Goal: Transaction & Acquisition: Purchase product/service

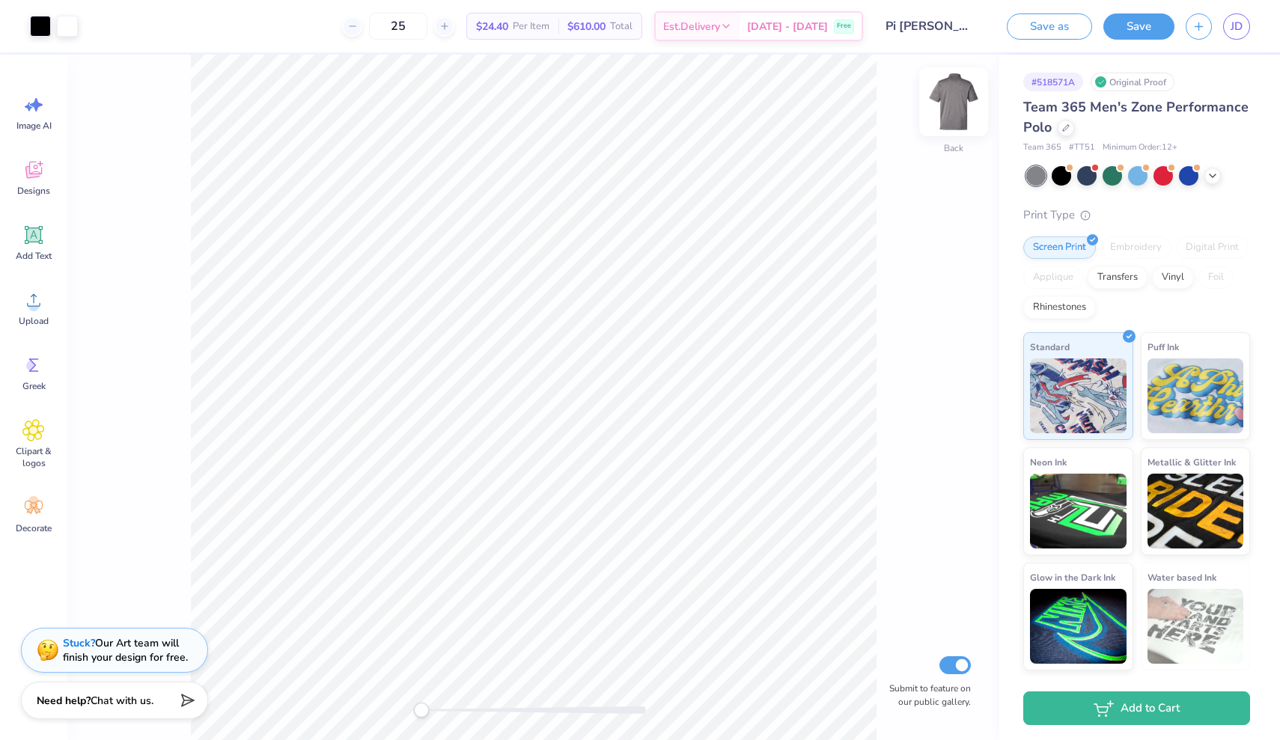
click at [961, 104] on img at bounding box center [954, 102] width 60 height 60
click at [28, 301] on icon at bounding box center [33, 300] width 22 height 22
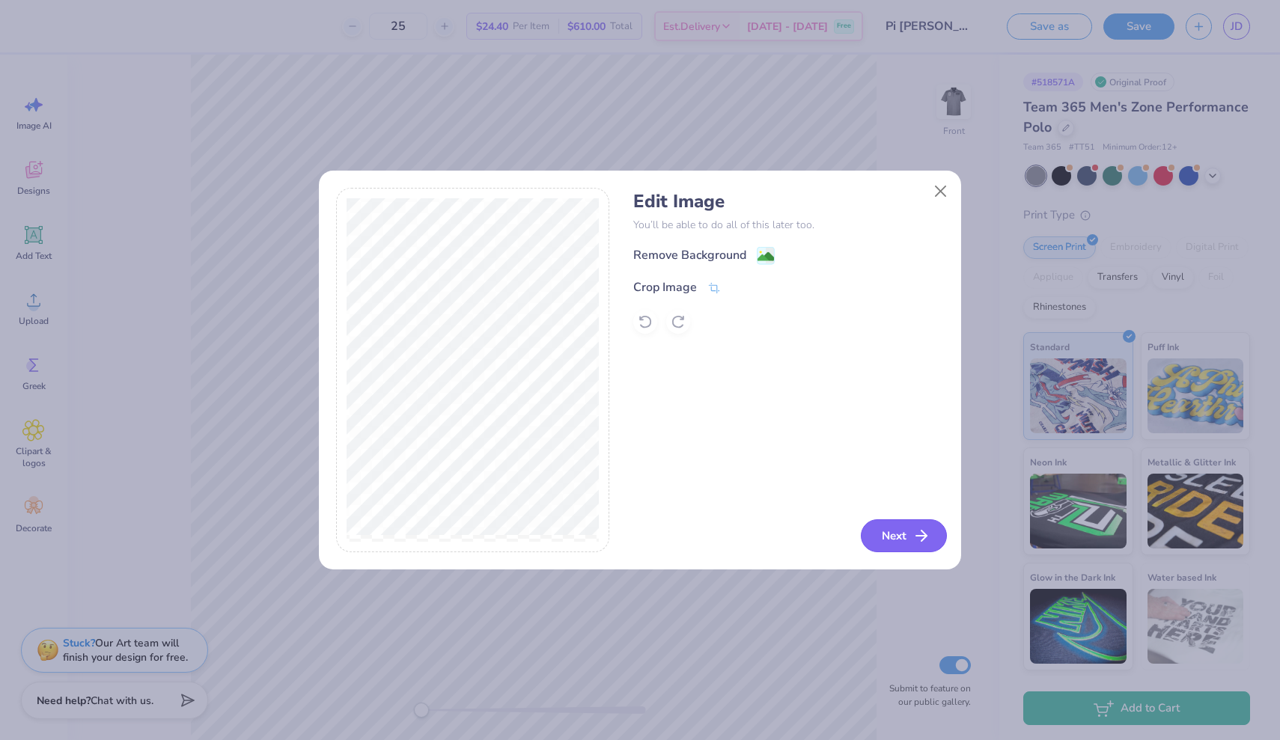
click at [898, 534] on button "Next" at bounding box center [904, 536] width 86 height 33
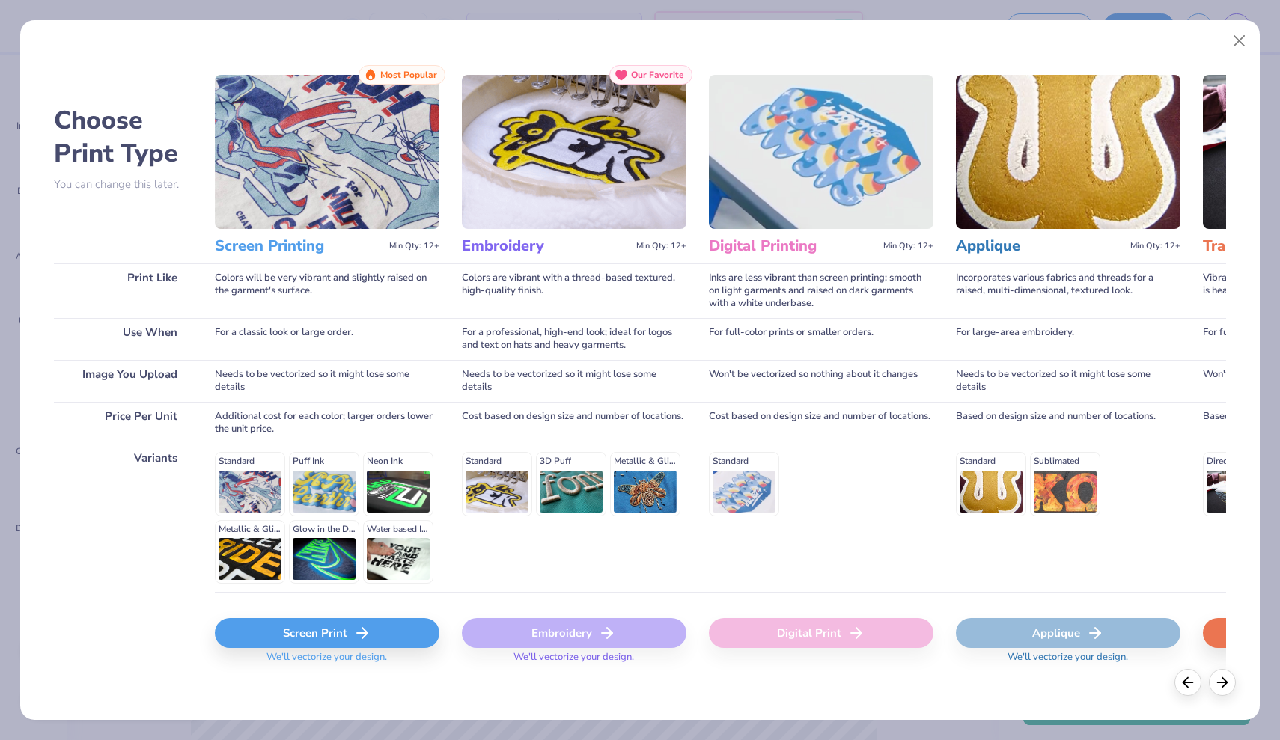
click at [332, 627] on div "Screen Print" at bounding box center [327, 633] width 225 height 30
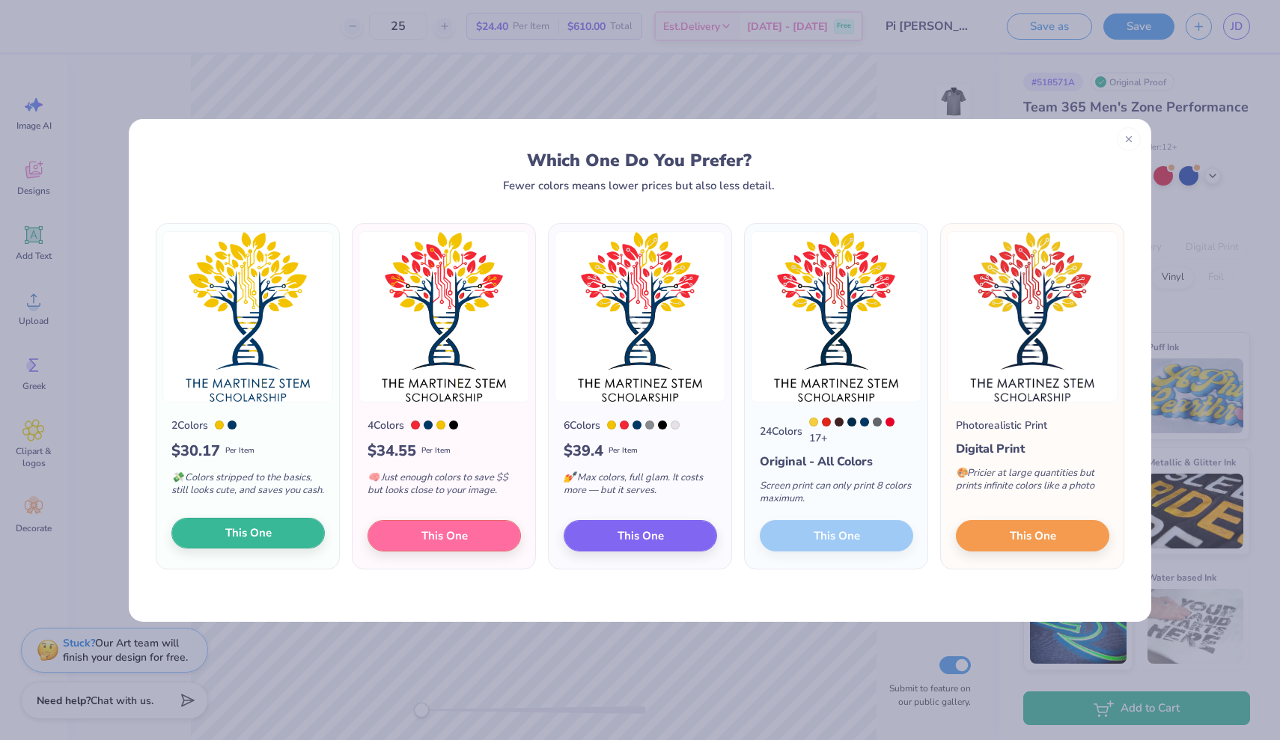
click at [248, 534] on span "This One" at bounding box center [248, 533] width 46 height 17
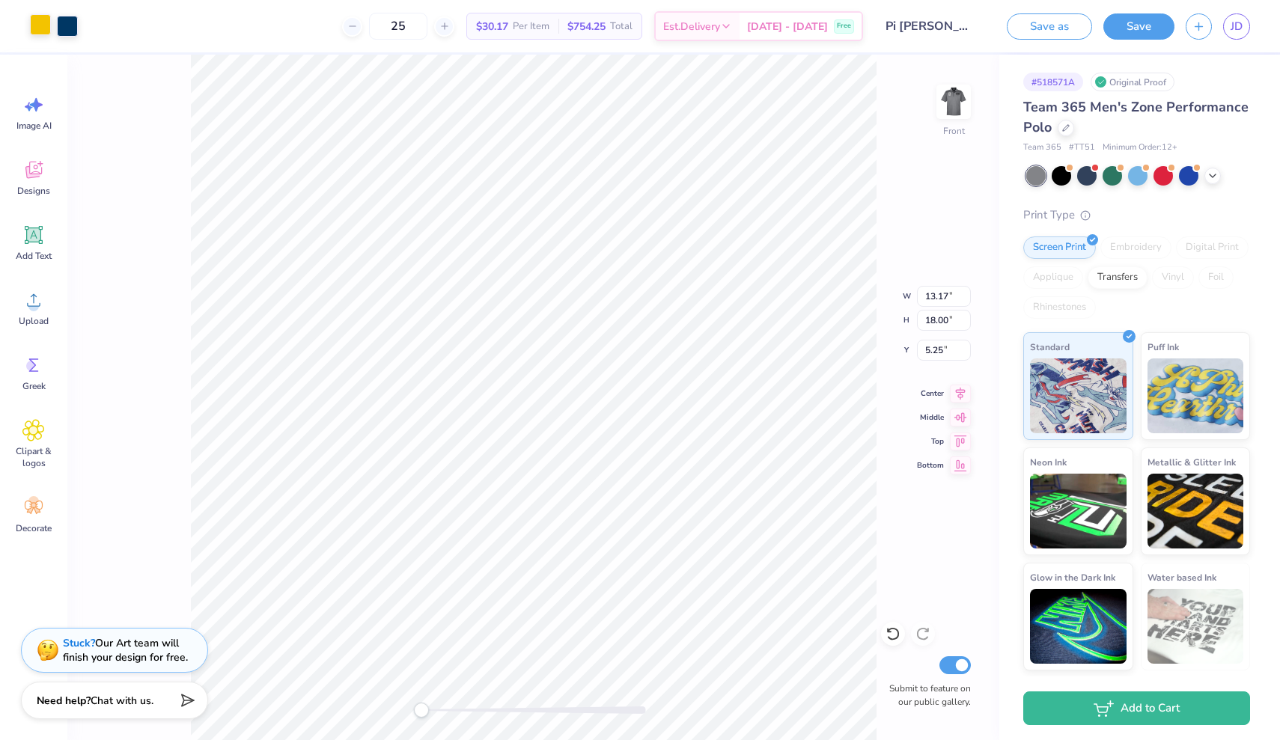
click at [42, 28] on div at bounding box center [40, 24] width 21 height 21
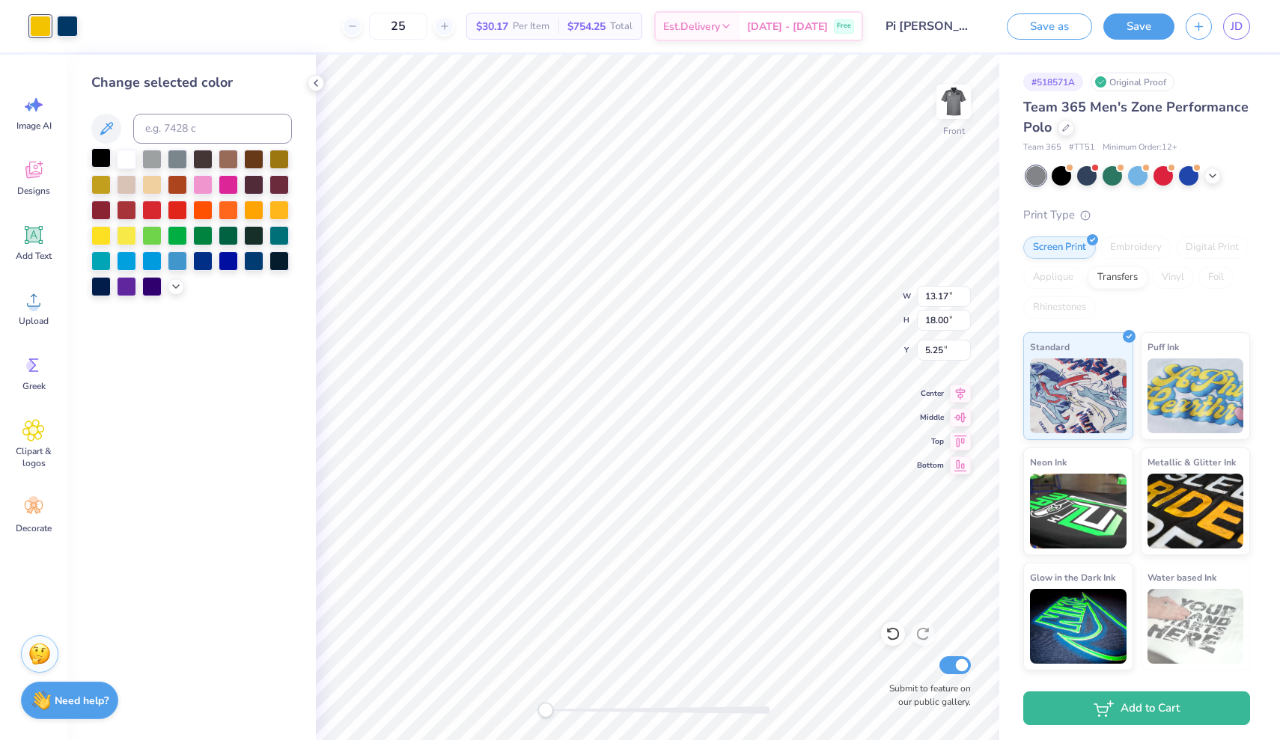
click at [93, 162] on div at bounding box center [100, 157] width 19 height 19
click at [64, 28] on div at bounding box center [67, 24] width 21 height 21
click at [124, 158] on div at bounding box center [126, 157] width 19 height 19
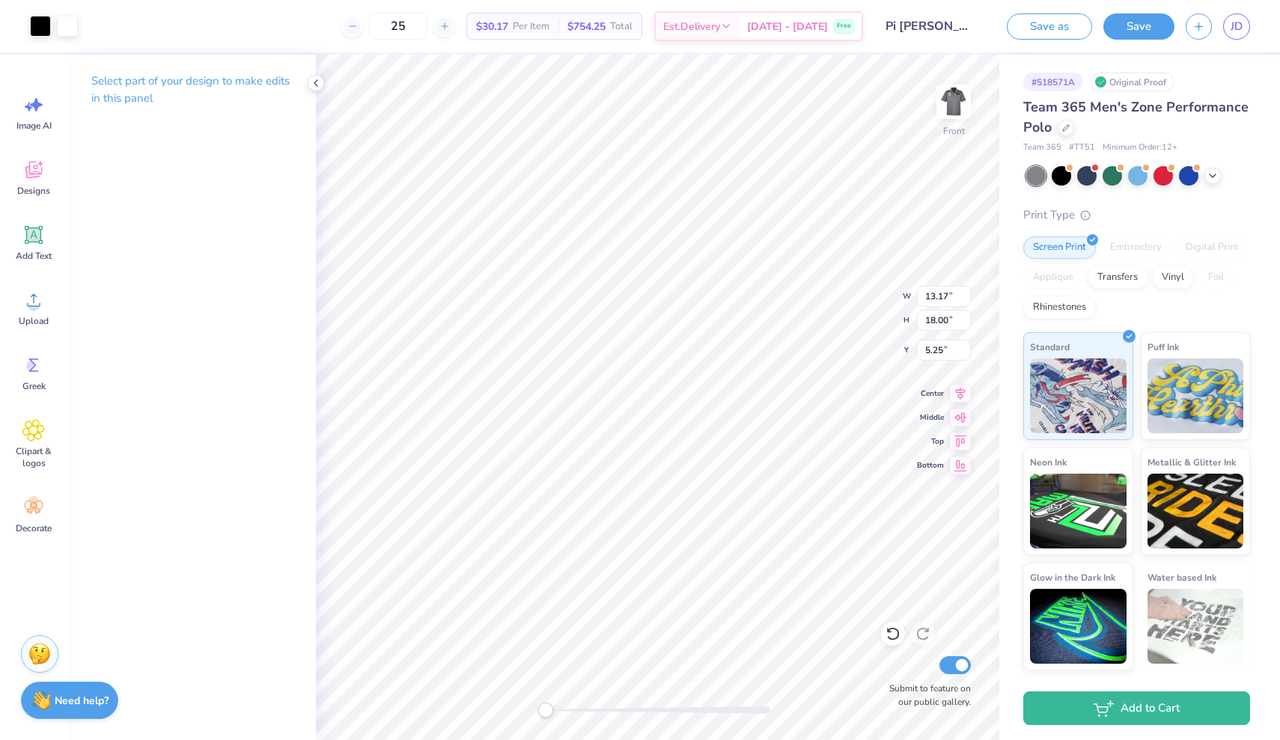
type input "4.42"
type input "6.04"
type input "3.22"
type input "4.40"
type input "0.50"
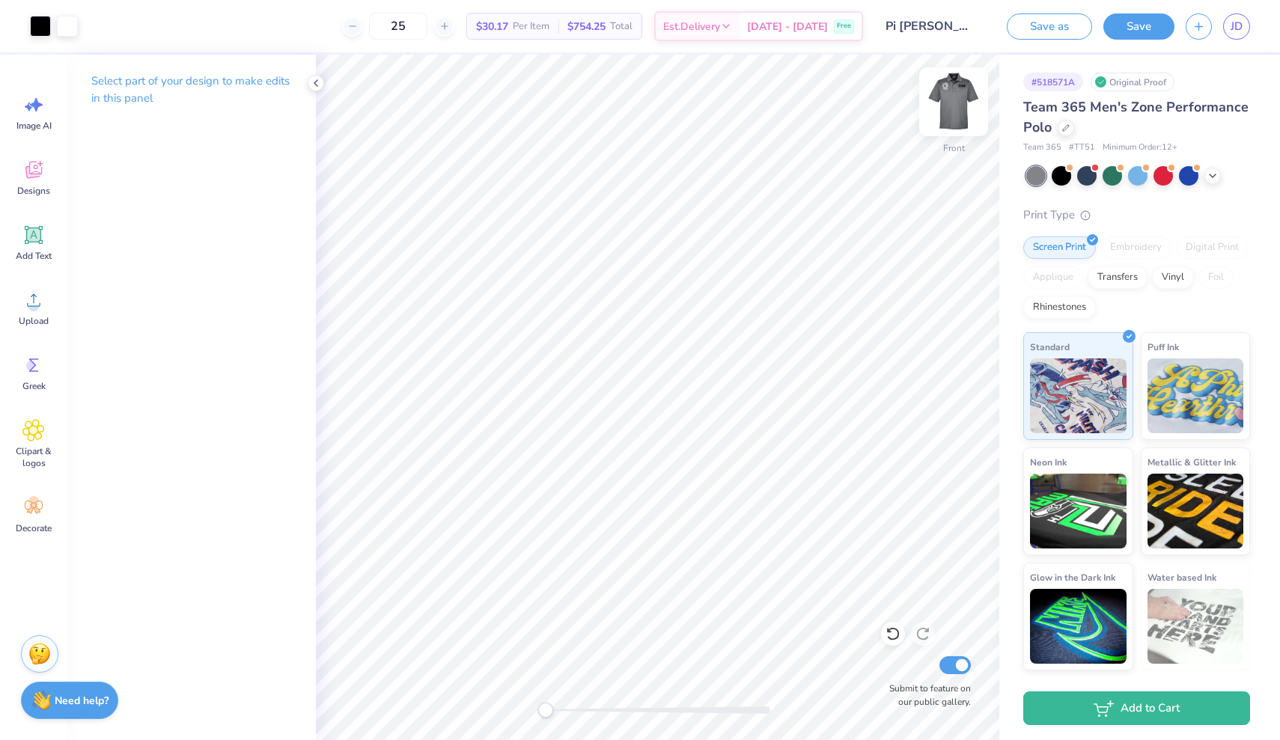
click at [957, 115] on img at bounding box center [954, 102] width 60 height 60
click at [956, 105] on img at bounding box center [954, 102] width 60 height 60
click at [956, 105] on img at bounding box center [954, 102] width 30 height 30
click at [1143, 24] on button "Save" at bounding box center [1138, 24] width 71 height 26
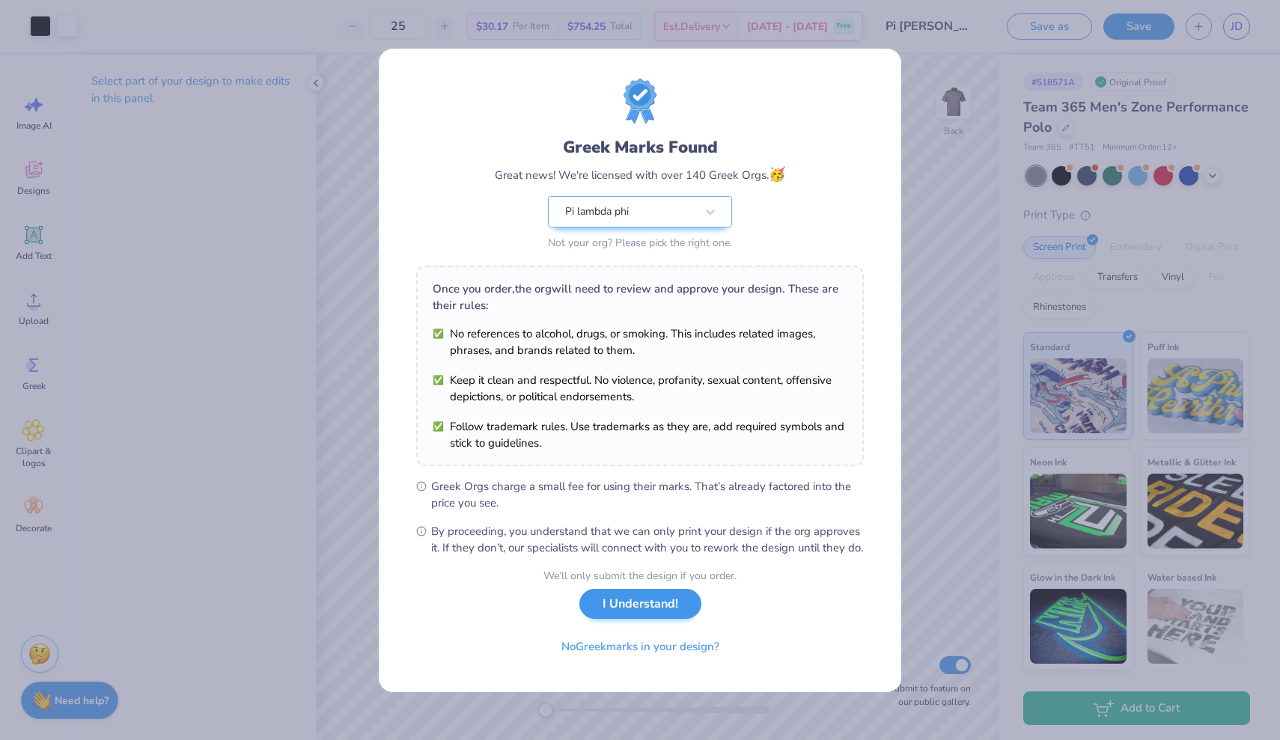
click at [624, 614] on button "I Understand!" at bounding box center [640, 604] width 122 height 31
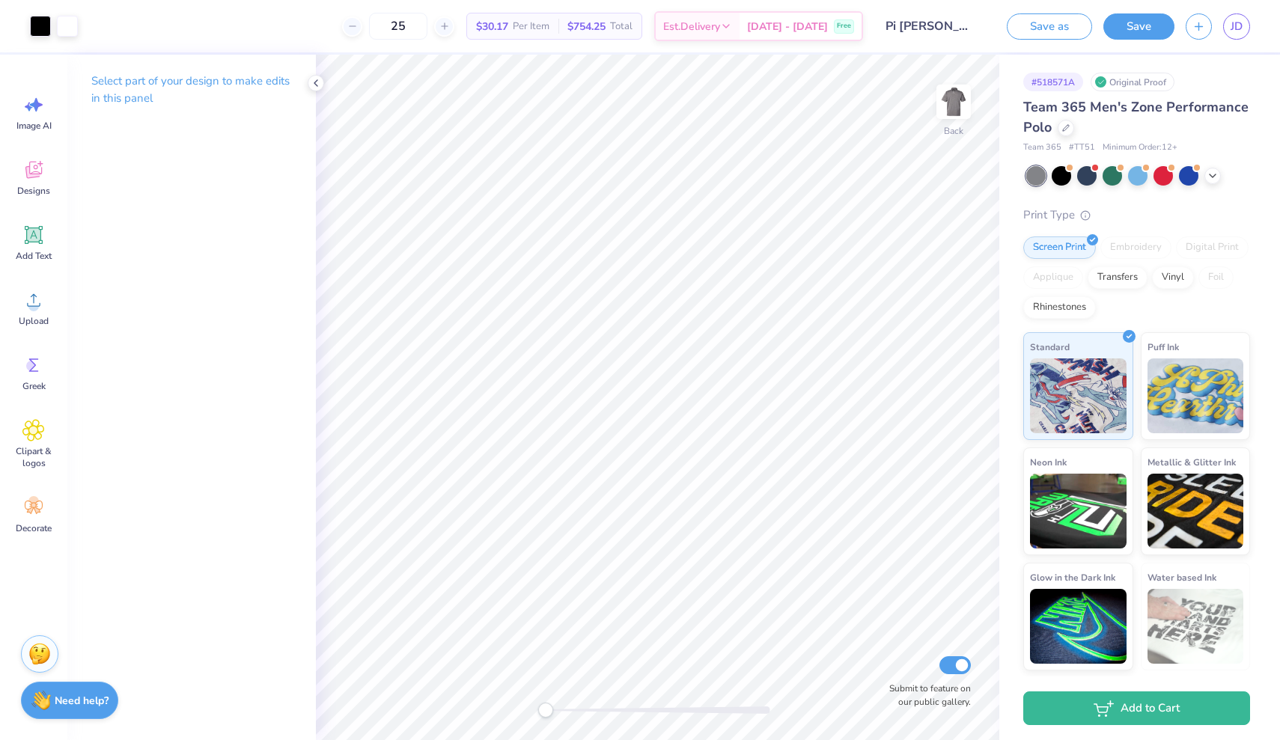
click at [1197, 112] on span "Team 365 Men's Zone Performance Polo" at bounding box center [1135, 117] width 225 height 38
click at [957, 112] on img at bounding box center [954, 102] width 60 height 60
click at [957, 112] on img at bounding box center [954, 102] width 30 height 30
type input "1.56"
click at [961, 102] on img at bounding box center [954, 102] width 60 height 60
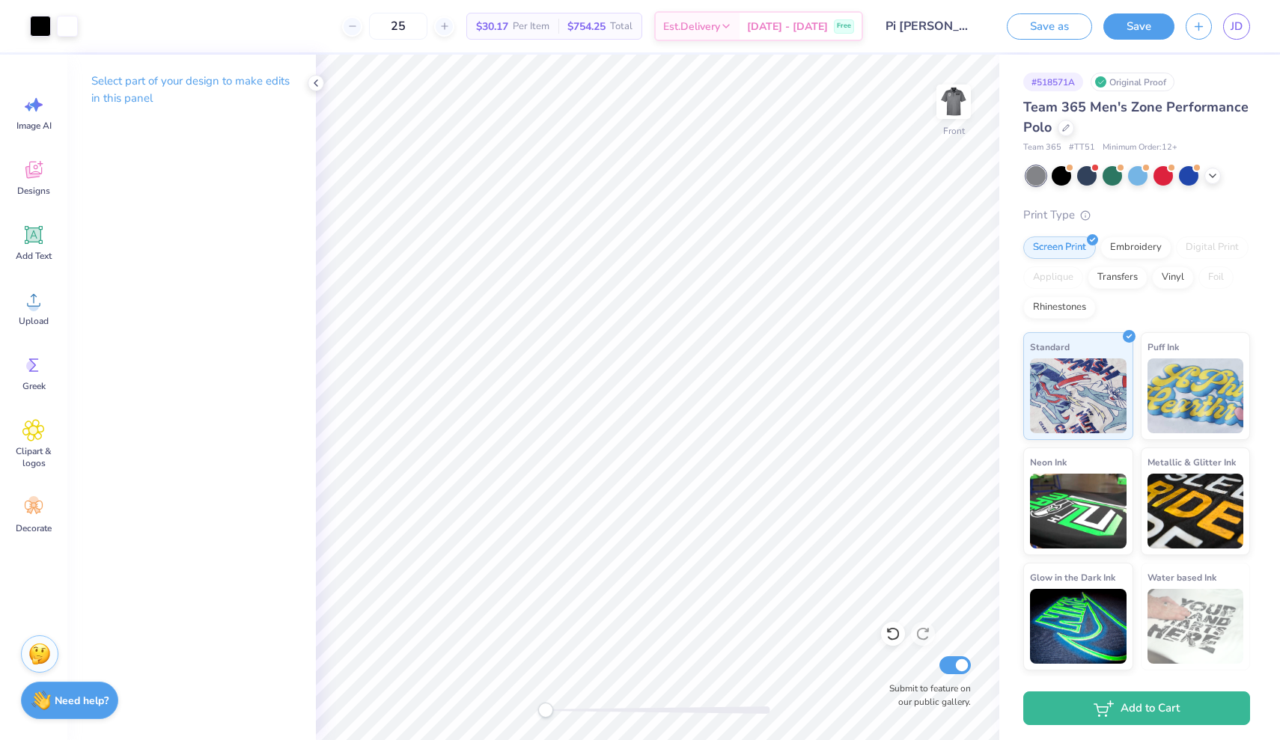
click at [961, 102] on img at bounding box center [954, 102] width 30 height 30
click at [1138, 29] on button "Save" at bounding box center [1138, 24] width 71 height 26
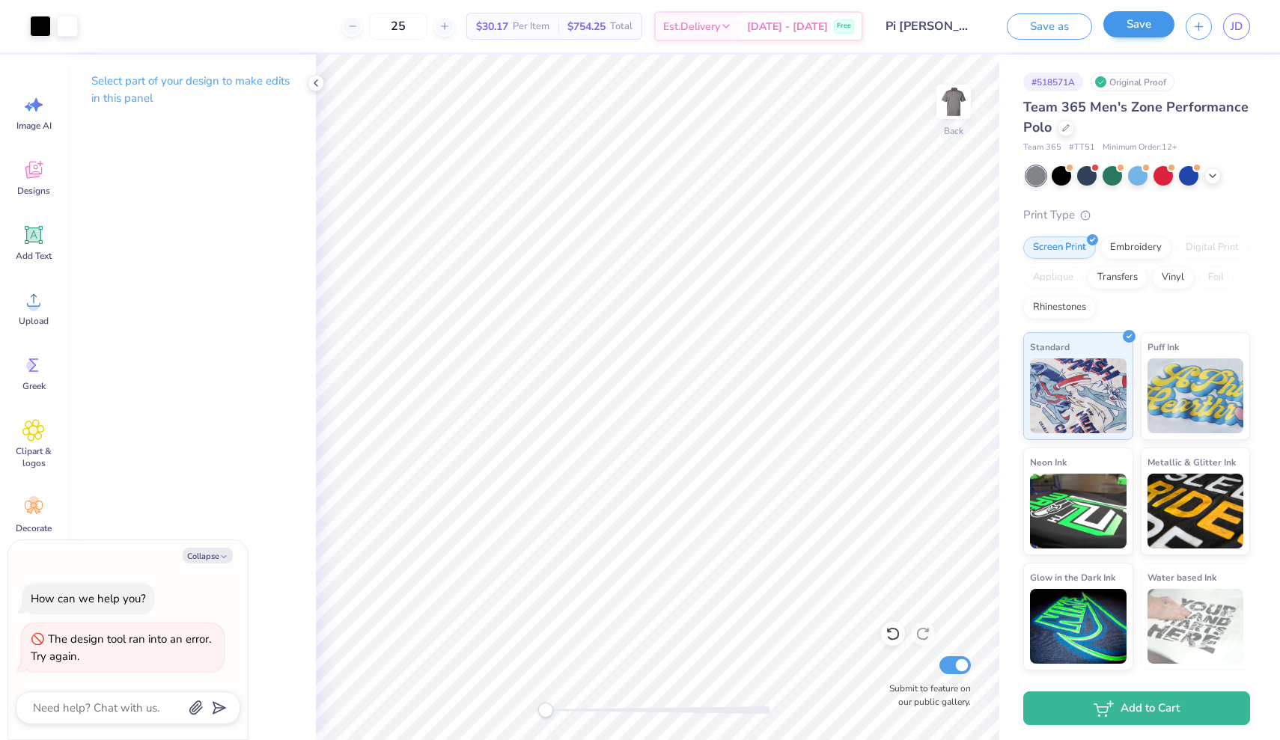
click at [1131, 21] on button "Save" at bounding box center [1138, 24] width 71 height 26
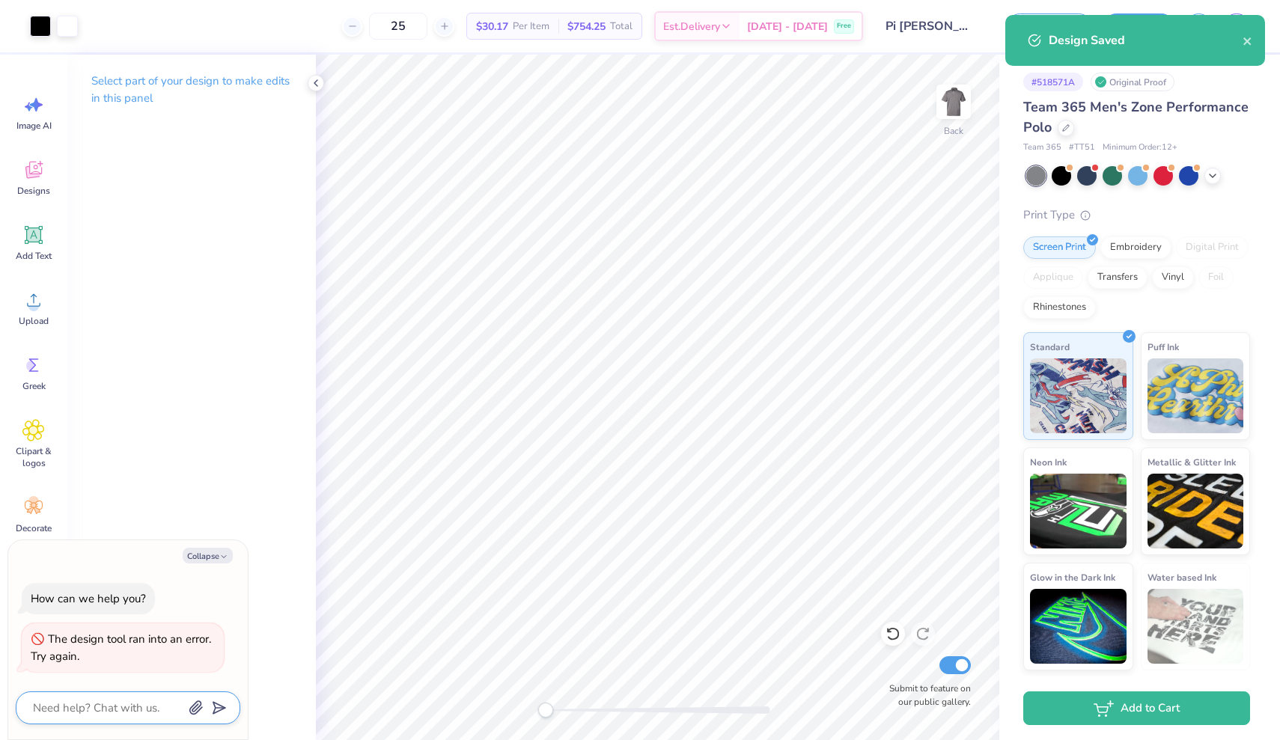
click at [91, 709] on textarea at bounding box center [107, 707] width 152 height 19
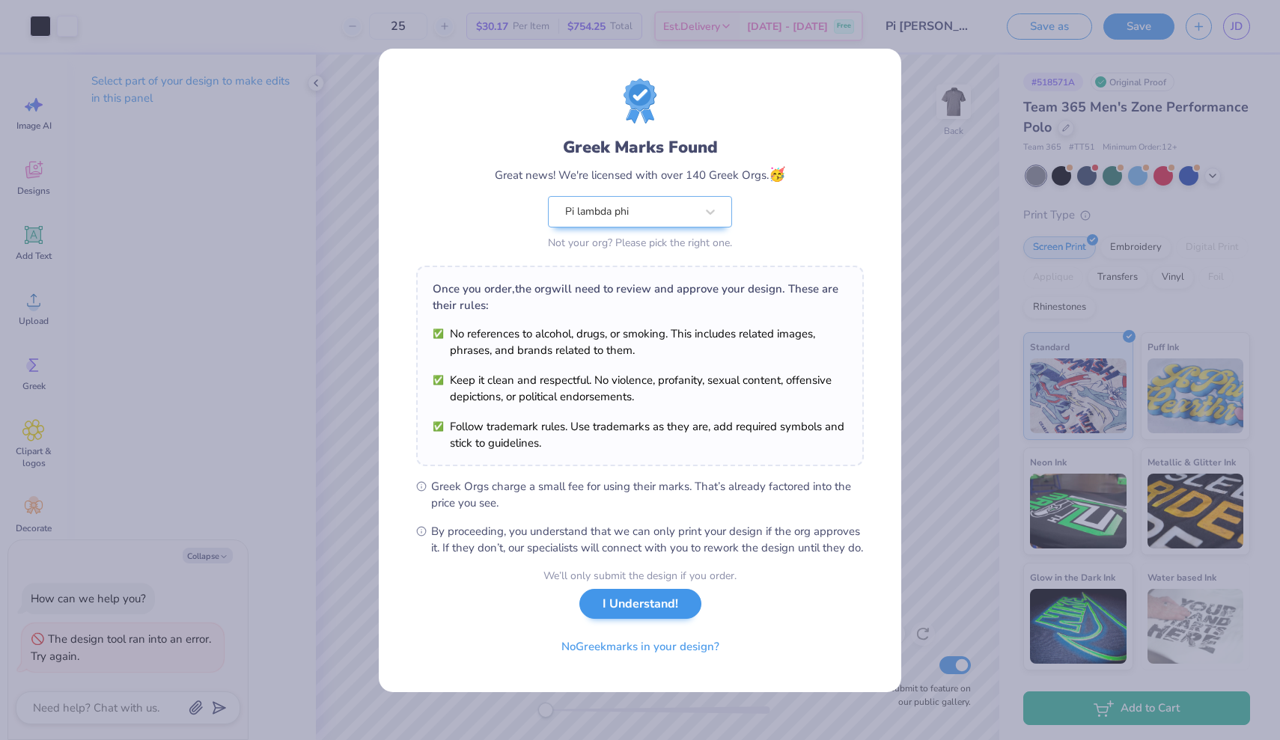
click at [607, 620] on button "I Understand!" at bounding box center [640, 604] width 122 height 31
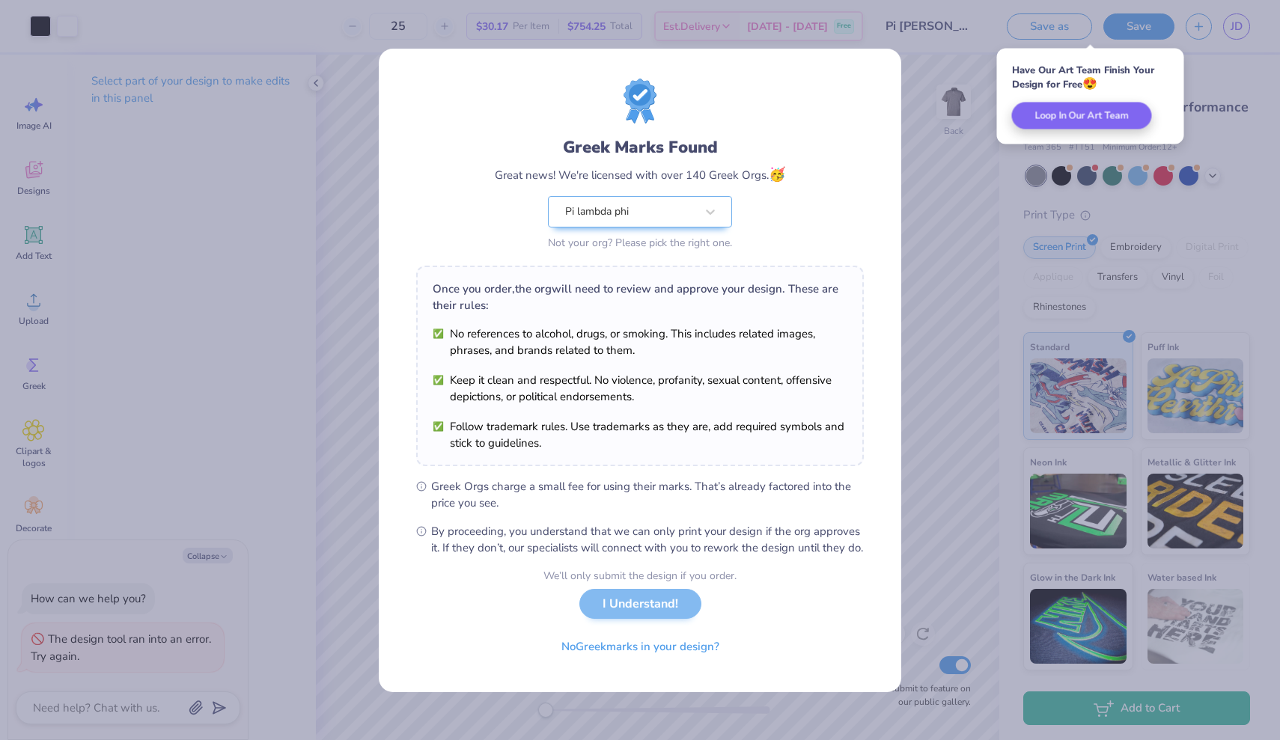
type textarea "x"
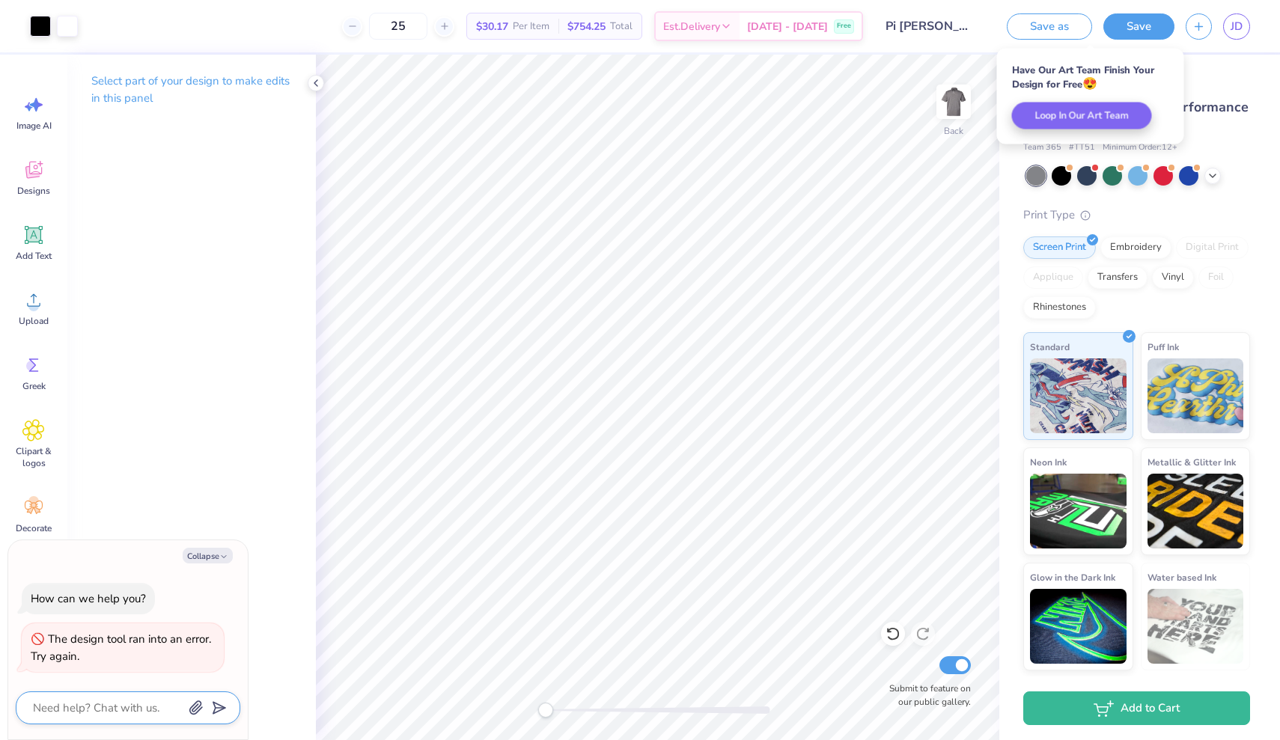
type textarea "I"
type textarea "x"
type textarea "Is"
type textarea "x"
type textarea "Is"
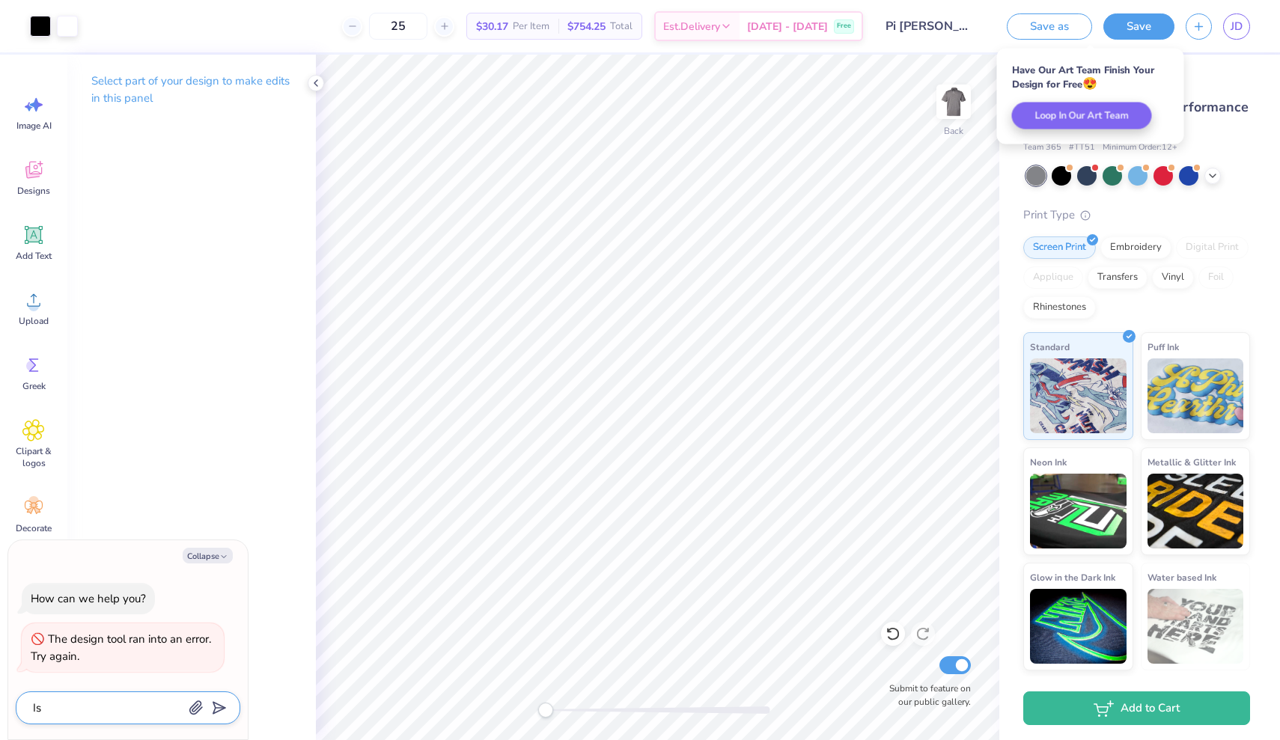
type textarea "x"
type textarea "Is i"
type textarea "x"
type textarea "Is it"
type textarea "x"
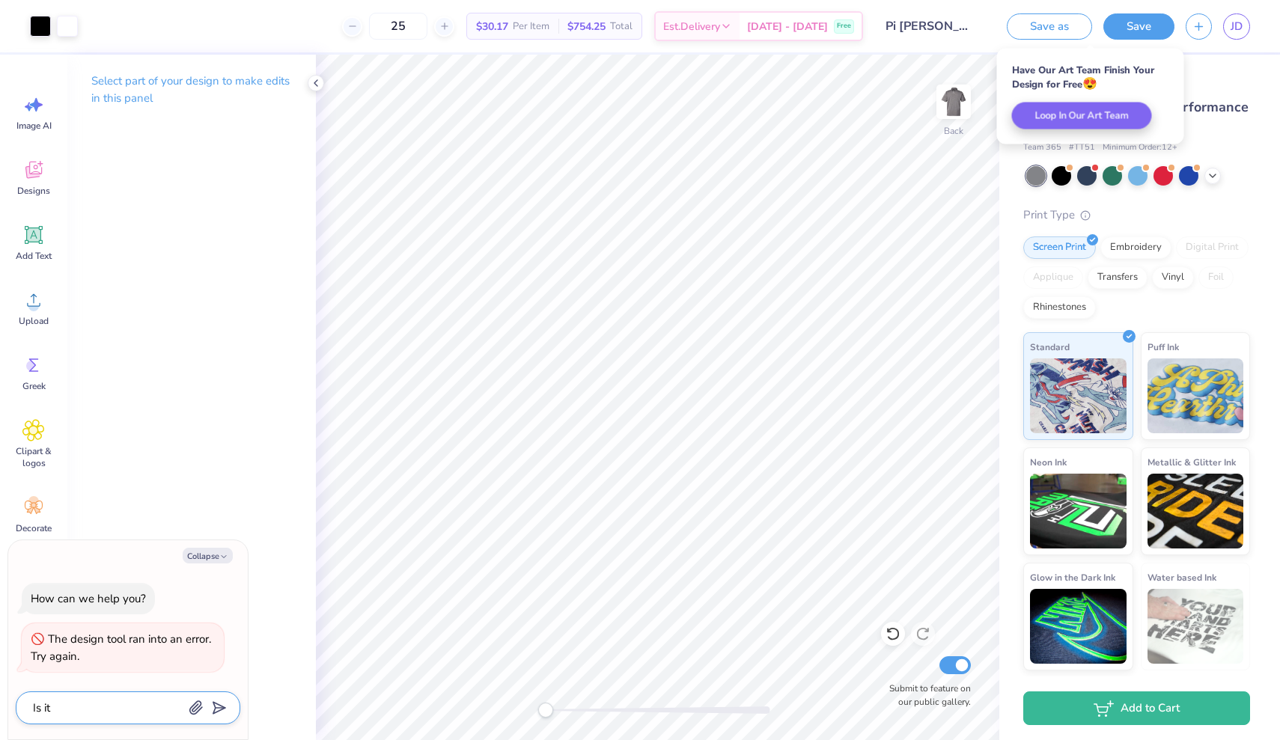
type textarea "Is it"
type textarea "x"
type textarea "Is it p"
type textarea "x"
type textarea "Is it po"
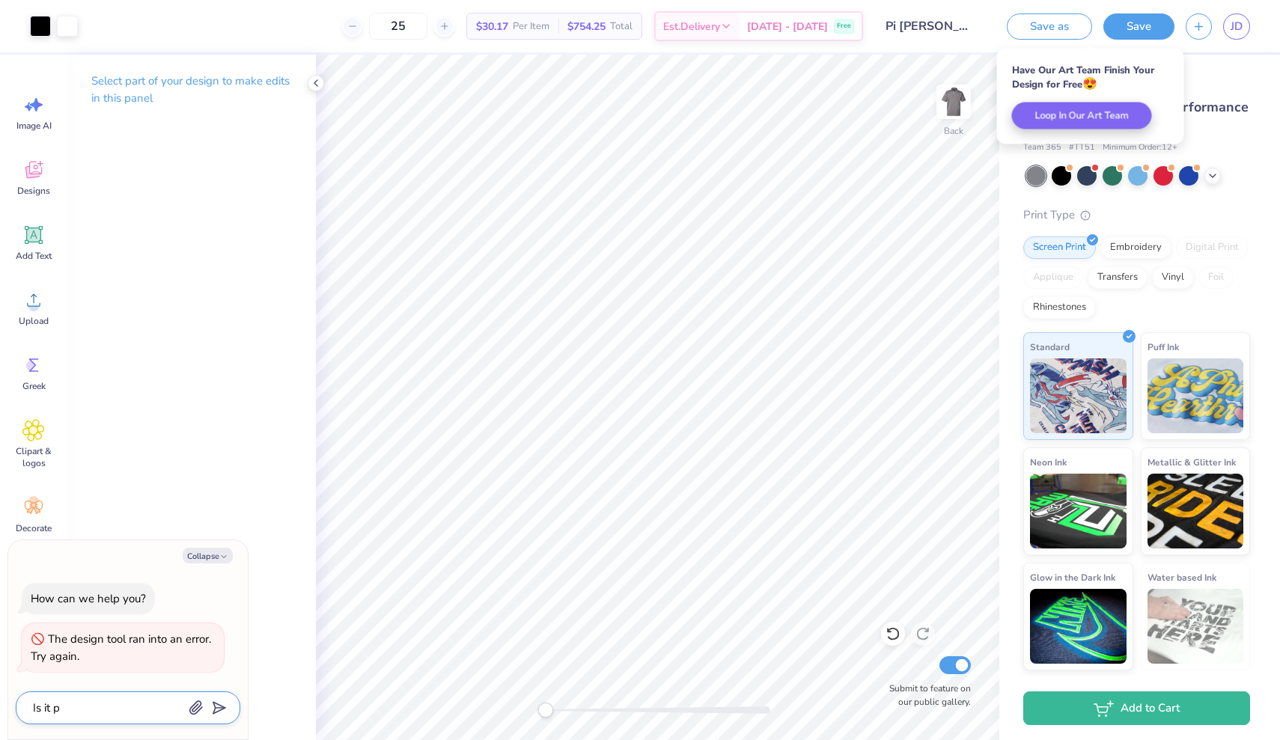
type textarea "x"
type textarea "Is it pos"
type textarea "x"
type textarea "Is it poss"
type textarea "x"
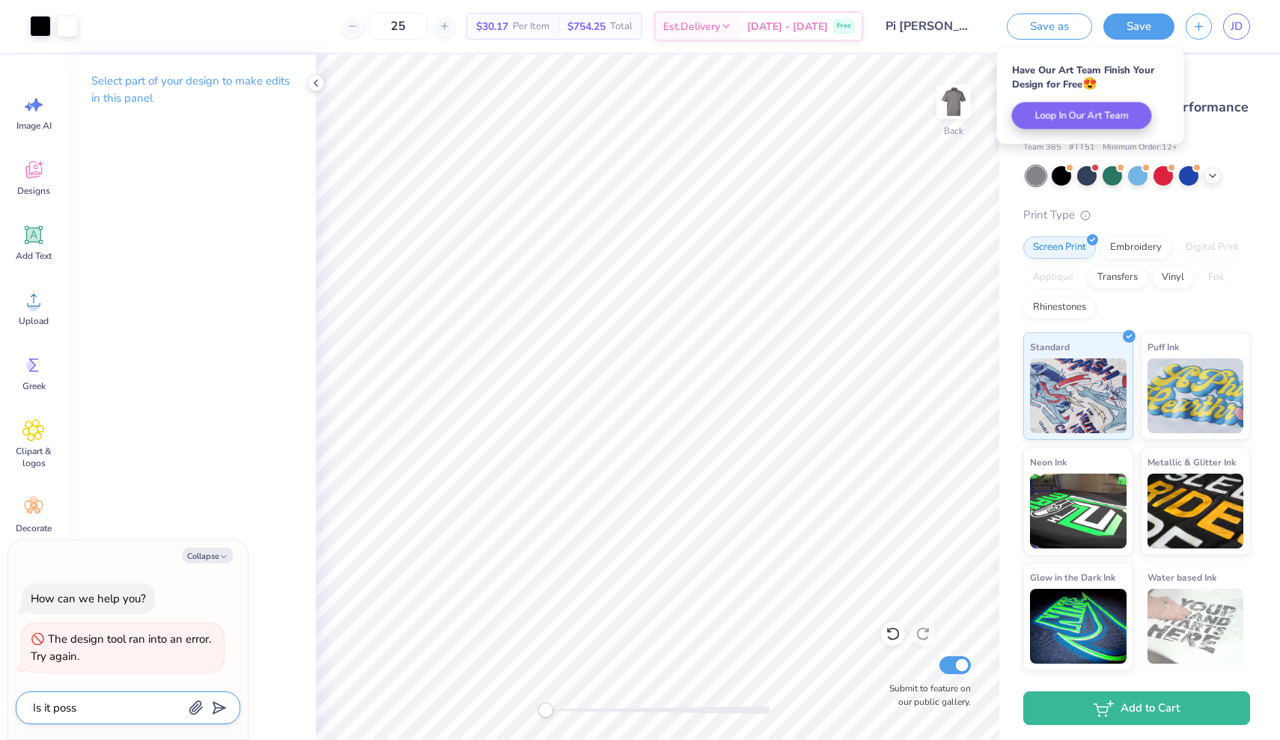
type textarea "Is it possi"
type textarea "x"
type textarea "Is it possib"
type textarea "x"
type textarea "Is it possibl"
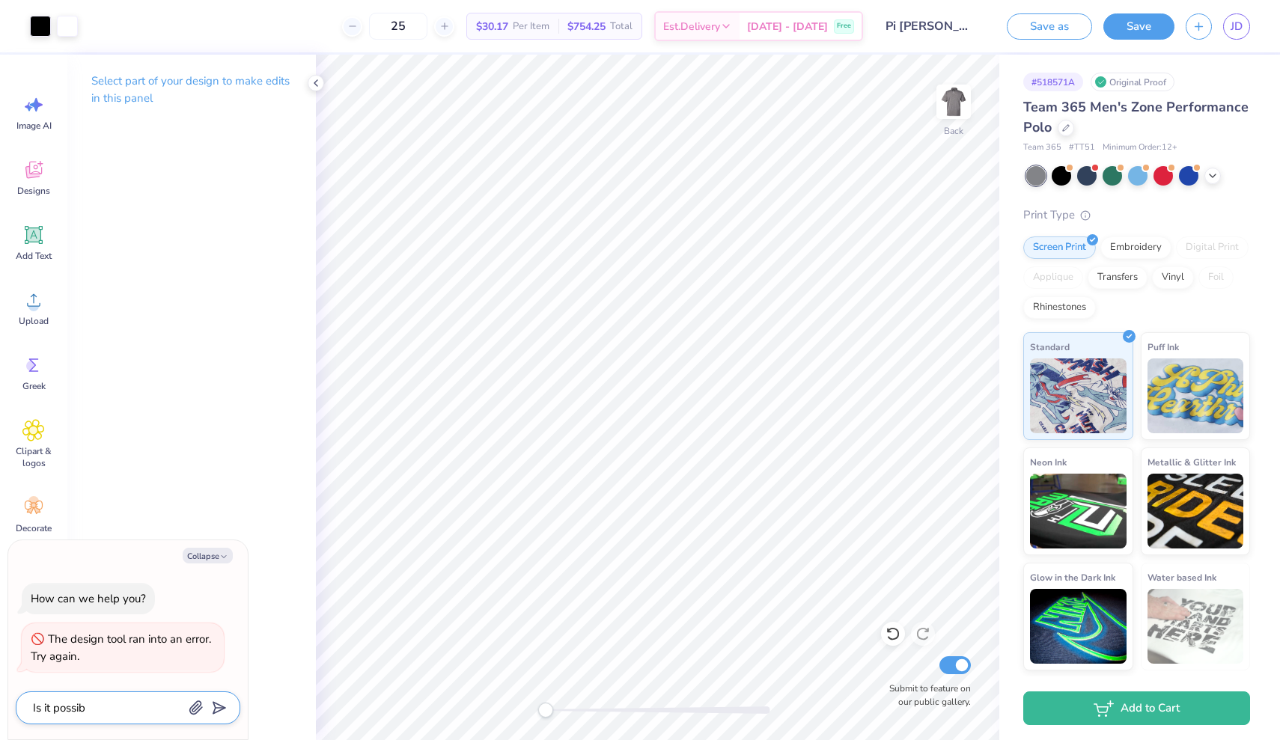
type textarea "x"
type textarea "Is it possible"
type textarea "x"
type textarea "Is it possible"
type textarea "x"
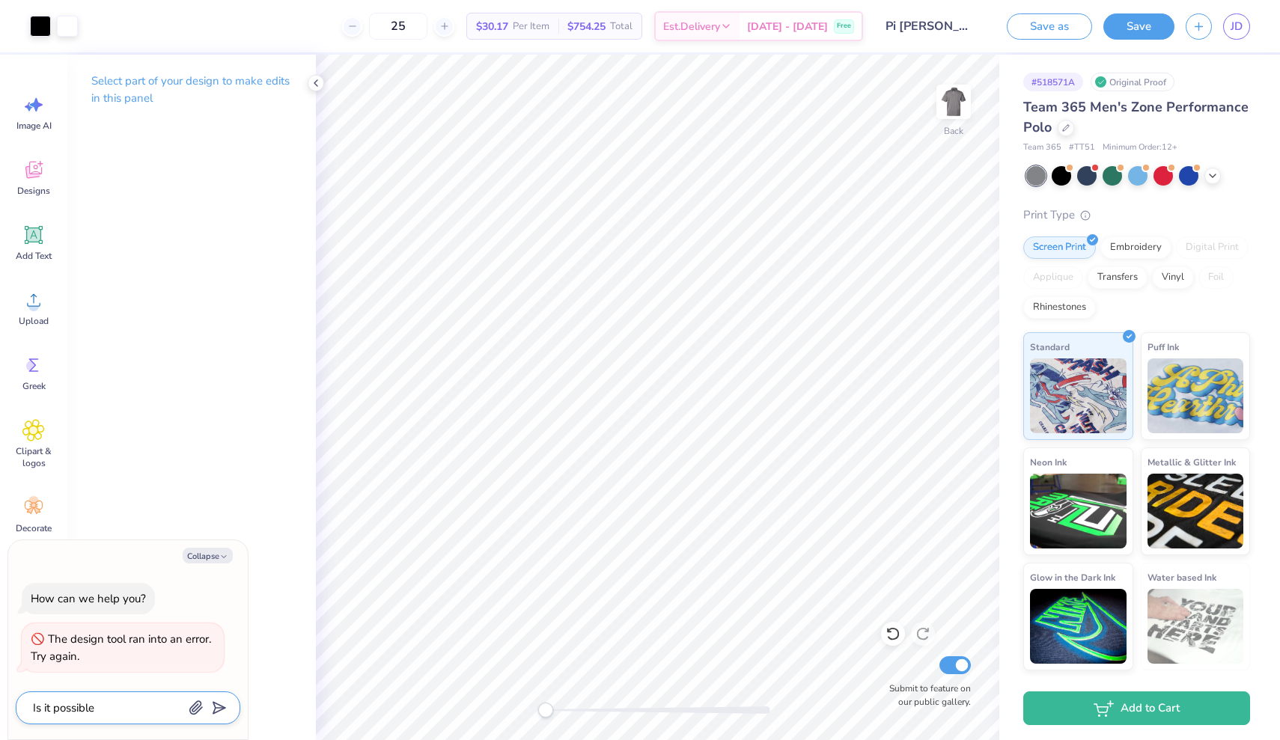
type textarea "Is it possible t"
type textarea "x"
type textarea "Is it possible to"
type textarea "x"
type textarea "Is it possible to"
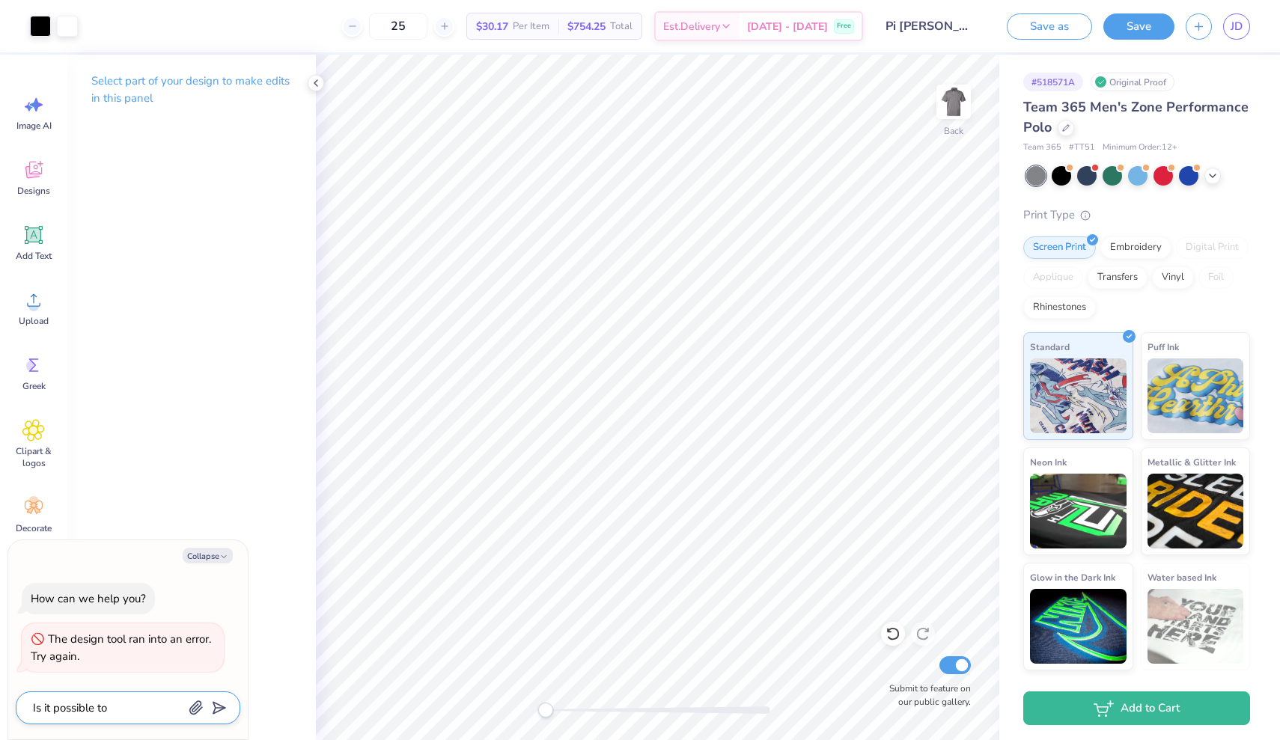
type textarea "x"
type textarea "Is it possible to p"
type textarea "x"
type textarea "Is it possible to pr"
type textarea "x"
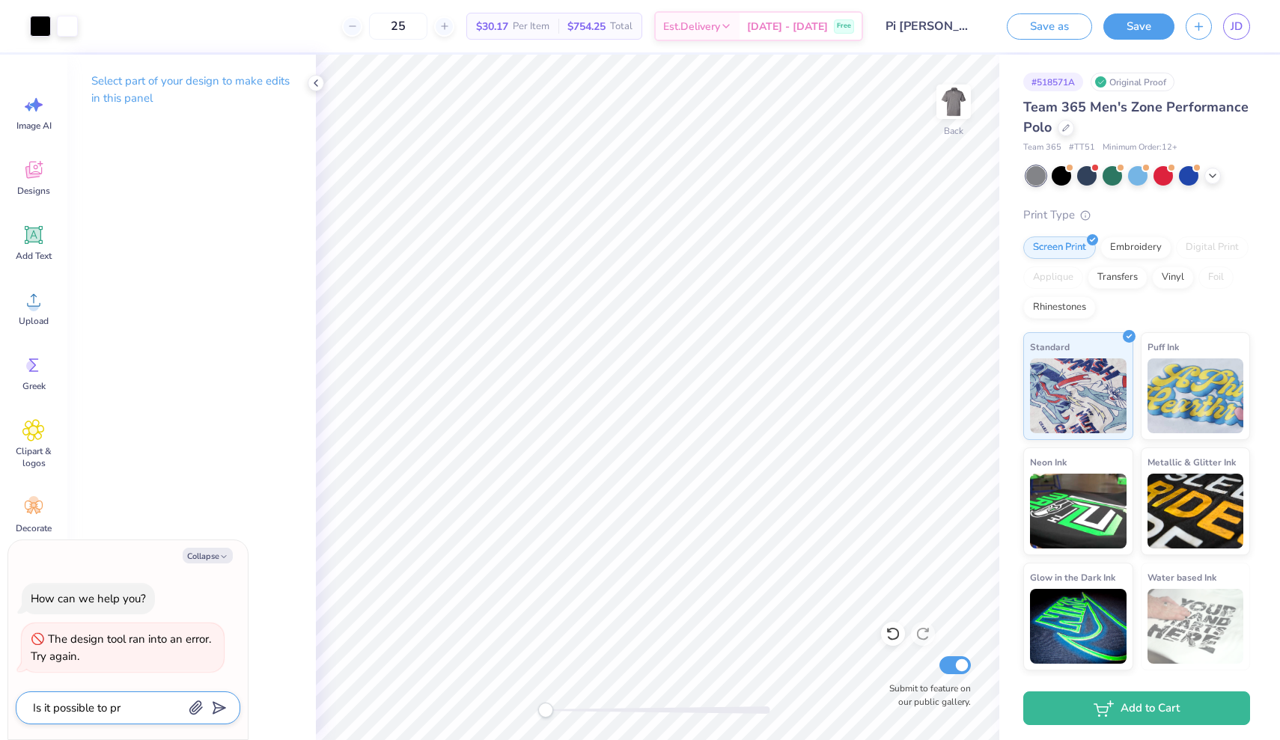
type textarea "Is it possible to pri"
type textarea "x"
type textarea "Is it possible to prin"
type textarea "x"
type textarea "Is it possible to print"
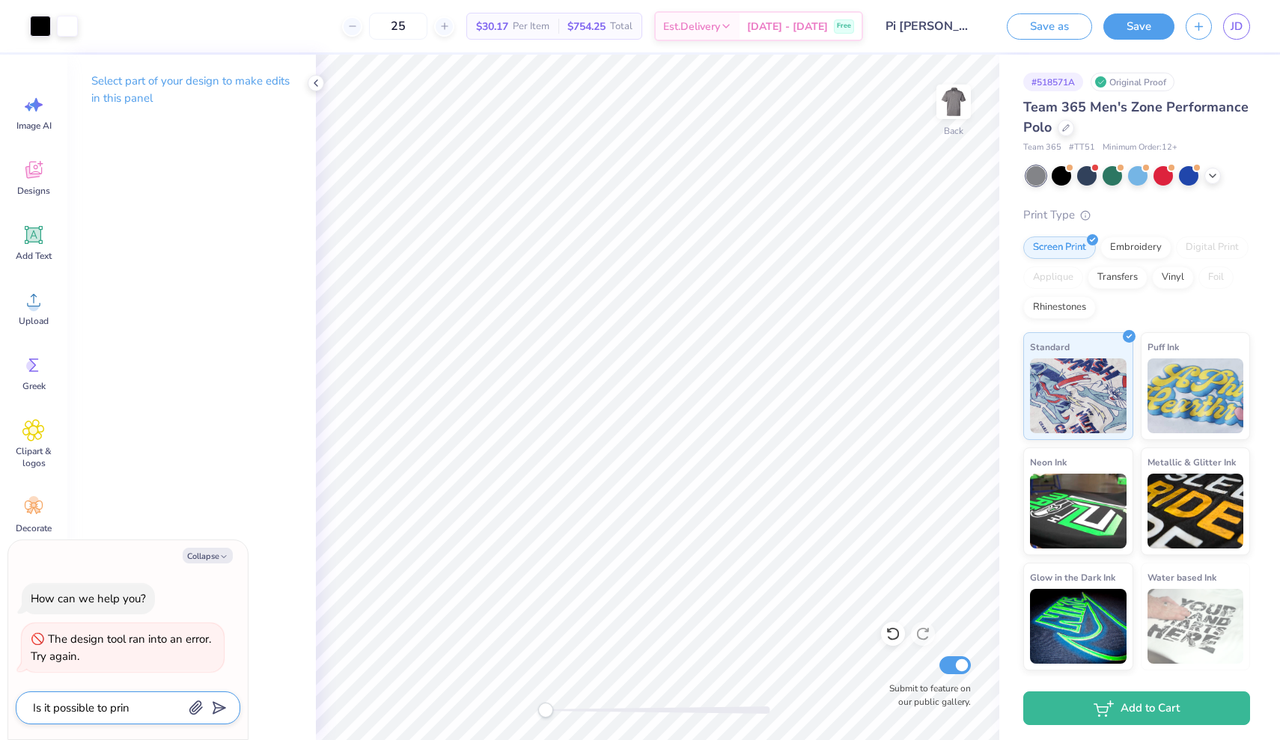
type textarea "x"
type textarea "Is it possible to print"
type textarea "x"
type textarea "Is it possible to print a"
type textarea "x"
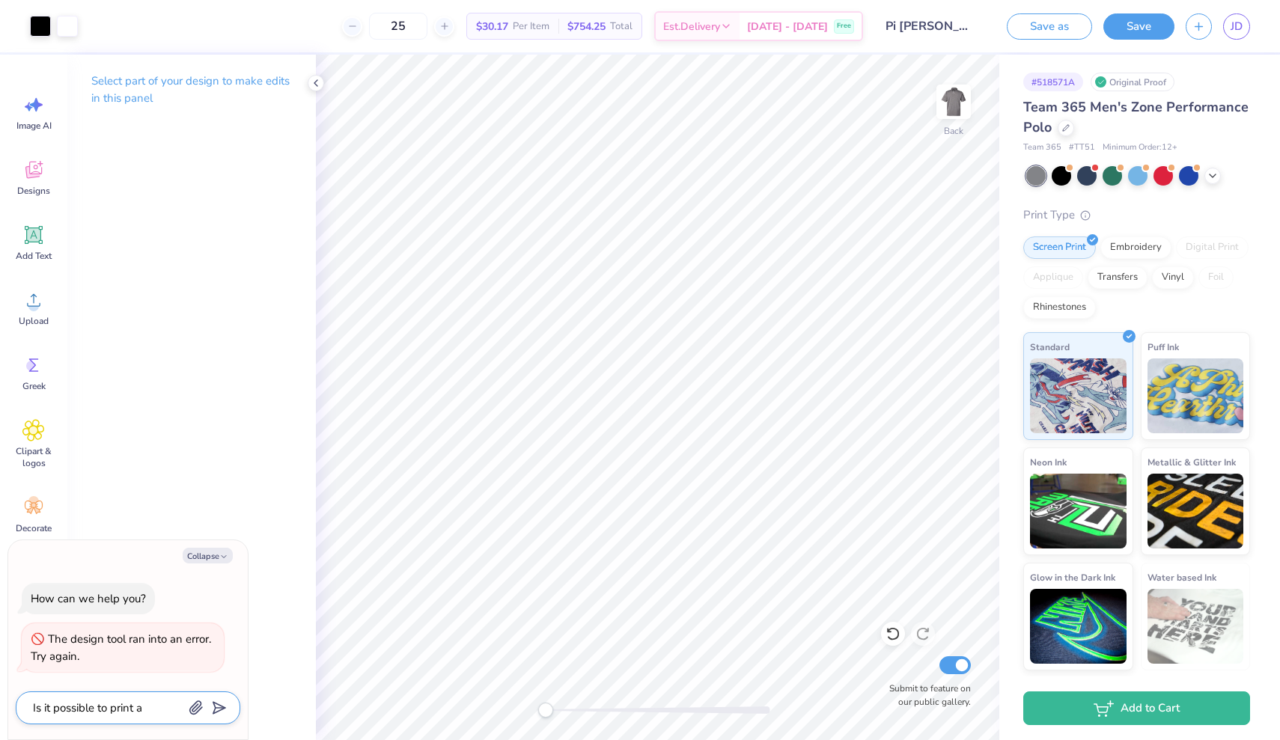
type textarea "Is it possible to print a"
type textarea "x"
type textarea "Is it possible to print a l"
type textarea "x"
type textarea "Is it possible to print a lo"
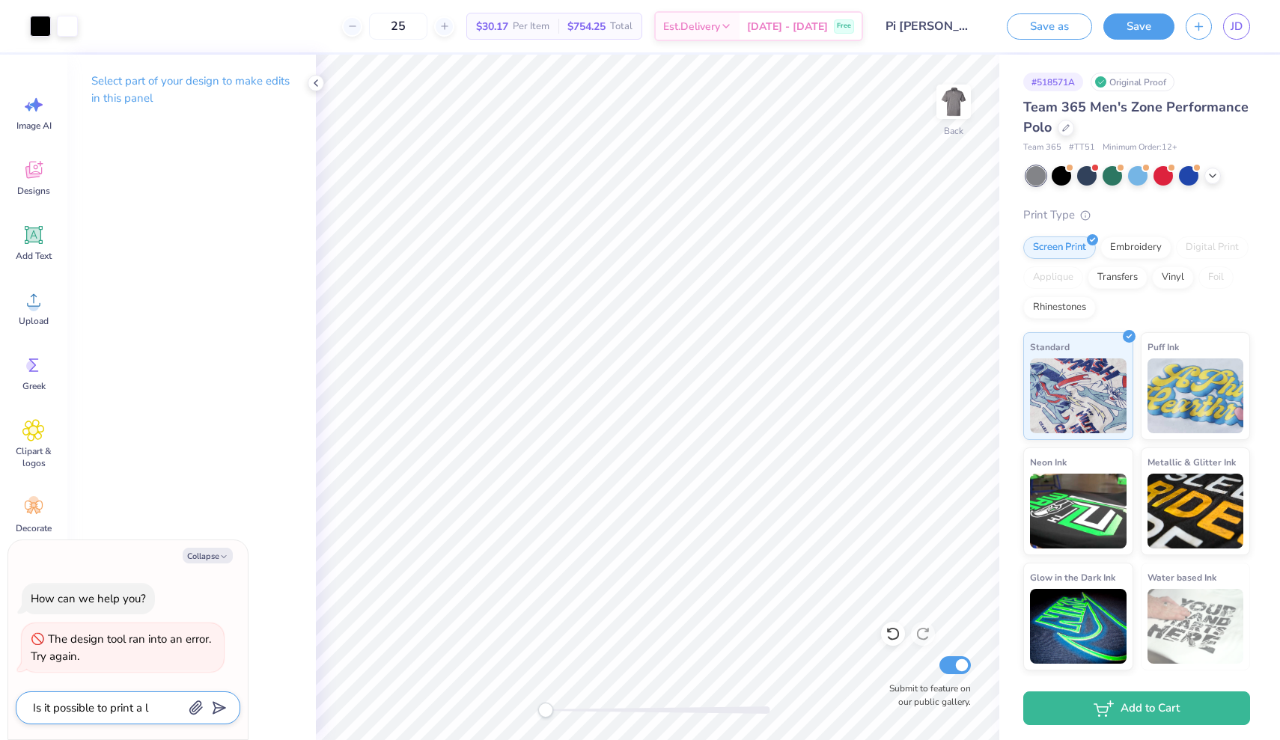
type textarea "x"
type textarea "Is it possible to print a log"
type textarea "x"
type textarea "Is it possible to print a logo"
type textarea "x"
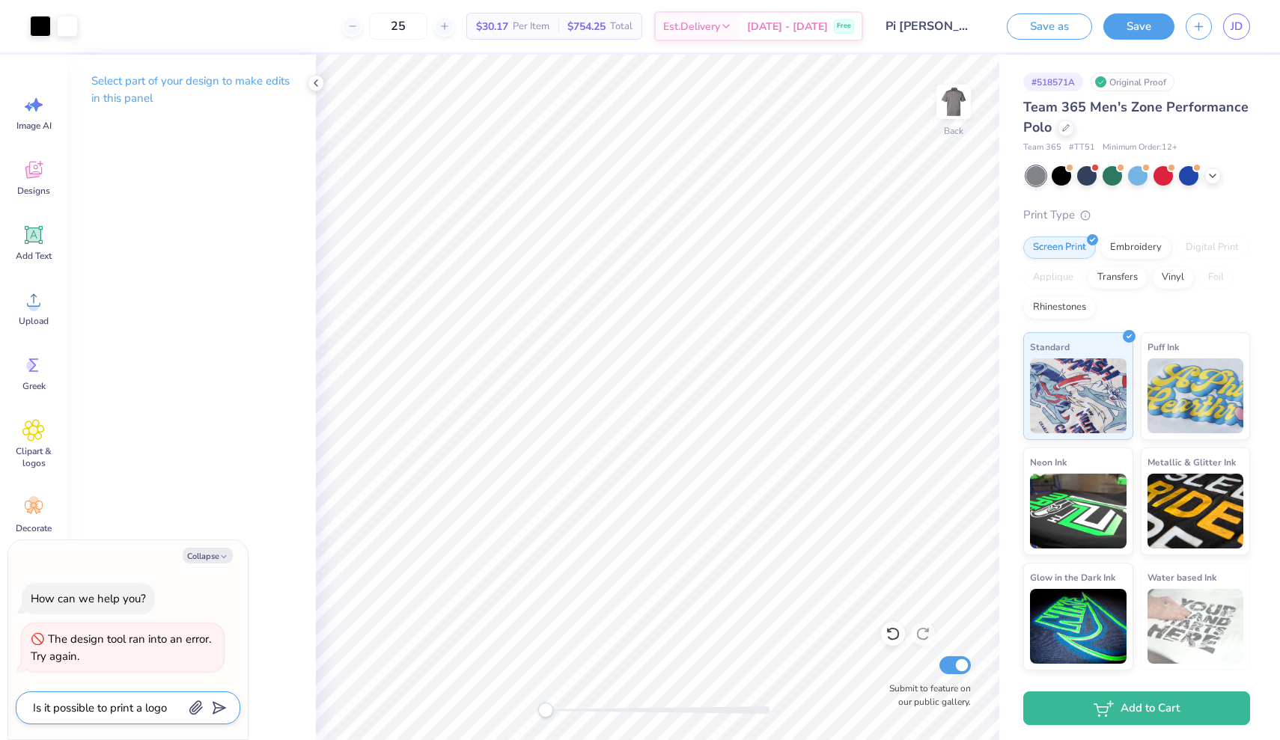
type textarea "Is it possible to print a logo"
type textarea "x"
type textarea "Is it possible to print a logo o"
type textarea "x"
type textarea "Is it possible to print a logo on"
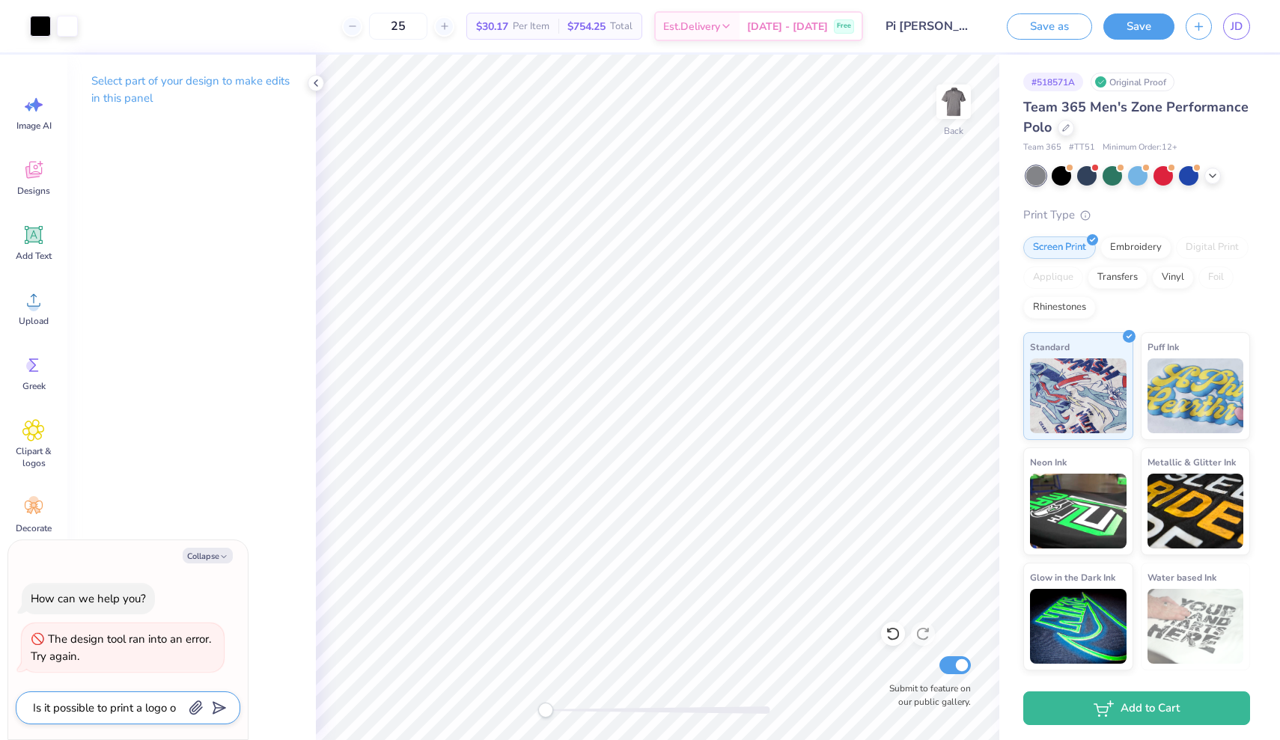
type textarea "x"
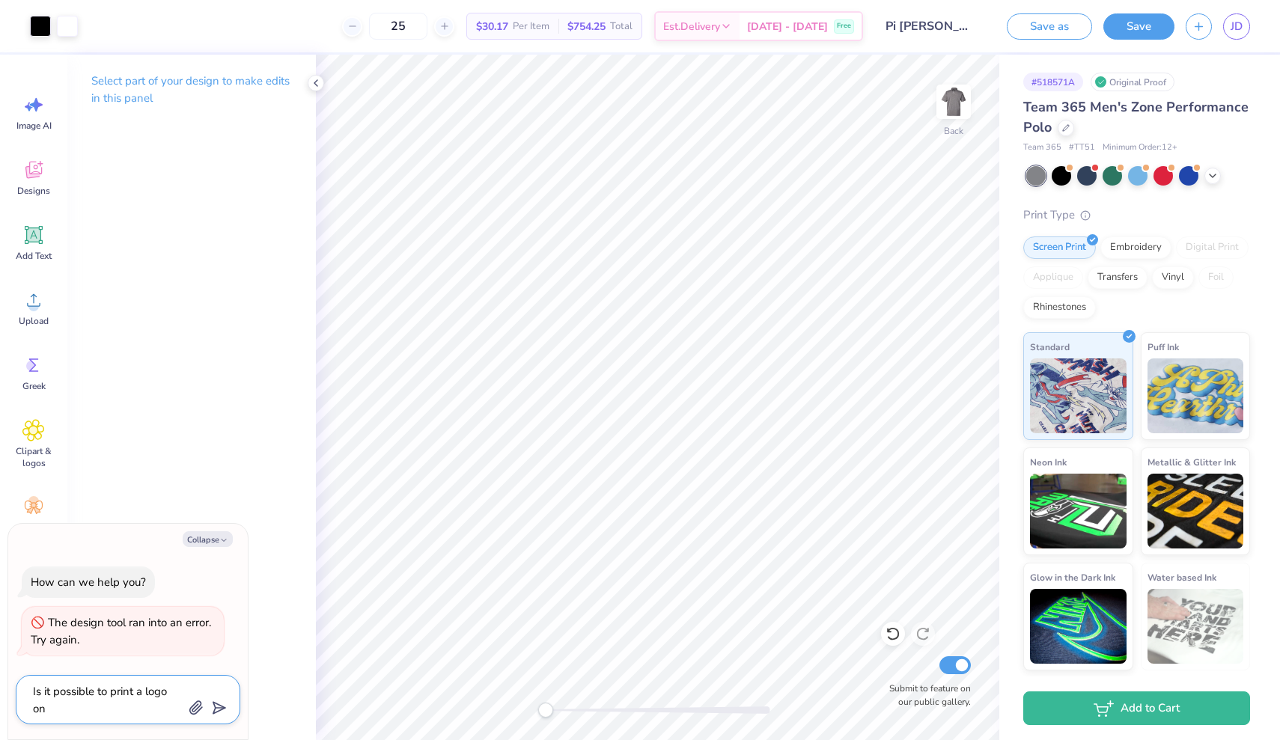
type textarea "Is it possible to print a logo on"
type textarea "x"
type textarea "Is it possible to print a logo on a"
type textarea "x"
type textarea "Is it possible to print a logo on as"
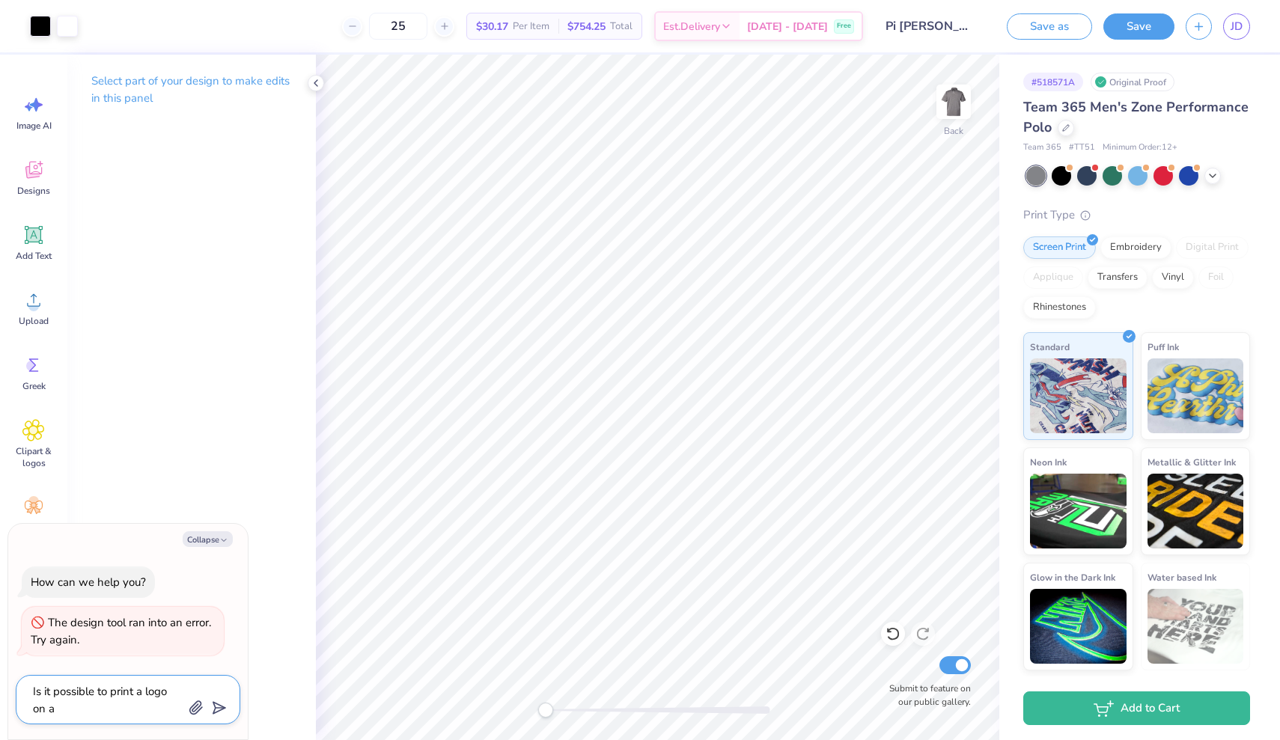
type textarea "x"
type textarea "Is it possible to print a logo on asl"
type textarea "x"
type textarea "Is it possible to print a logo on as"
type textarea "x"
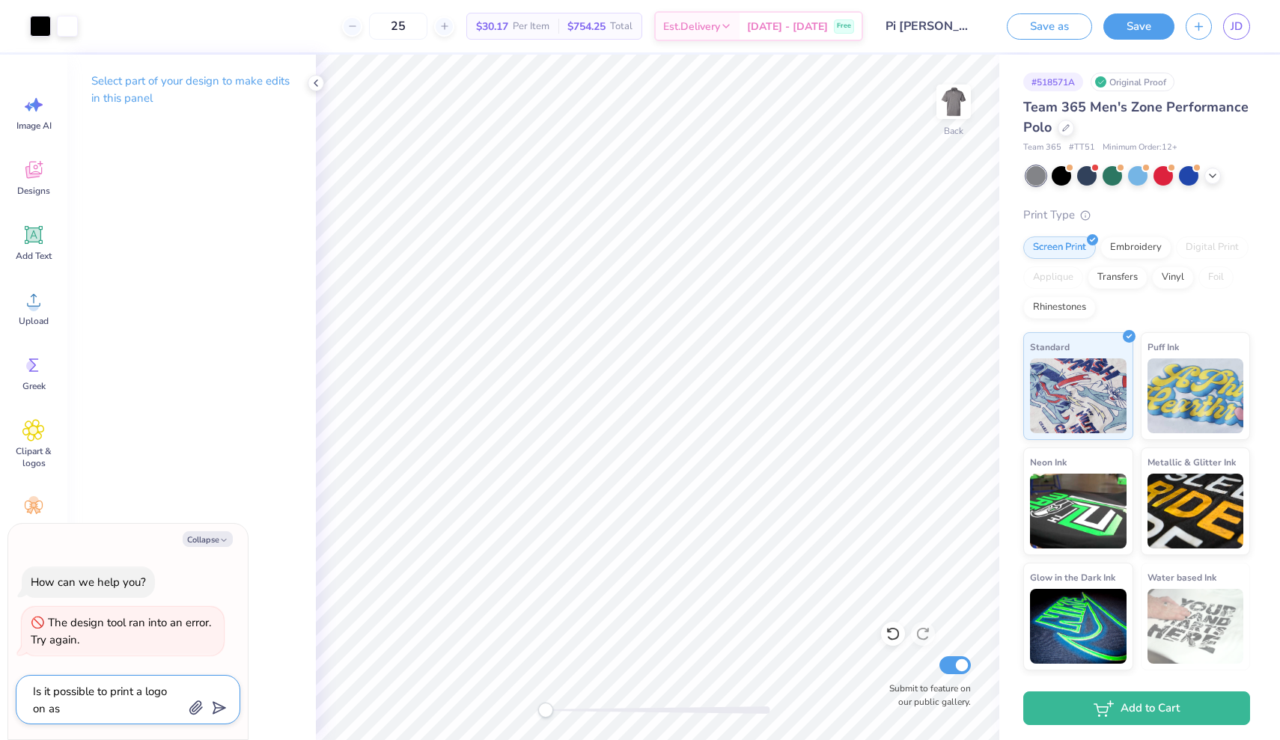
type textarea "Is it possible to print a logo on a"
type textarea "x"
type textarea "Is it possible to print a logo on"
type textarea "x"
type textarea "Is it possible to print a logo on t"
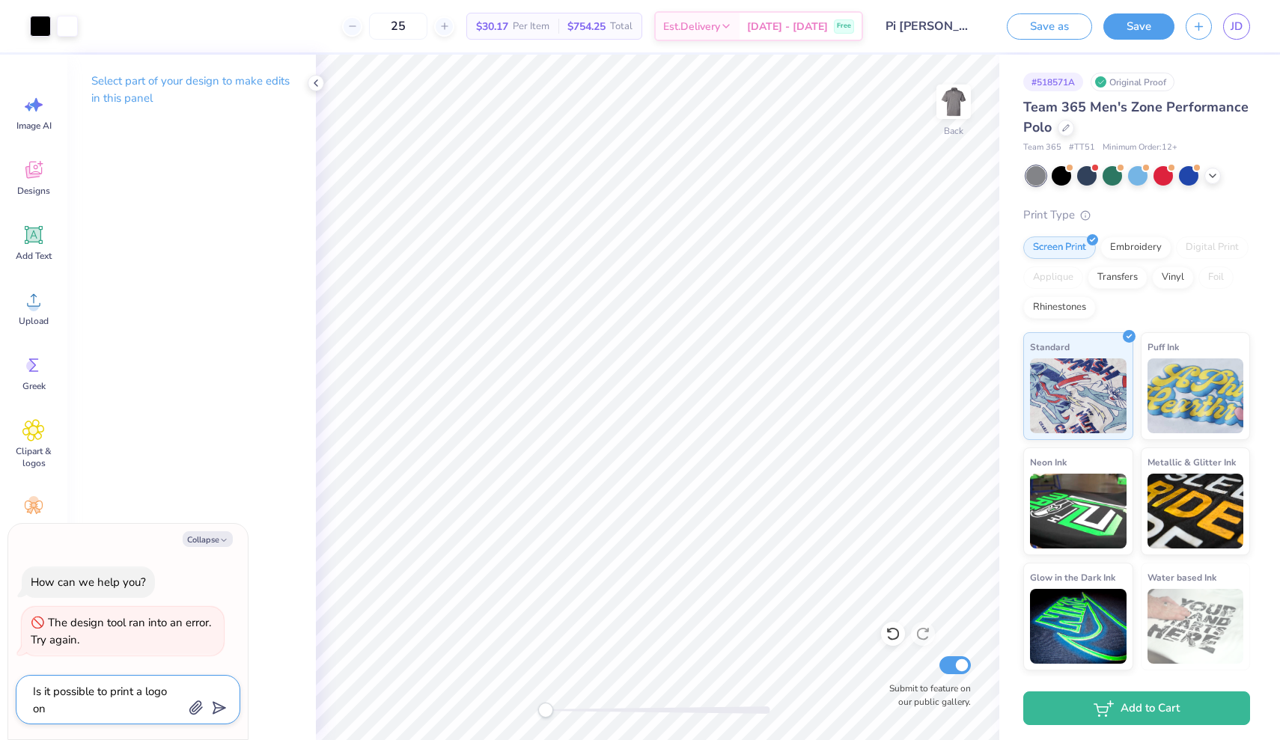
type textarea "x"
type textarea "Is it possible to print a logo on th"
type textarea "x"
type textarea "Is it possible to print a logo on the"
type textarea "x"
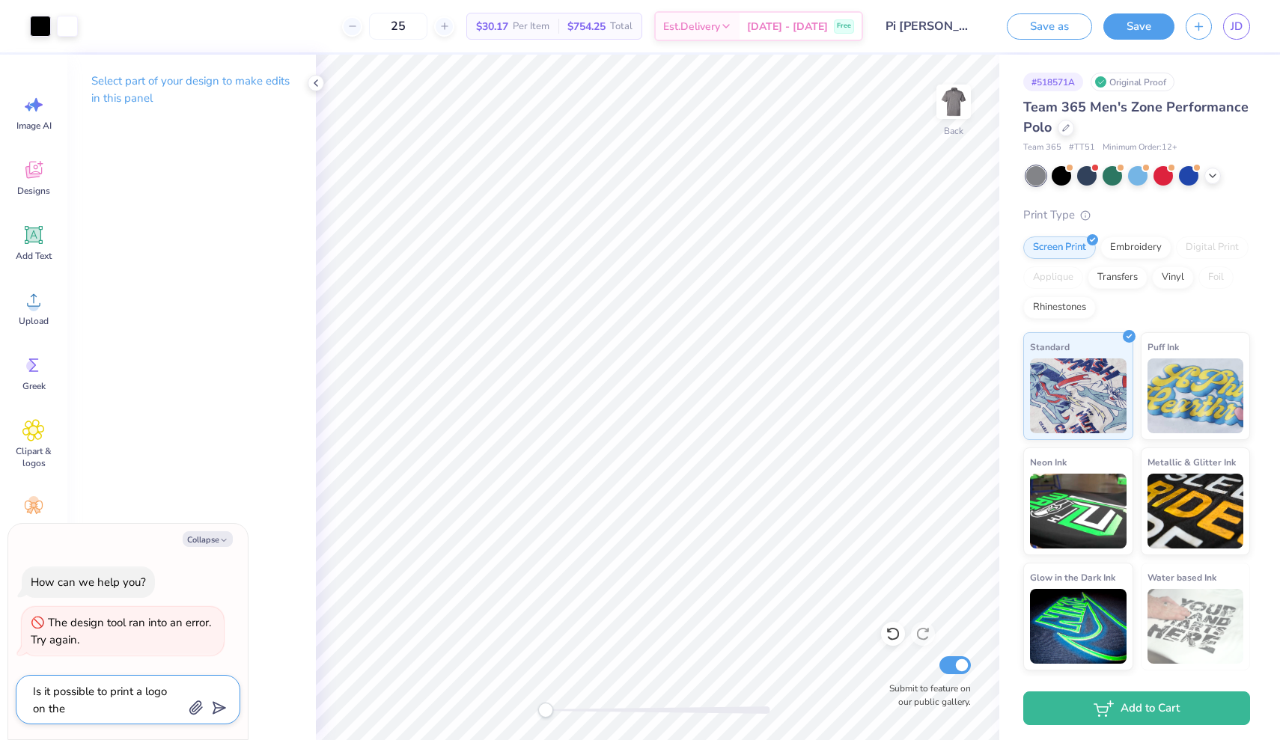
type textarea "Is it possible to print a logo on the"
type textarea "x"
type textarea "Is it possible to print a logo on the s"
type textarea "x"
type textarea "Is it possible to print a logo on the sl"
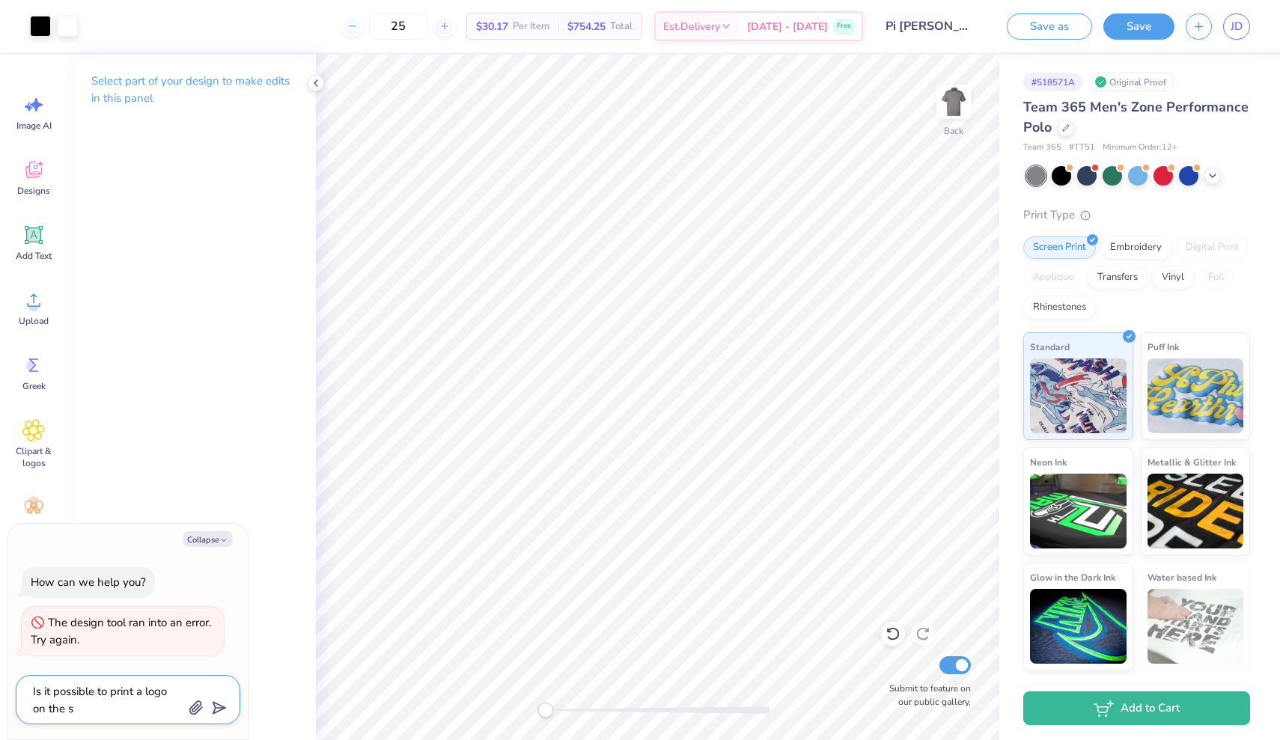
type textarea "x"
type textarea "Is it possible to print a logo on the sle"
type textarea "x"
type textarea "Is it possible to print a logo on the slee"
type textarea "x"
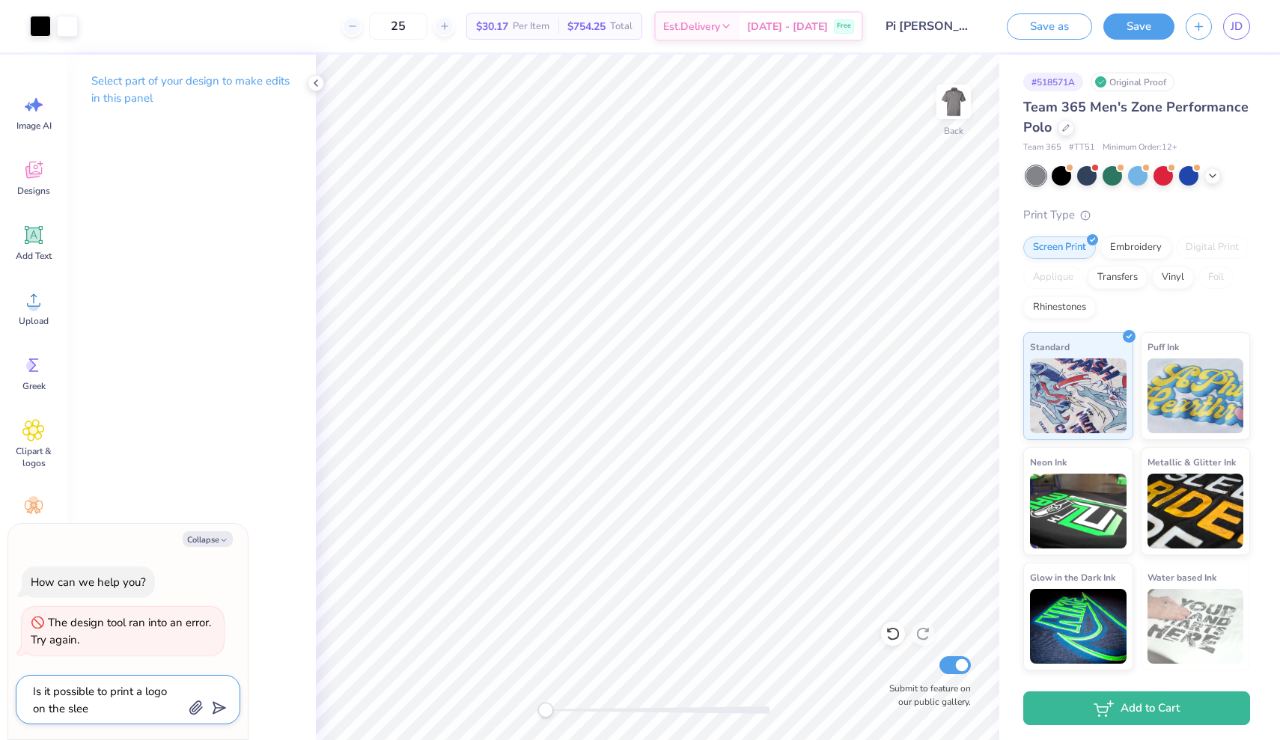
type textarea "Is it possible to print a logo on the sleev"
type textarea "x"
type textarea "Is it possible to print a logo on the sleeve"
type textarea "x"
type textarea "Is it possible to print a logo on the sleeve?"
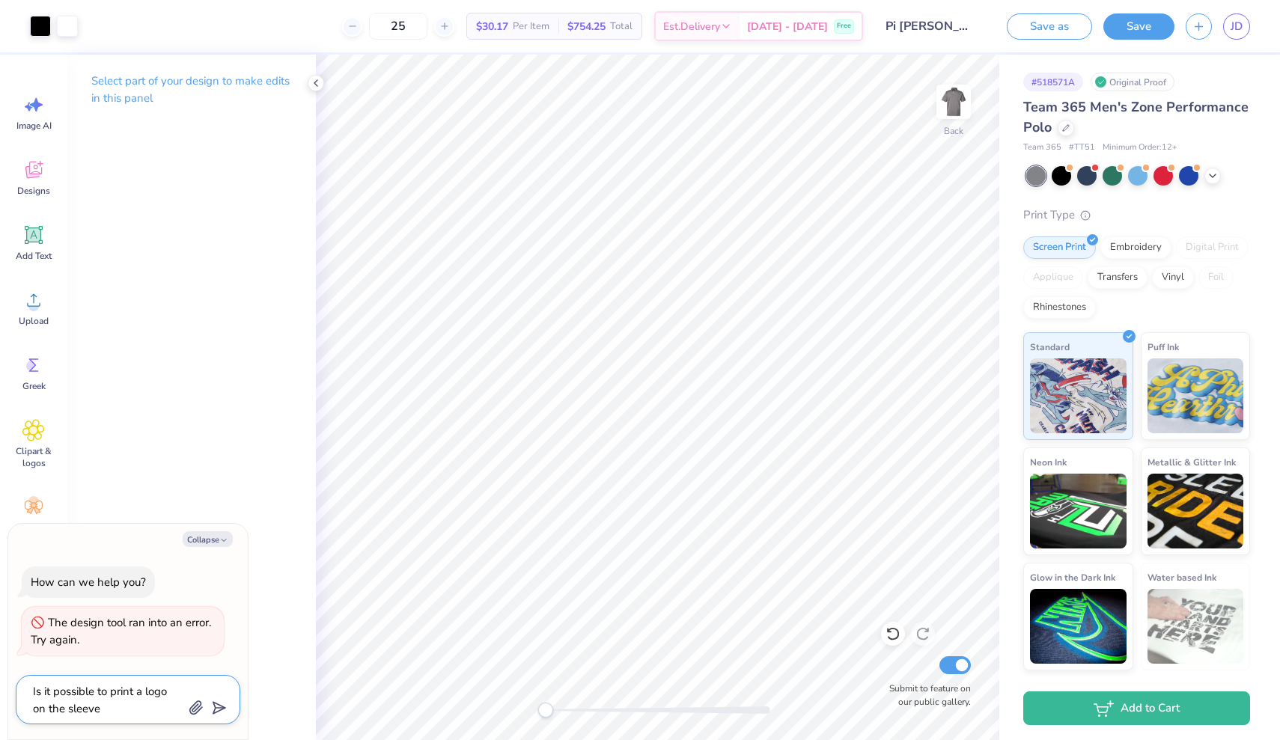
type textarea "x"
type textarea "Is it possible to print a logo on the sleeve?"
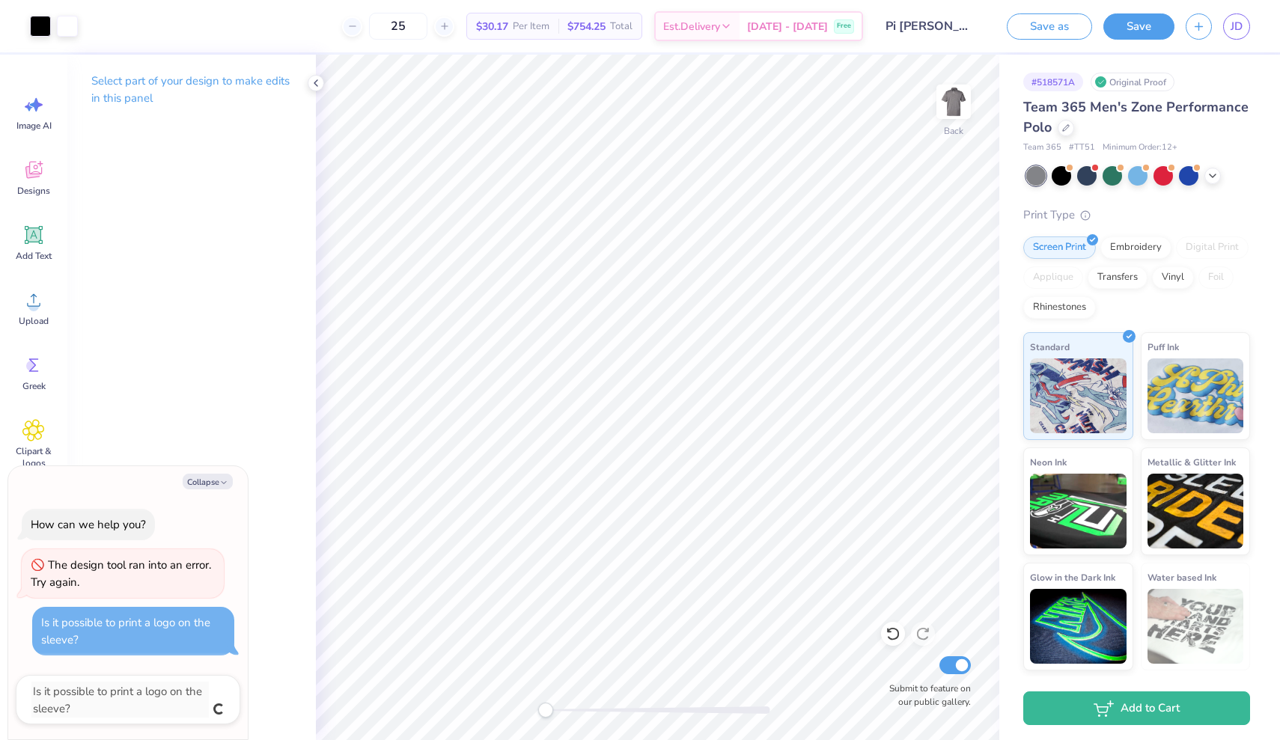
type textarea "x"
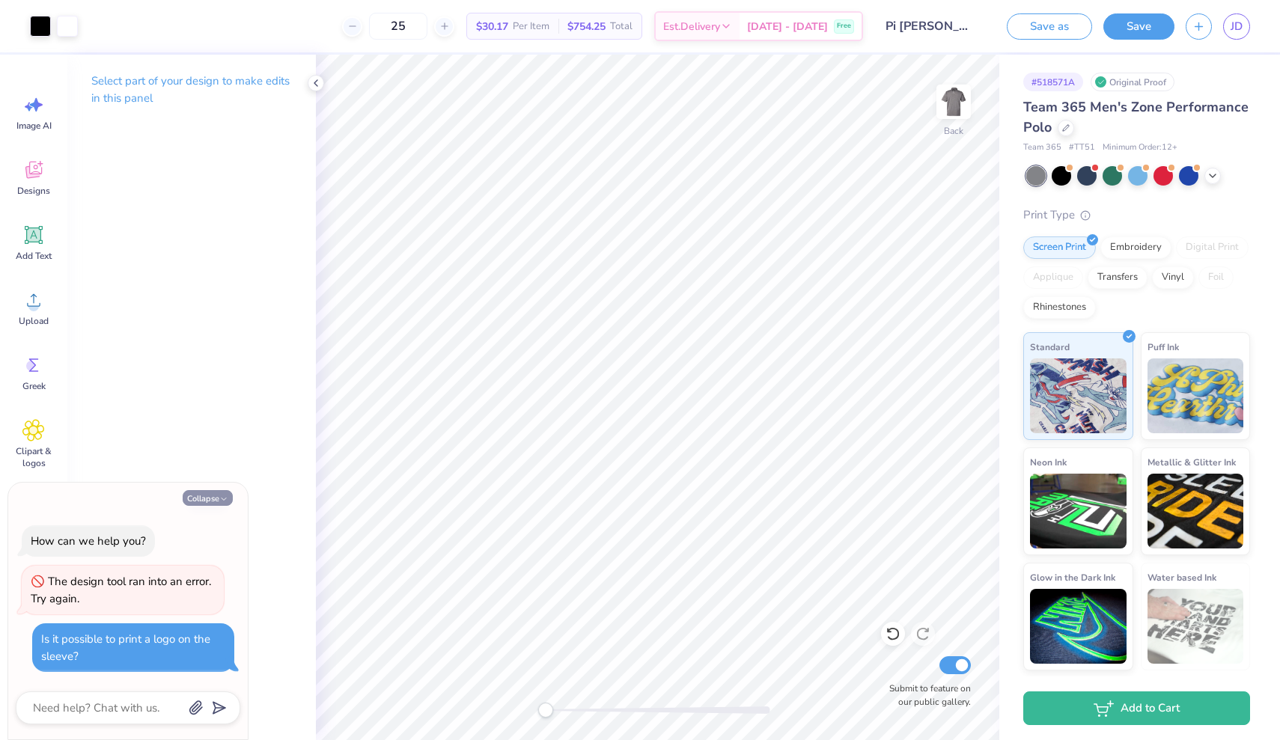
click at [215, 499] on button "Collapse" at bounding box center [208, 498] width 50 height 16
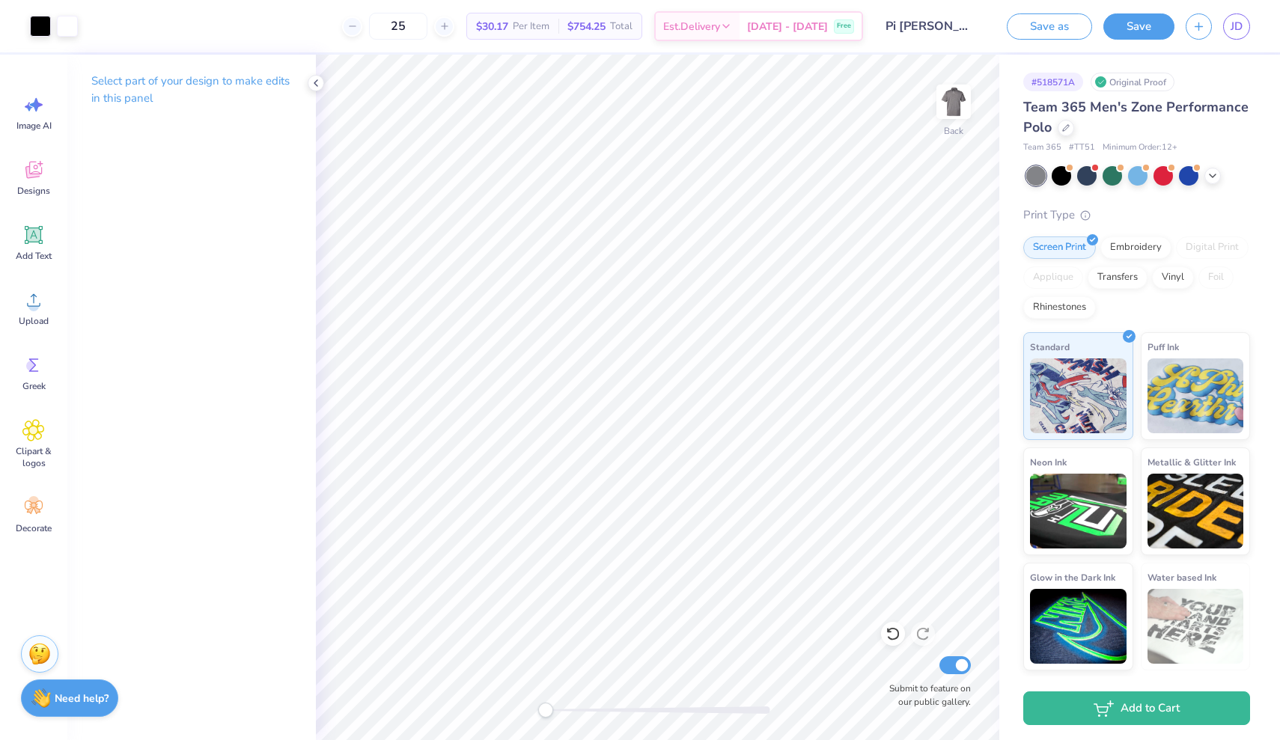
click at [104, 692] on strong "Need help?" at bounding box center [82, 699] width 54 height 14
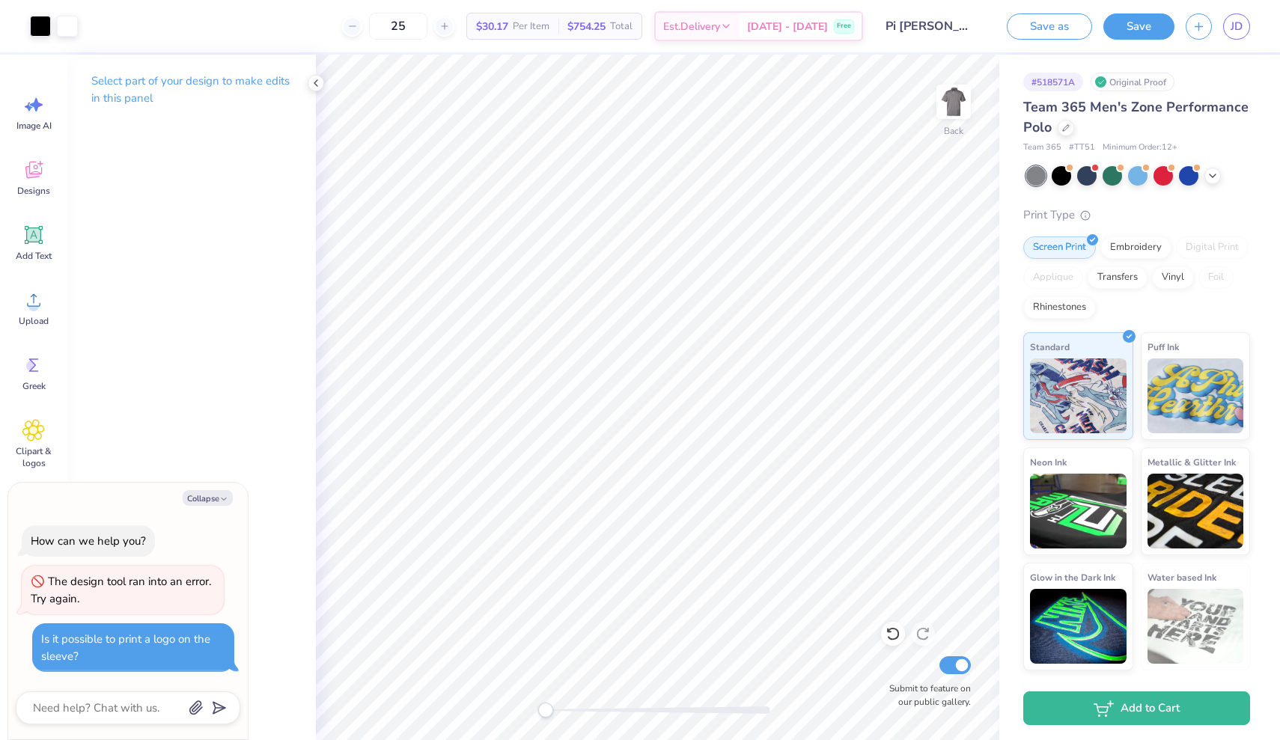
click at [223, 392] on div "Select part of your design to make edits in this panel" at bounding box center [191, 398] width 249 height 686
click at [201, 506] on button "Collapse" at bounding box center [208, 498] width 50 height 16
type textarea "x"
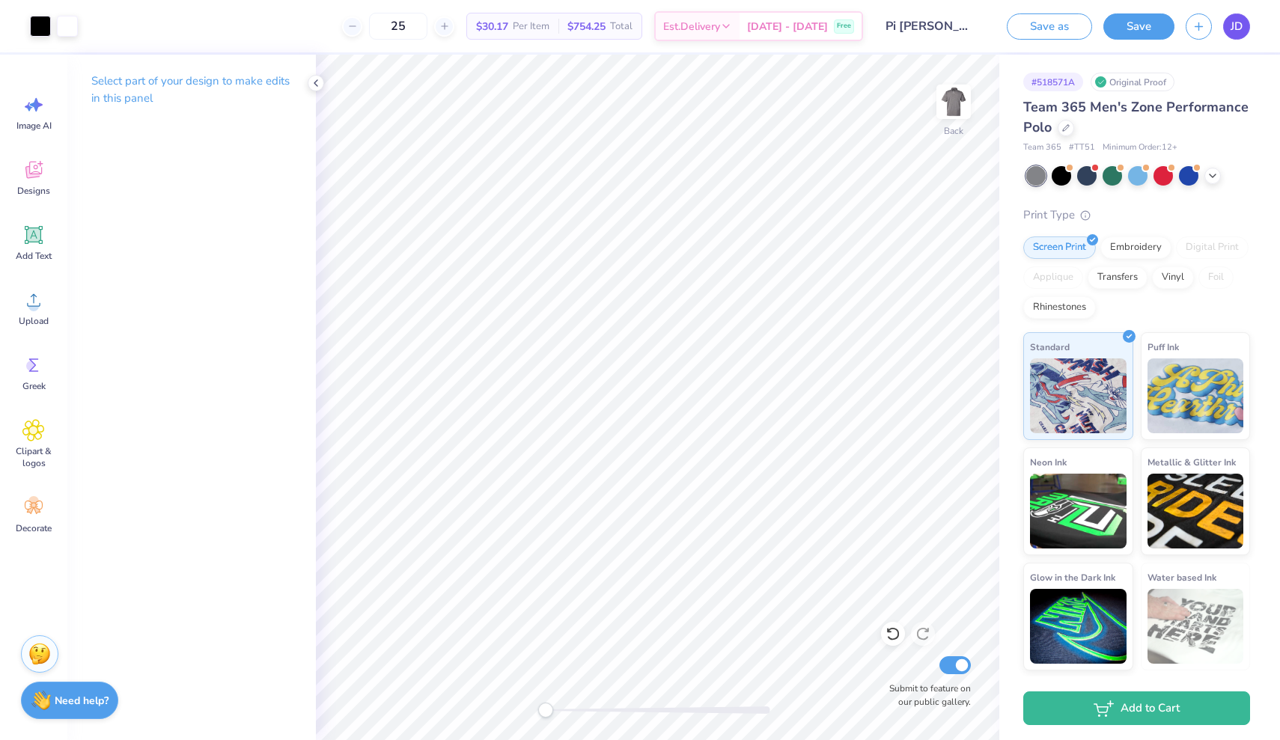
click at [1235, 19] on span "JD" at bounding box center [1237, 26] width 12 height 17
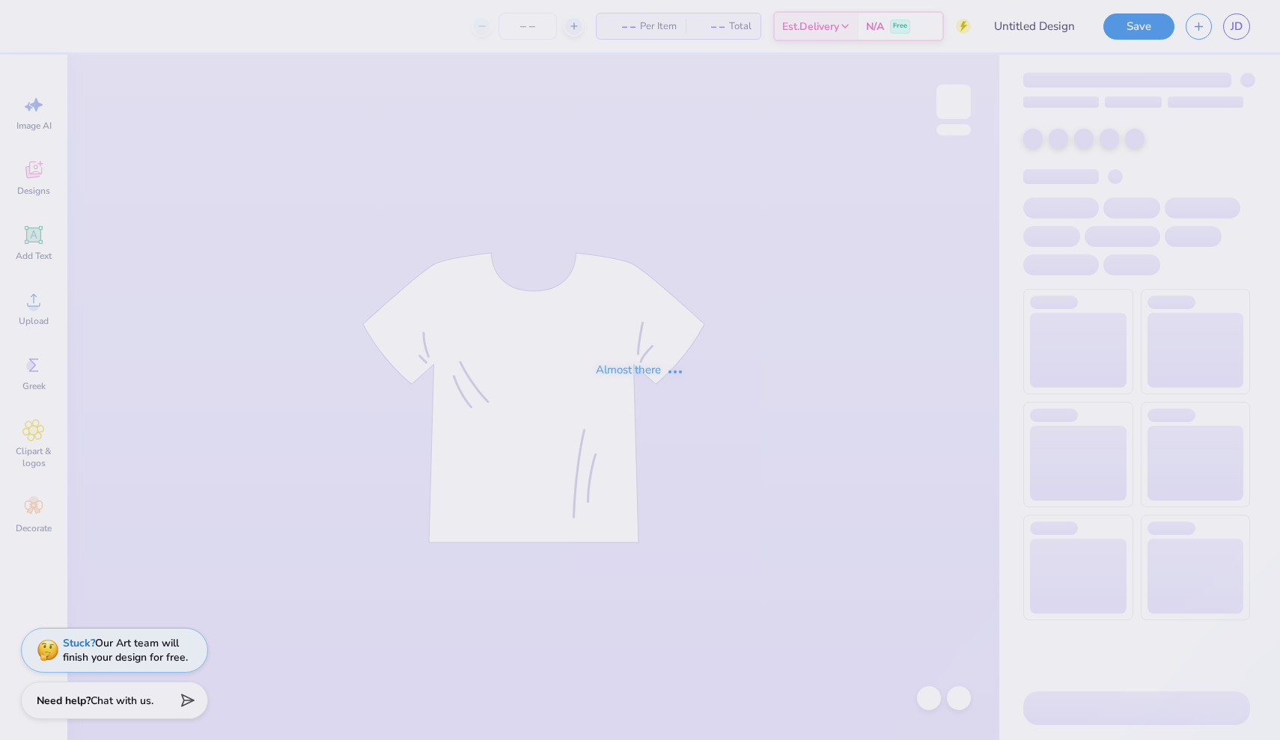
type input "Pi [PERSON_NAME] Golf Outing"
type input "25"
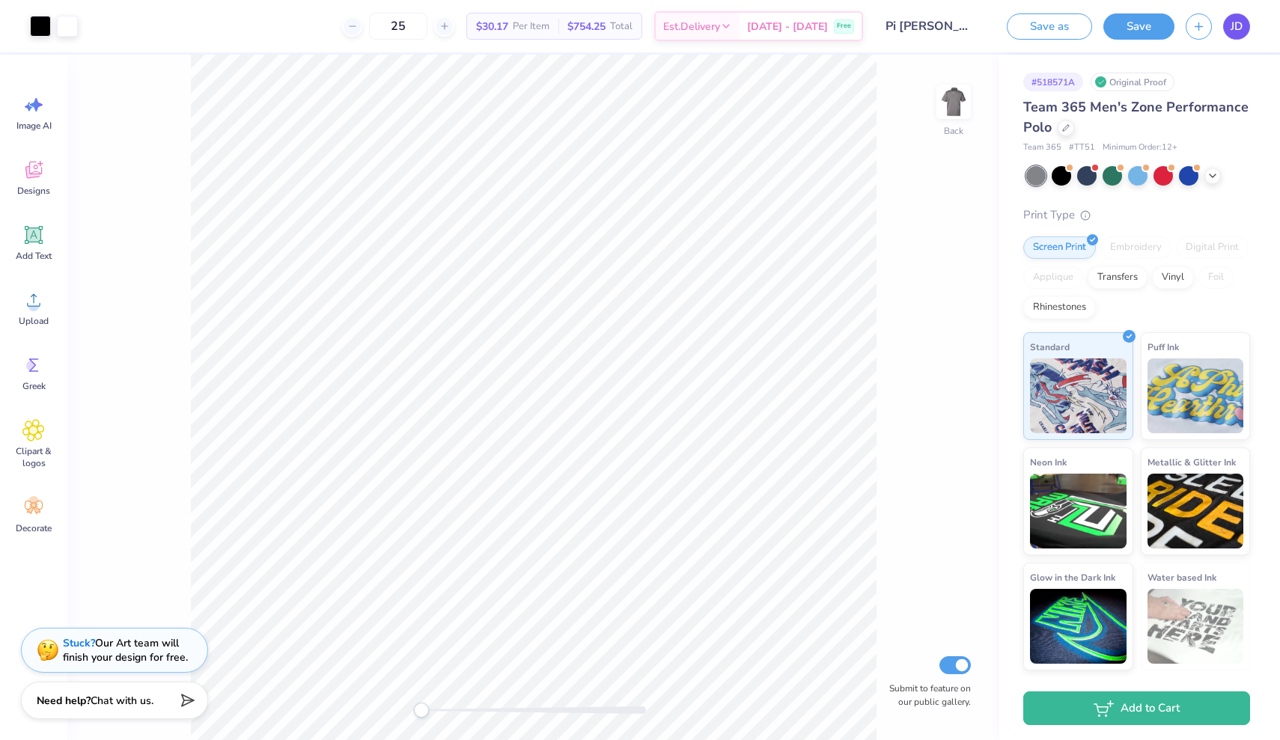
click at [1234, 18] on span "JD" at bounding box center [1237, 26] width 12 height 17
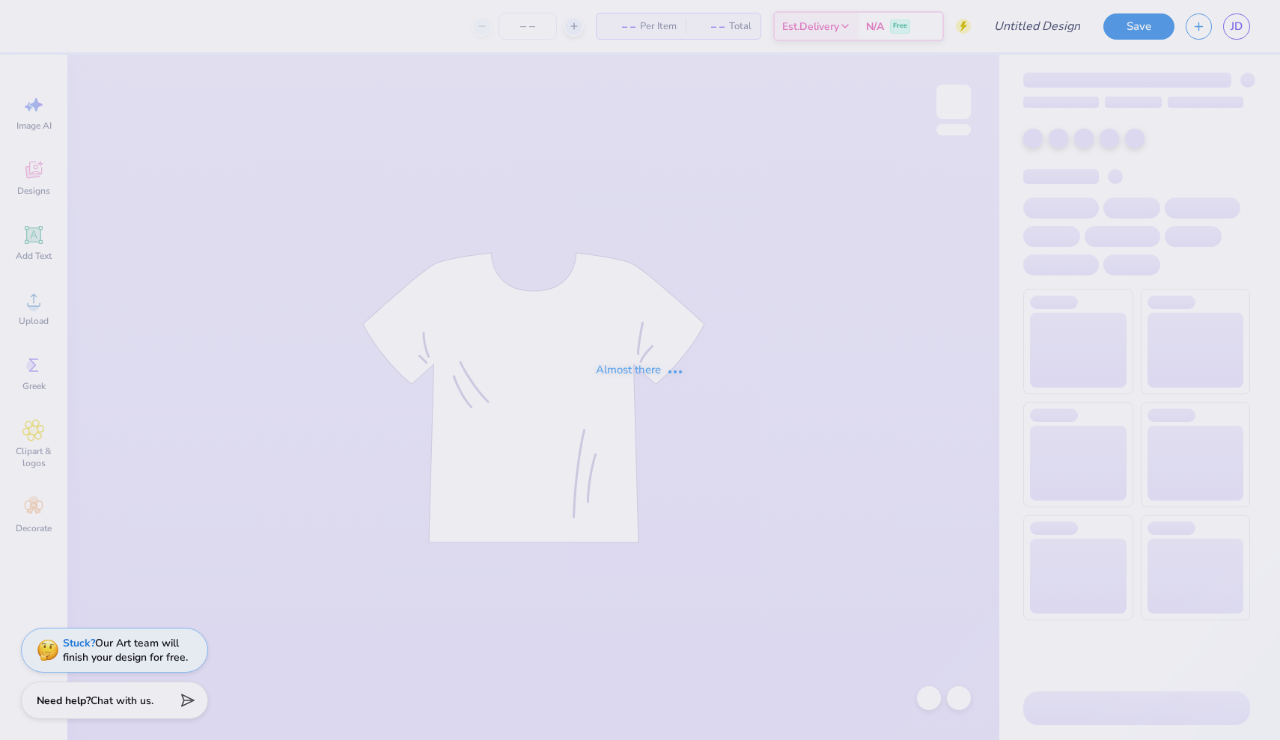
type input "Pi [PERSON_NAME] Golf Outing"
type input "25"
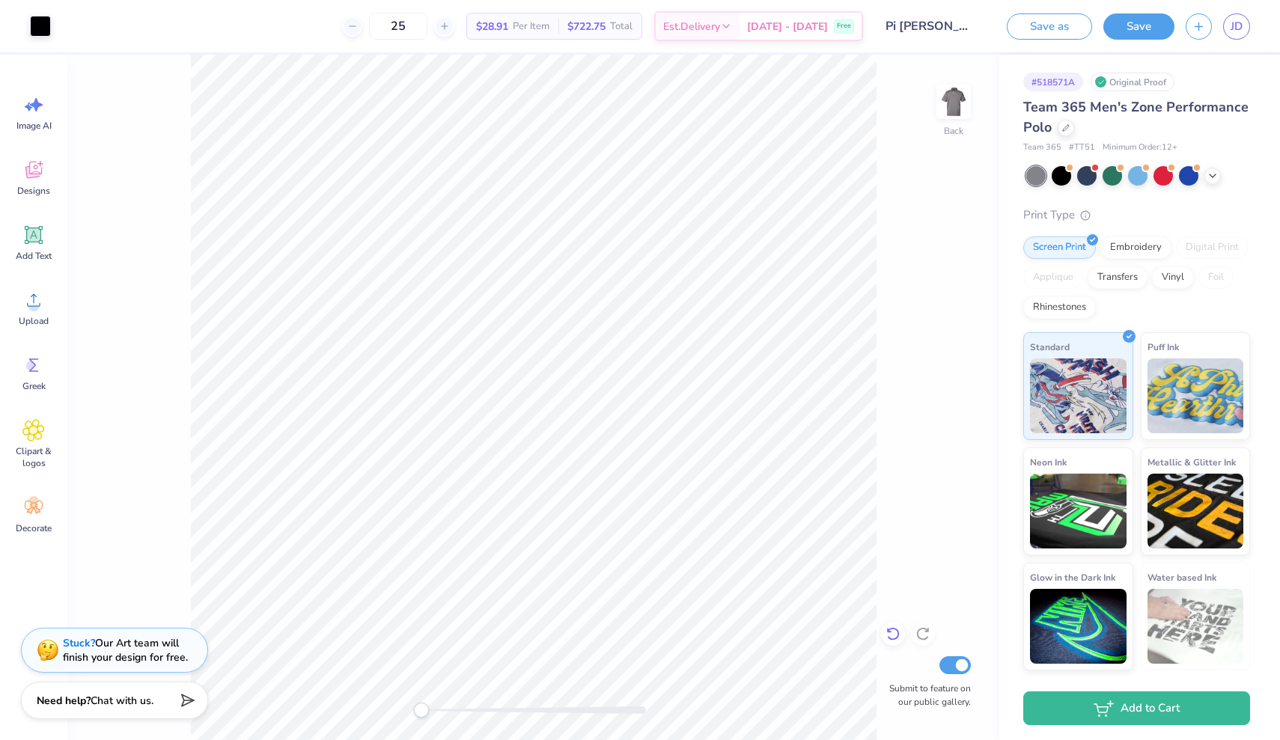
click at [900, 641] on icon at bounding box center [893, 634] width 15 height 15
click at [922, 633] on icon at bounding box center [922, 634] width 15 height 15
click at [944, 106] on img at bounding box center [954, 102] width 60 height 60
click at [19, 299] on div "Upload" at bounding box center [34, 308] width 54 height 56
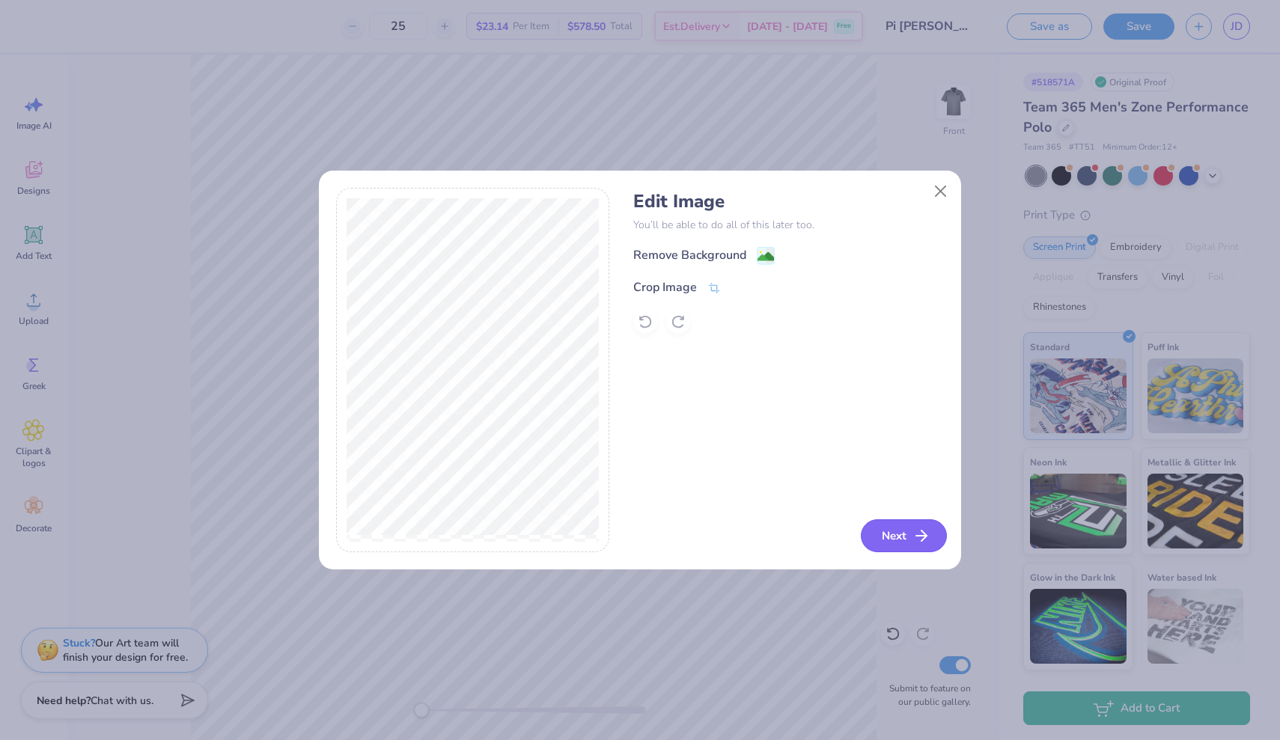
click at [907, 531] on button "Next" at bounding box center [904, 536] width 86 height 33
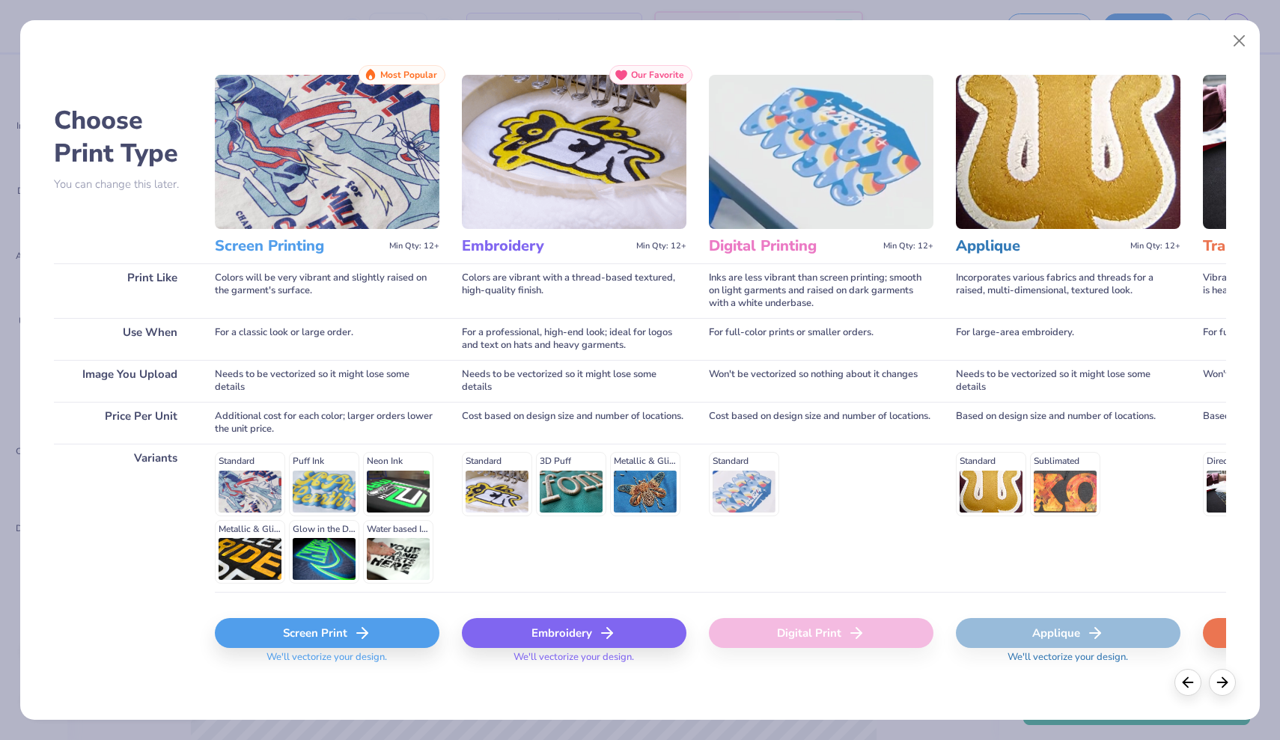
click at [340, 625] on div "Screen Print" at bounding box center [327, 633] width 225 height 30
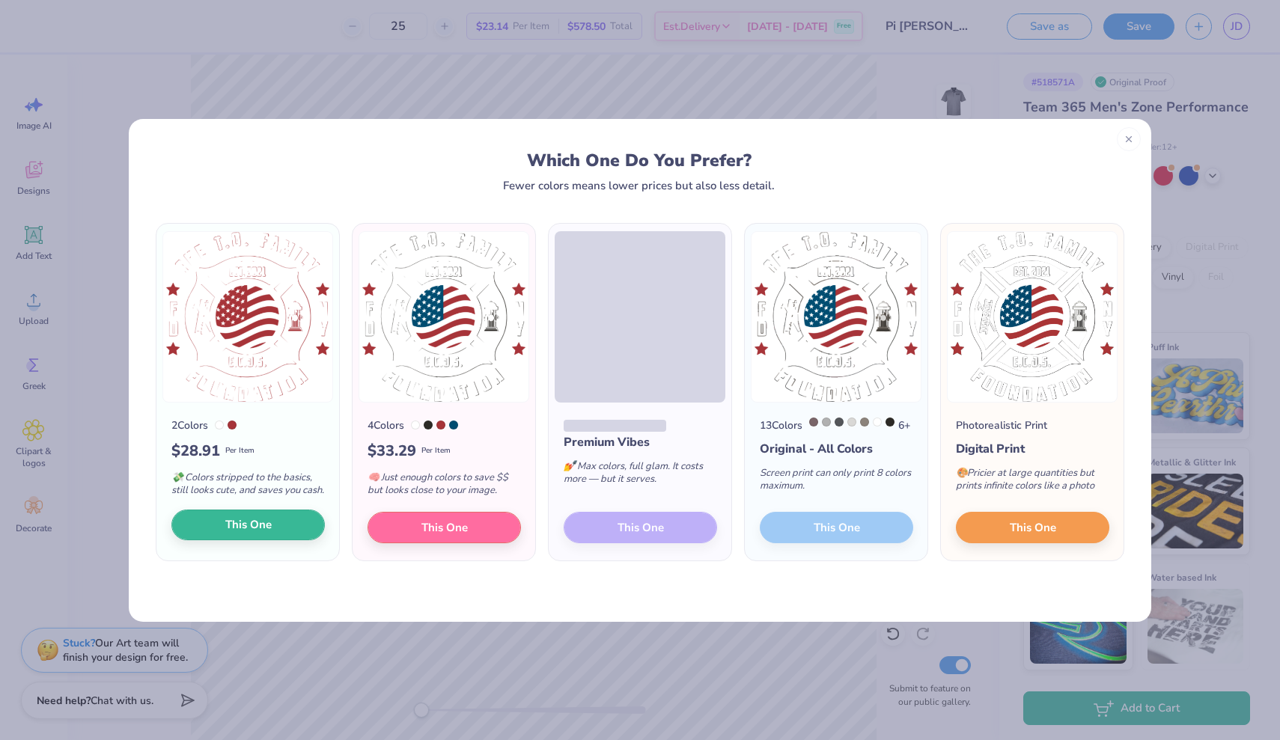
click at [252, 530] on span "This One" at bounding box center [248, 525] width 46 height 17
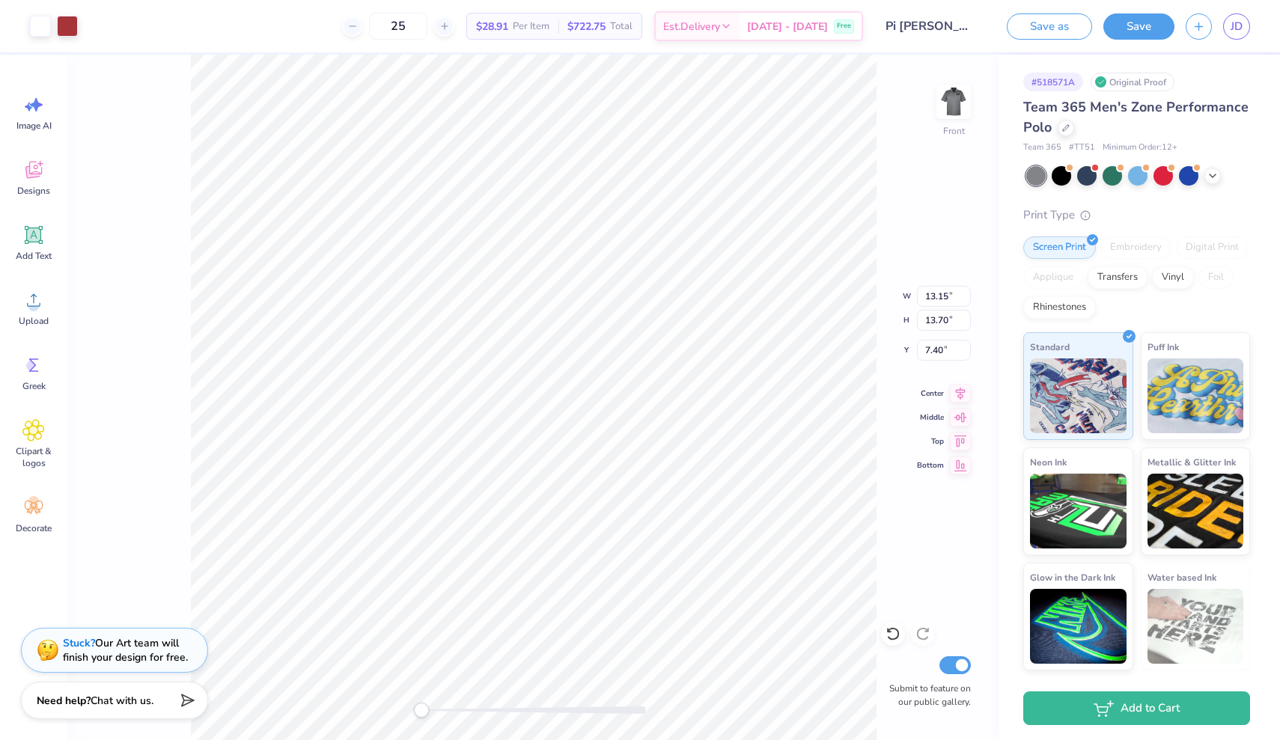
type input "5.57"
type input "5.80"
type input "1.72"
type input "1.68"
type input "1.75"
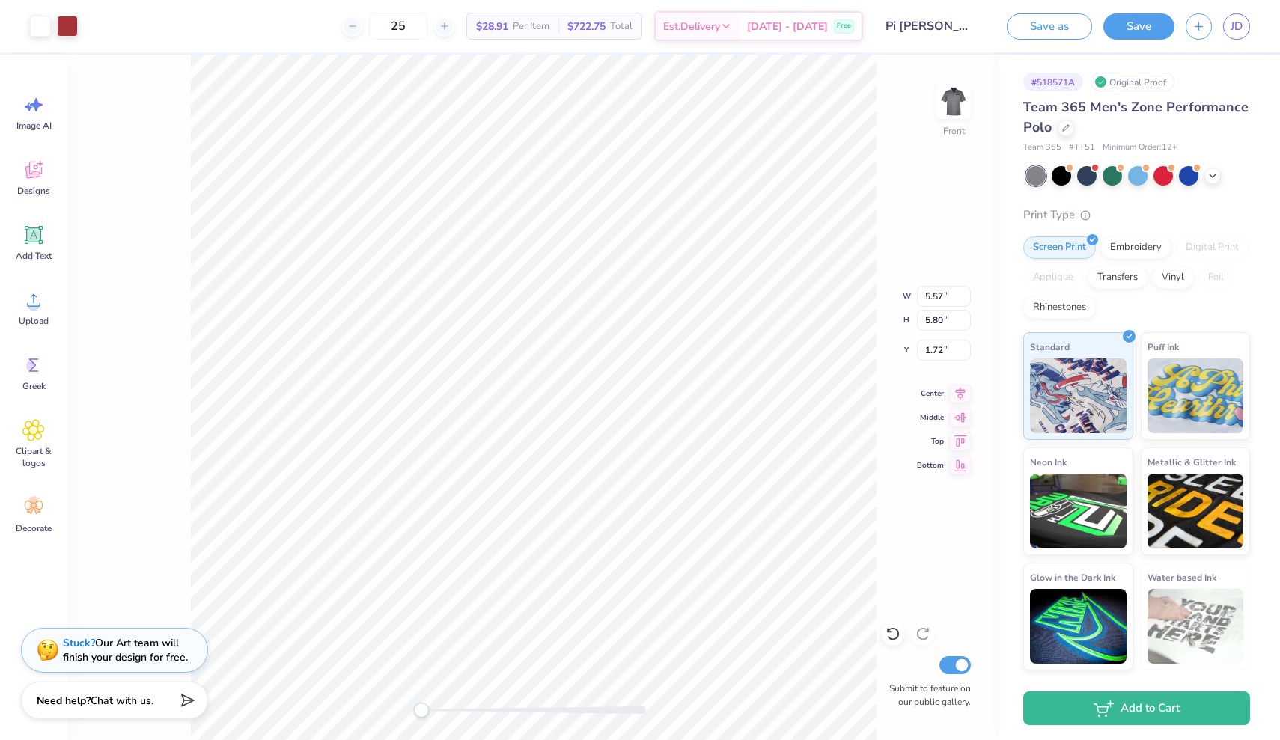
type input "1.62"
type input "2.53"
type input "2.63"
type input "3.47"
type input "3.61"
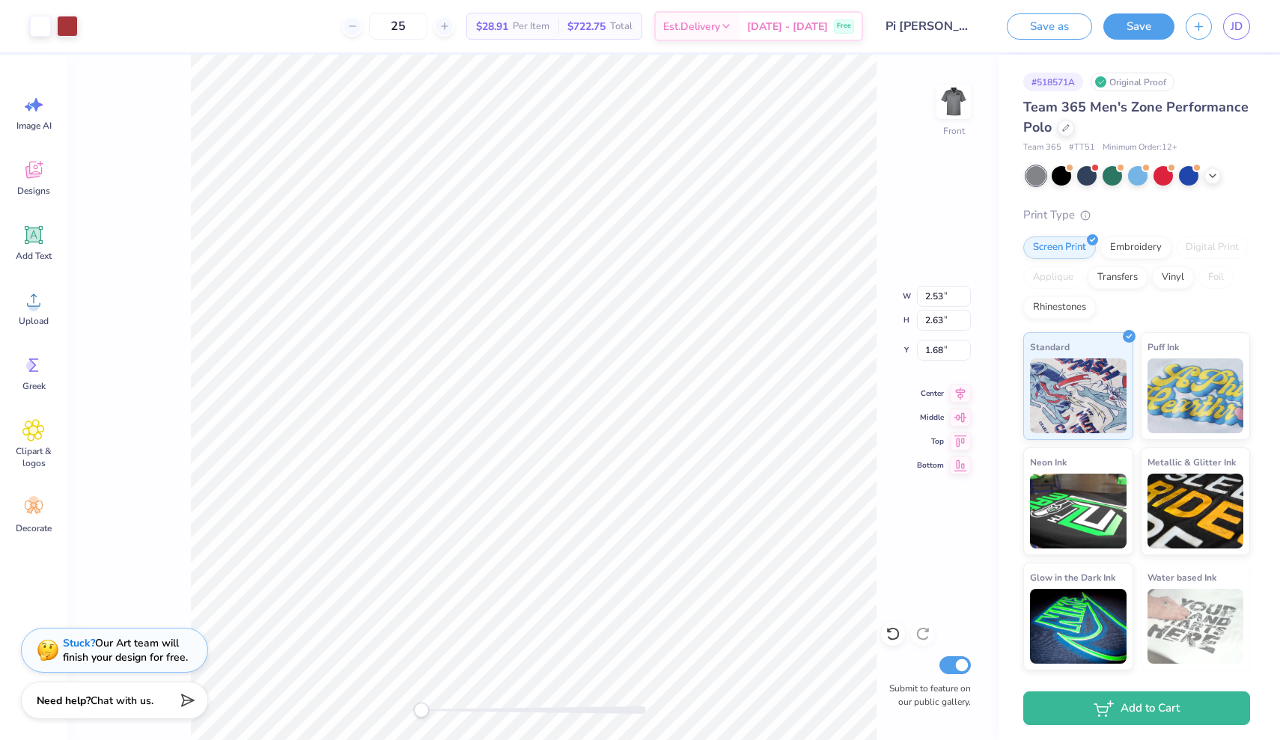
type input "0.71"
click at [59, 23] on div at bounding box center [67, 24] width 21 height 21
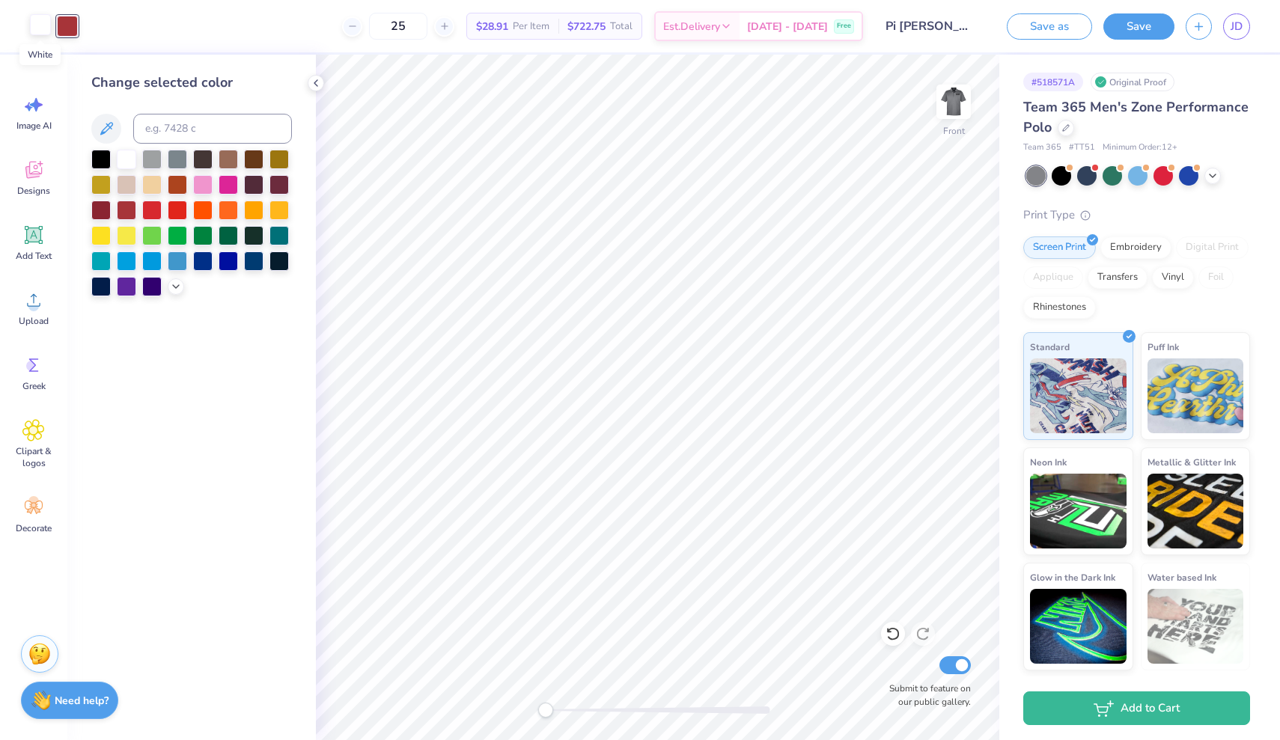
click at [33, 26] on div at bounding box center [40, 24] width 21 height 21
click at [100, 162] on div at bounding box center [100, 157] width 19 height 19
click at [59, 19] on div at bounding box center [67, 24] width 21 height 21
click at [120, 150] on div at bounding box center [126, 157] width 19 height 19
click at [32, 34] on div at bounding box center [40, 24] width 21 height 21
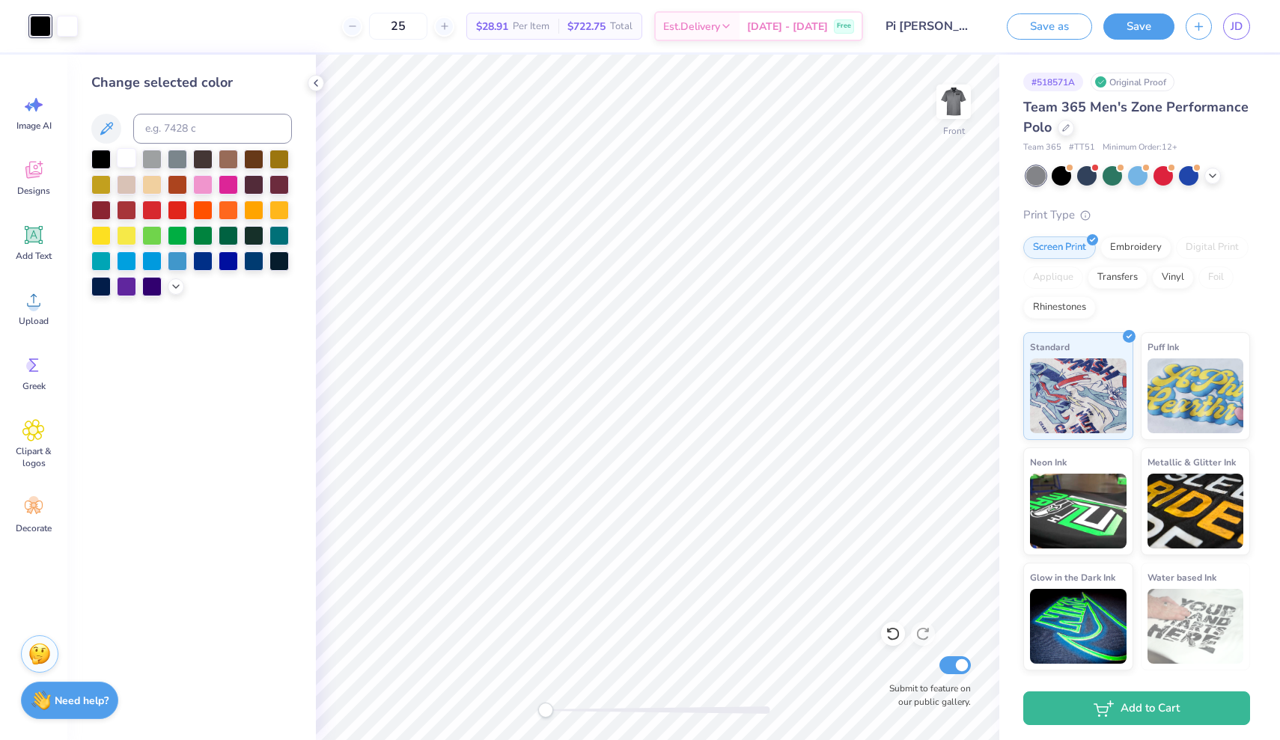
click at [121, 156] on div at bounding box center [126, 157] width 19 height 19
click at [106, 161] on div at bounding box center [100, 157] width 19 height 19
click at [889, 631] on icon at bounding box center [892, 634] width 13 height 13
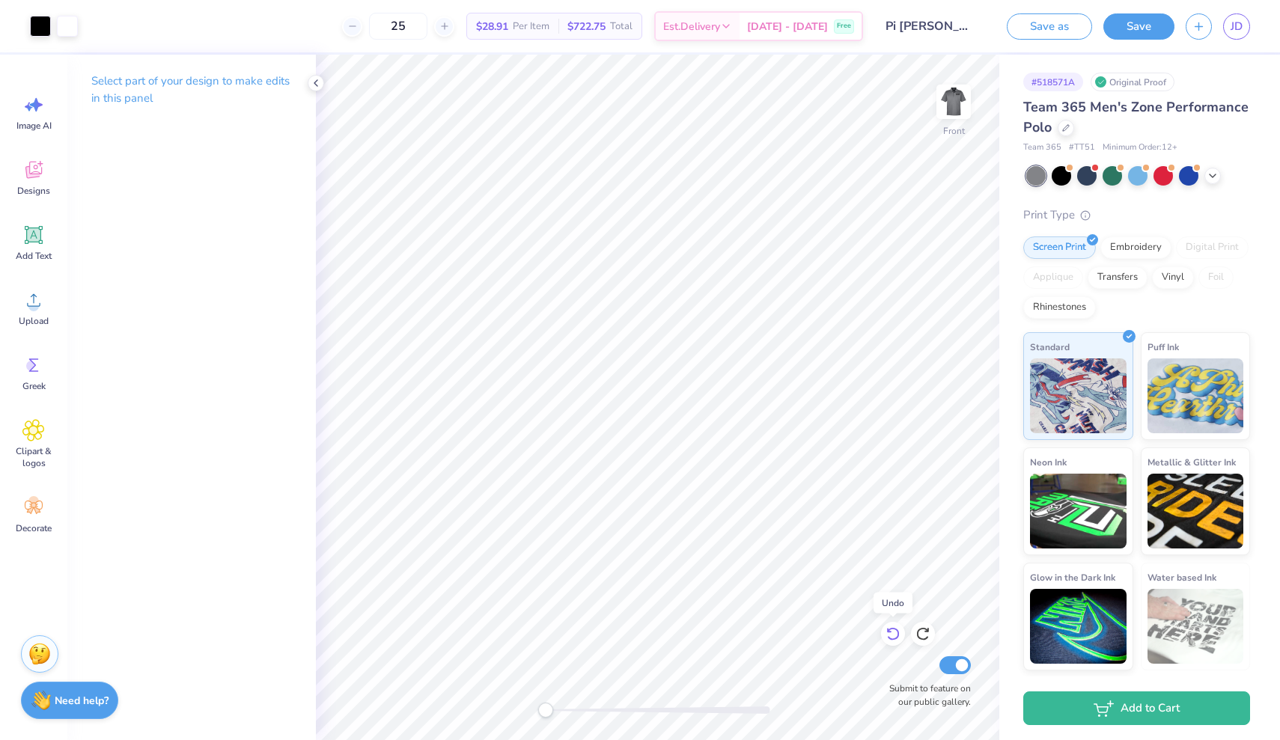
click at [889, 631] on icon at bounding box center [892, 634] width 13 height 13
click at [40, 22] on div at bounding box center [40, 24] width 21 height 21
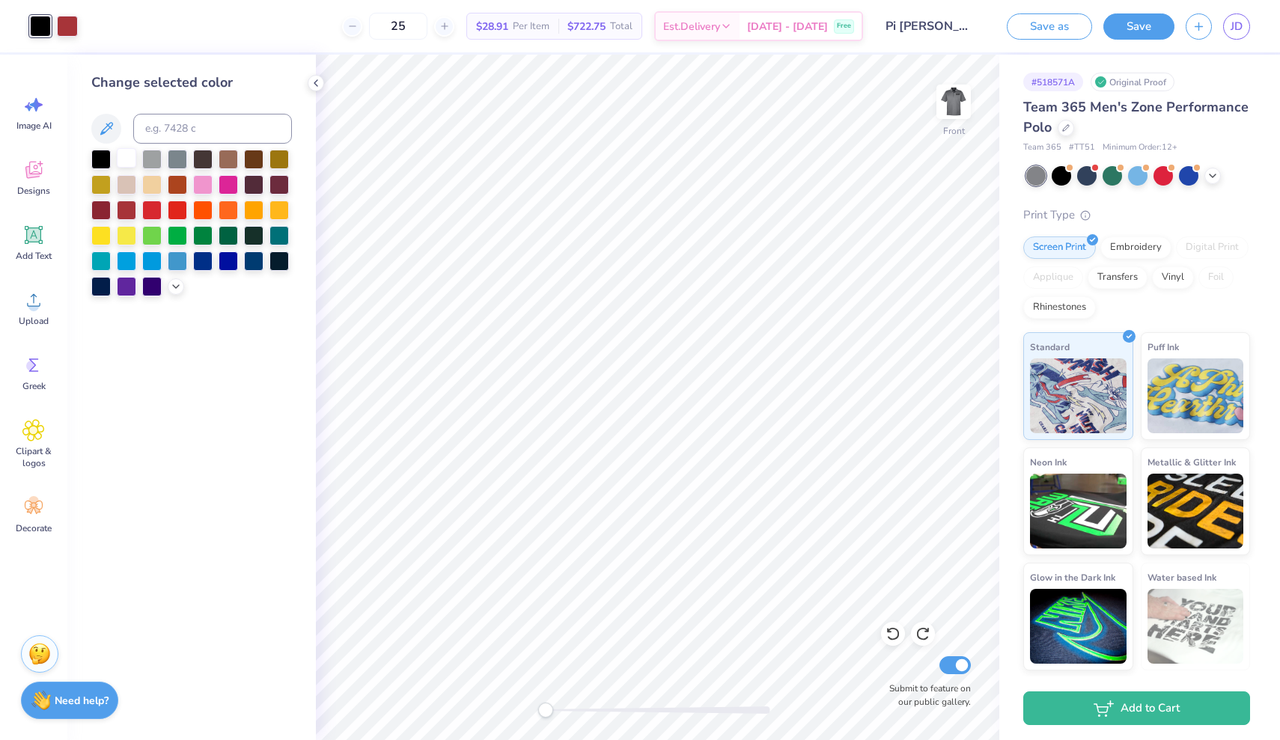
click at [126, 156] on div at bounding box center [126, 157] width 19 height 19
click at [61, 19] on div at bounding box center [67, 24] width 21 height 21
click at [103, 162] on div at bounding box center [100, 157] width 19 height 19
click at [951, 105] on img at bounding box center [954, 102] width 60 height 60
click at [38, 302] on icon at bounding box center [33, 300] width 22 height 22
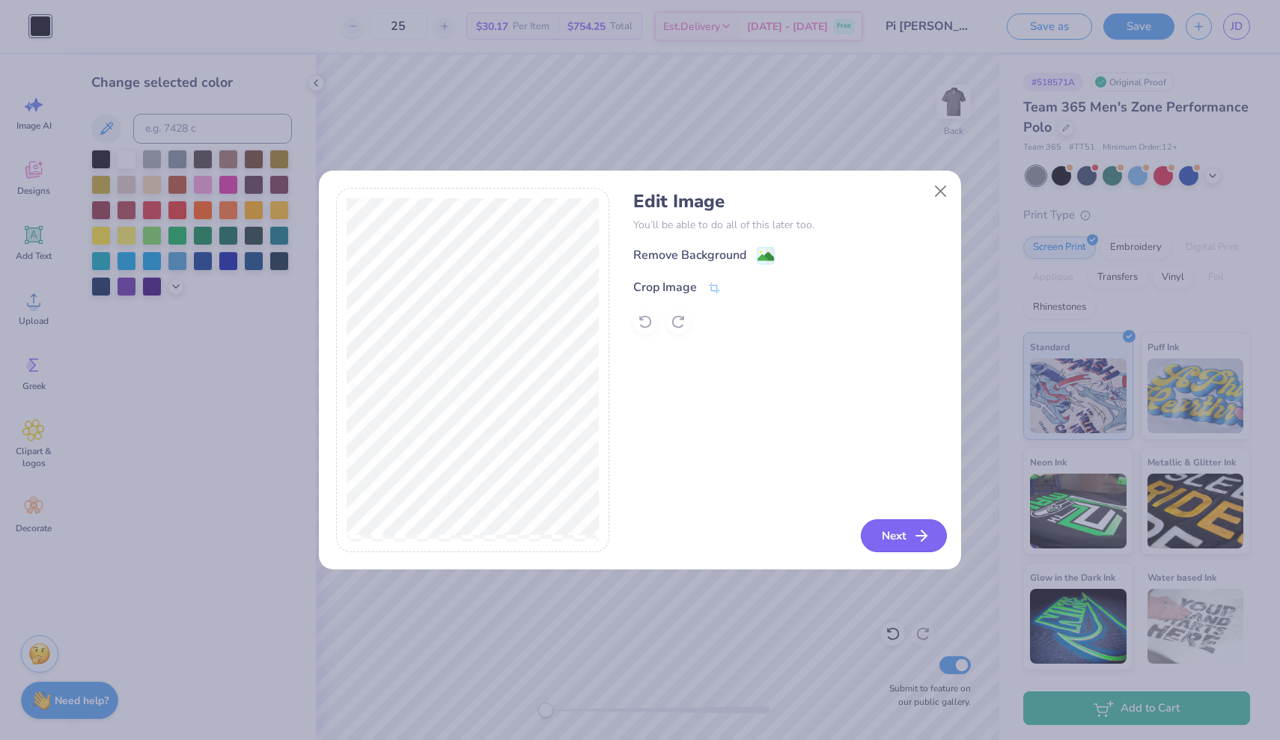
click at [902, 542] on button "Next" at bounding box center [904, 536] width 86 height 33
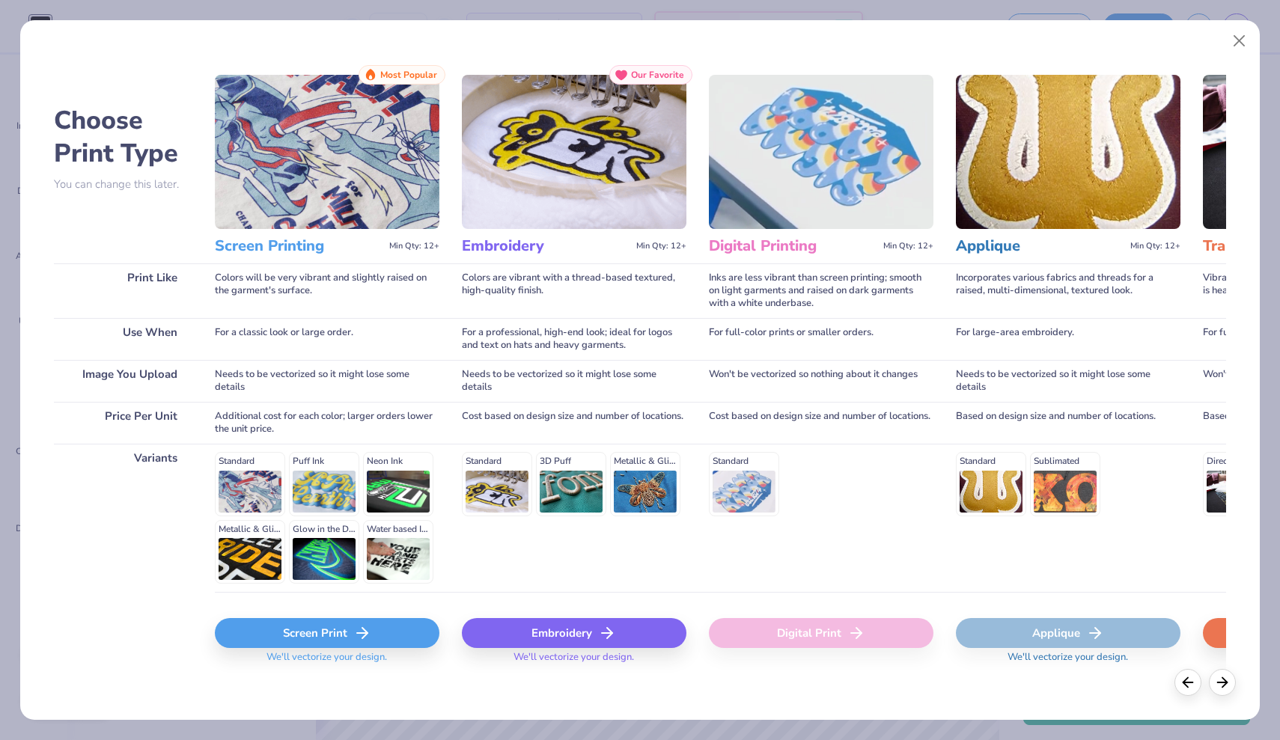
click at [335, 632] on div "Screen Print" at bounding box center [327, 633] width 225 height 30
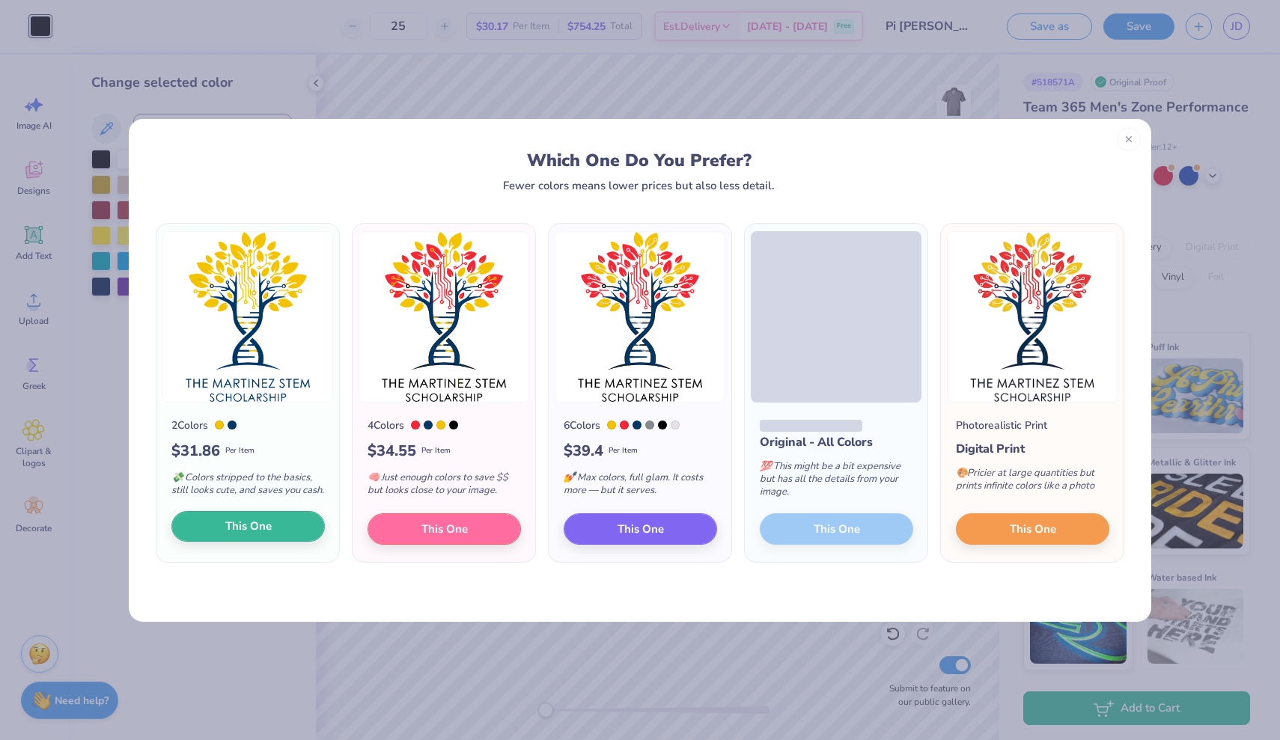
click at [255, 535] on span "This One" at bounding box center [248, 526] width 46 height 17
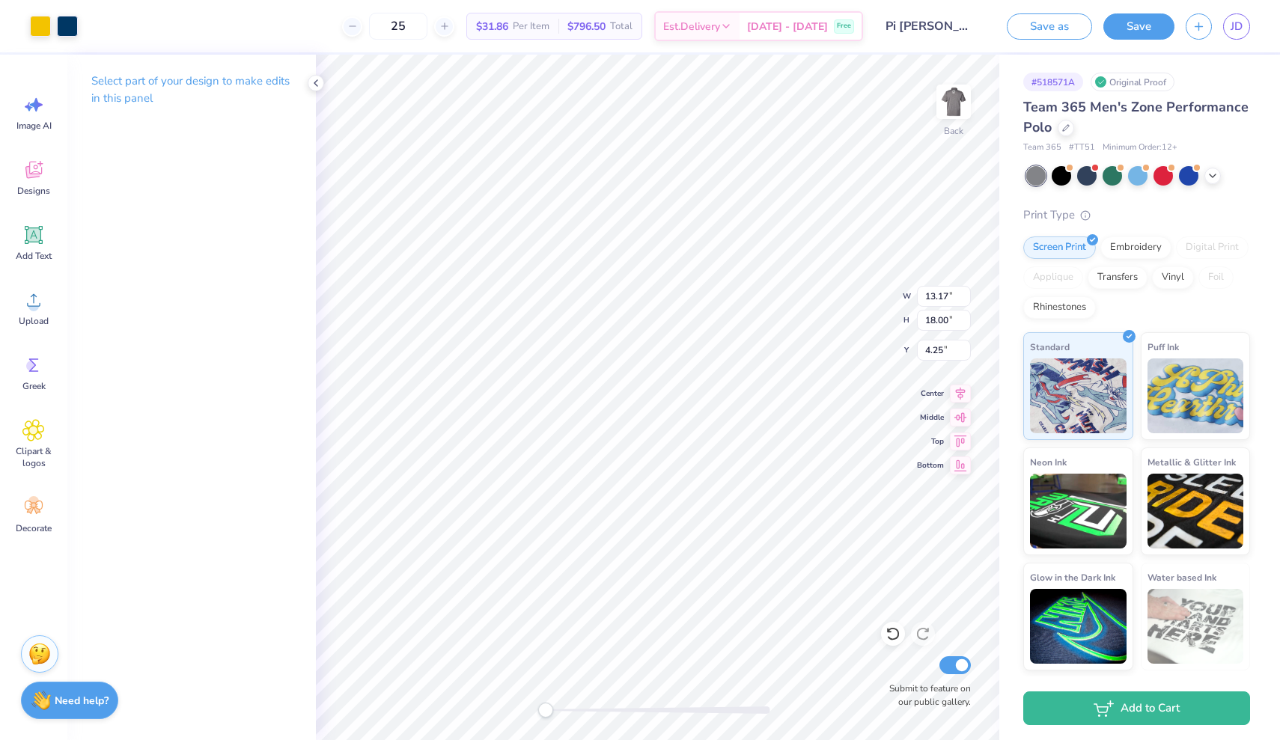
type input "3.75"
type input "5.13"
type input "2.80"
type input "3.82"
type input "1.23"
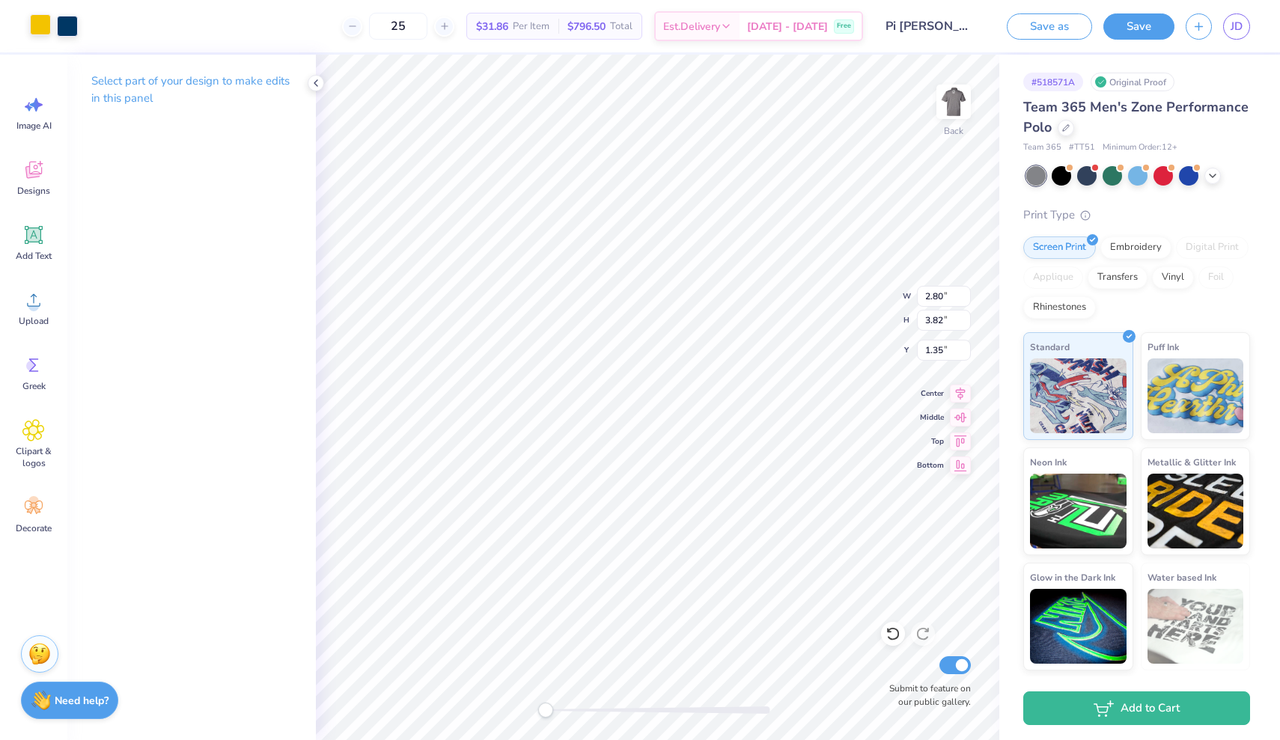
click at [37, 27] on div at bounding box center [40, 24] width 21 height 21
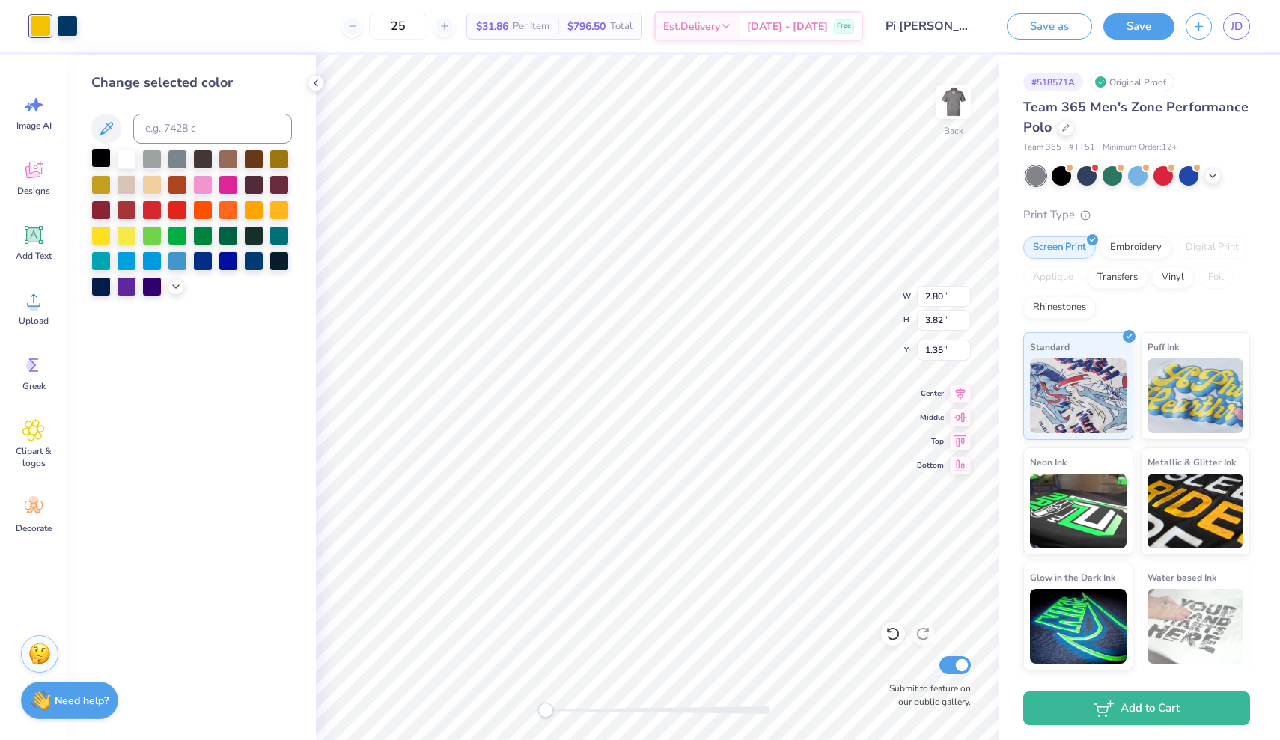
click at [104, 165] on div at bounding box center [100, 157] width 19 height 19
click at [58, 25] on div at bounding box center [67, 24] width 21 height 21
click at [131, 162] on div at bounding box center [126, 157] width 19 height 19
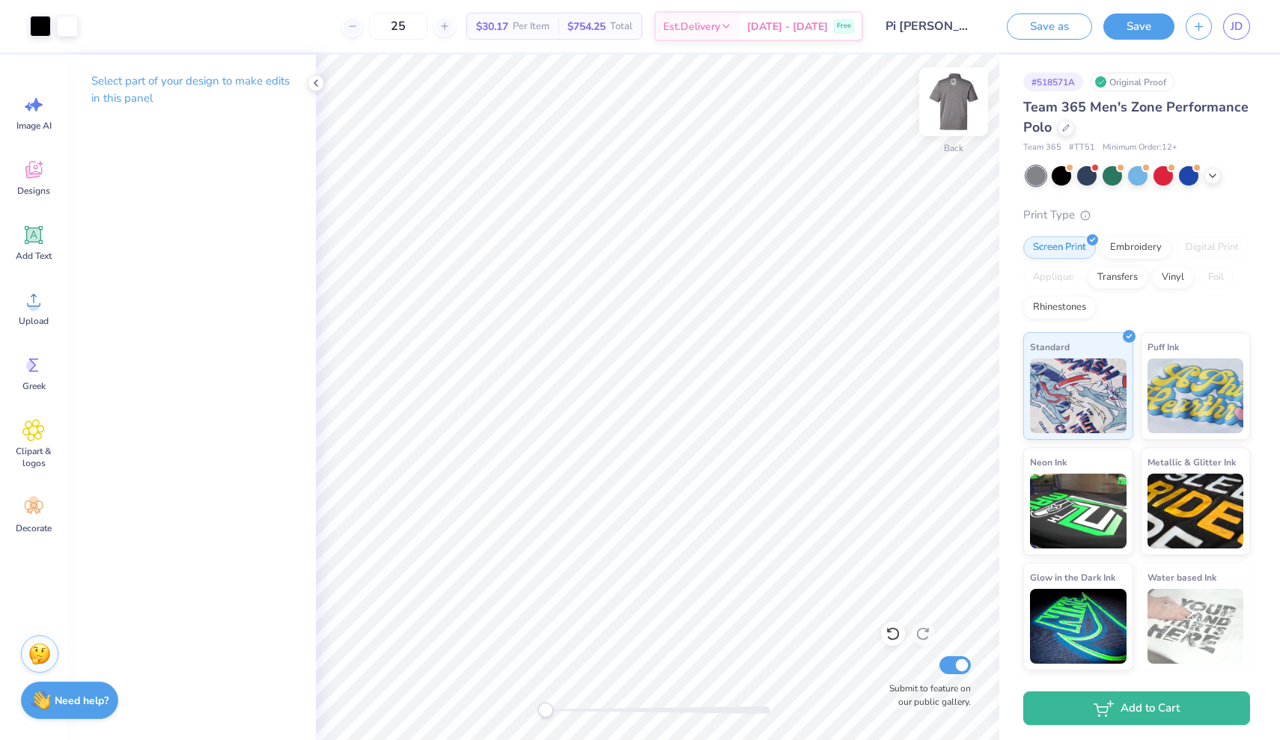
click at [948, 115] on img at bounding box center [954, 102] width 60 height 60
click at [948, 115] on img at bounding box center [954, 102] width 30 height 30
click at [1145, 26] on button "Save" at bounding box center [1138, 24] width 71 height 26
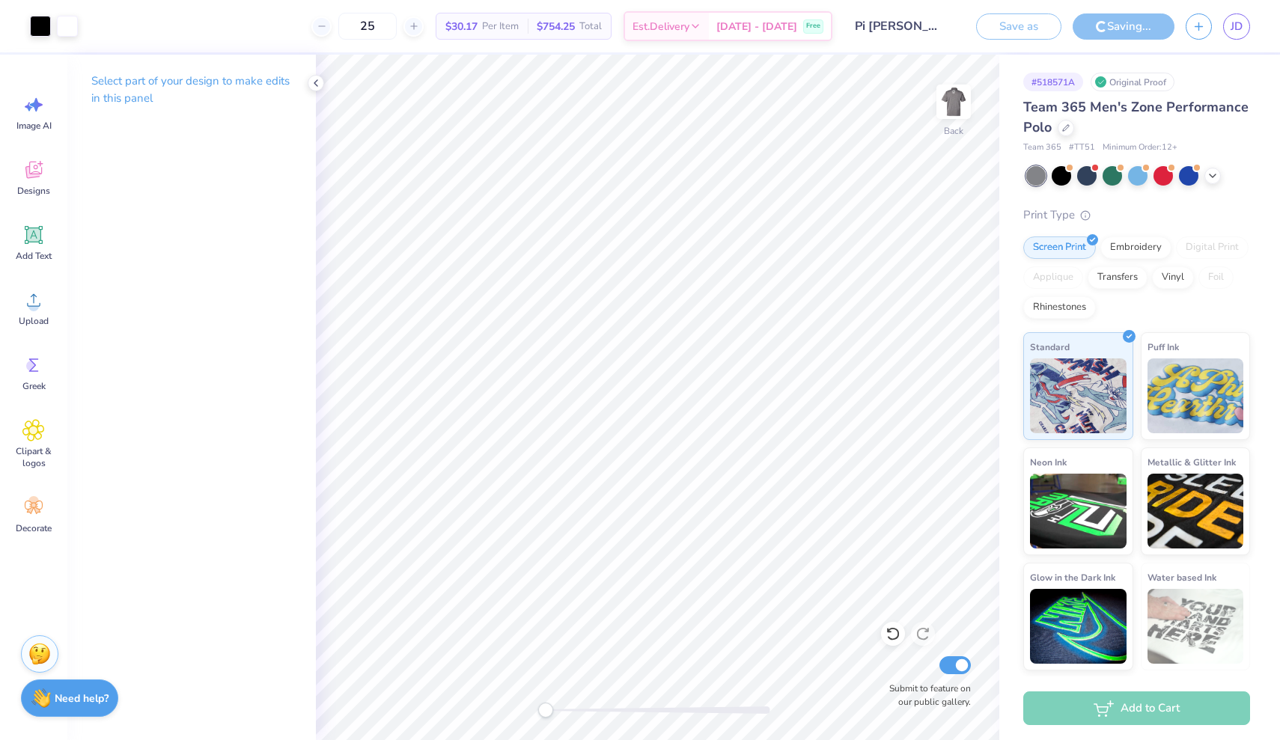
click at [80, 698] on strong "Need help?" at bounding box center [82, 699] width 54 height 14
click at [171, 567] on div "Select part of your design to make edits in this panel" at bounding box center [191, 398] width 249 height 686
click at [211, 609] on button "Collapse" at bounding box center [208, 614] width 50 height 16
type textarea "x"
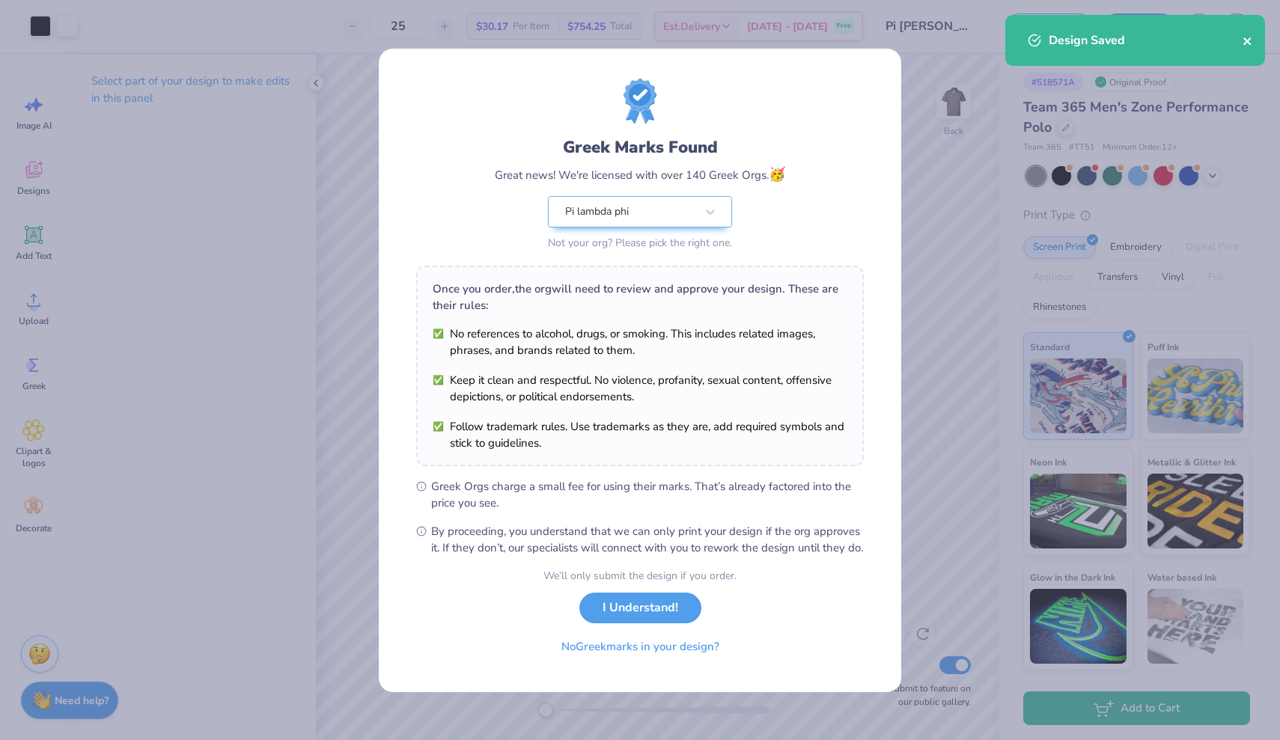
click at [1246, 39] on icon "close" at bounding box center [1248, 41] width 10 height 12
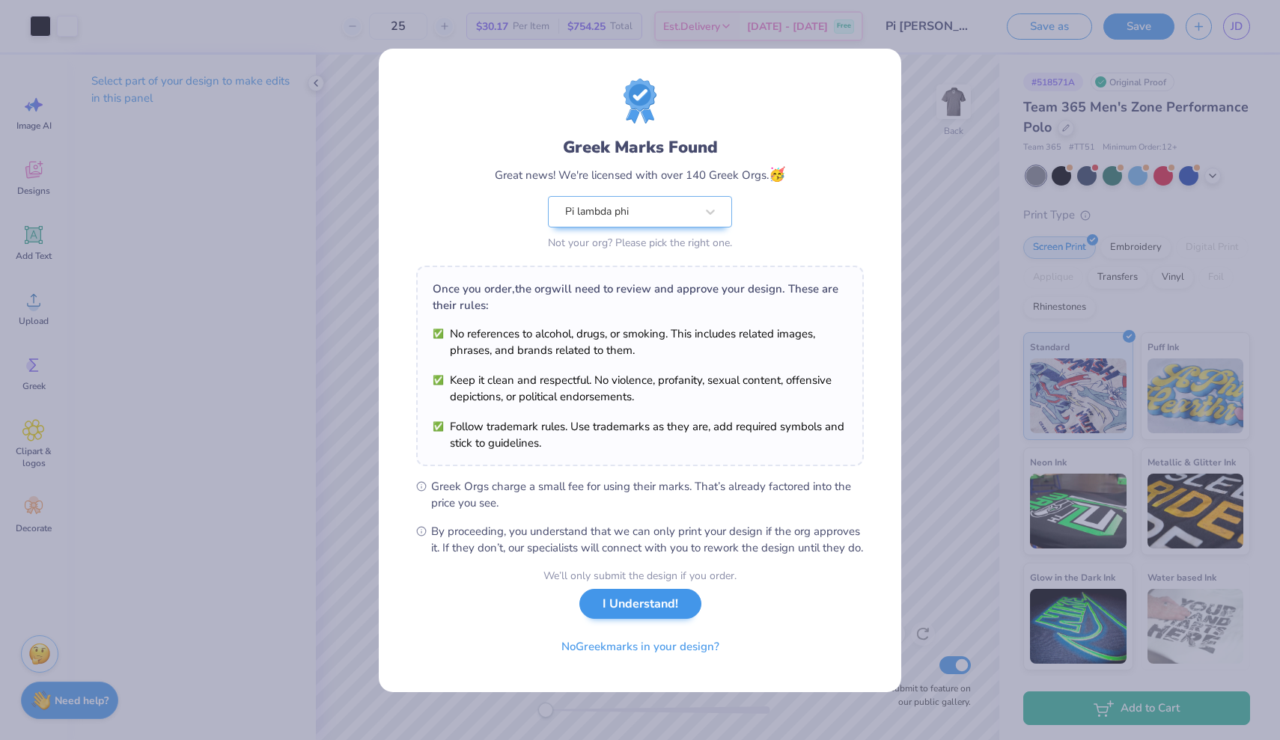
click at [628, 618] on button "I Understand!" at bounding box center [640, 604] width 122 height 31
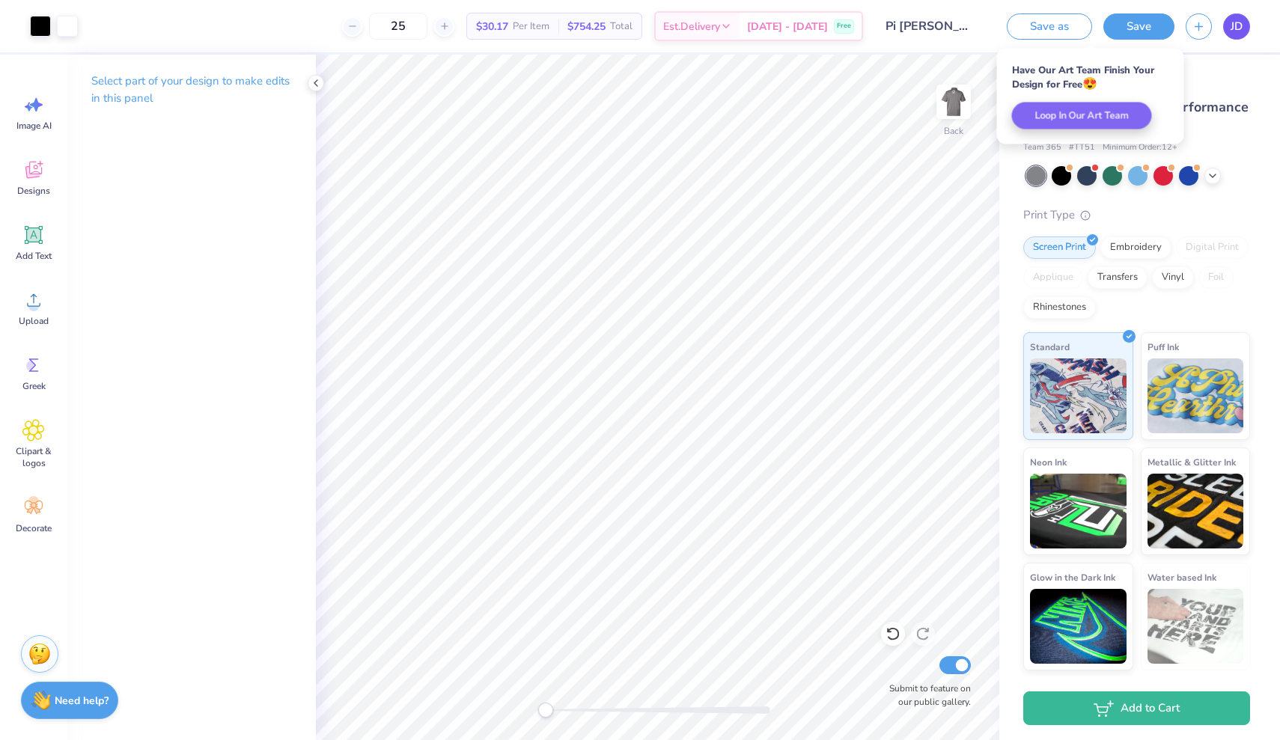
click at [1228, 29] on link "JD" at bounding box center [1236, 26] width 27 height 26
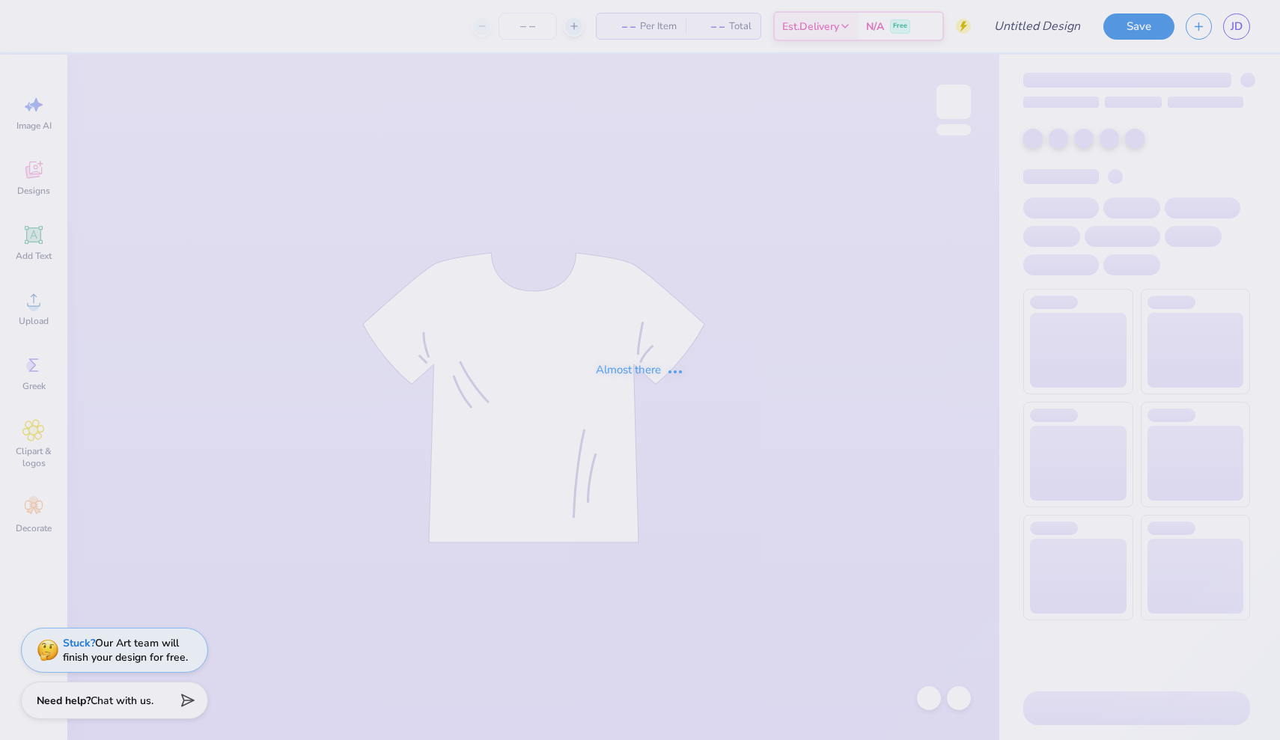
type input "Pi [PERSON_NAME] Golf Outing"
type input "25"
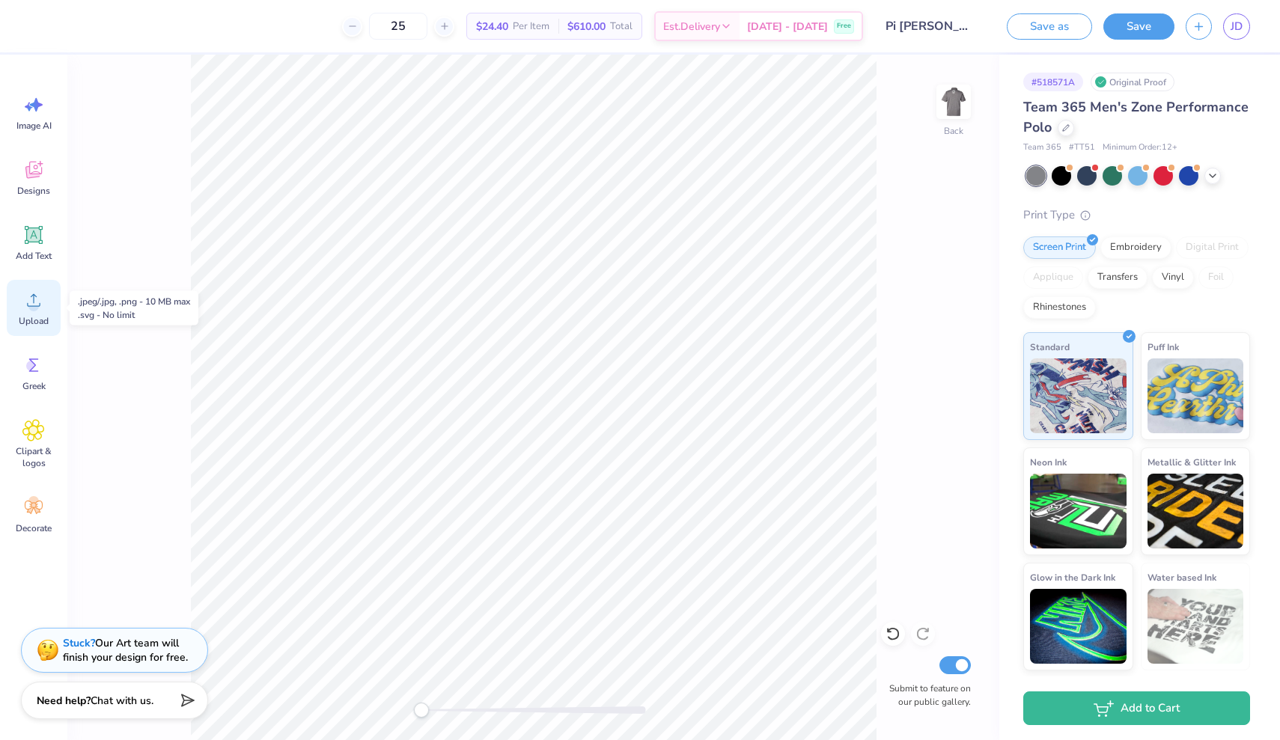
click at [28, 311] on icon at bounding box center [33, 300] width 22 height 22
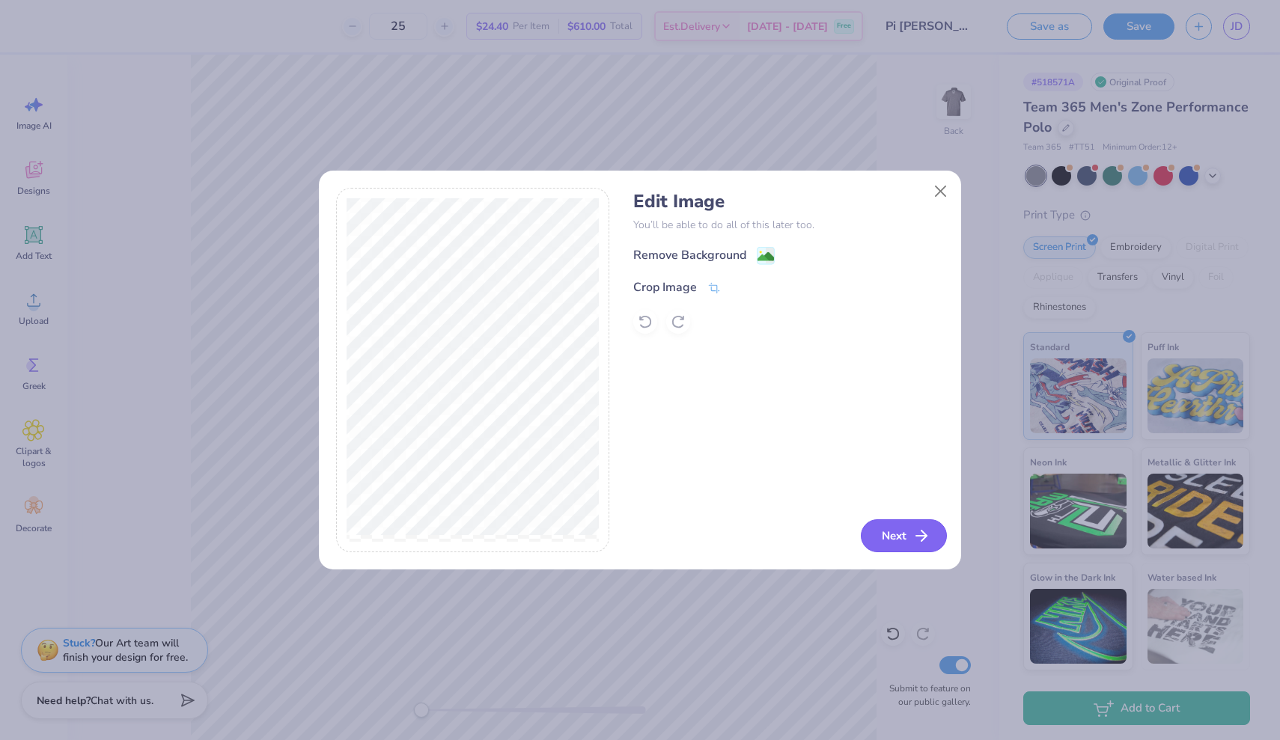
click at [894, 541] on button "Next" at bounding box center [904, 536] width 86 height 33
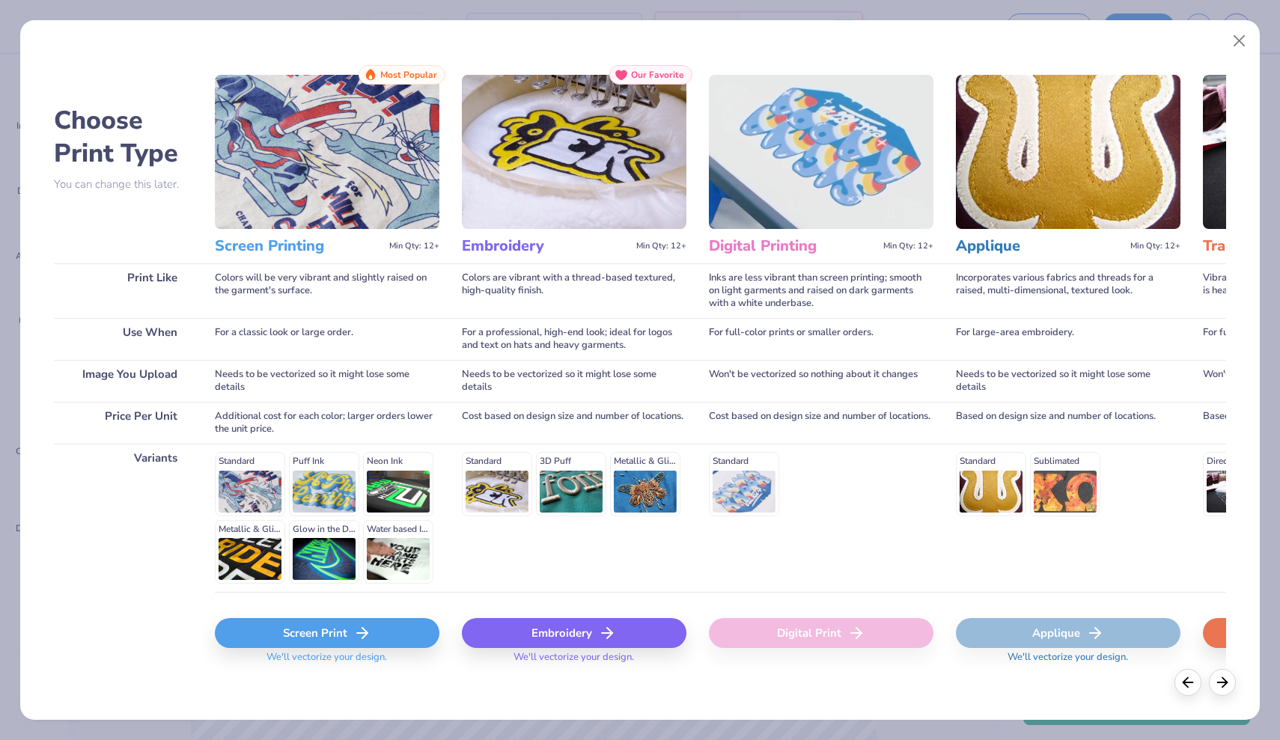
click at [299, 642] on div "Screen Print" at bounding box center [327, 633] width 225 height 30
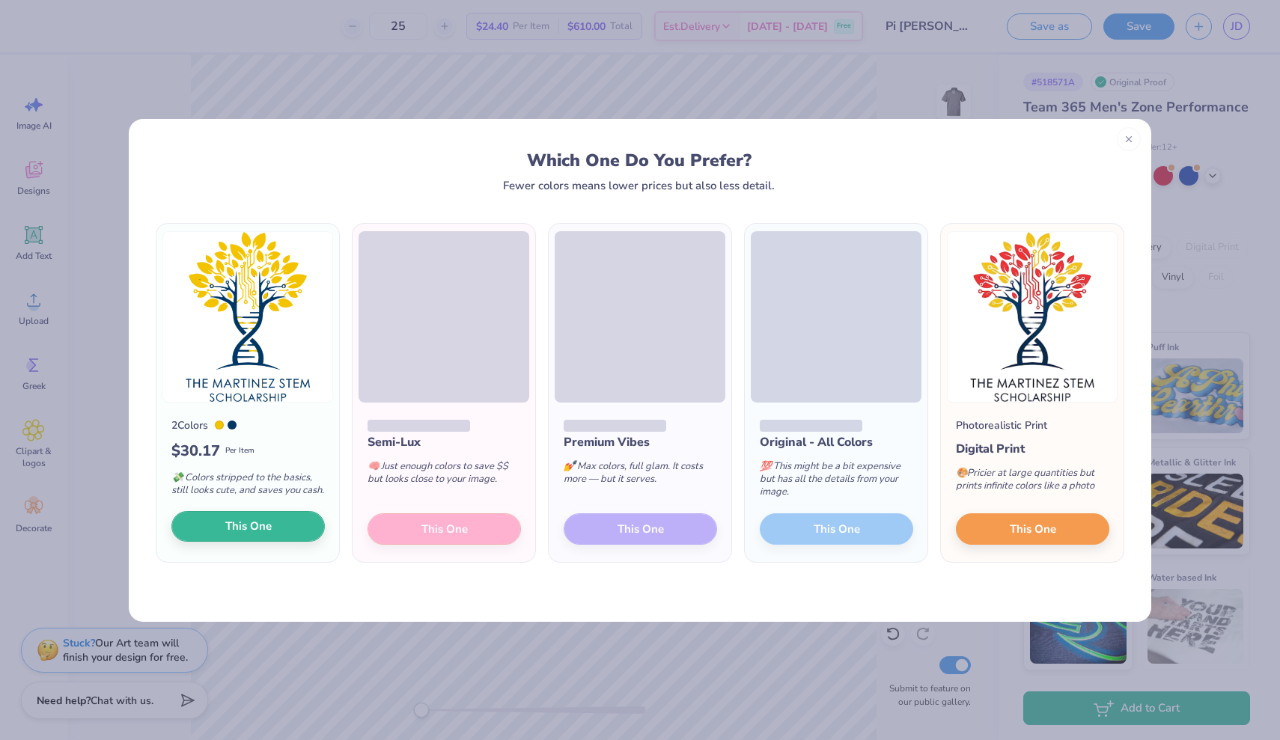
click at [247, 535] on span "This One" at bounding box center [248, 526] width 46 height 17
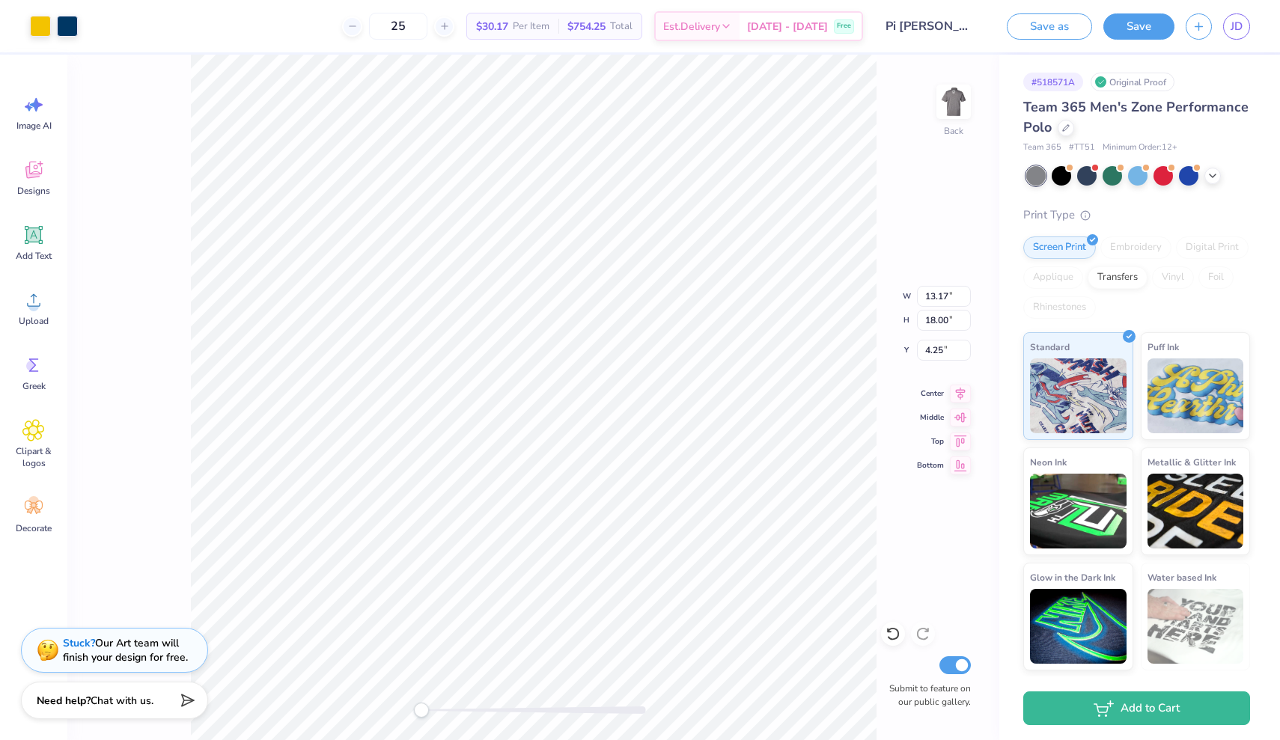
type input "4.28"
type input "5.84"
type input "3.32"
type input "4.54"
type input "1.05"
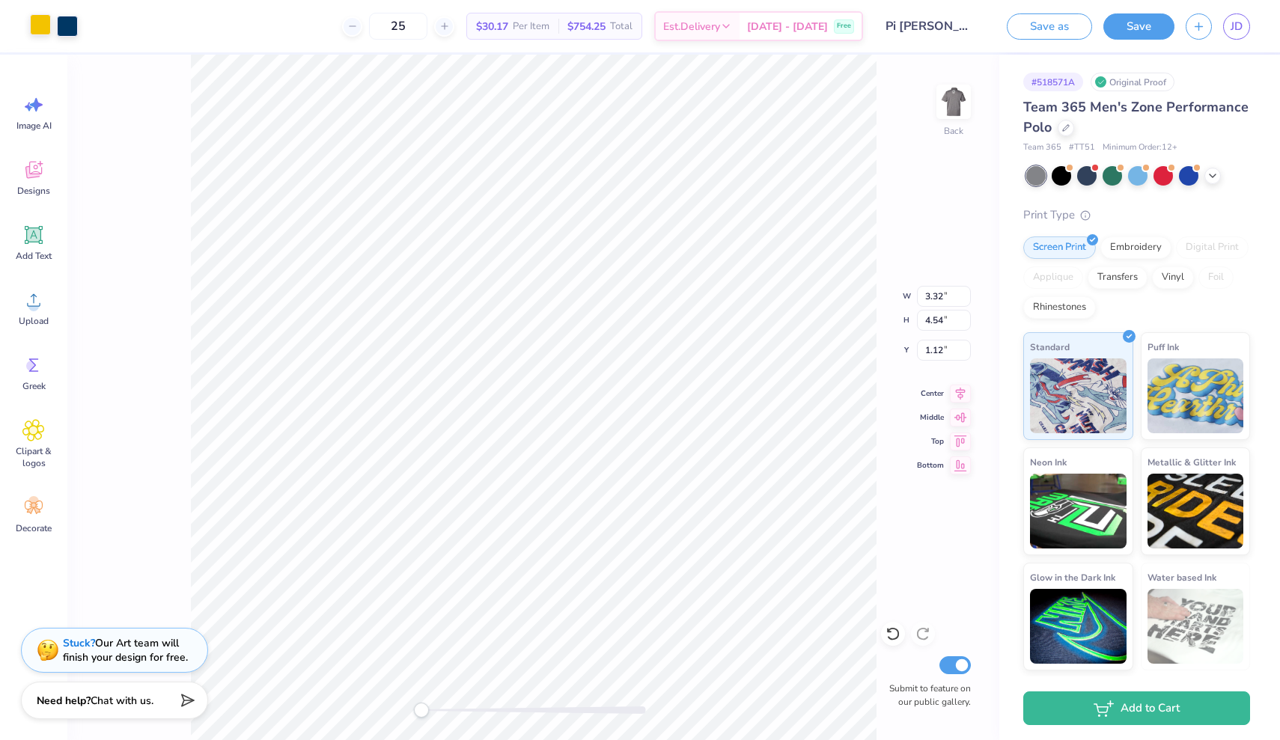
click at [35, 25] on div at bounding box center [40, 24] width 21 height 21
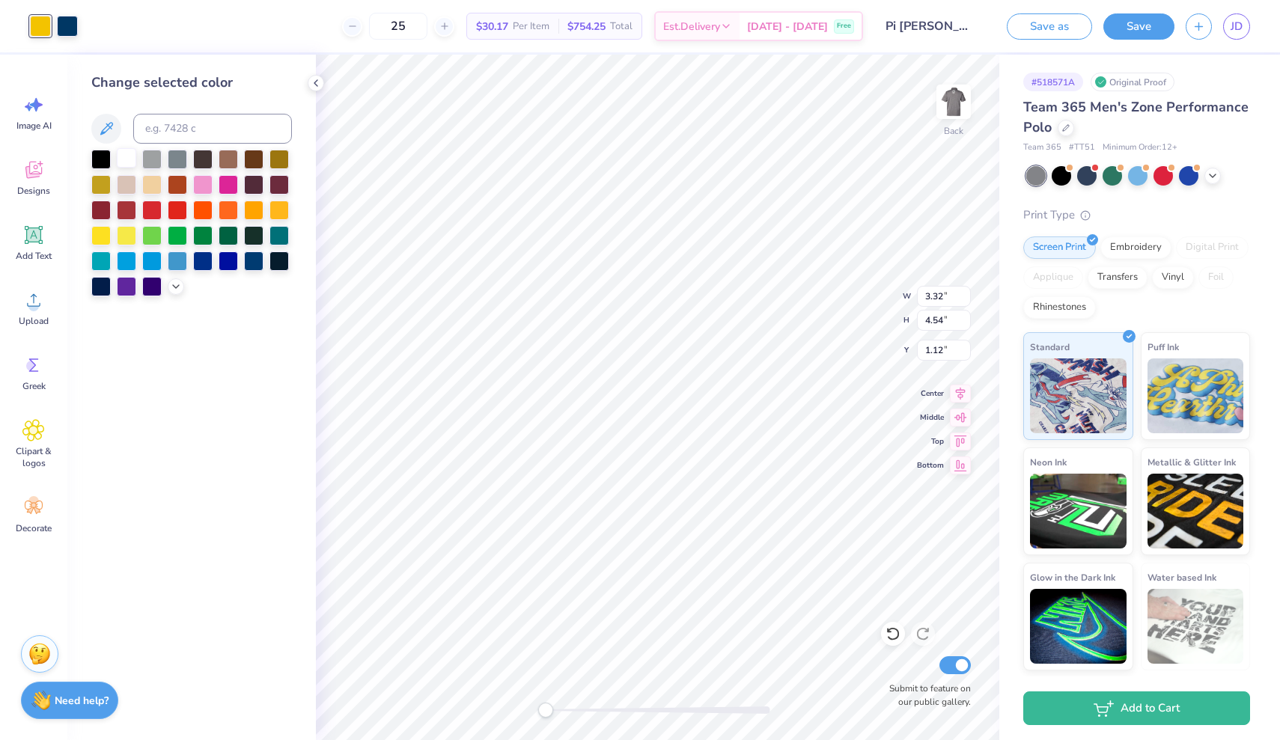
click at [118, 162] on div at bounding box center [126, 157] width 19 height 19
click at [70, 27] on div at bounding box center [67, 24] width 21 height 21
click at [106, 161] on div at bounding box center [100, 157] width 19 height 19
click at [127, 157] on div at bounding box center [126, 157] width 19 height 19
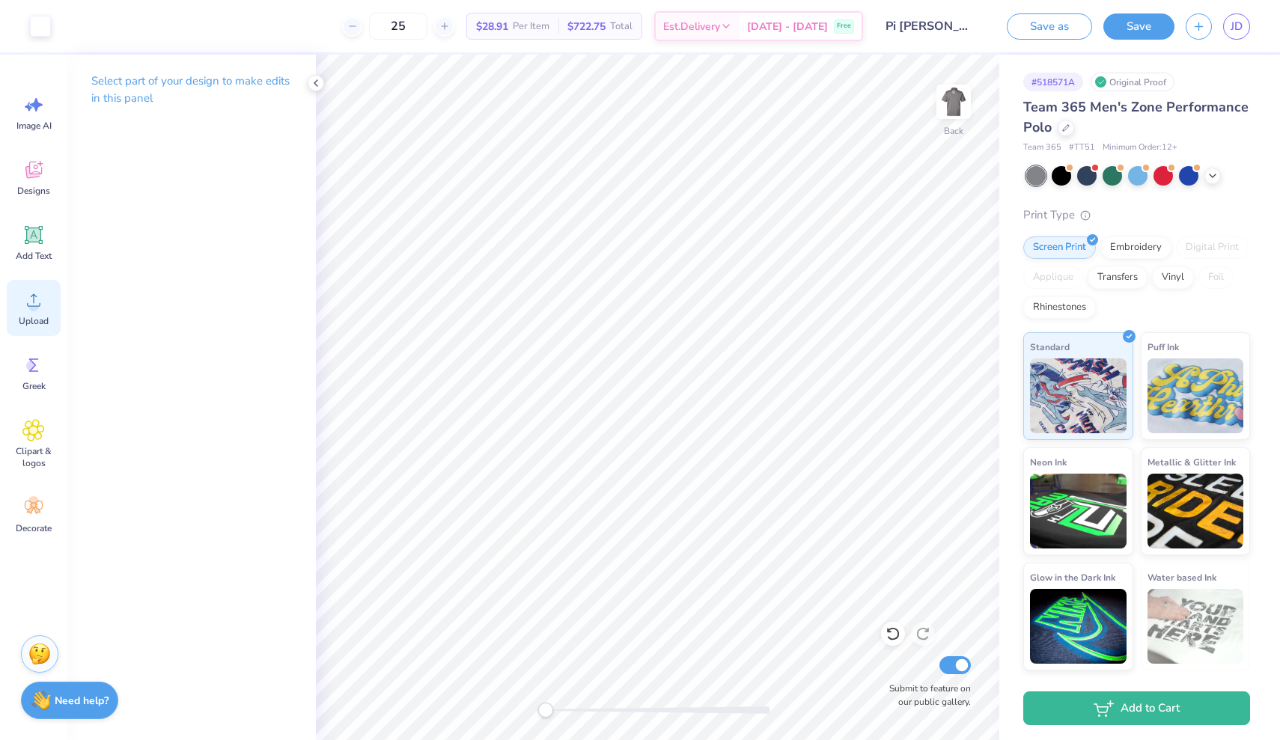
click at [31, 318] on span "Upload" at bounding box center [34, 321] width 30 height 12
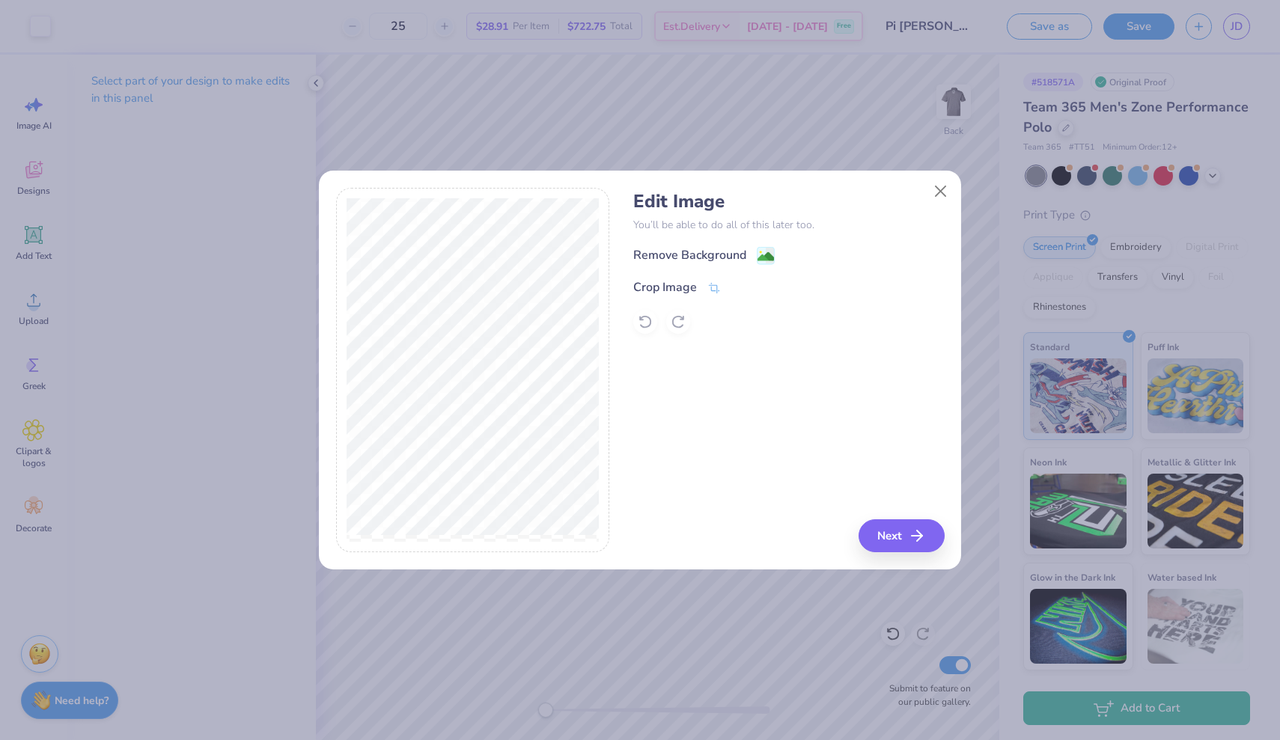
click at [883, 517] on div "Edit Image You’ll be able to do all of this later too. Remove Background Crop I…" at bounding box center [788, 370] width 311 height 365
click at [890, 535] on button "Next" at bounding box center [904, 536] width 86 height 33
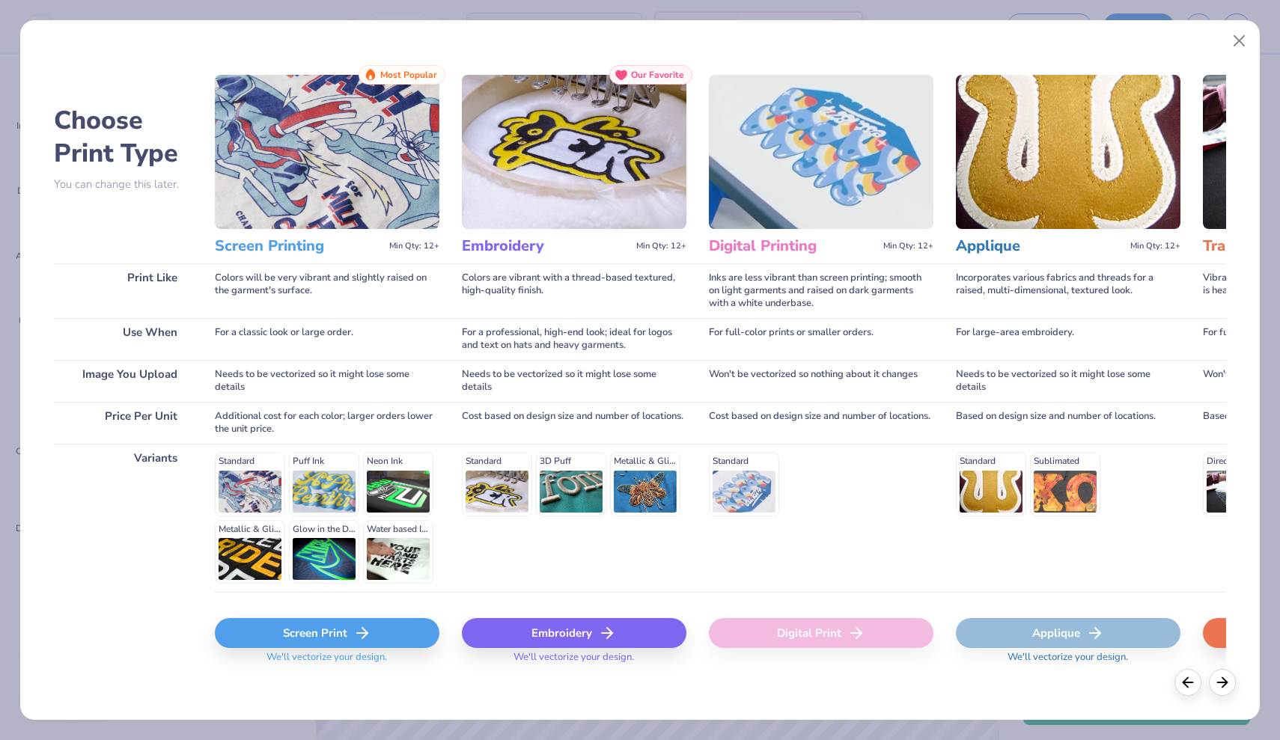
click at [320, 627] on div "Screen Print" at bounding box center [327, 633] width 225 height 30
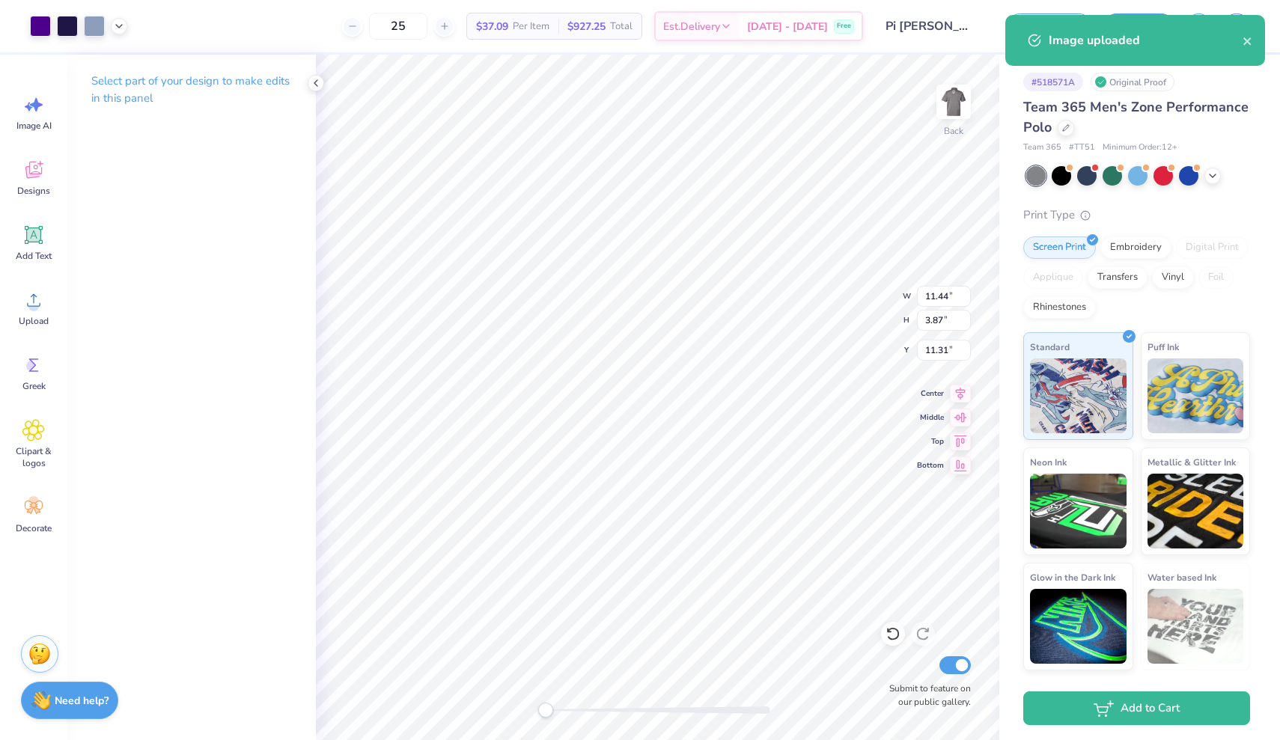
type input "6.11"
type input "2.07"
type input "13.12"
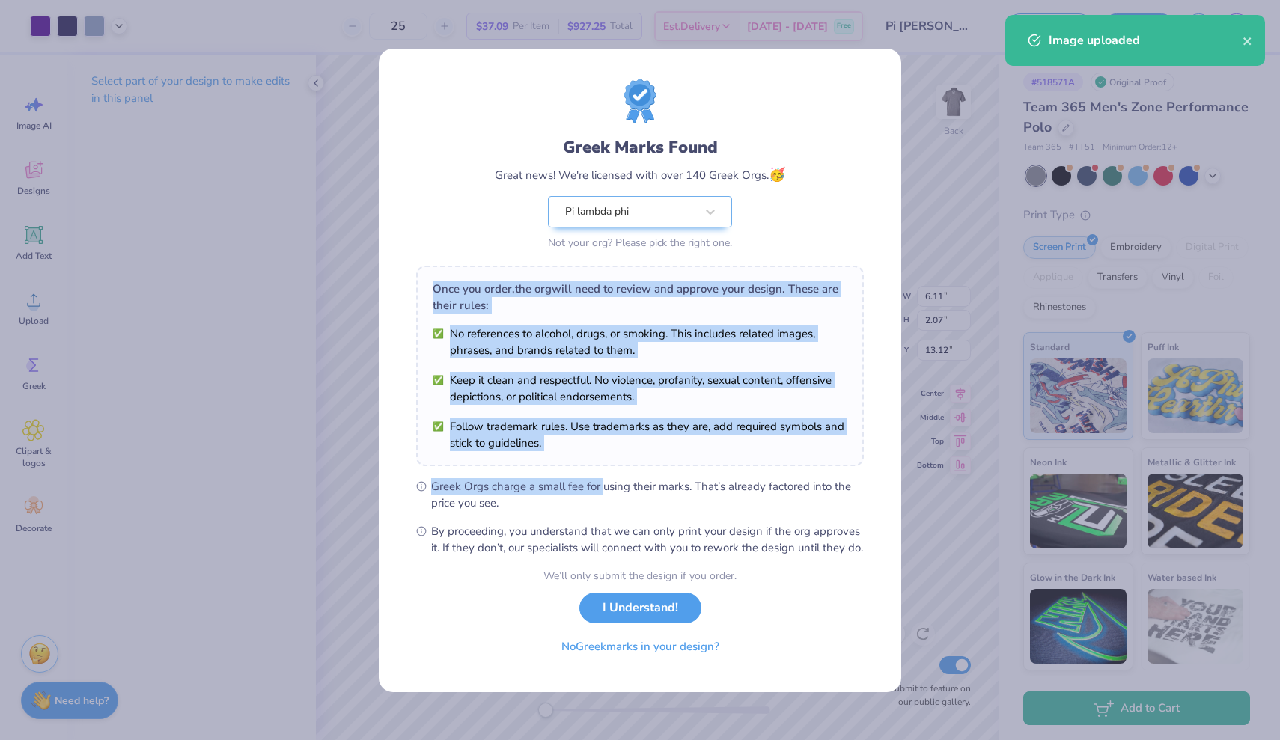
click at [721, 280] on div "Greek Marks Found Great news! We're licensed with over 140 Greek Orgs. 🥳 Pi lam…" at bounding box center [640, 318] width 448 height 478
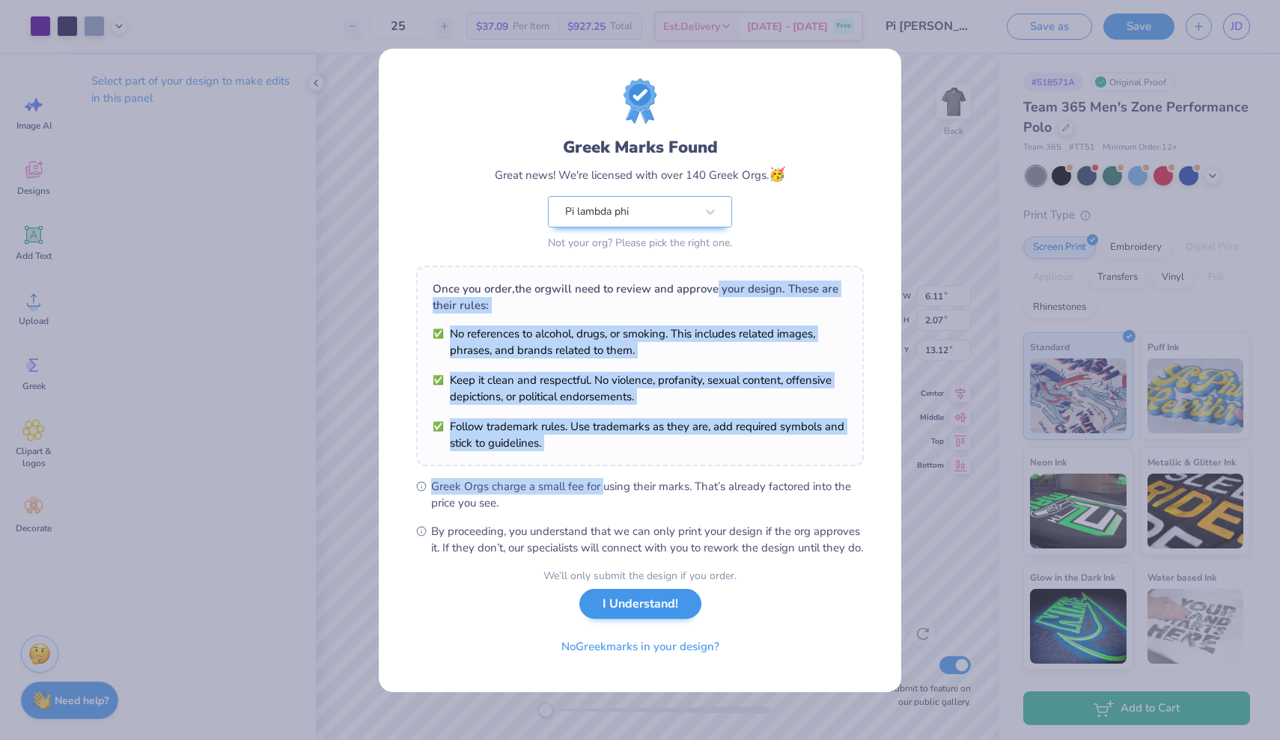
click at [632, 607] on button "I Understand!" at bounding box center [640, 604] width 122 height 31
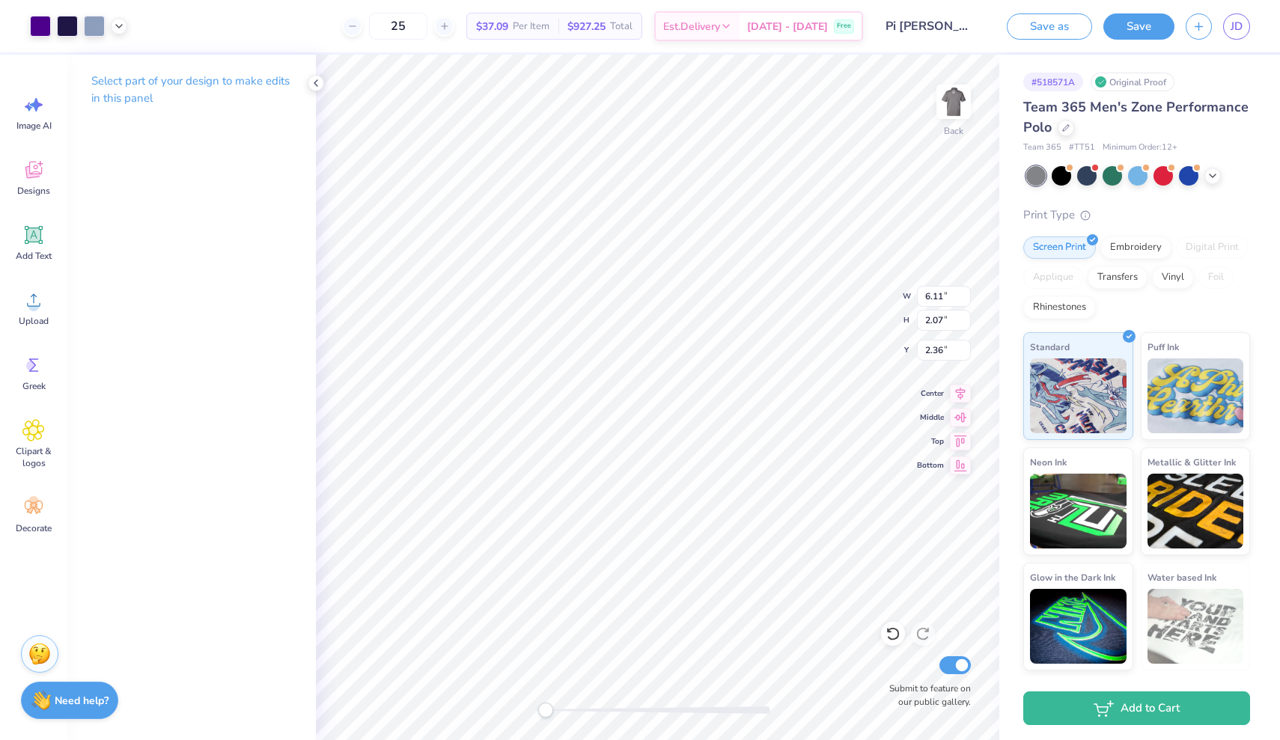
type input "4.81"
type input "1.63"
type input "2.80"
type input "4.81"
type input "1.63"
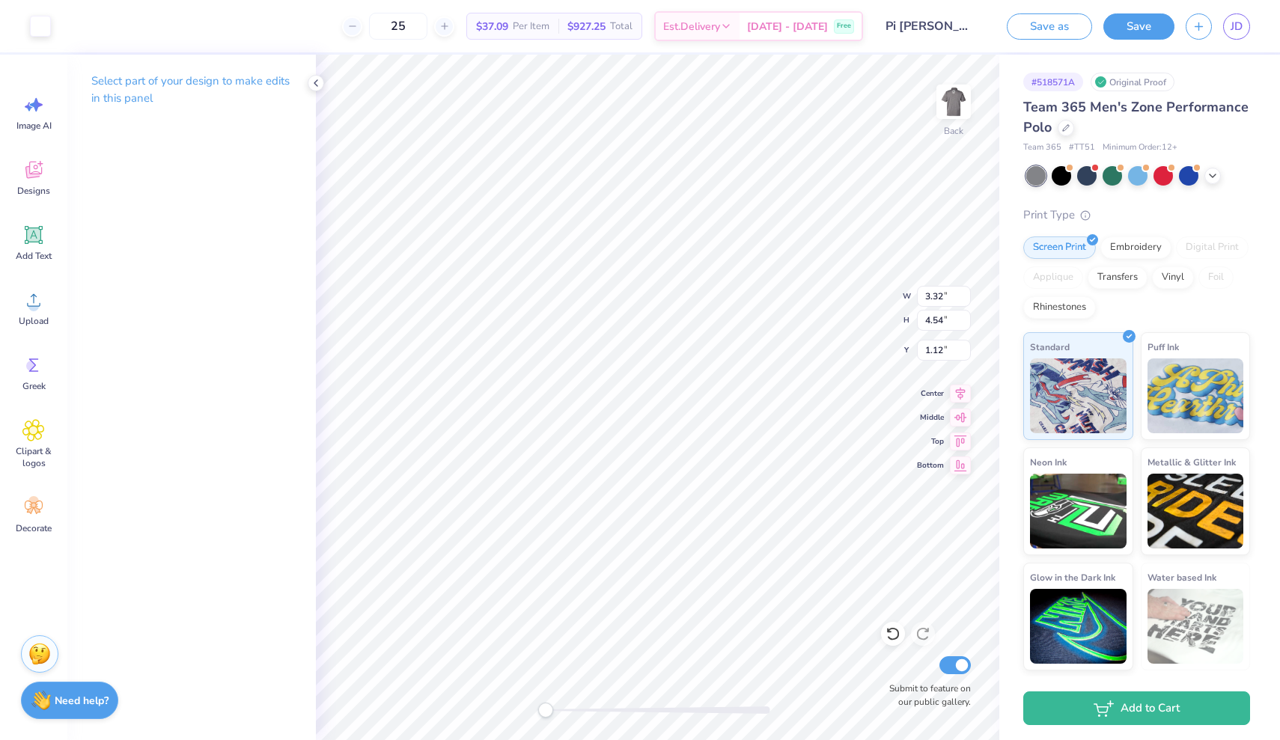
type input "2.58"
type input "5.05"
type input "1.71"
type input "2.92"
click at [957, 103] on img at bounding box center [954, 102] width 60 height 60
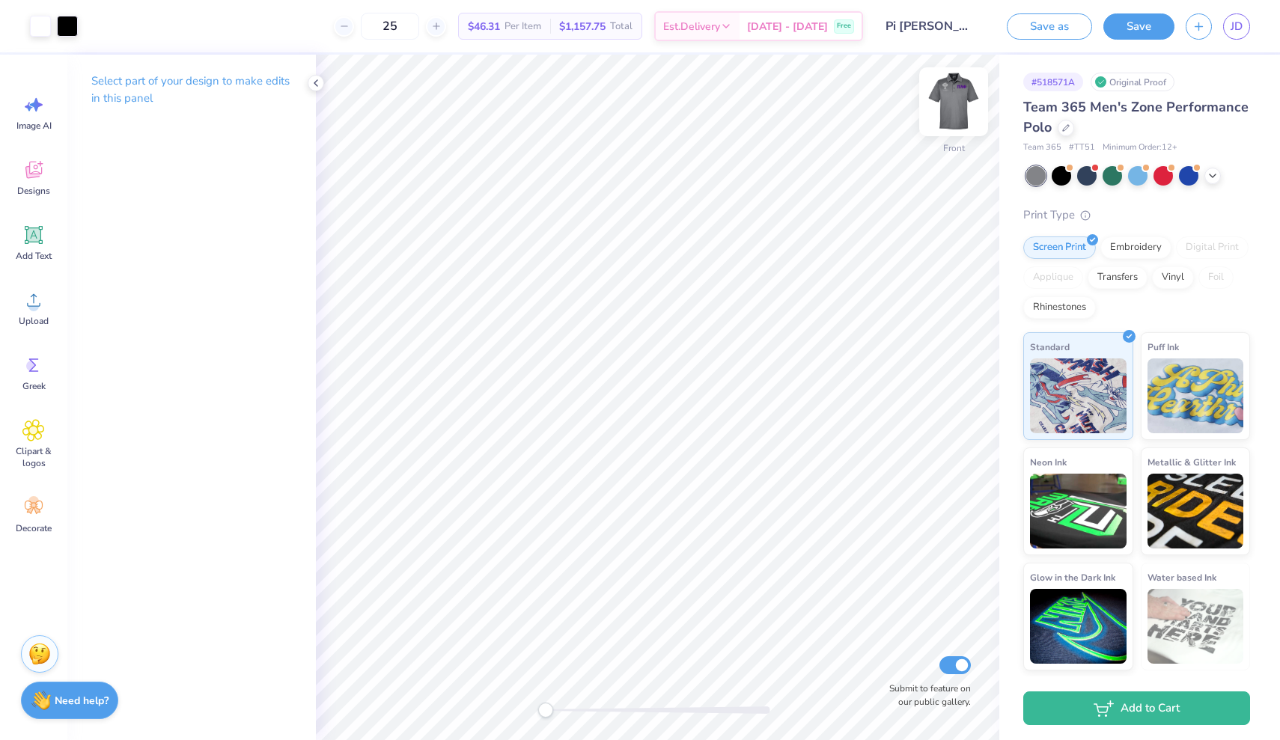
click at [960, 100] on img at bounding box center [954, 102] width 60 height 60
click at [959, 115] on img at bounding box center [954, 102] width 60 height 60
click at [945, 112] on img at bounding box center [954, 102] width 60 height 60
click at [945, 112] on img at bounding box center [954, 102] width 30 height 30
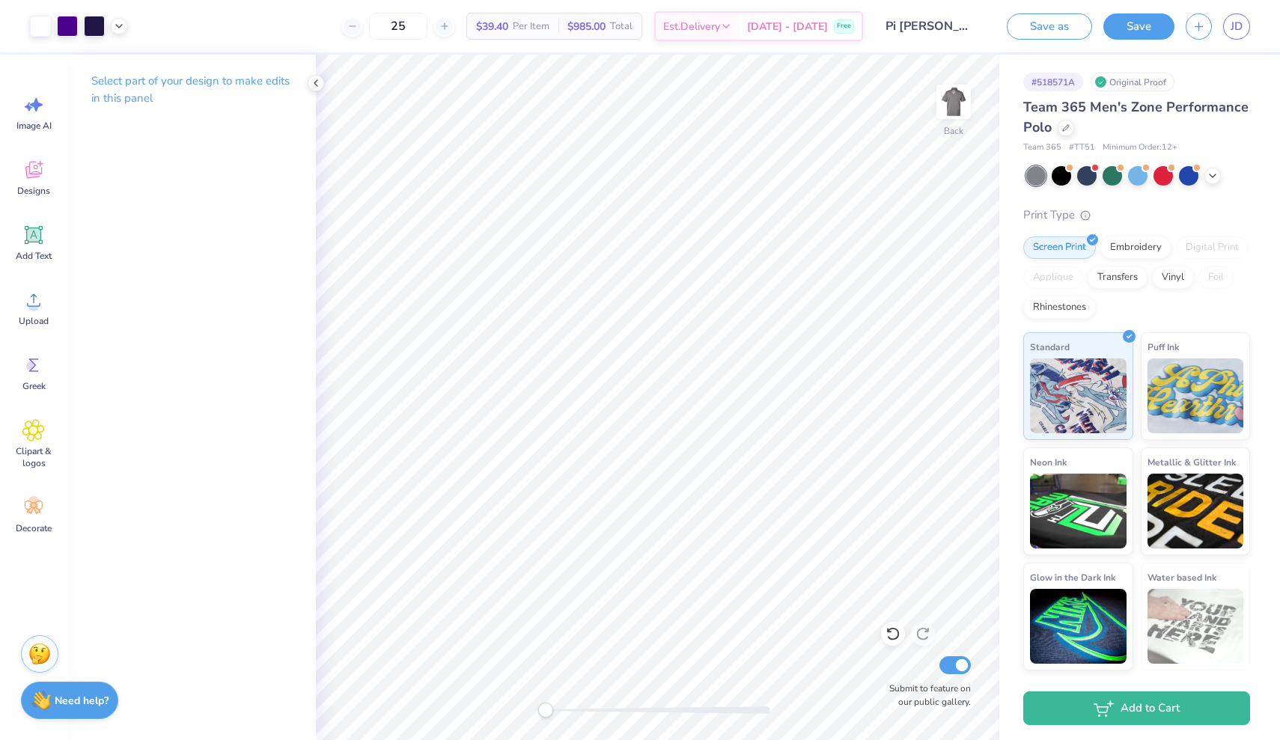
click at [945, 112] on img at bounding box center [954, 102] width 30 height 30
click at [957, 97] on img at bounding box center [954, 102] width 60 height 60
click at [957, 97] on img at bounding box center [954, 102] width 30 height 30
click at [969, 97] on img at bounding box center [954, 102] width 60 height 60
click at [317, 87] on icon at bounding box center [316, 83] width 12 height 12
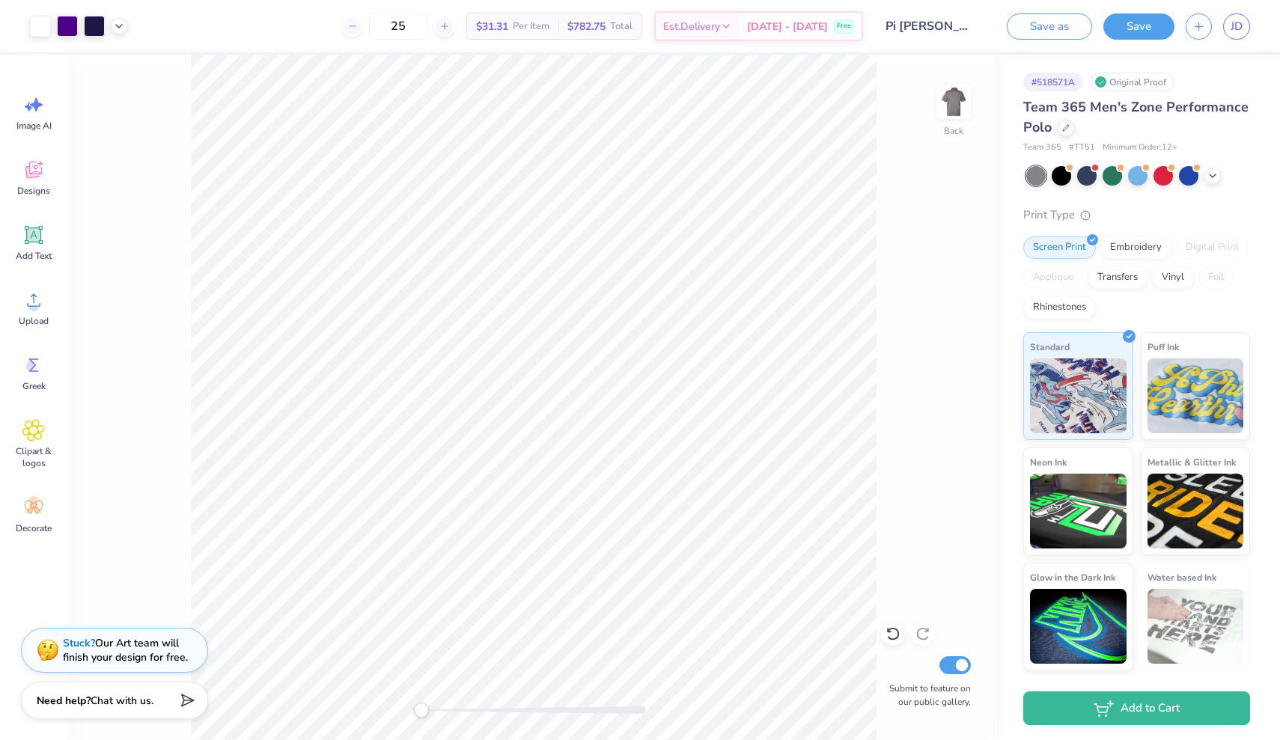
click at [531, 30] on span "Per Item" at bounding box center [531, 27] width 37 height 16
click at [508, 25] on span "$31.31" at bounding box center [492, 27] width 32 height 16
click at [963, 110] on img at bounding box center [954, 102] width 60 height 60
click at [30, 304] on circle at bounding box center [33, 306] width 10 height 10
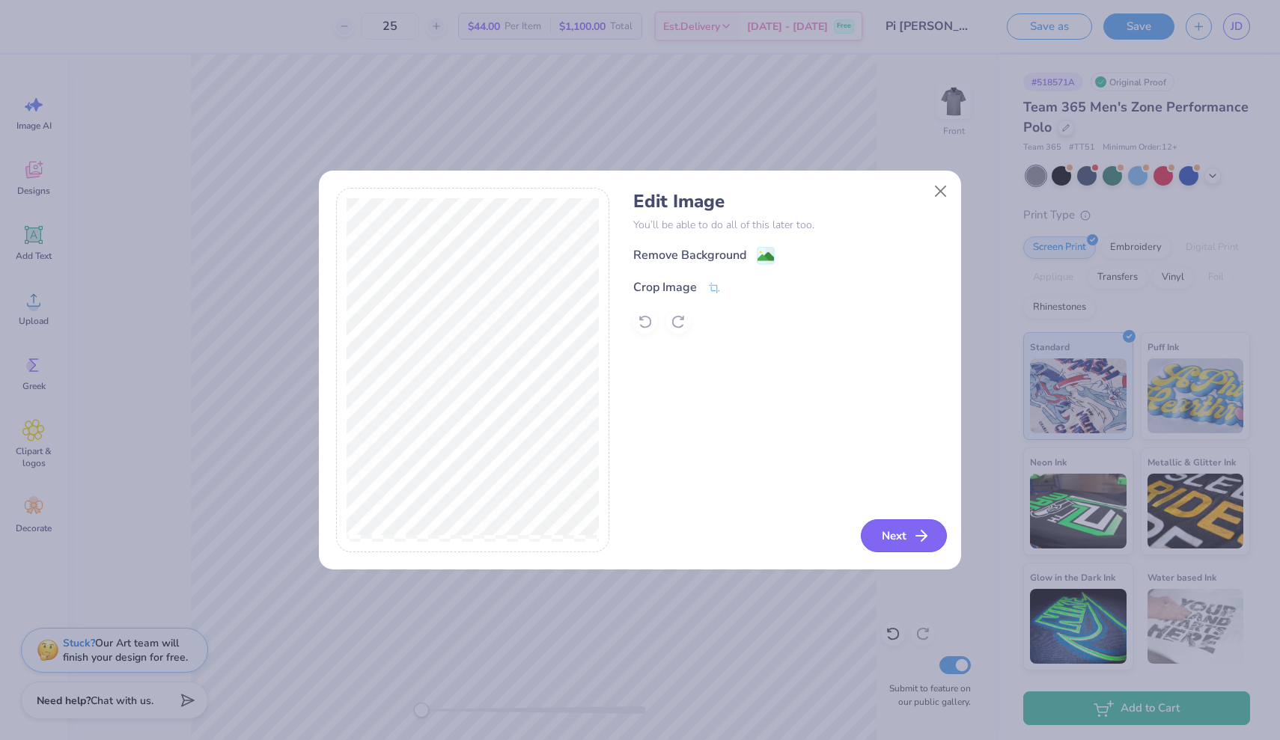
click at [905, 528] on button "Next" at bounding box center [904, 536] width 86 height 33
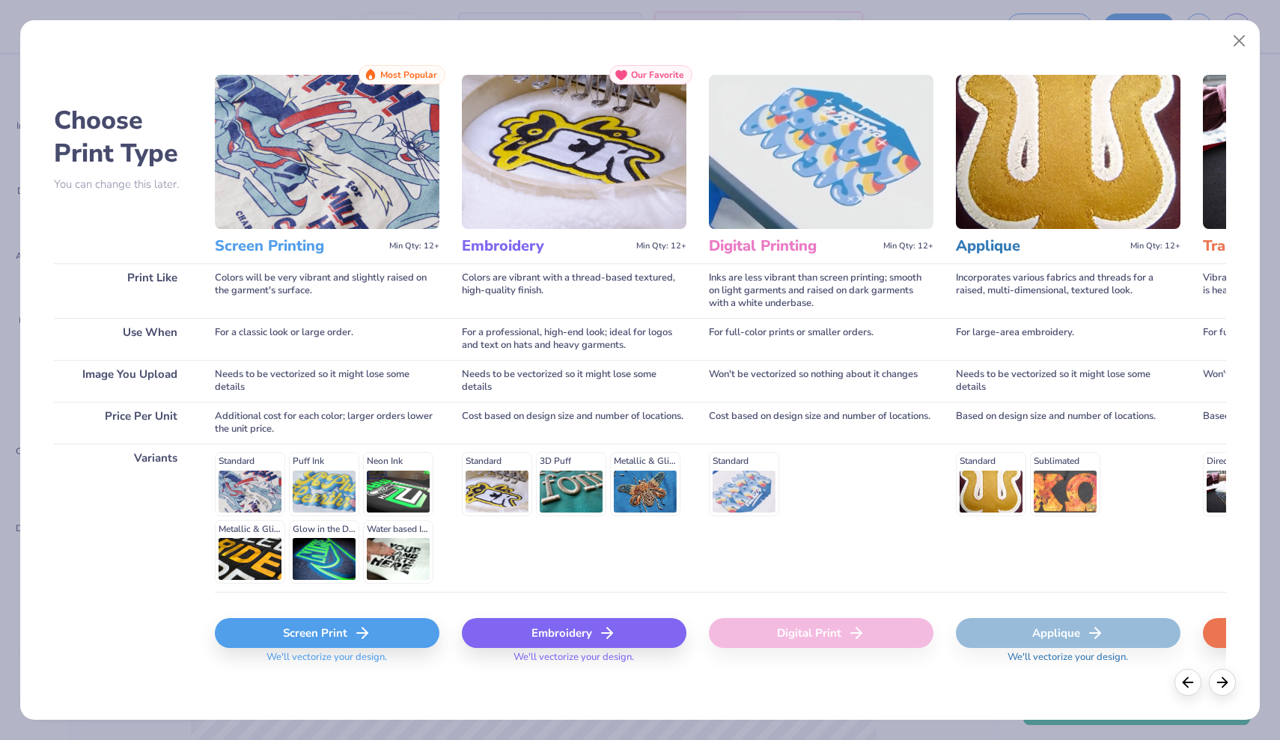
click at [321, 623] on div "Screen Print" at bounding box center [327, 633] width 225 height 30
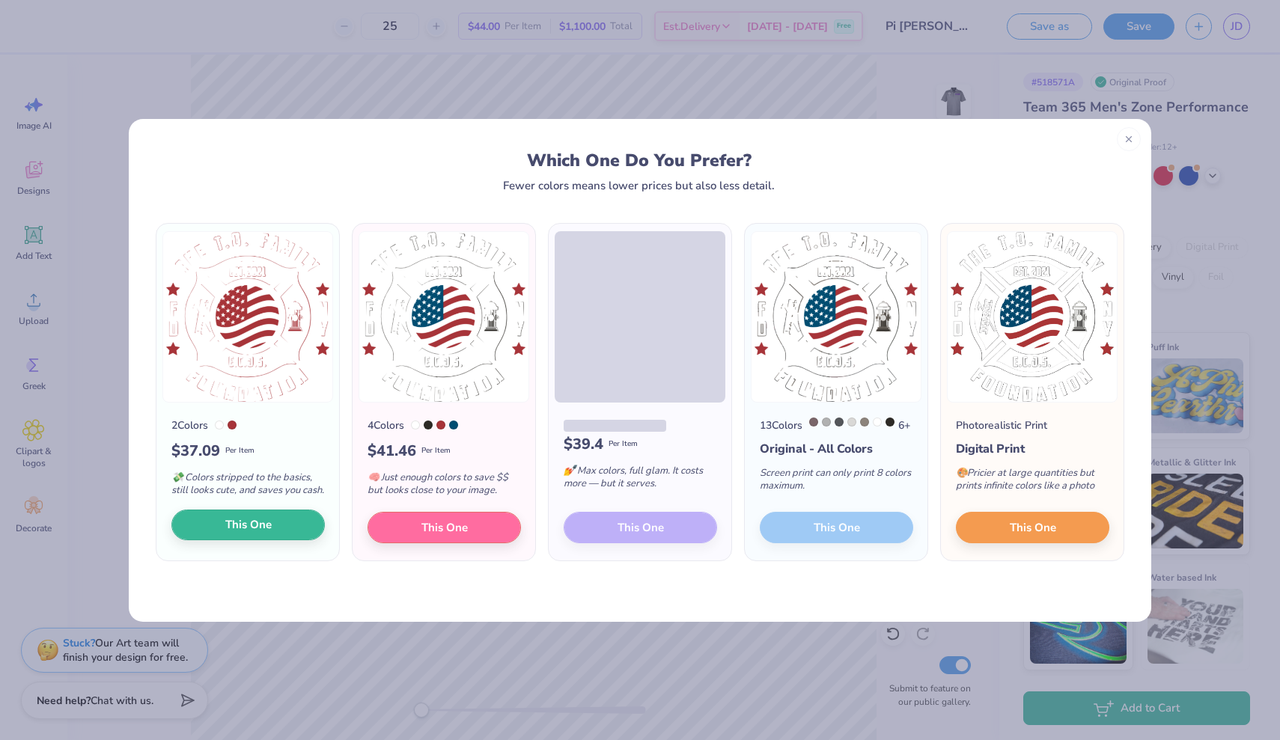
click at [245, 534] on span "This One" at bounding box center [248, 525] width 46 height 17
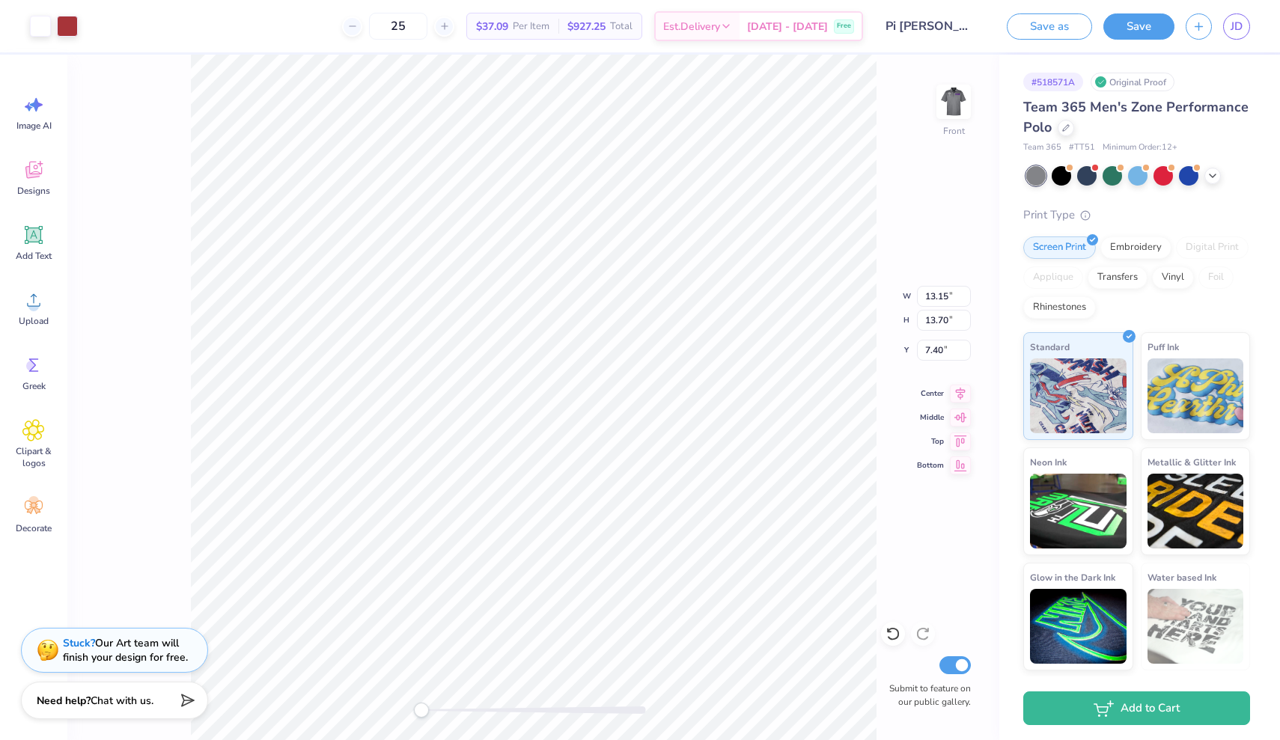
type input "3.83"
type input "3.98"
click at [892, 642] on div at bounding box center [893, 634] width 24 height 24
type input "7.40"
click at [892, 642] on div at bounding box center [893, 634] width 24 height 24
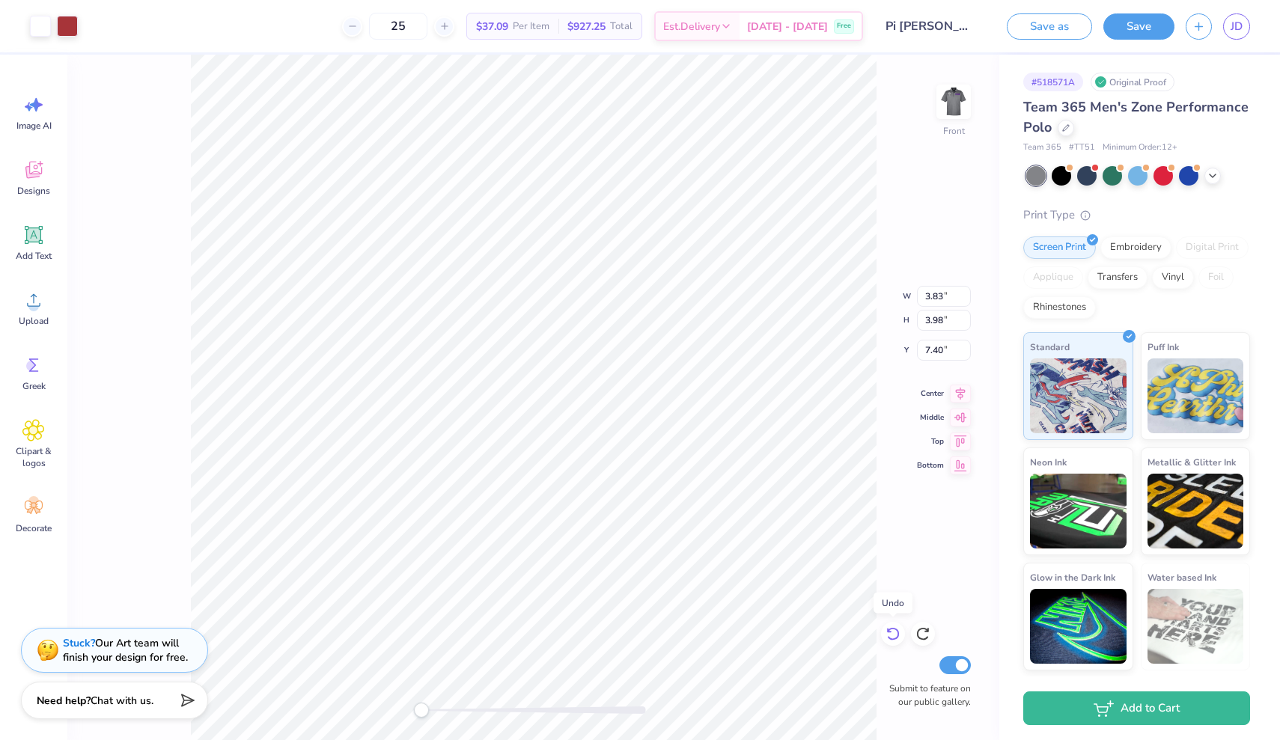
type input "13.15"
type input "13.70"
click at [892, 642] on div at bounding box center [893, 634] width 24 height 24
click at [39, 302] on icon at bounding box center [33, 300] width 22 height 22
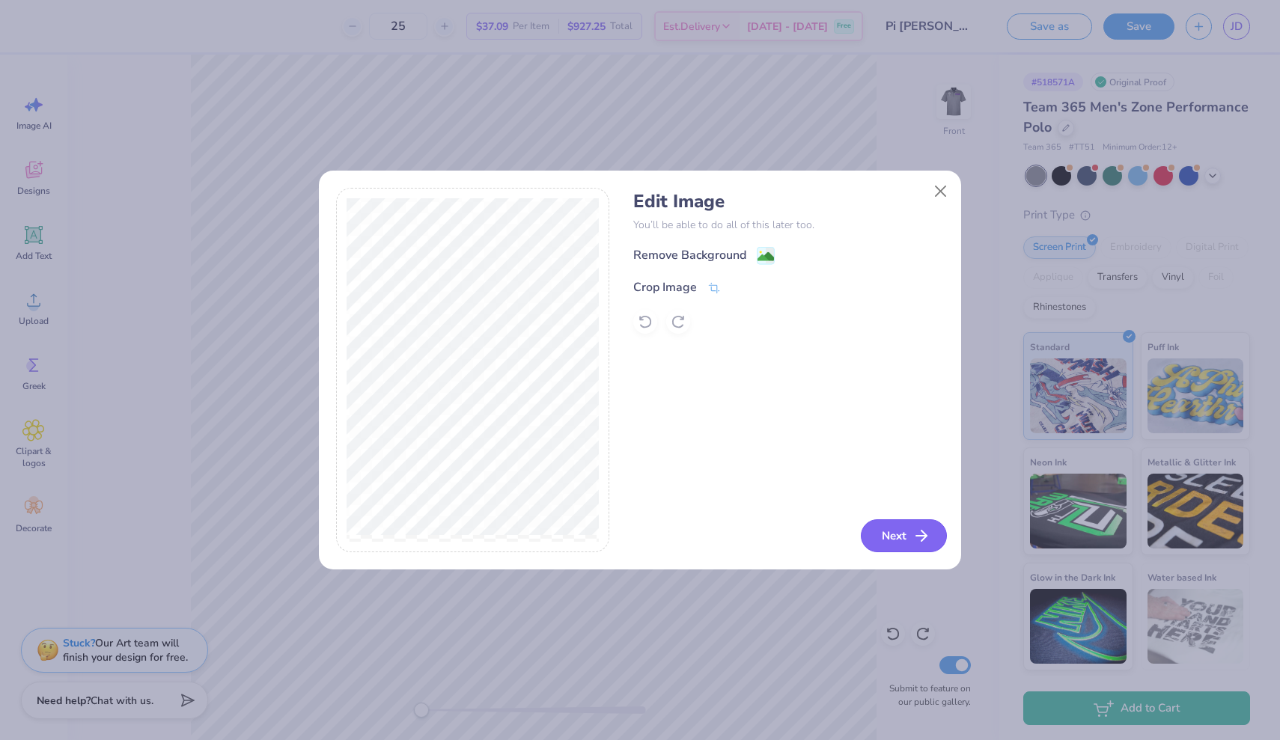
click at [912, 532] on button "Next" at bounding box center [904, 536] width 86 height 33
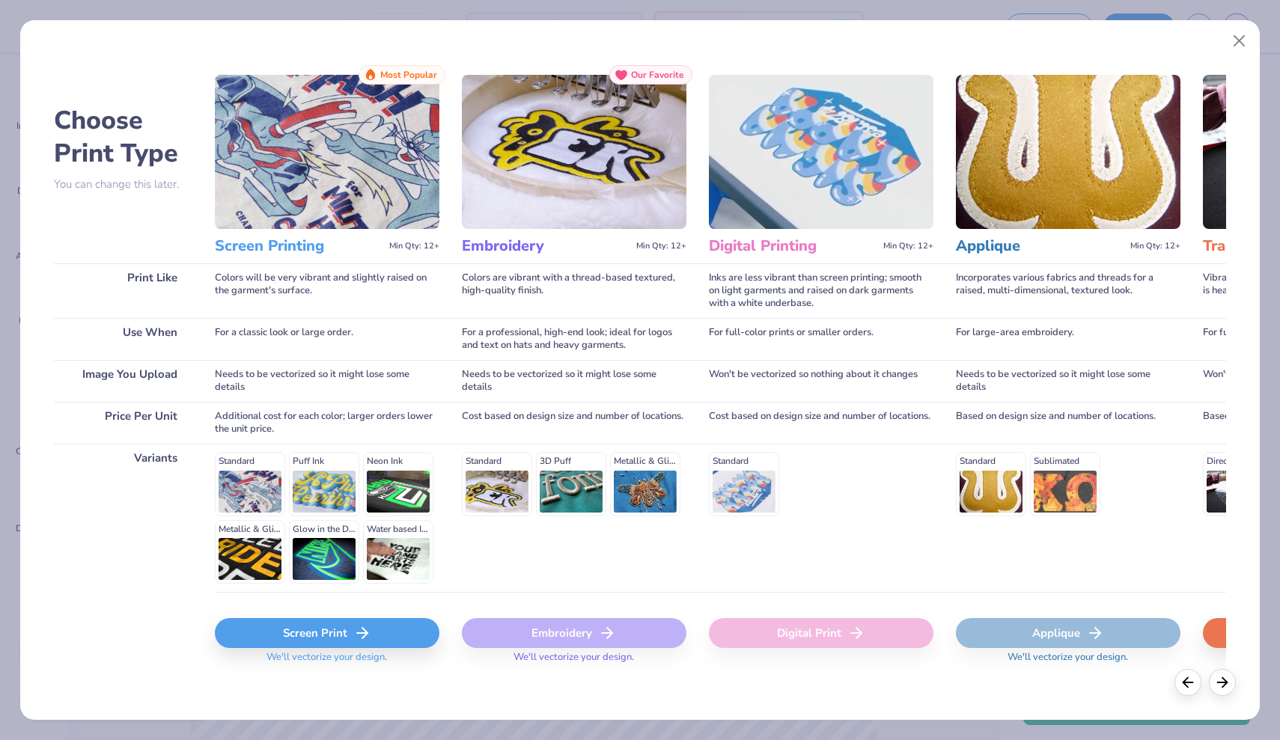
click at [329, 630] on div "Screen Print" at bounding box center [327, 633] width 225 height 30
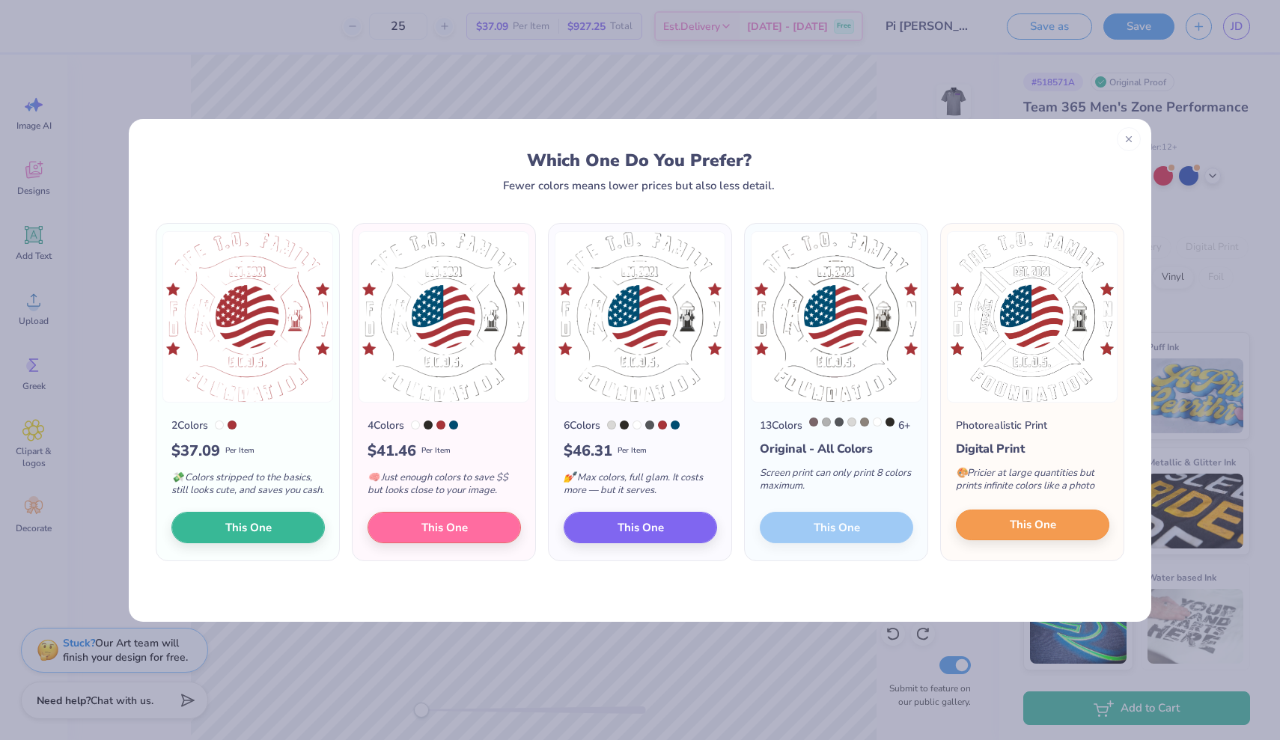
click at [996, 536] on button "This One" at bounding box center [1032, 525] width 153 height 31
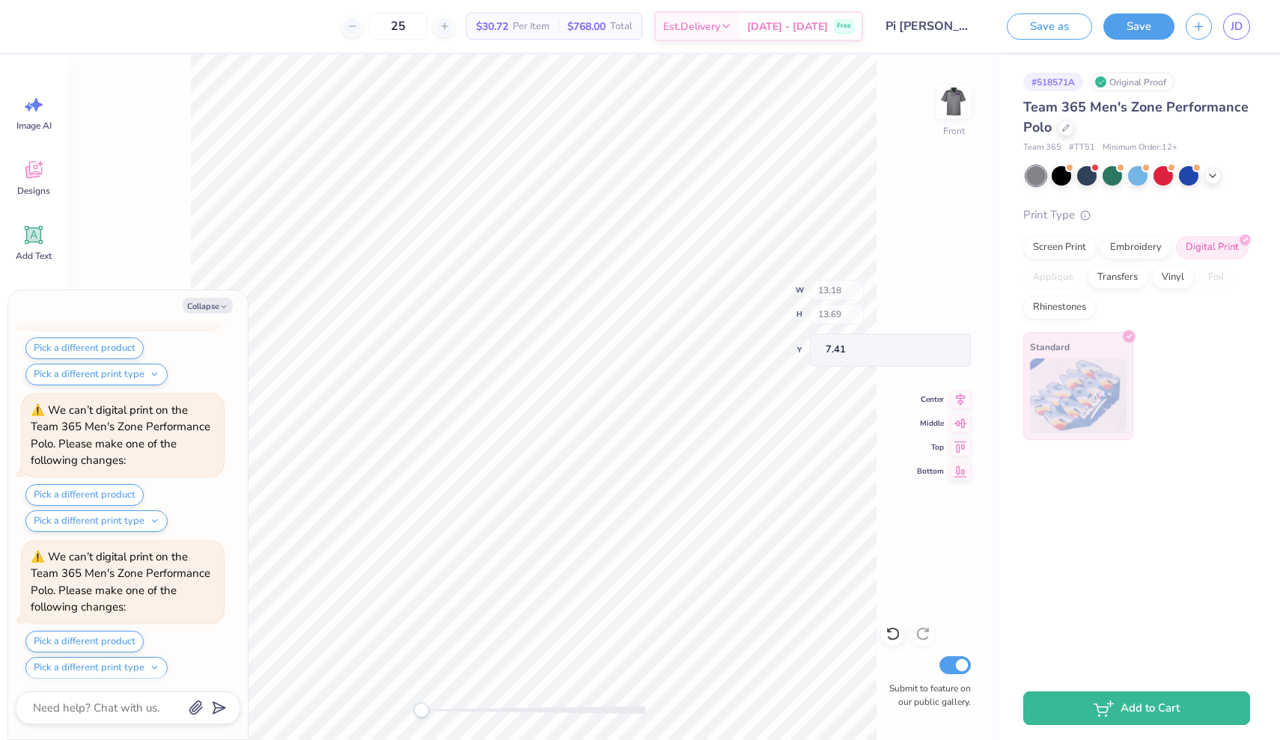
scroll to position [418, 0]
click at [207, 305] on button "Collapse" at bounding box center [208, 306] width 50 height 16
type textarea "x"
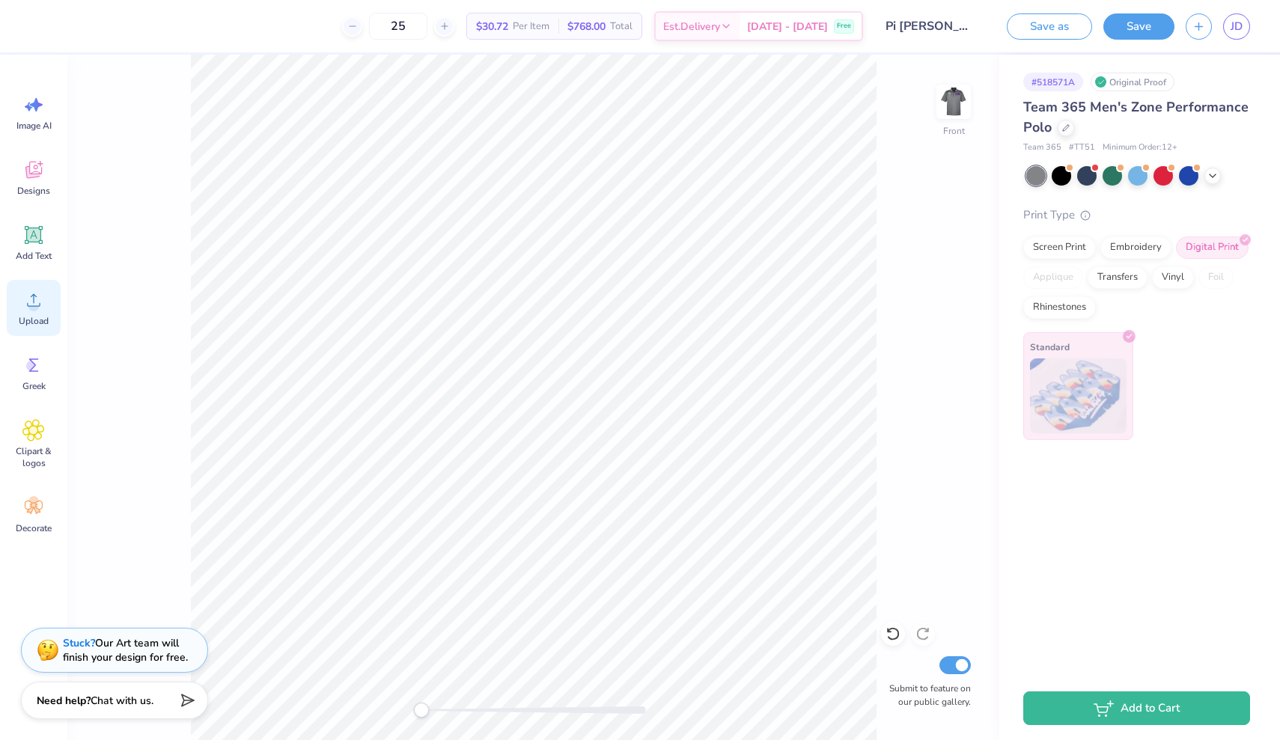
click at [30, 308] on circle at bounding box center [33, 306] width 10 height 10
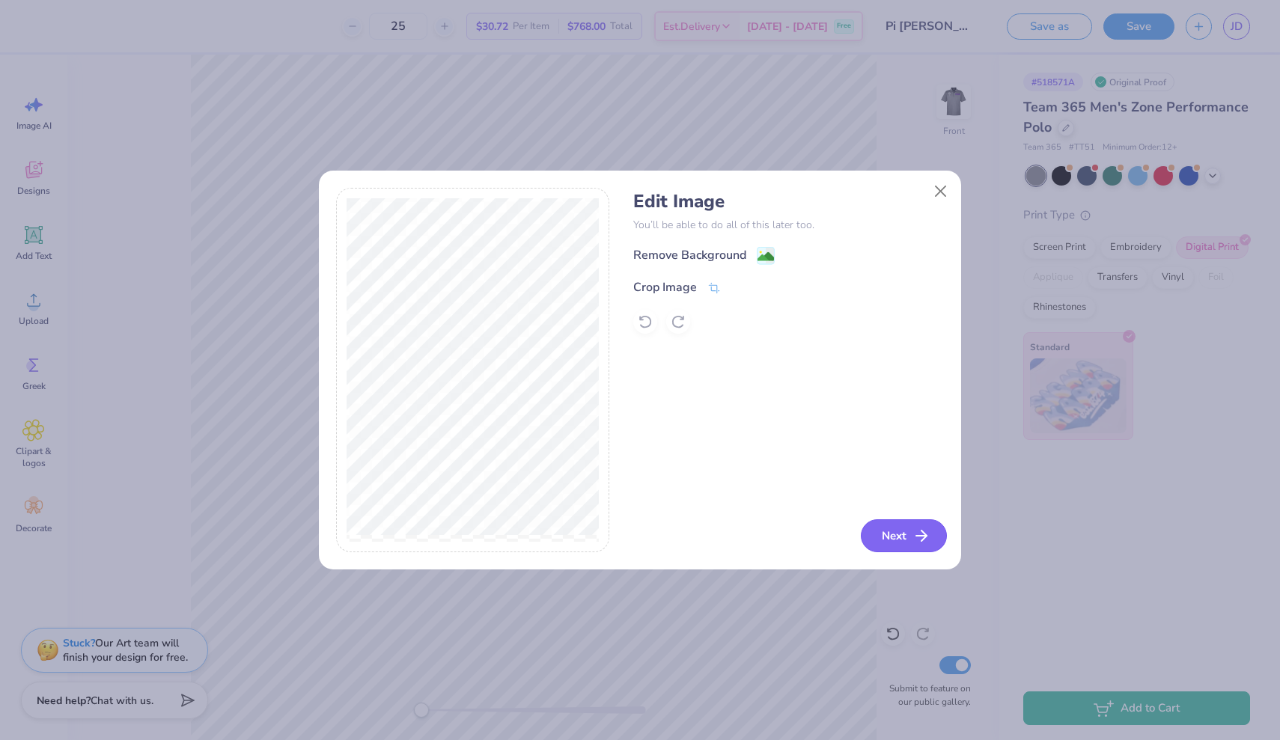
click at [895, 539] on button "Next" at bounding box center [904, 536] width 86 height 33
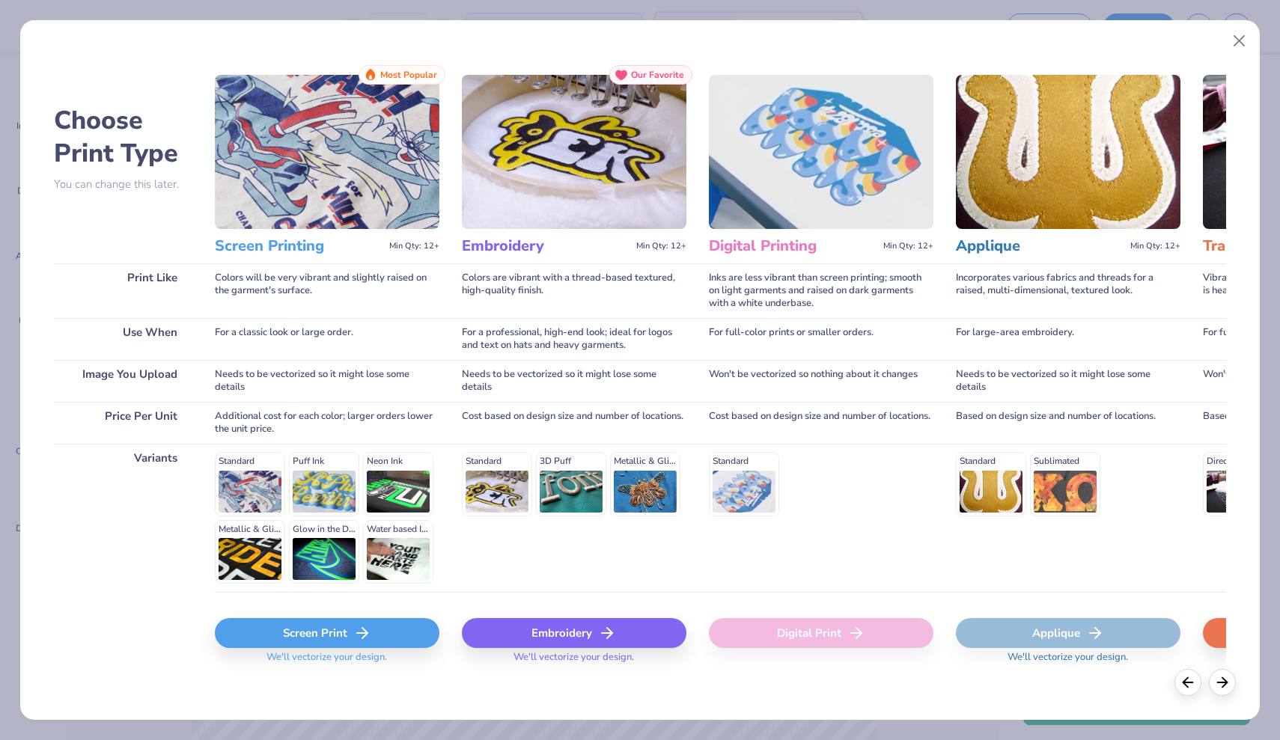
click at [335, 630] on div "Screen Print" at bounding box center [327, 633] width 225 height 30
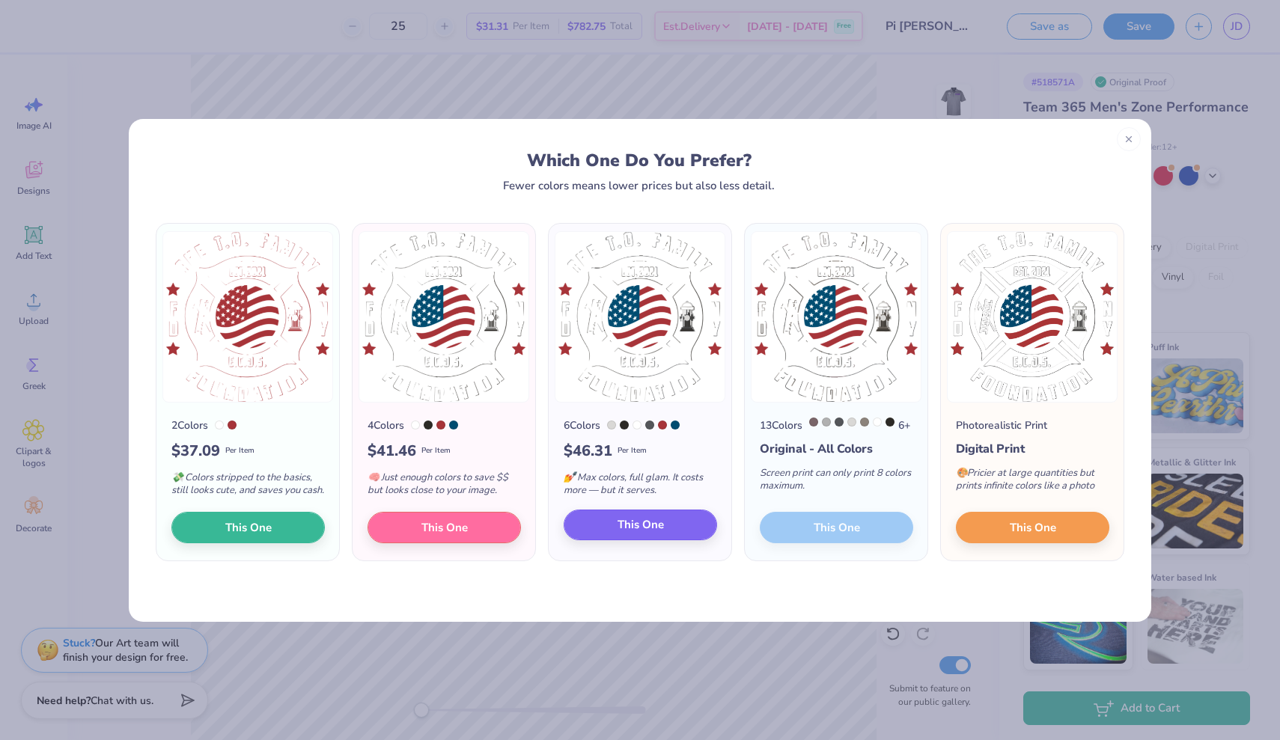
click at [618, 534] on span "This One" at bounding box center [641, 525] width 46 height 17
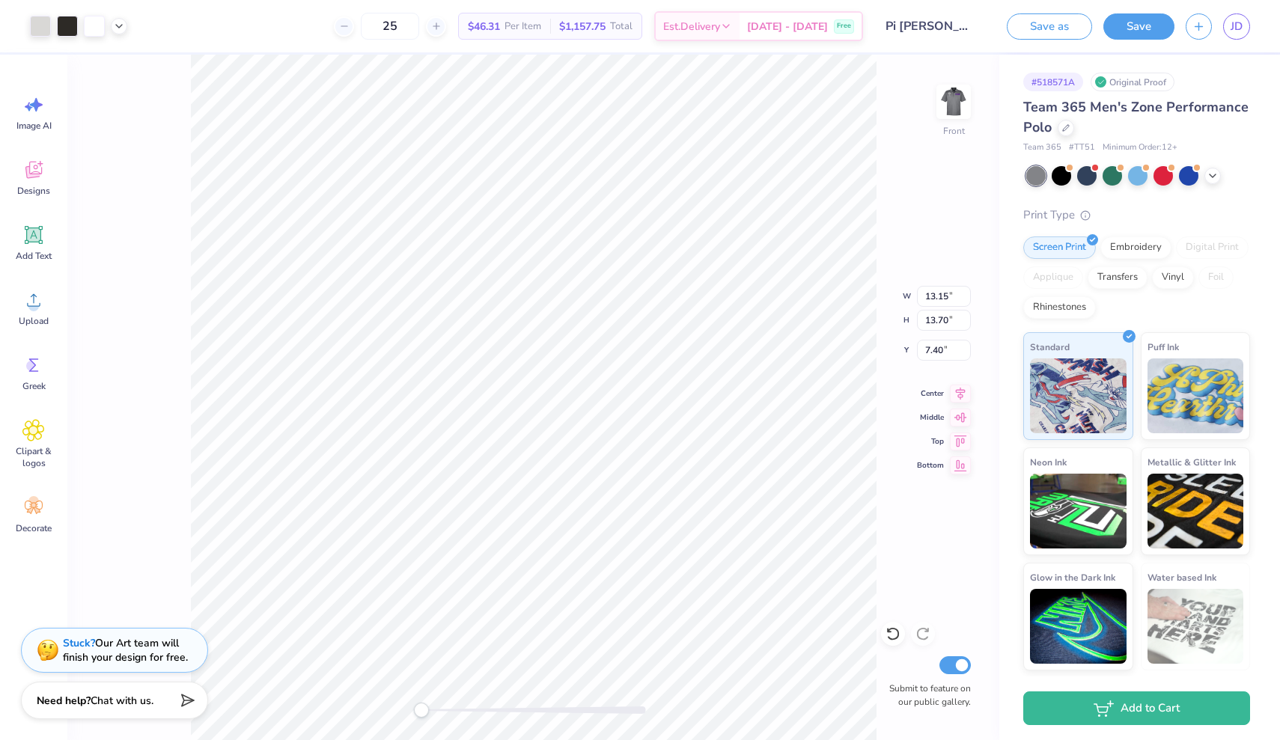
type input "6.28"
type input "6.54"
type input "2.21"
type input "4.67"
type input "4.86"
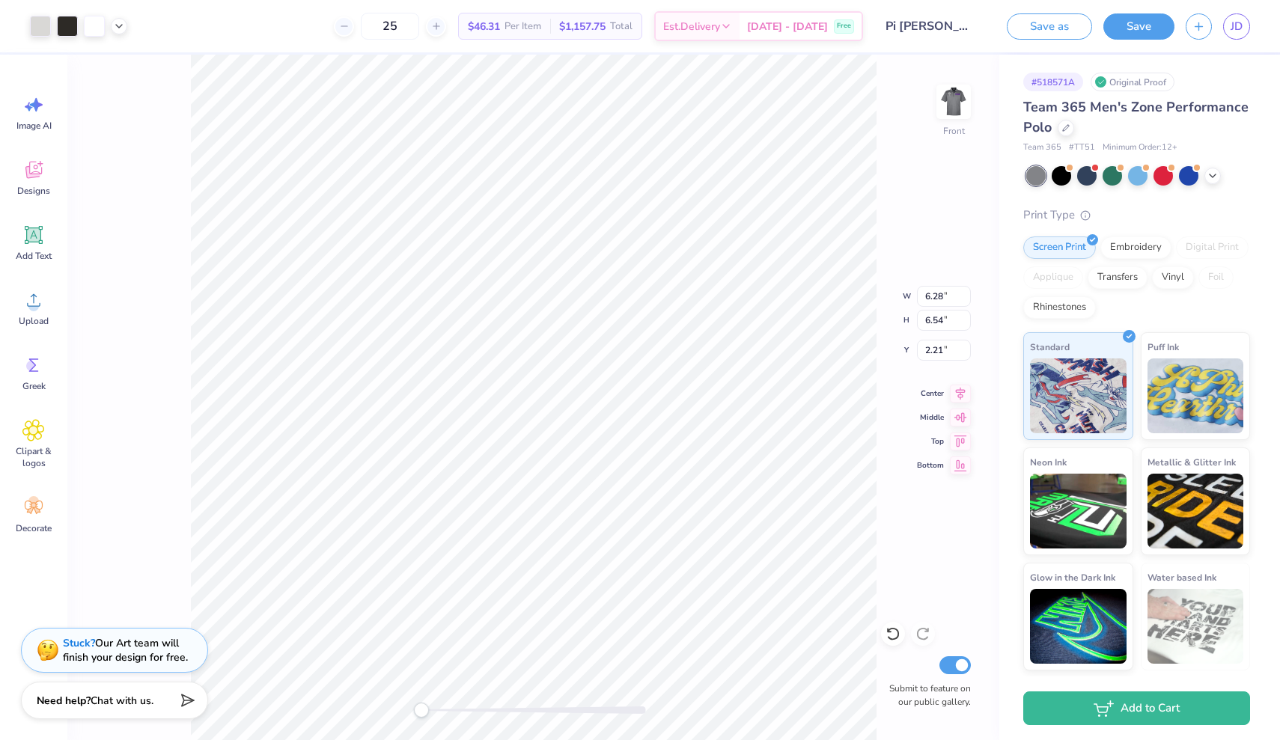
type input "0.89"
click at [133, 27] on div "Art colors 25 $46.31 Per Item $1,157.75 Total Est. Delivery Sep 24 - 27 Free De…" at bounding box center [640, 26] width 1280 height 52
click at [117, 26] on icon at bounding box center [119, 25] width 12 height 12
click at [88, 64] on div at bounding box center [90, 63] width 21 height 21
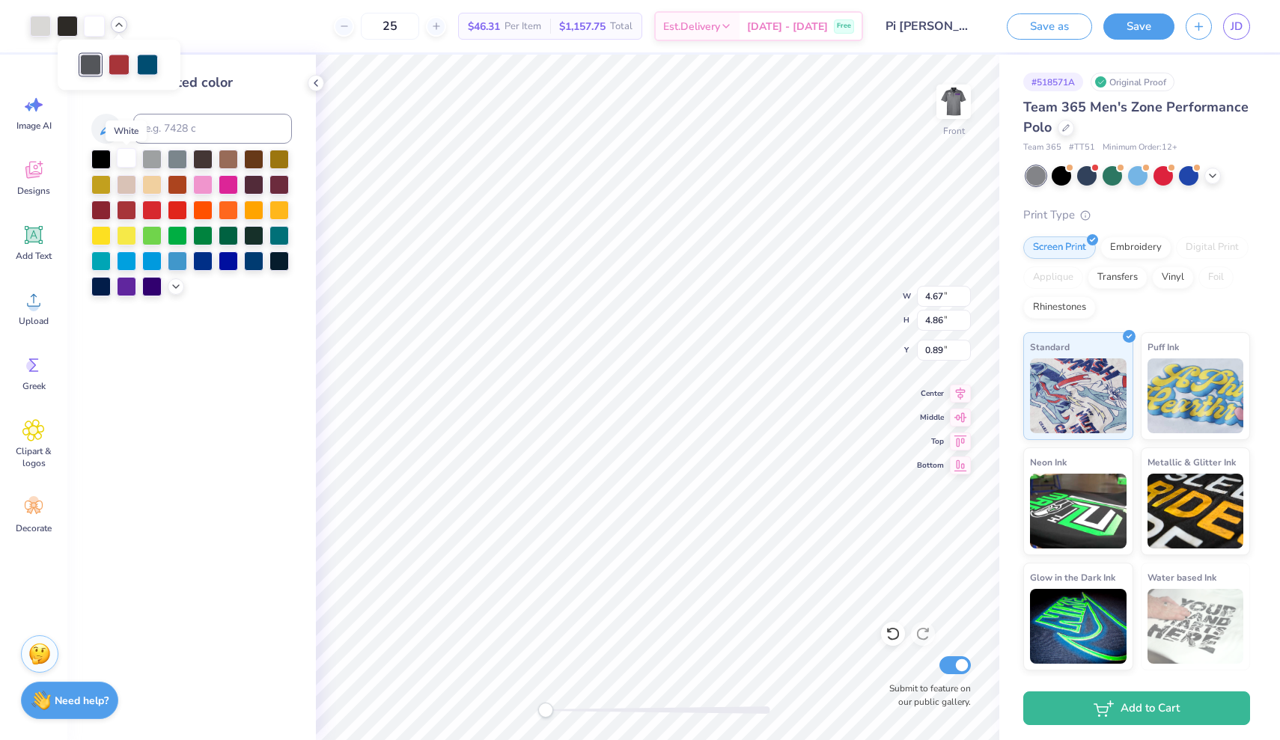
click at [119, 159] on div at bounding box center [126, 157] width 19 height 19
click at [40, 24] on div at bounding box center [40, 24] width 21 height 21
click at [130, 163] on div at bounding box center [126, 157] width 19 height 19
click at [66, 26] on div at bounding box center [67, 24] width 21 height 21
click at [126, 159] on div at bounding box center [126, 157] width 19 height 19
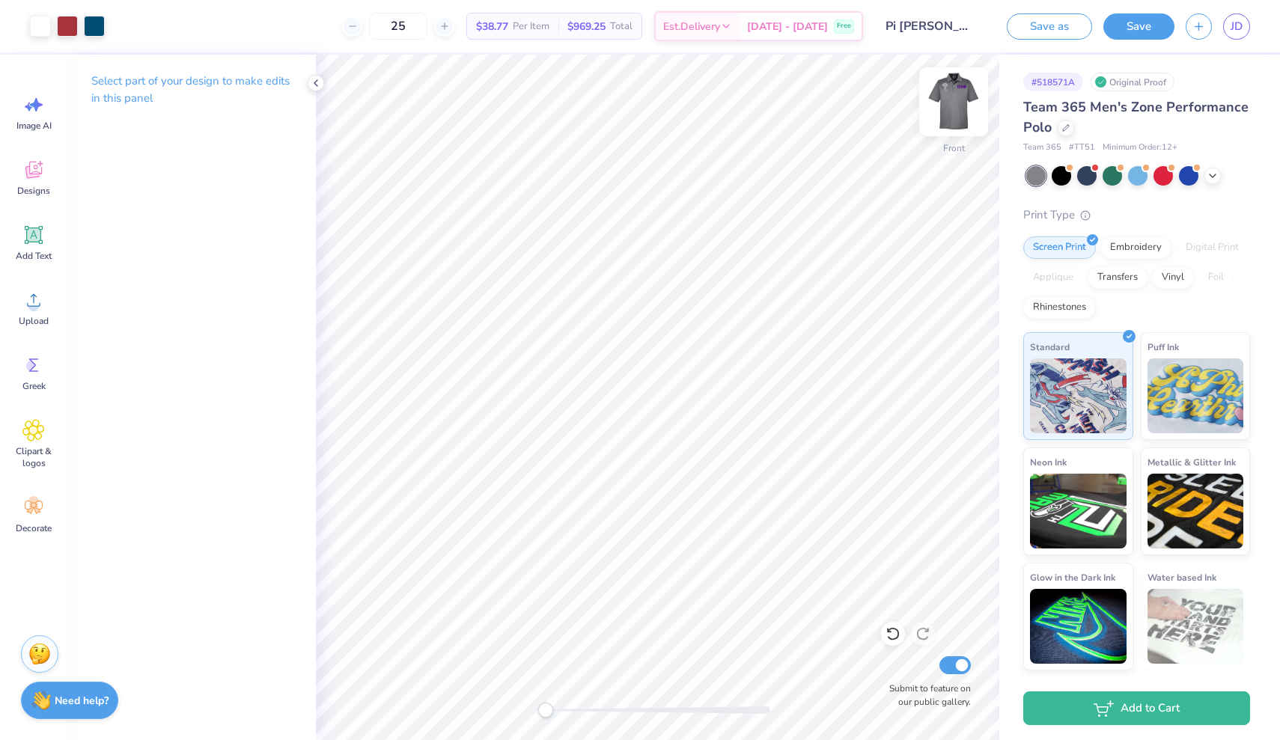
click at [960, 95] on img at bounding box center [954, 102] width 60 height 60
click at [118, 26] on icon at bounding box center [119, 25] width 12 height 12
click at [49, 23] on div at bounding box center [40, 24] width 21 height 21
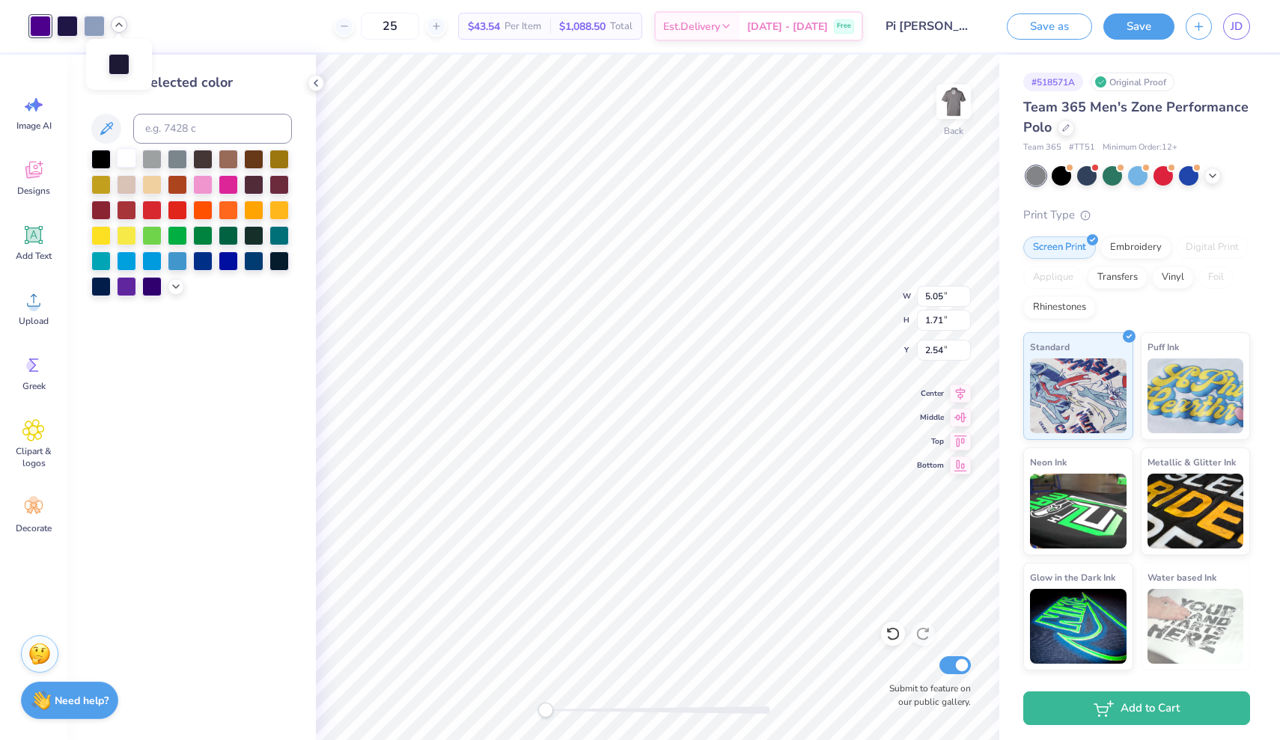
click at [129, 163] on div at bounding box center [126, 157] width 19 height 19
click at [67, 27] on div at bounding box center [67, 24] width 21 height 21
click at [124, 156] on div at bounding box center [126, 157] width 19 height 19
click at [70, 24] on div at bounding box center [67, 24] width 21 height 21
click at [121, 159] on div at bounding box center [126, 157] width 19 height 19
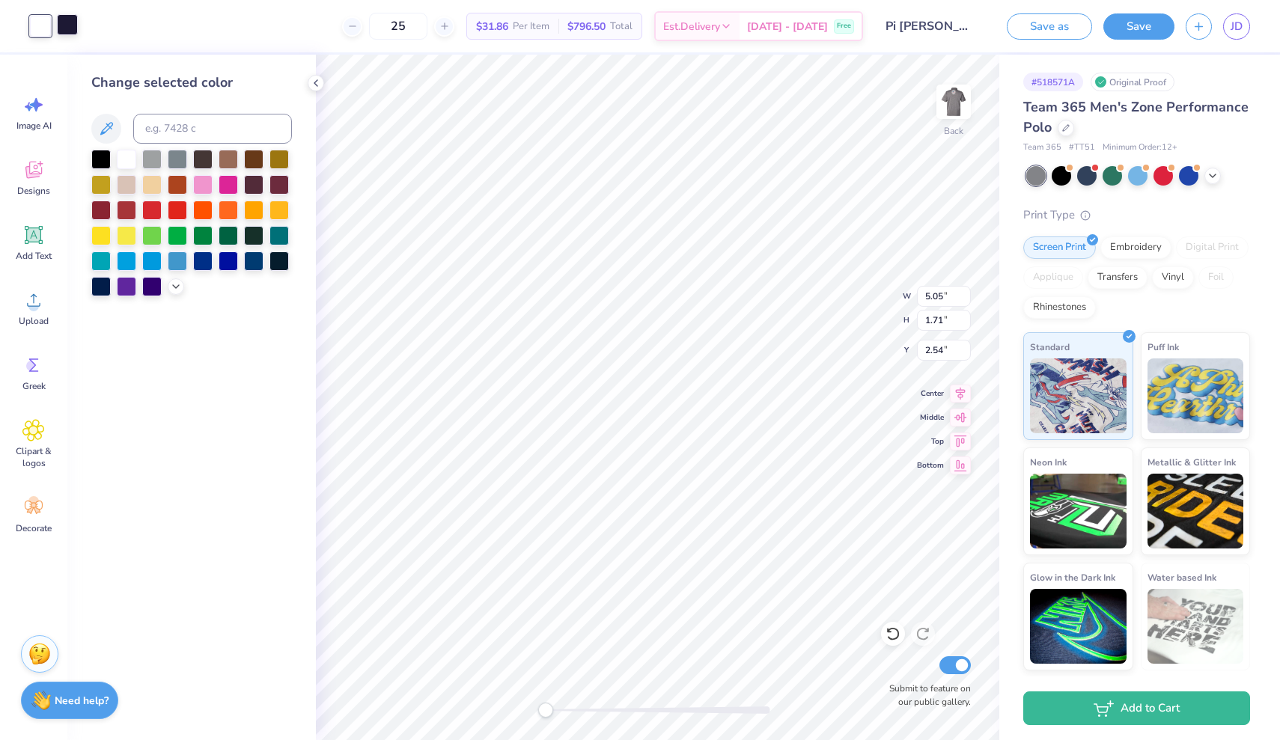
click at [68, 19] on div at bounding box center [67, 24] width 21 height 21
click at [130, 162] on div at bounding box center [126, 157] width 19 height 19
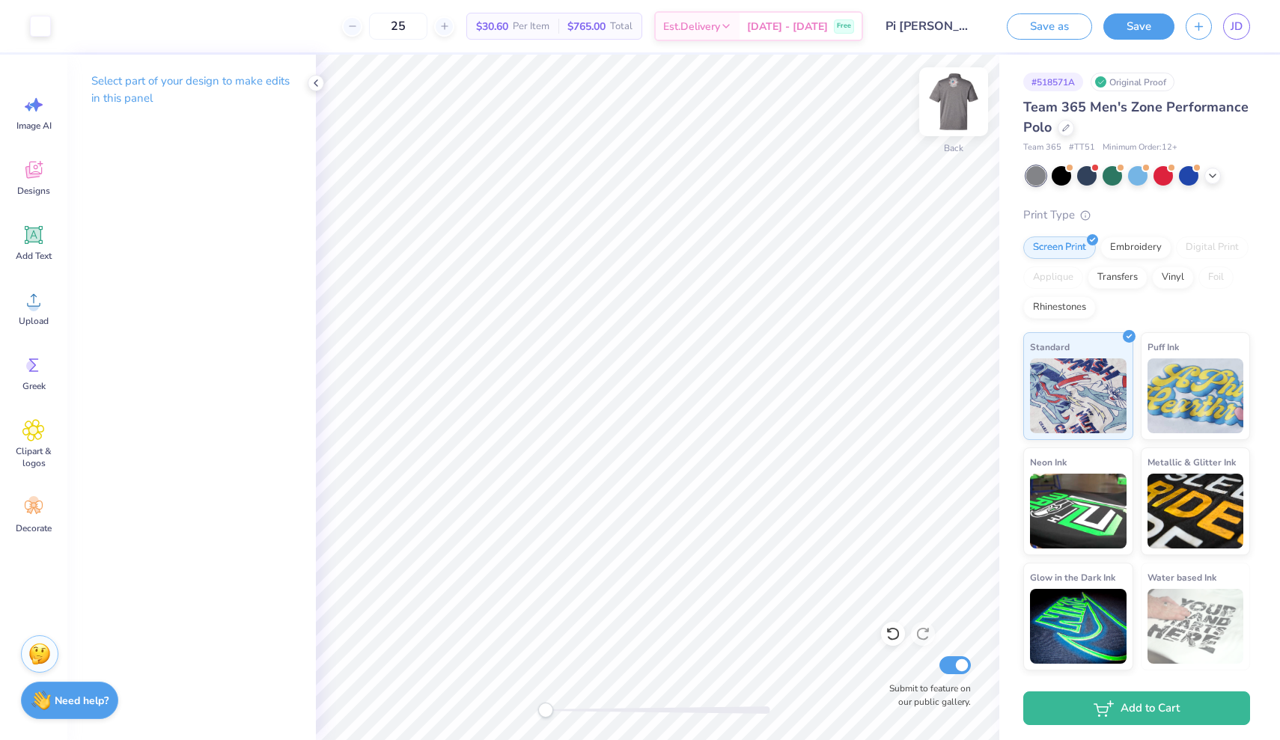
click at [951, 107] on img at bounding box center [954, 102] width 60 height 60
click at [951, 107] on img at bounding box center [954, 102] width 30 height 30
click at [29, 308] on circle at bounding box center [33, 306] width 10 height 10
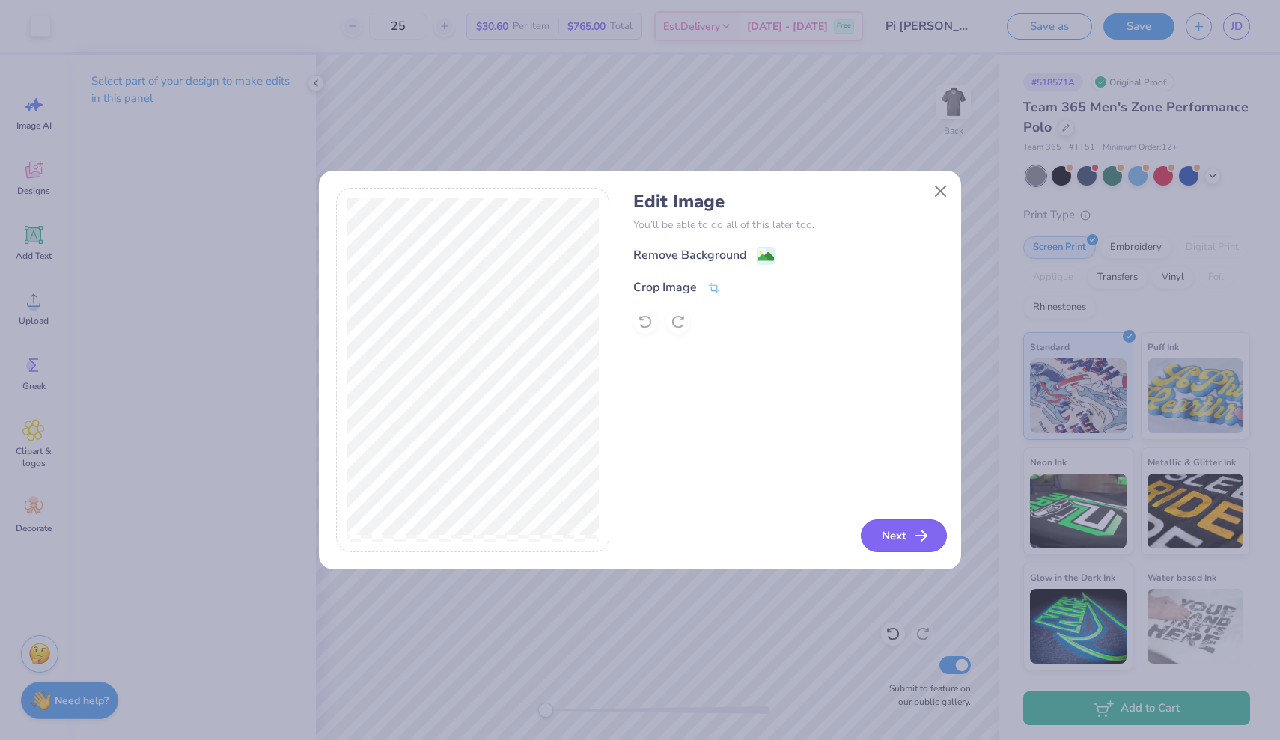
click at [904, 538] on button "Next" at bounding box center [904, 536] width 86 height 33
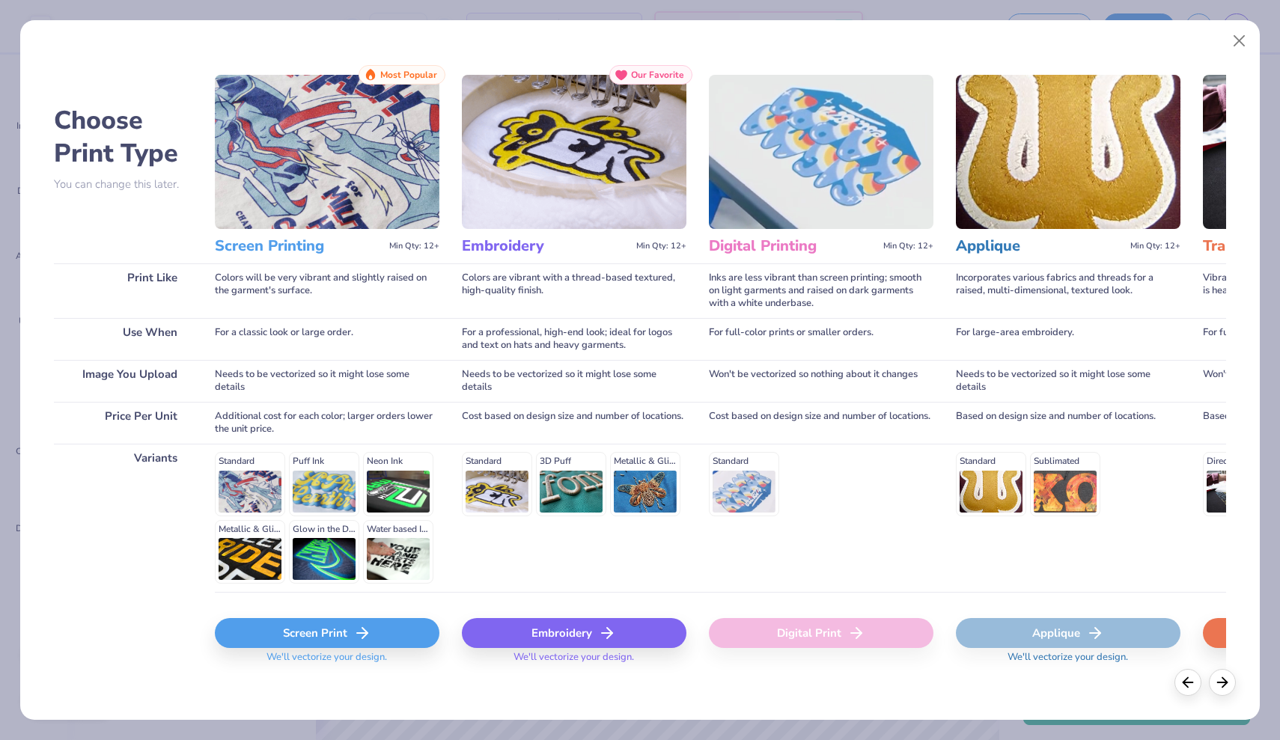
click at [386, 630] on div "Screen Print" at bounding box center [327, 633] width 225 height 30
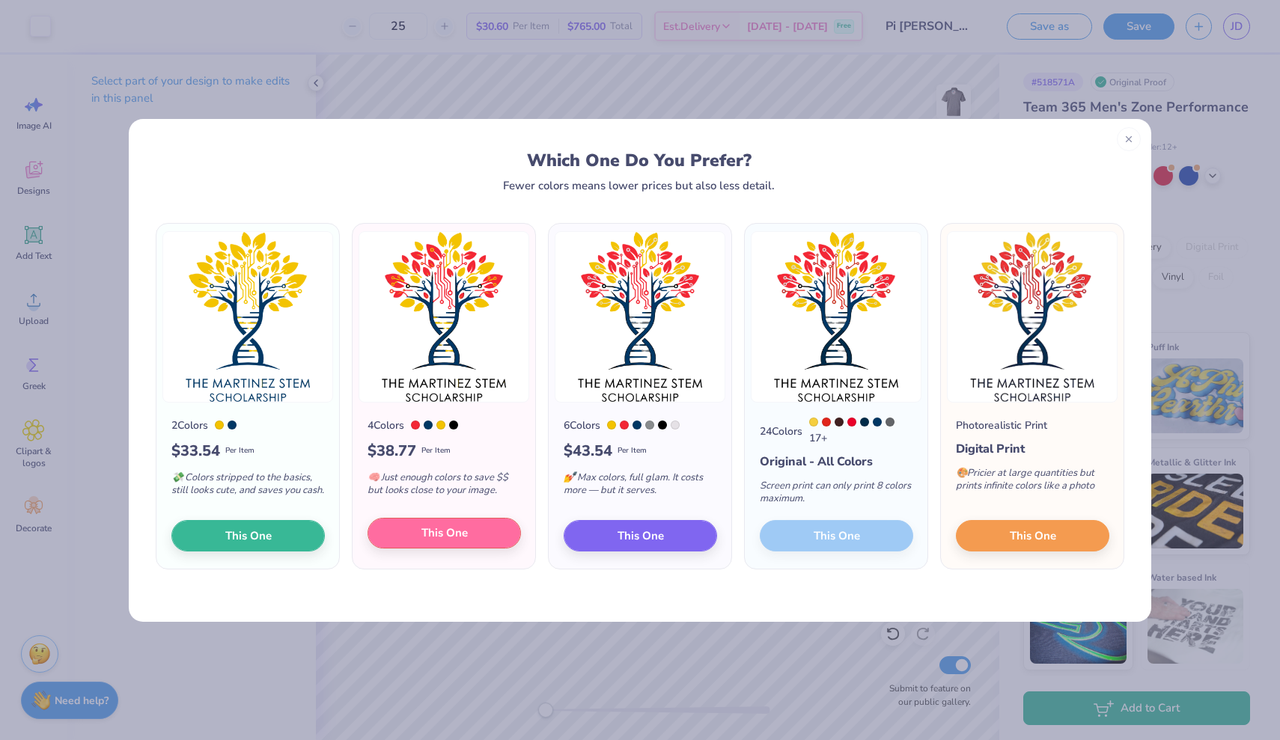
click at [423, 534] on span "This One" at bounding box center [444, 533] width 46 height 17
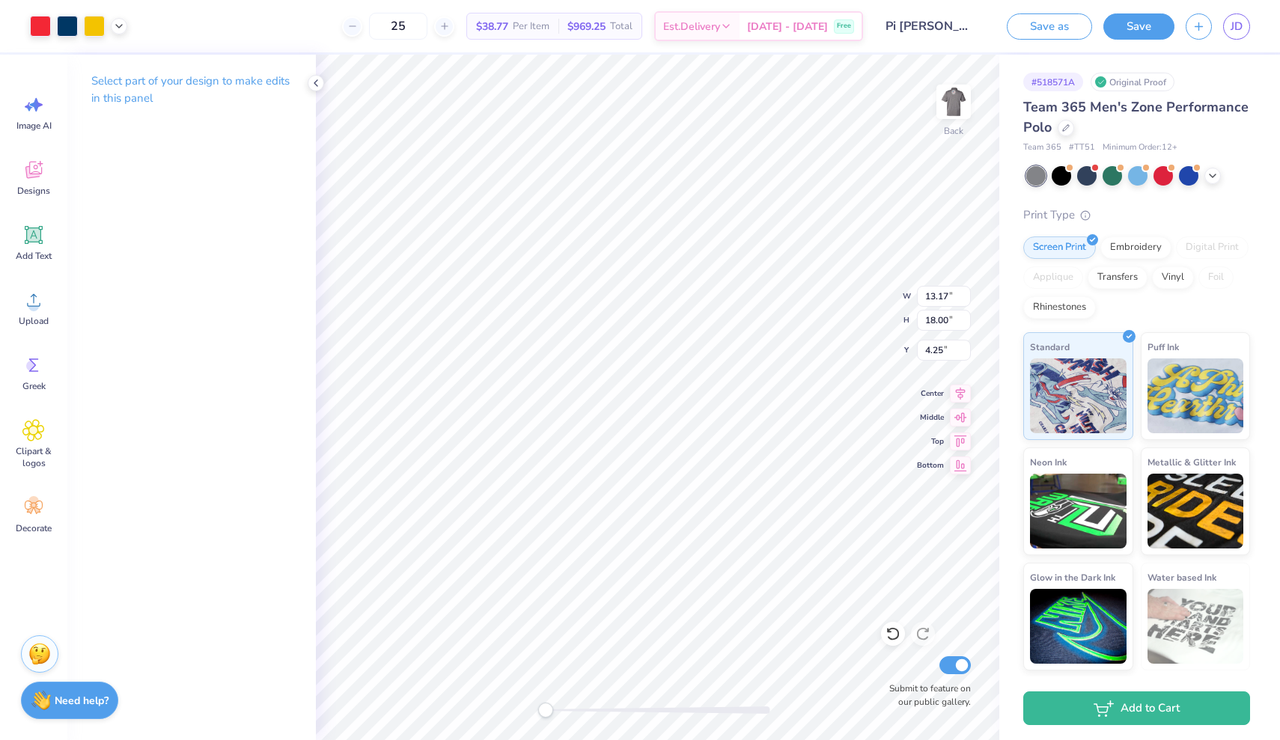
type input "3.32"
type input "4.54"
click at [63, 26] on div at bounding box center [67, 24] width 21 height 21
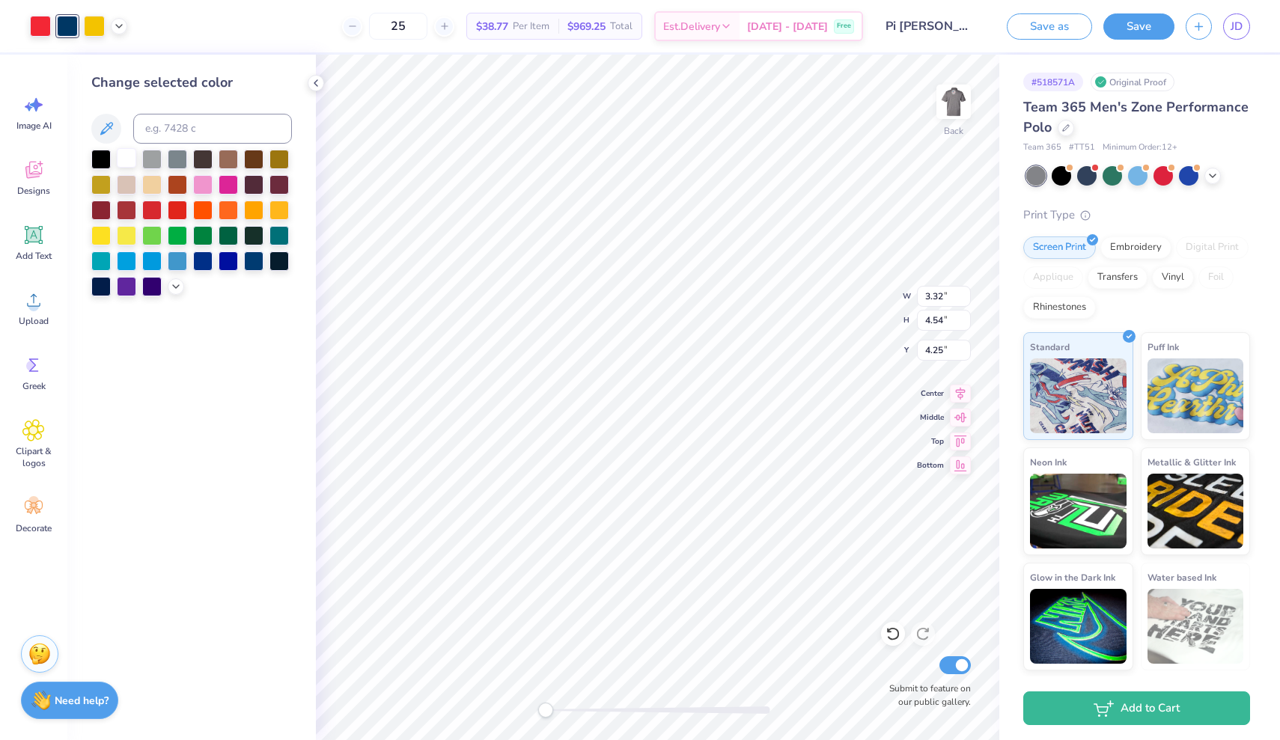
click at [127, 159] on div at bounding box center [126, 157] width 19 height 19
type input "1.12"
click at [99, 25] on div at bounding box center [94, 24] width 21 height 21
click at [176, 215] on div at bounding box center [177, 208] width 19 height 19
click at [207, 27] on div "25 $36.23 Per Item $905.75 Total Est. Delivery Sep 24 - 27 Free" at bounding box center [500, 26] width 725 height 52
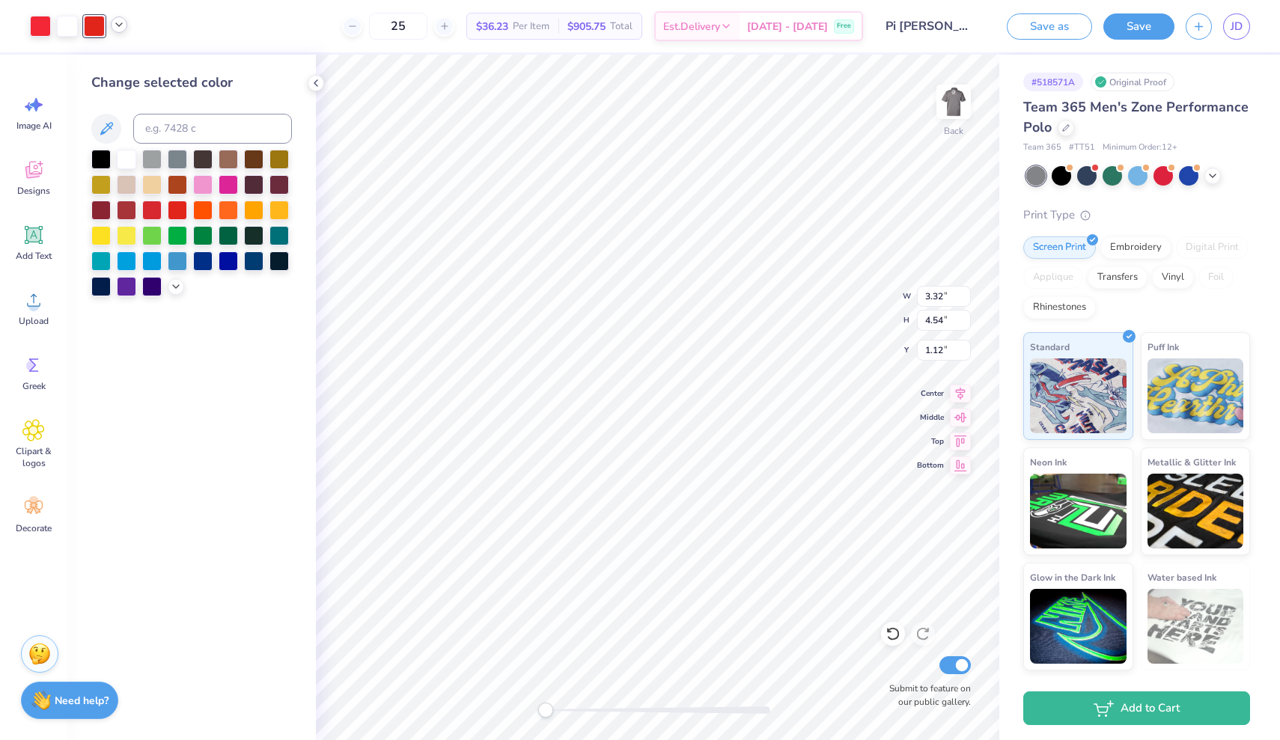
click at [119, 22] on icon at bounding box center [119, 25] width 12 height 12
click at [118, 62] on div at bounding box center [119, 62] width 21 height 21
click at [124, 161] on div at bounding box center [126, 157] width 19 height 19
click at [226, 352] on div "Change selected color" at bounding box center [191, 398] width 249 height 686
click at [40, 32] on div at bounding box center [40, 24] width 21 height 21
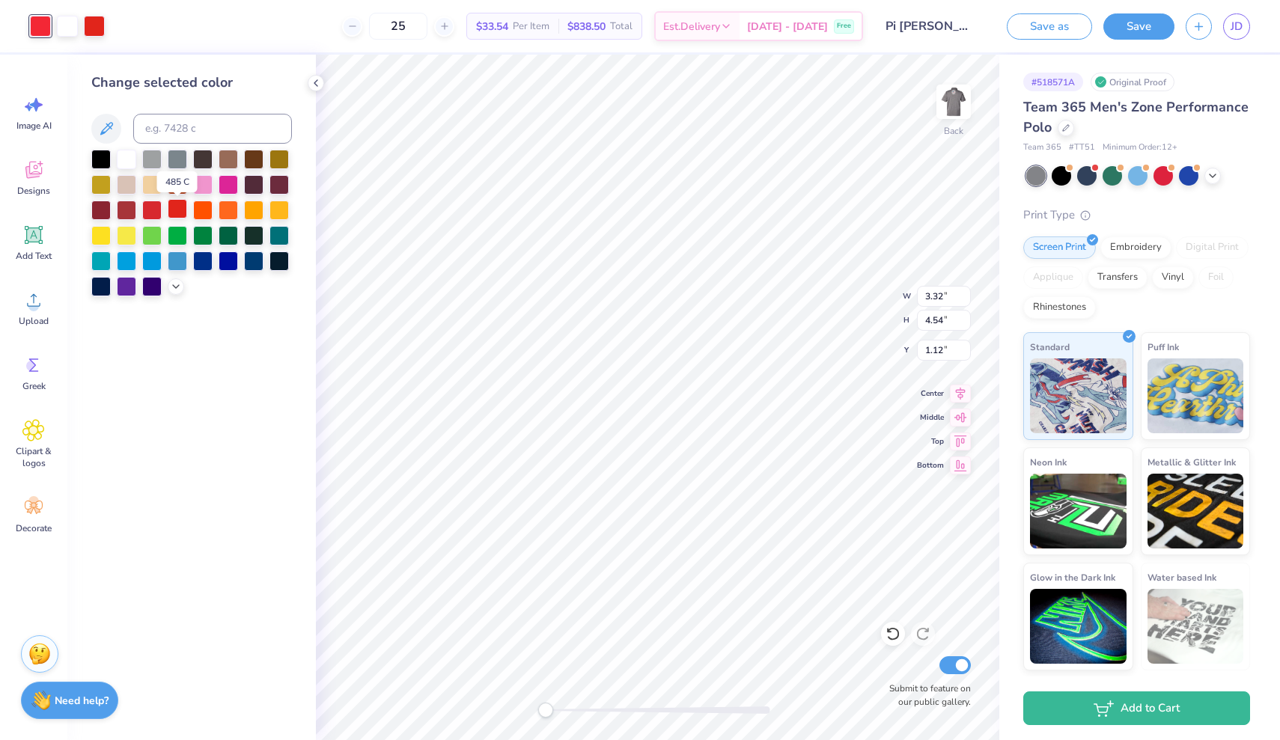
click at [172, 211] on div at bounding box center [177, 208] width 19 height 19
click at [314, 266] on div "Change selected color" at bounding box center [191, 398] width 249 height 686
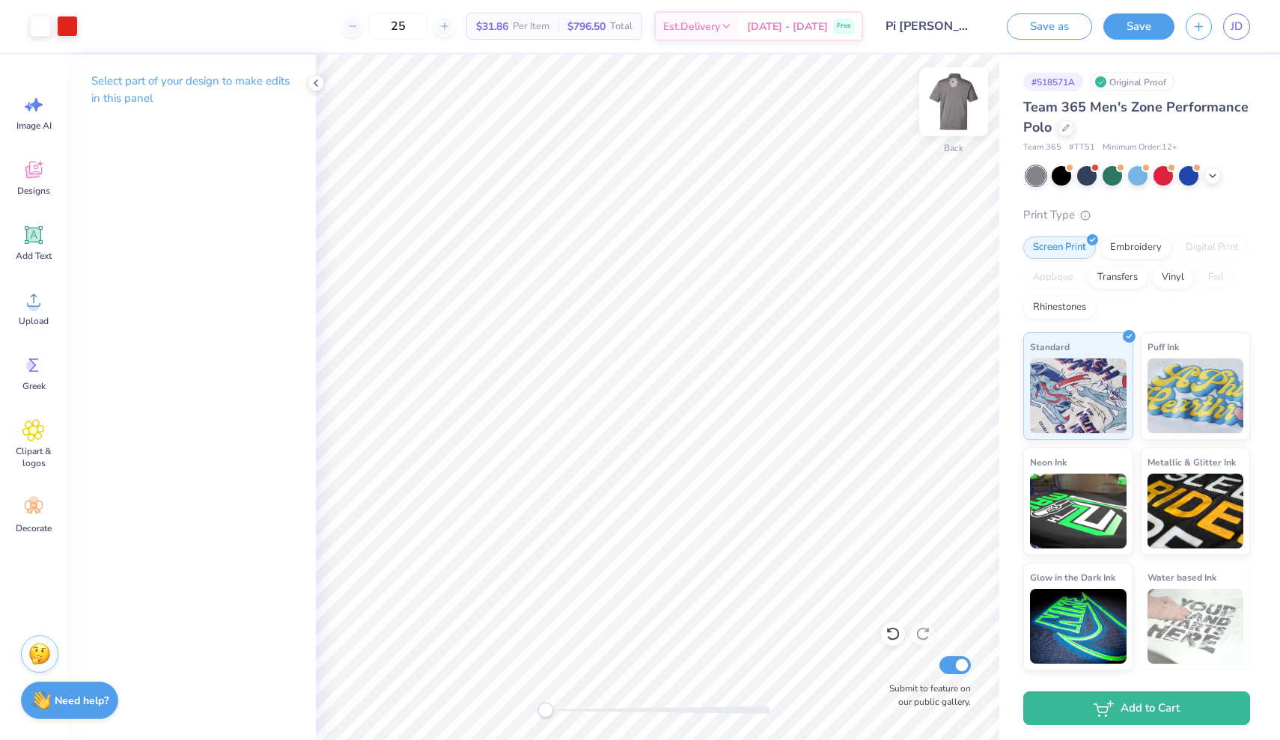
click at [959, 94] on img at bounding box center [954, 102] width 60 height 60
click at [959, 94] on img at bounding box center [954, 102] width 30 height 30
click at [938, 111] on img at bounding box center [954, 102] width 60 height 60
click at [69, 29] on div at bounding box center [67, 24] width 21 height 21
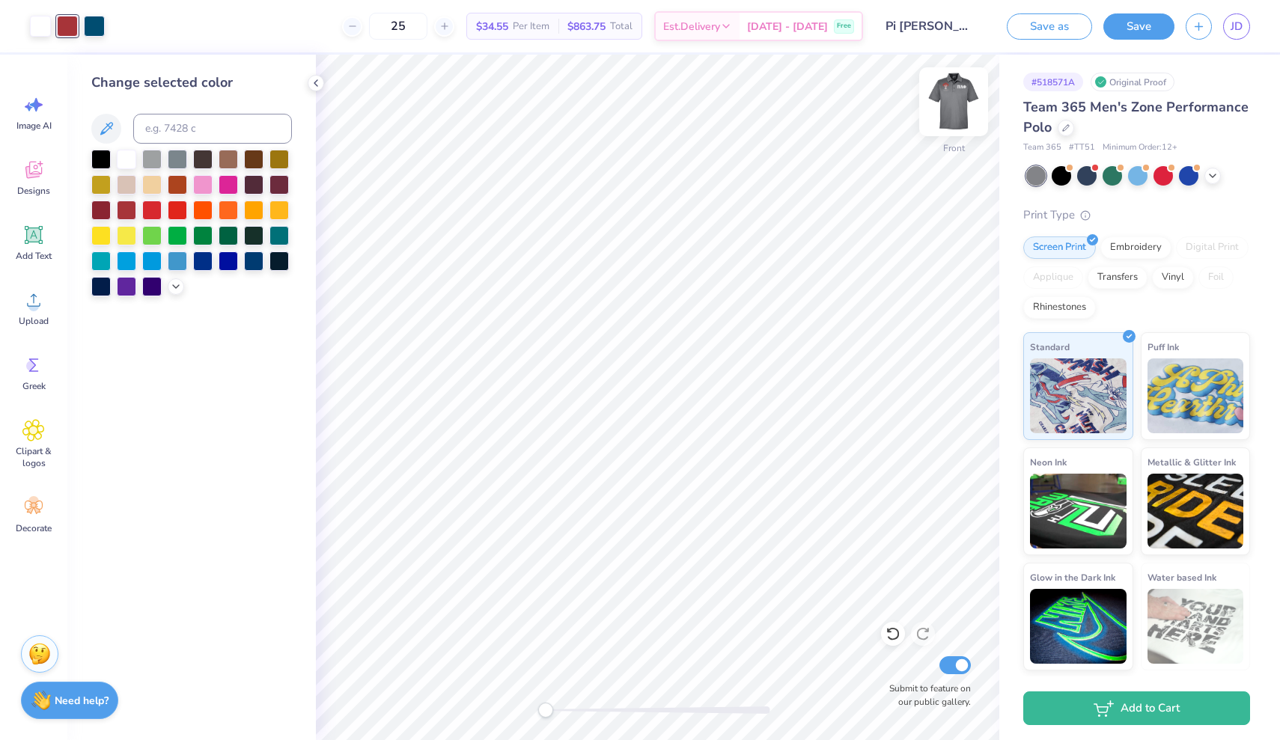
click at [941, 100] on img at bounding box center [954, 102] width 60 height 60
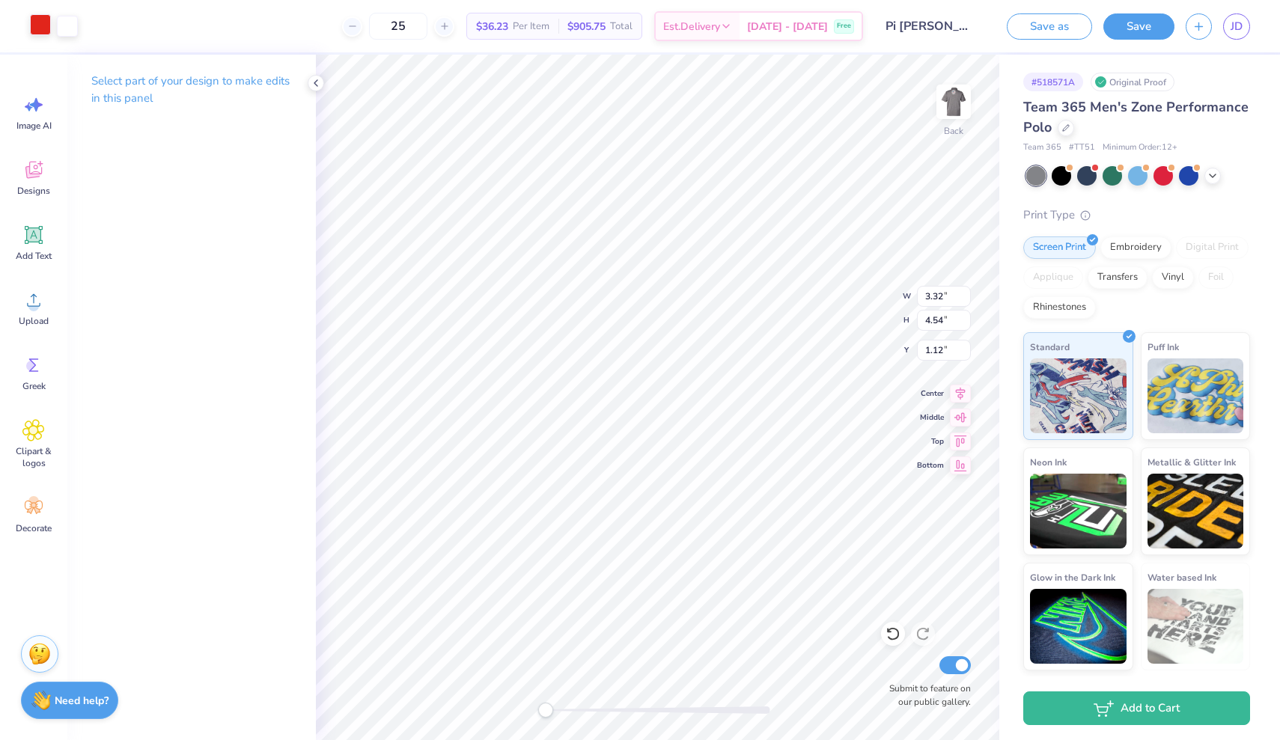
click at [30, 23] on div at bounding box center [40, 24] width 21 height 21
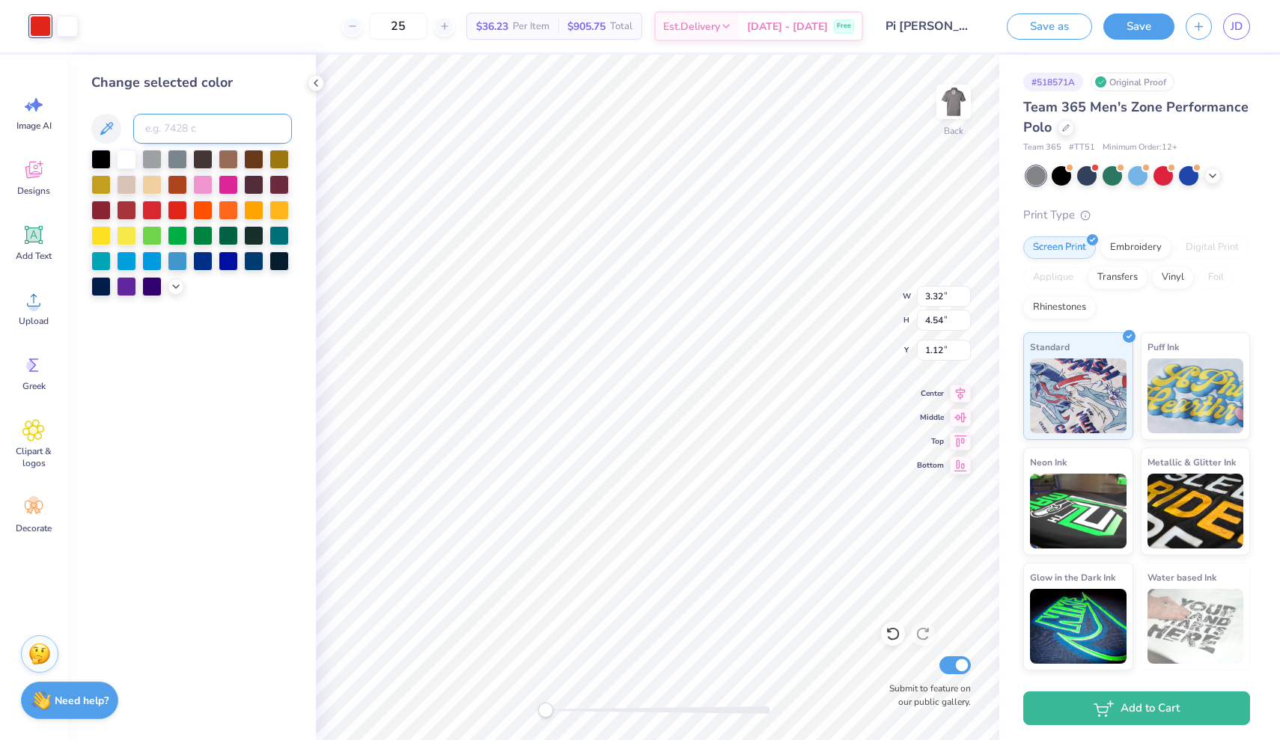
click at [204, 140] on input at bounding box center [212, 129] width 159 height 30
type input "1807"
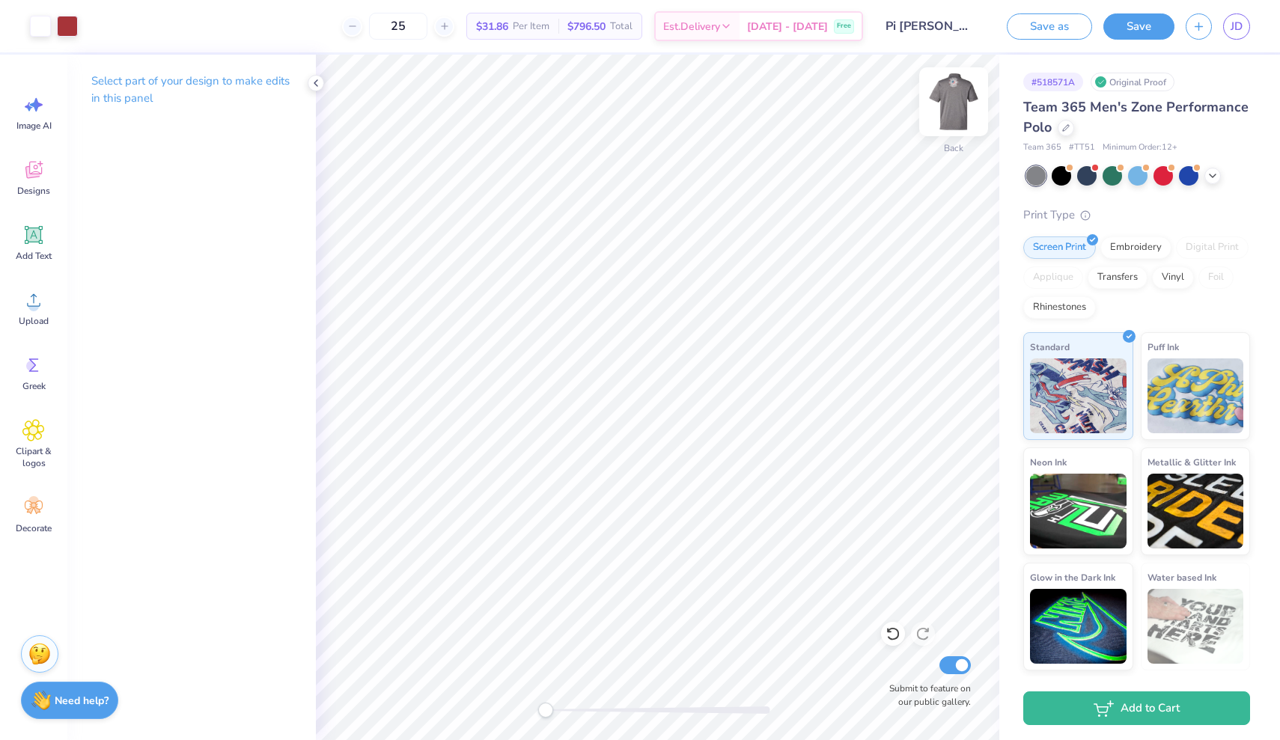
click at [944, 95] on img at bounding box center [954, 102] width 60 height 60
click at [886, 636] on icon at bounding box center [893, 634] width 15 height 15
click at [923, 634] on icon at bounding box center [922, 634] width 15 height 15
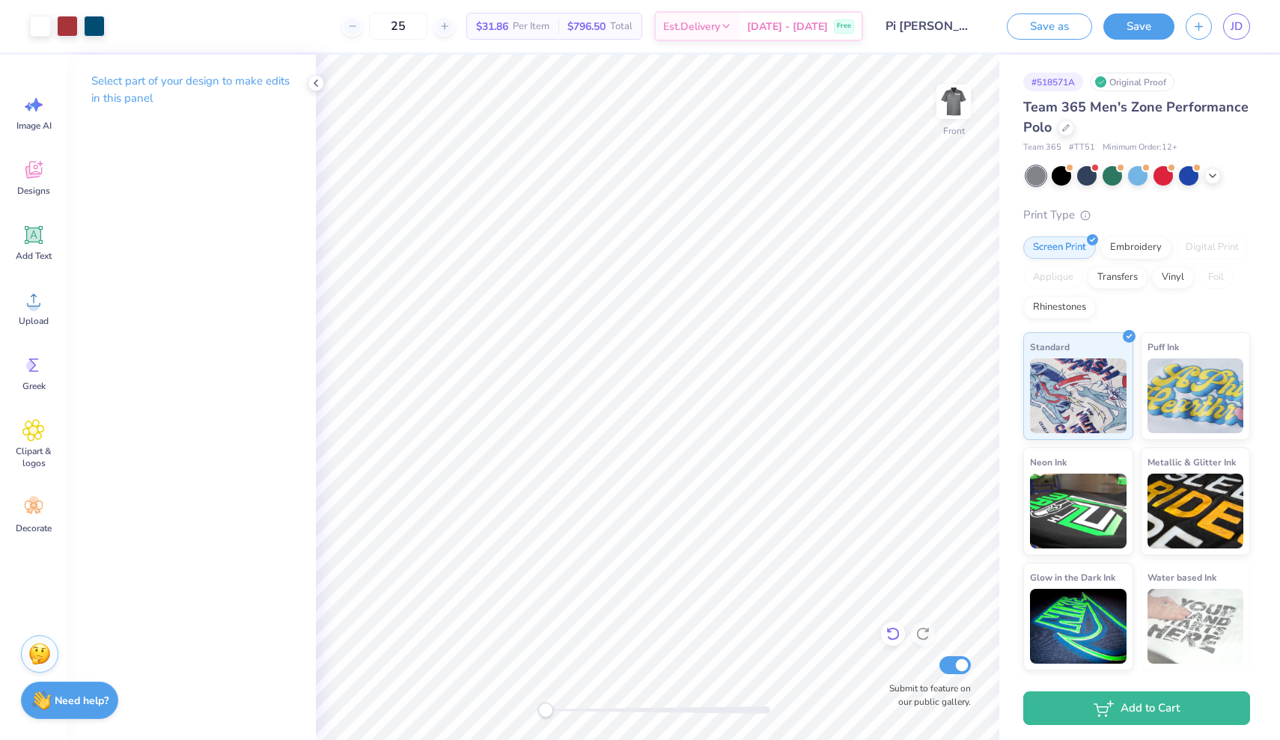
click at [888, 638] on icon at bounding box center [893, 634] width 15 height 15
click at [922, 633] on icon at bounding box center [922, 634] width 15 height 15
click at [892, 639] on icon at bounding box center [893, 634] width 15 height 15
click at [920, 634] on icon at bounding box center [922, 634] width 15 height 15
click at [948, 100] on img at bounding box center [954, 102] width 60 height 60
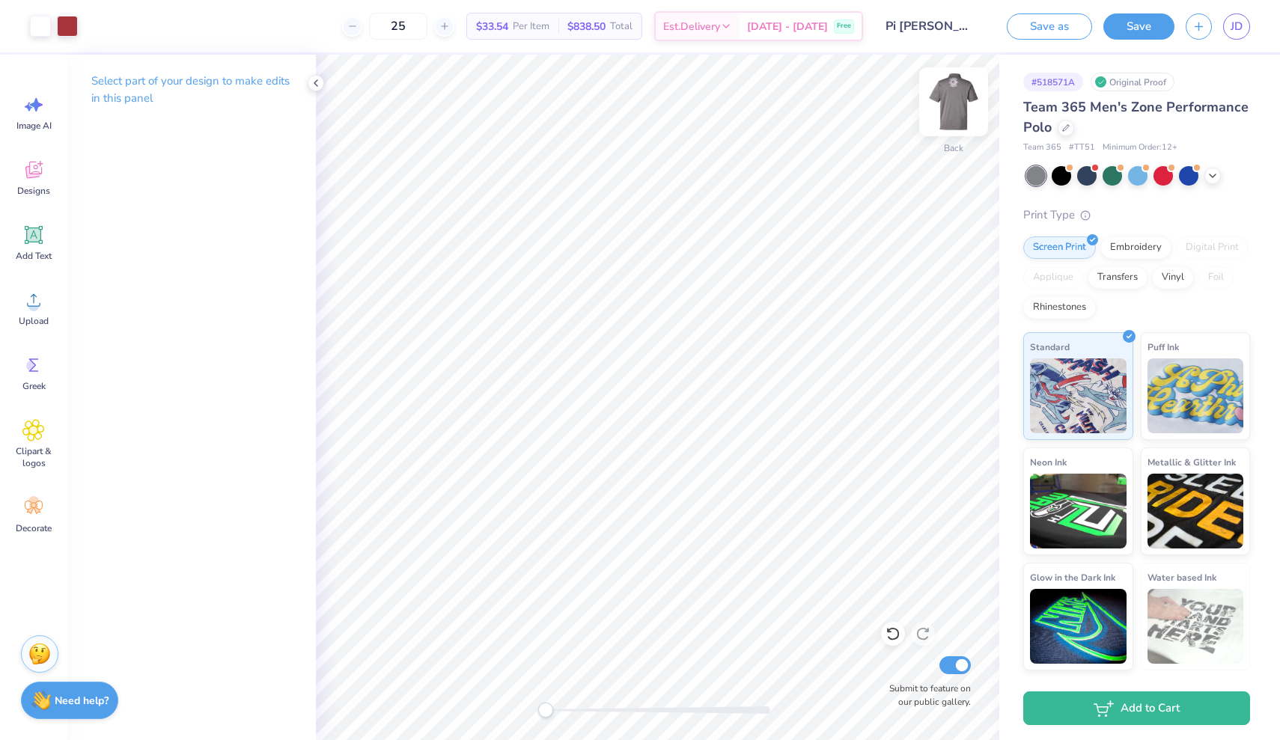
click at [960, 105] on img at bounding box center [954, 102] width 60 height 60
click at [960, 105] on img at bounding box center [954, 102] width 30 height 30
click at [1151, 23] on button "Save" at bounding box center [1138, 24] width 71 height 26
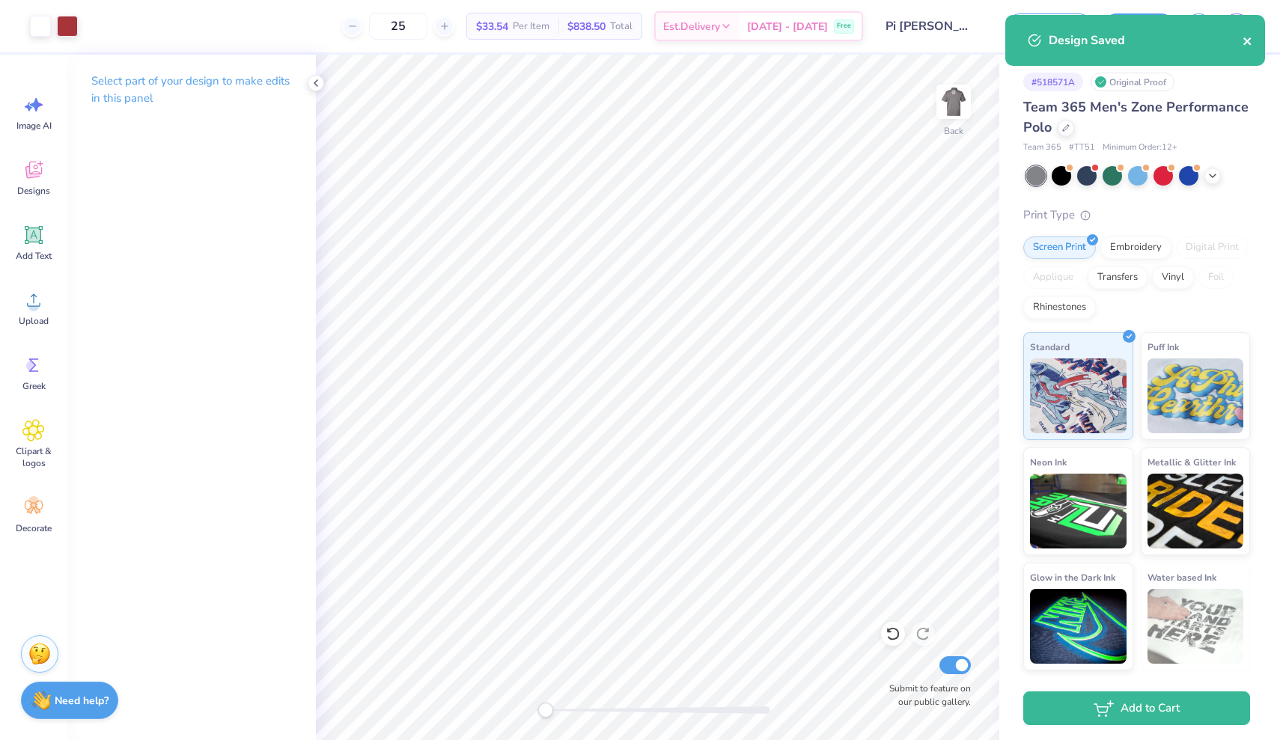
click at [1251, 47] on icon "close" at bounding box center [1248, 41] width 10 height 12
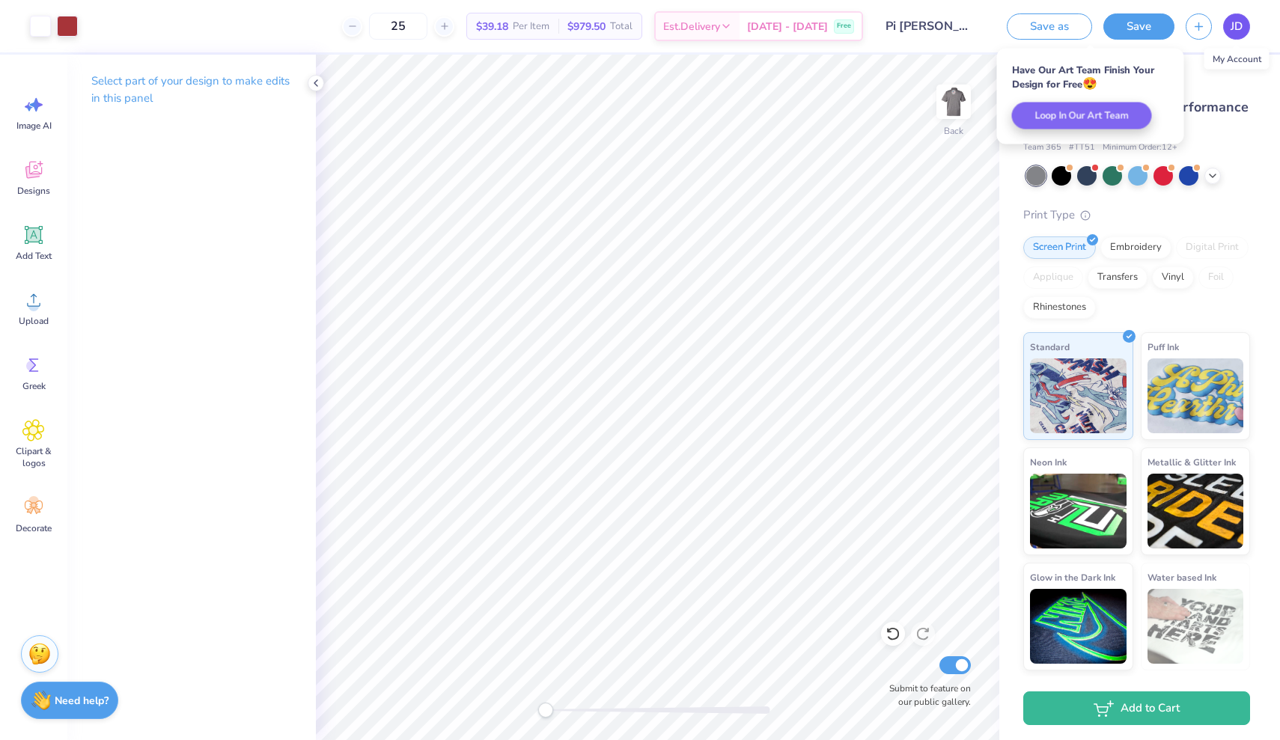
click at [1228, 22] on link "JD" at bounding box center [1236, 26] width 27 height 26
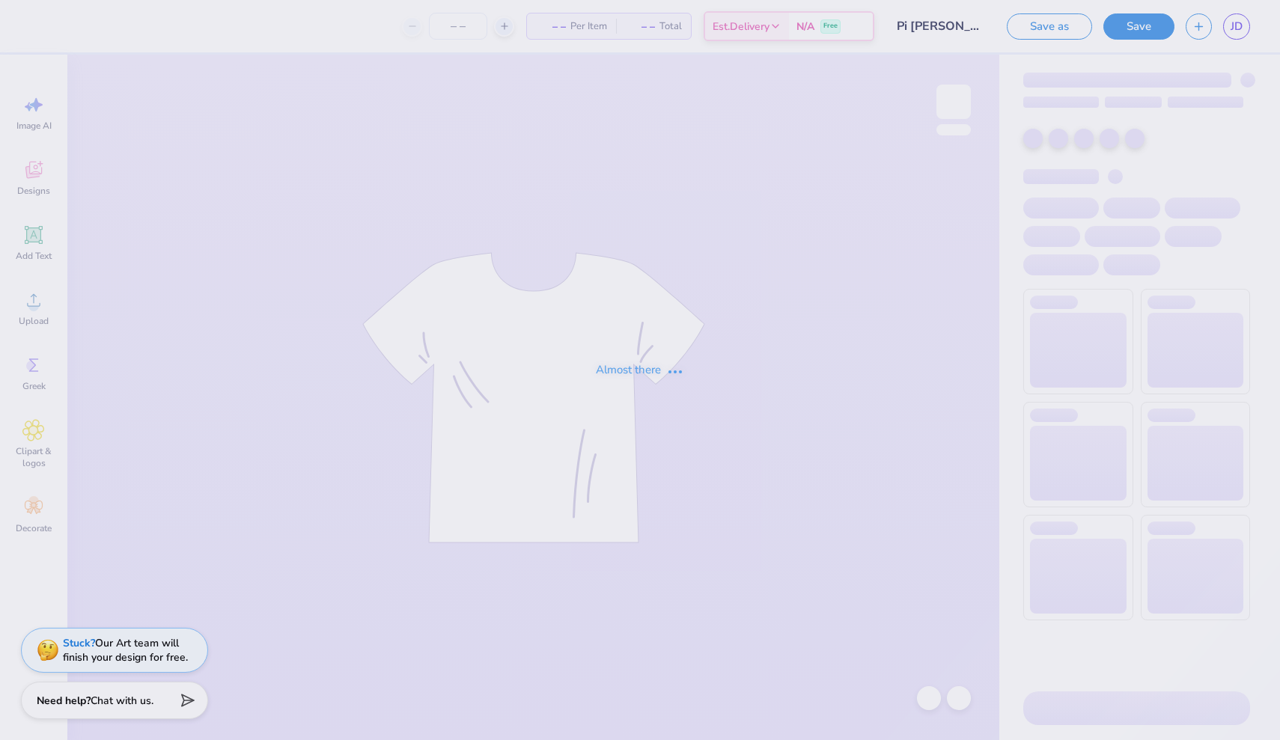
type input "Pi [PERSON_NAME] Golf Outing"
type input "25"
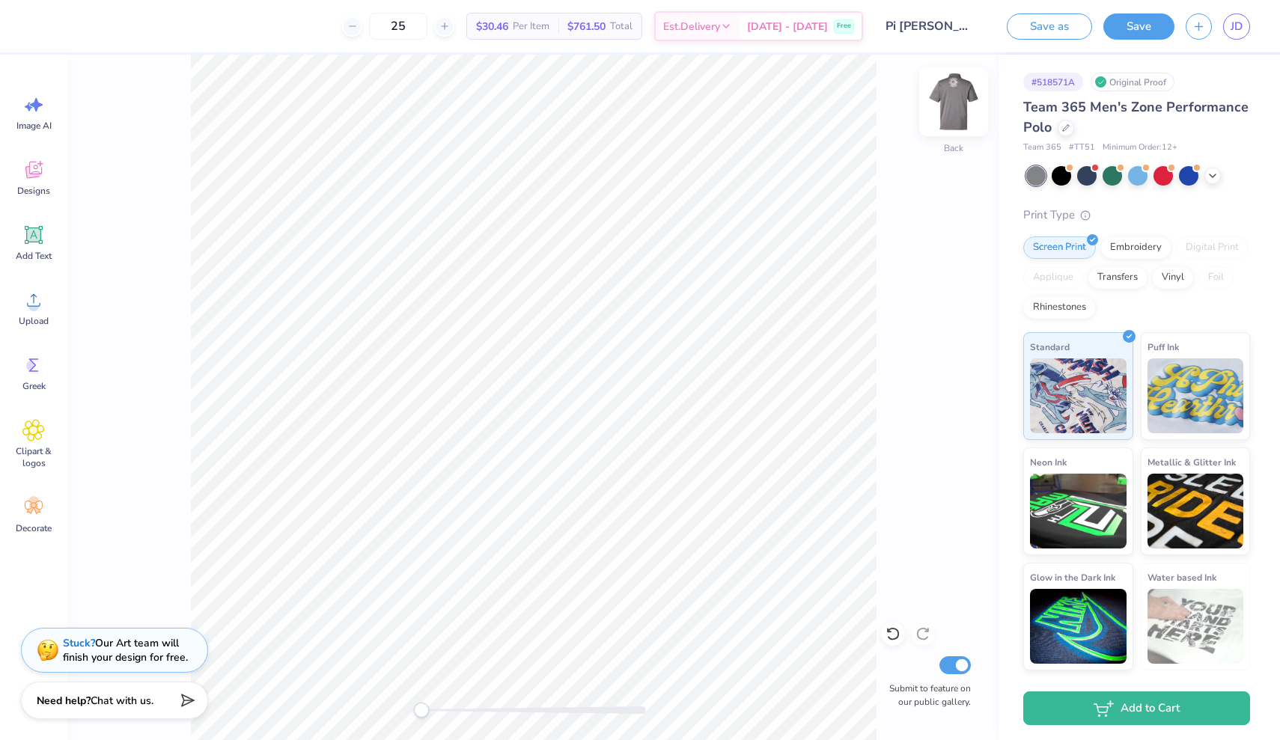
click at [966, 94] on img at bounding box center [954, 102] width 60 height 60
click at [955, 98] on img at bounding box center [954, 102] width 60 height 60
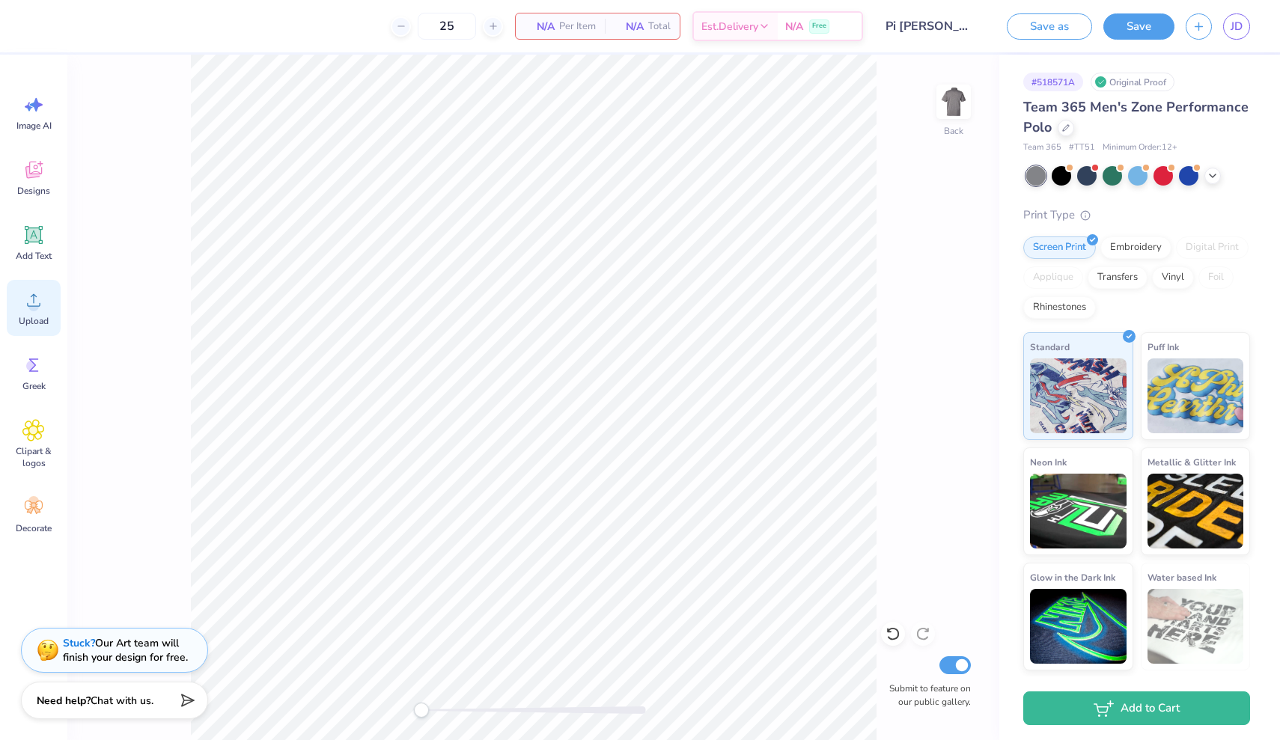
click at [38, 311] on div "Upload" at bounding box center [34, 308] width 54 height 56
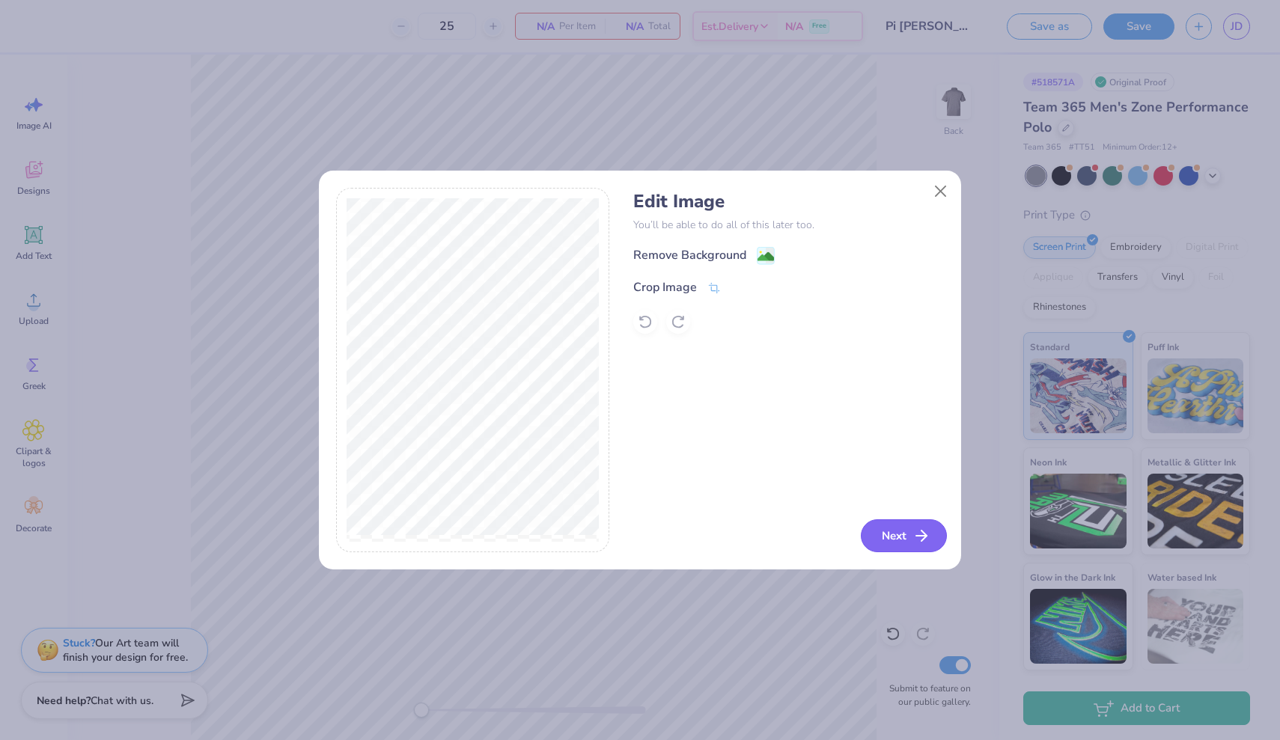
click at [892, 532] on button "Next" at bounding box center [904, 536] width 86 height 33
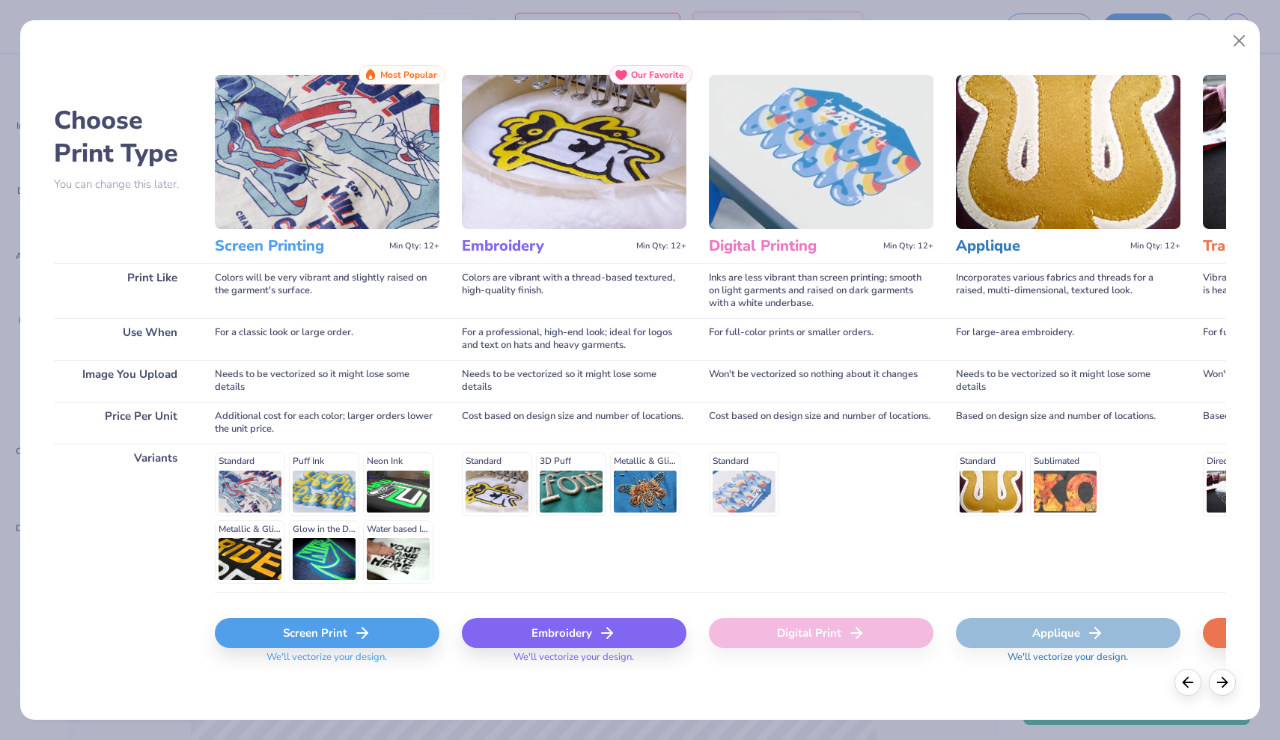
click at [326, 623] on div "Screen Print" at bounding box center [327, 633] width 225 height 30
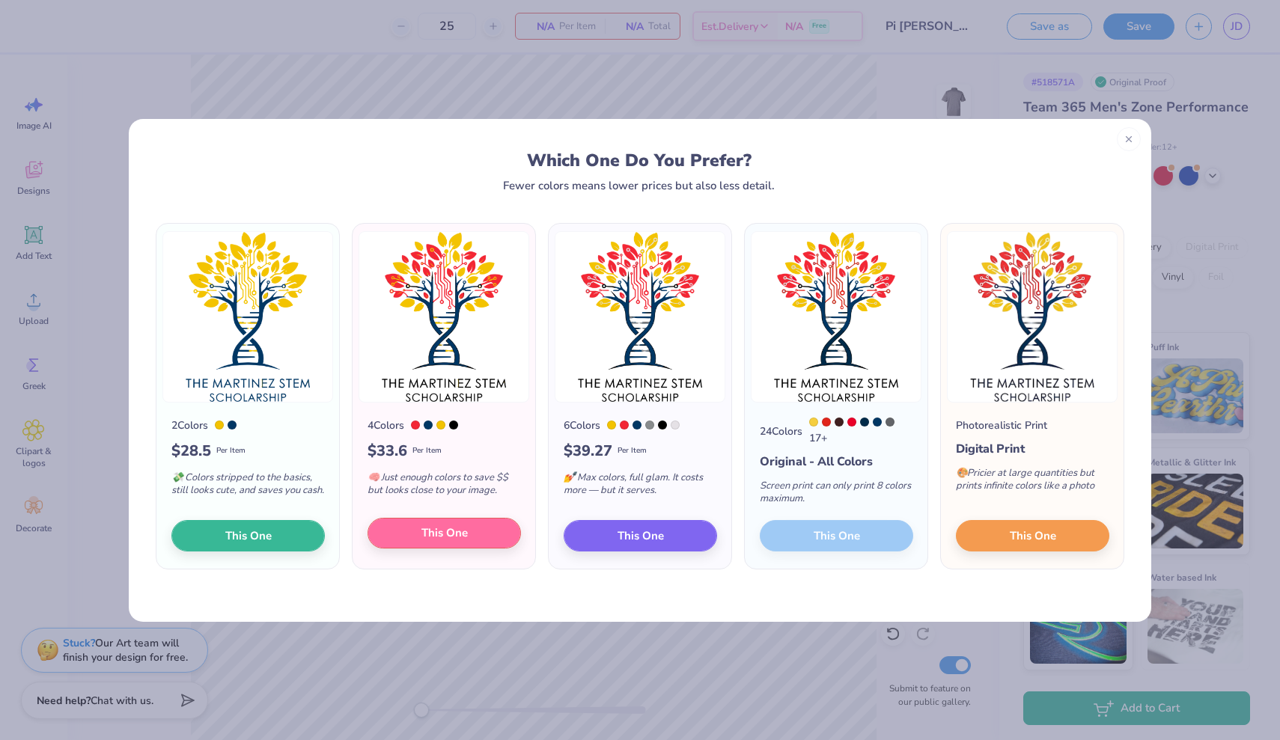
click at [446, 529] on span "This One" at bounding box center [444, 533] width 46 height 17
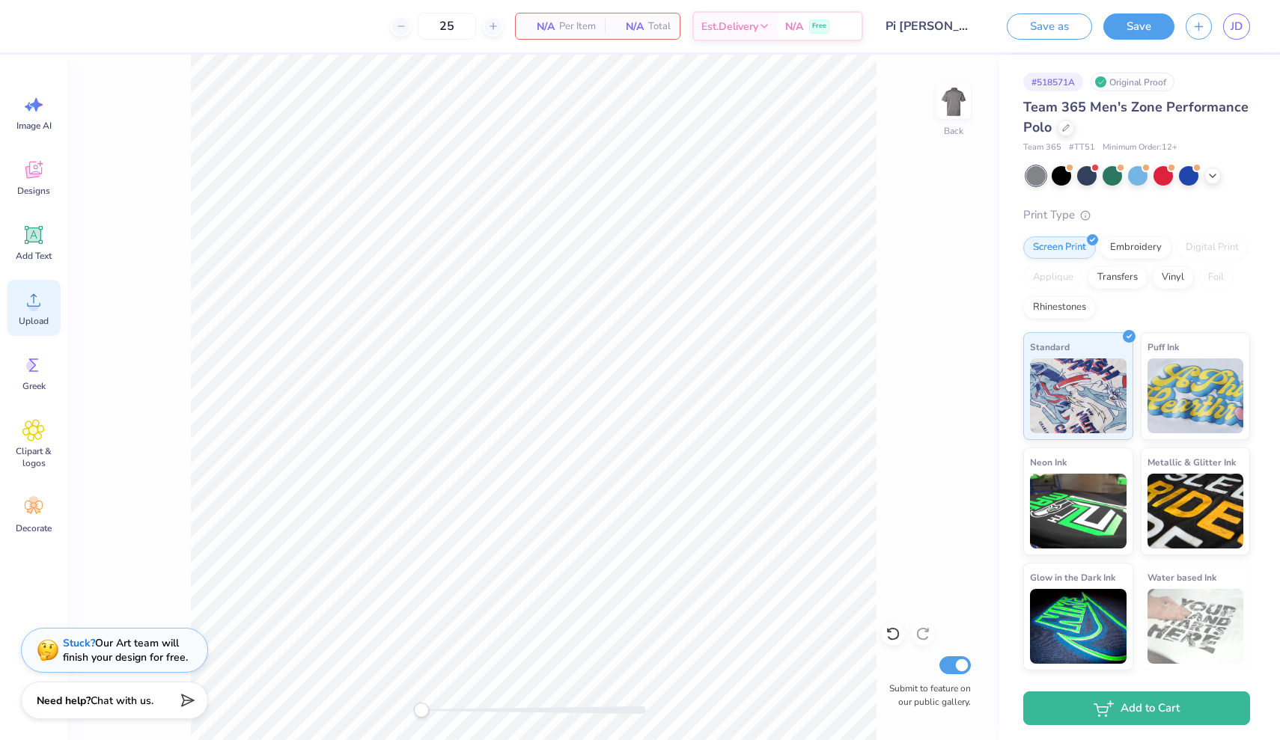
click at [31, 312] on div "Upload" at bounding box center [34, 308] width 54 height 56
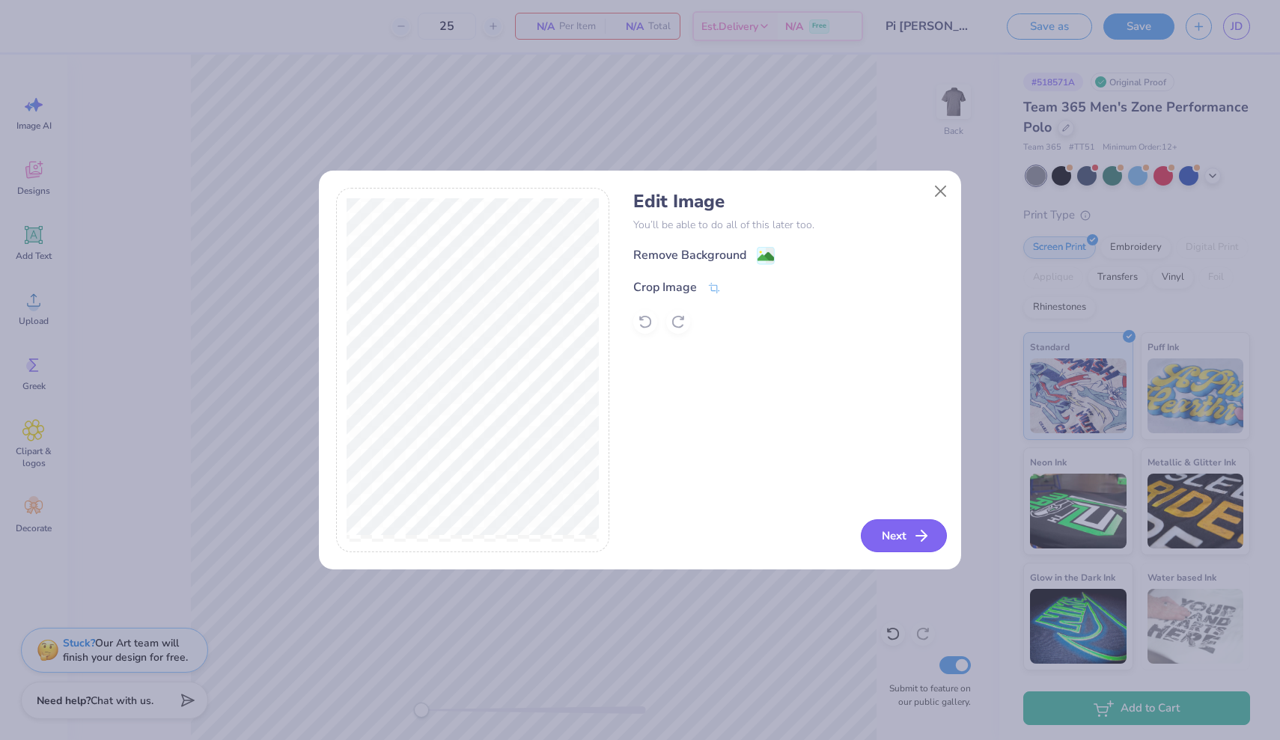
click at [940, 536] on button "Next" at bounding box center [904, 536] width 86 height 33
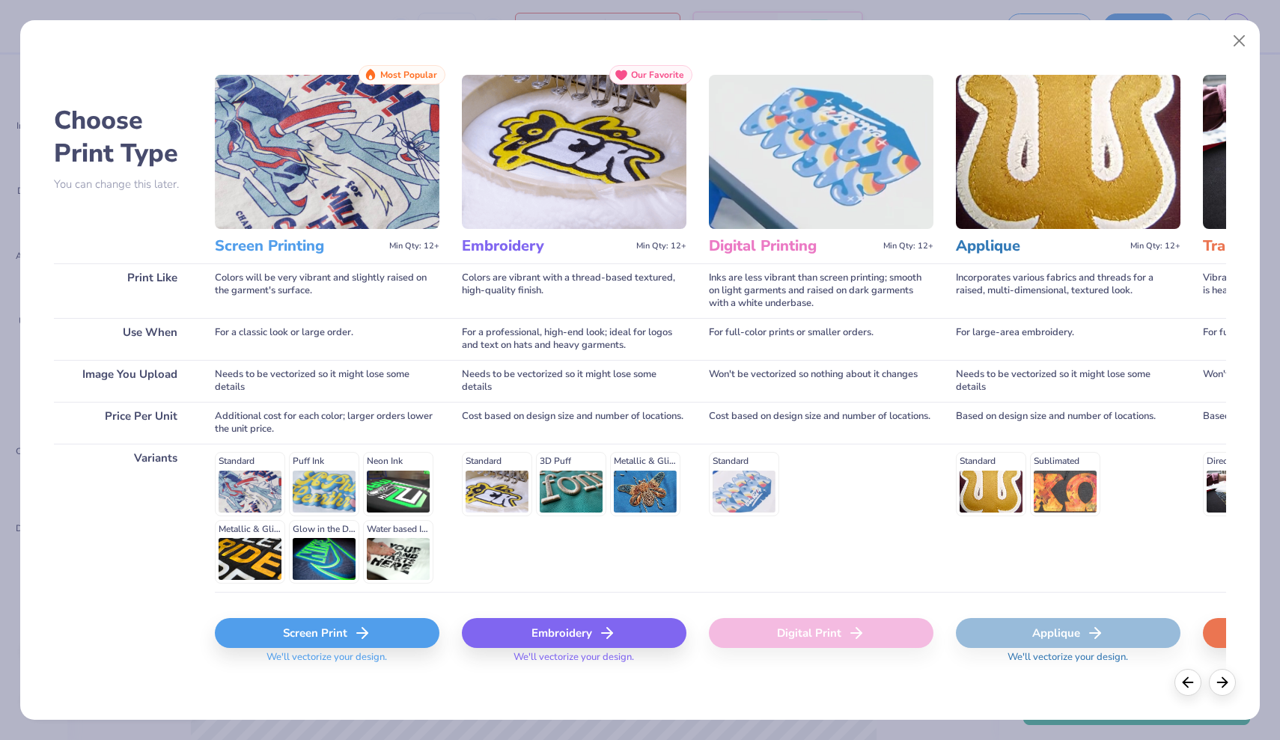
click at [403, 616] on div "Screen Print We'll vectorize your design." at bounding box center [327, 636] width 225 height 89
click at [401, 618] on div "Screen Print" at bounding box center [327, 633] width 225 height 30
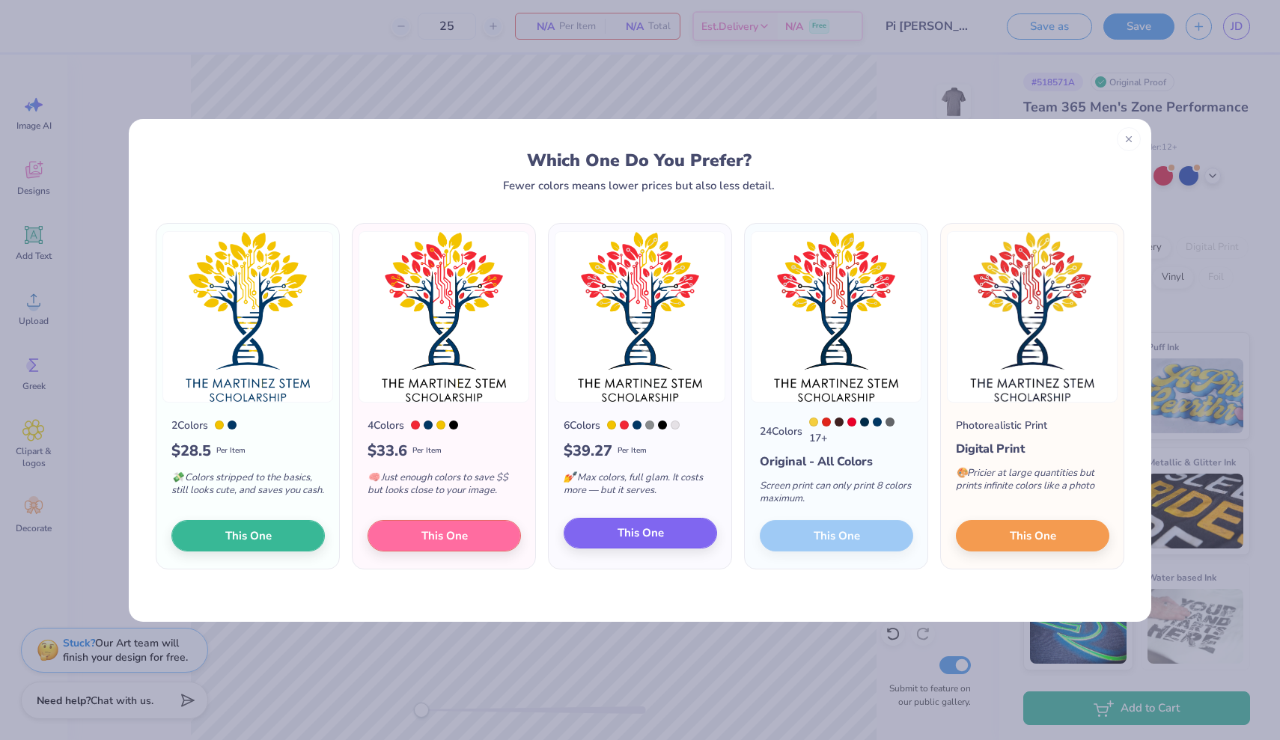
click at [627, 533] on span "This One" at bounding box center [641, 533] width 46 height 17
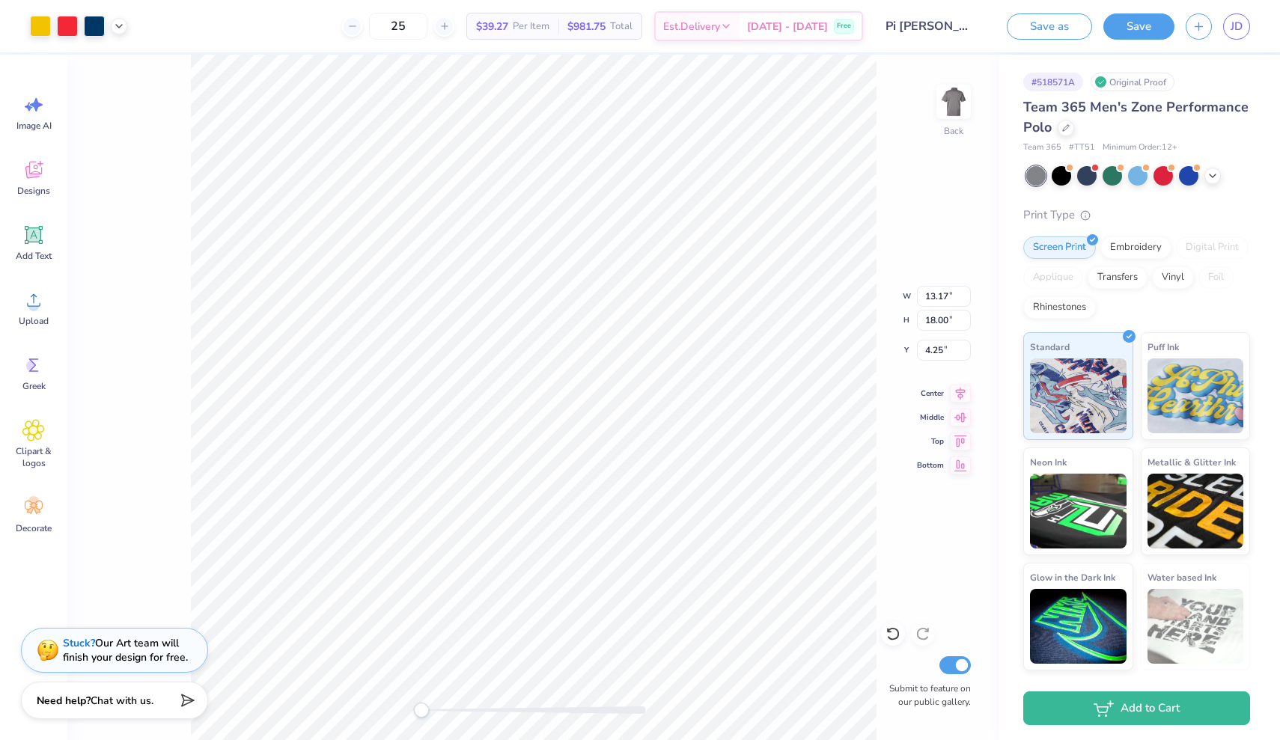
type input "4.37"
type input "5.97"
type input "3.58"
type input "4.90"
click at [121, 25] on polyline at bounding box center [119, 24] width 6 height 3
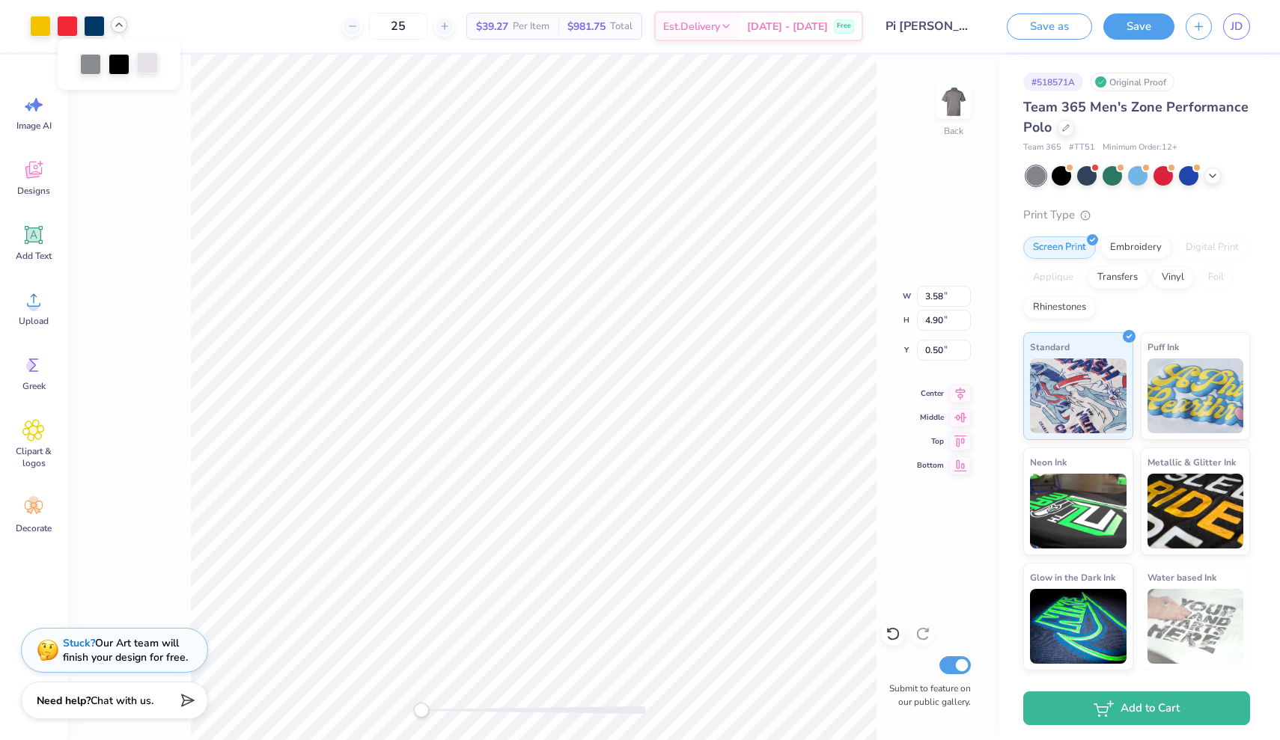
click at [150, 65] on div at bounding box center [147, 62] width 21 height 21
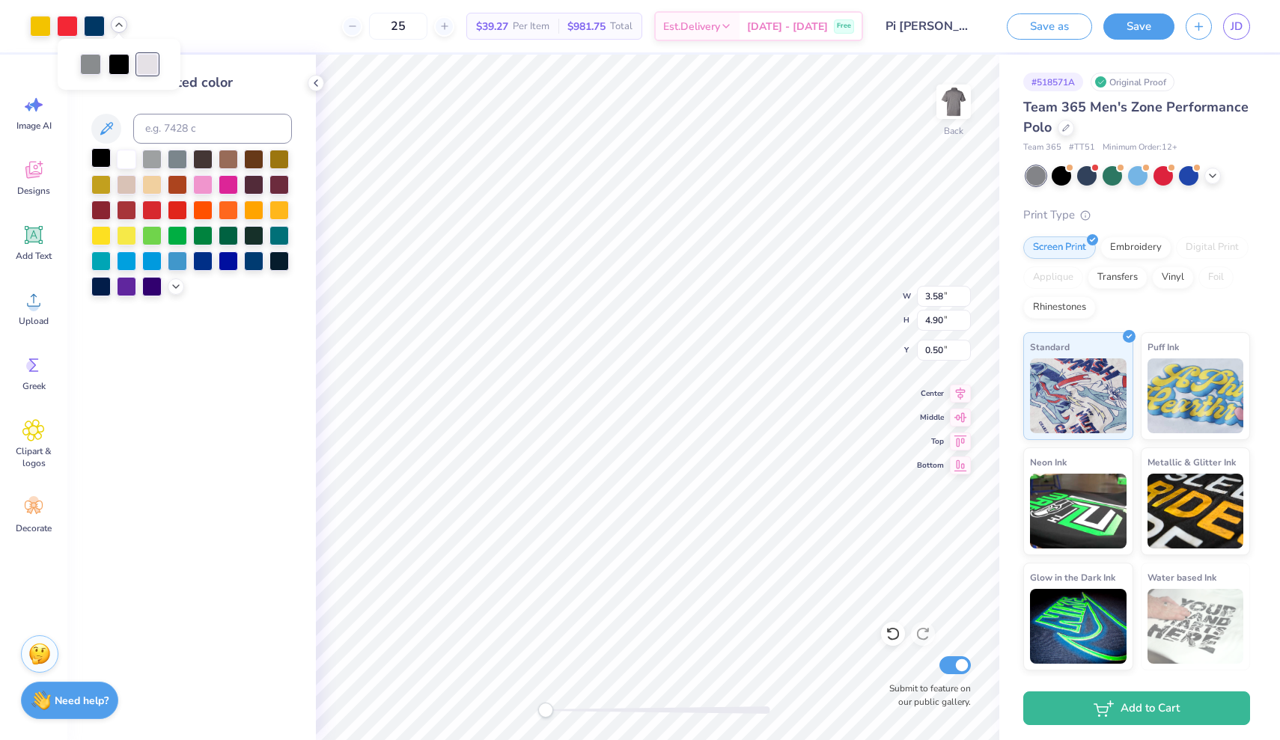
click at [101, 162] on div at bounding box center [100, 157] width 19 height 19
type input "0.94"
click at [93, 61] on div at bounding box center [90, 62] width 21 height 21
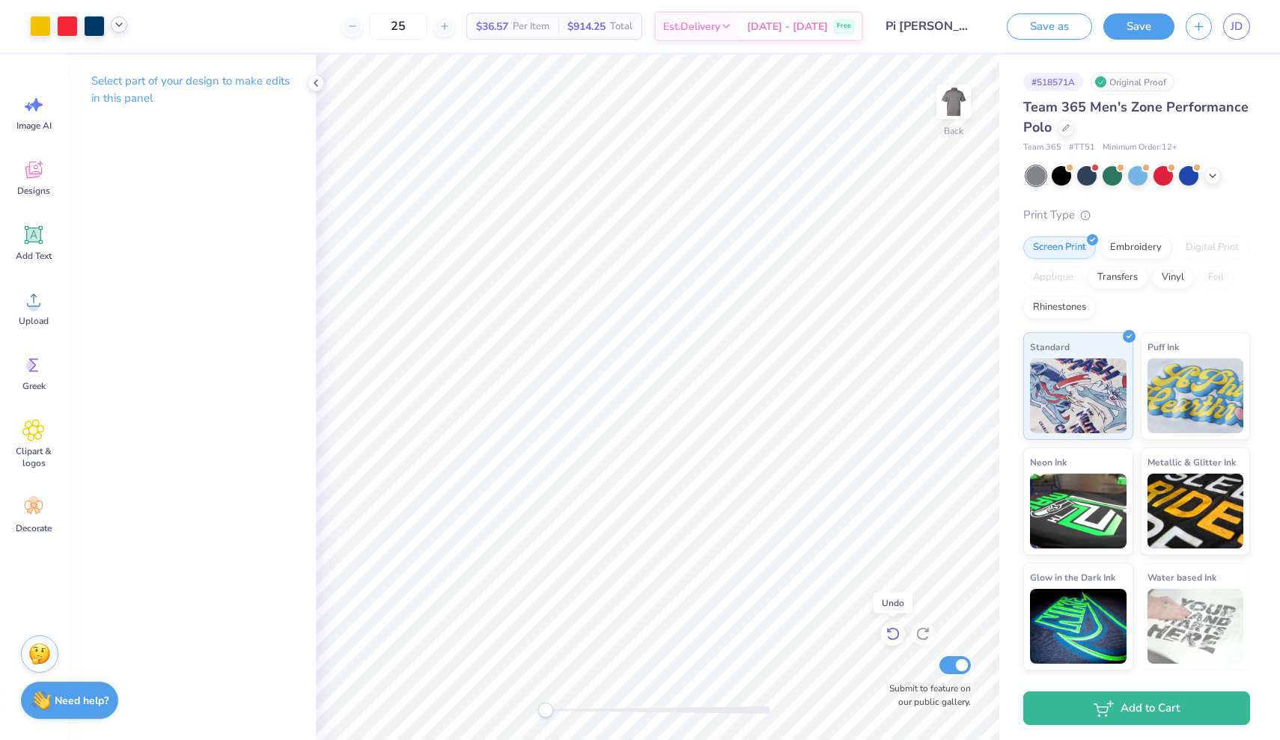
click at [893, 636] on icon at bounding box center [893, 634] width 15 height 15
click at [34, 314] on div "Upload" at bounding box center [34, 308] width 54 height 56
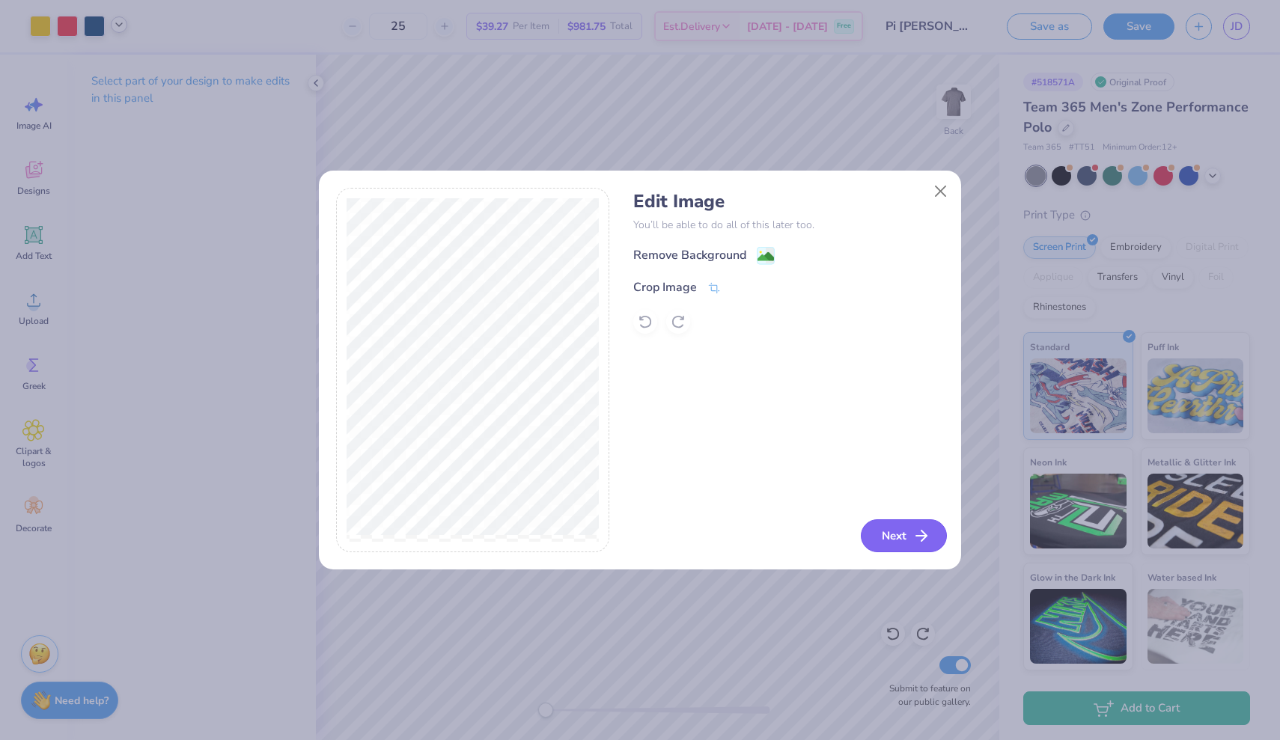
click at [876, 540] on button "Next" at bounding box center [904, 536] width 86 height 33
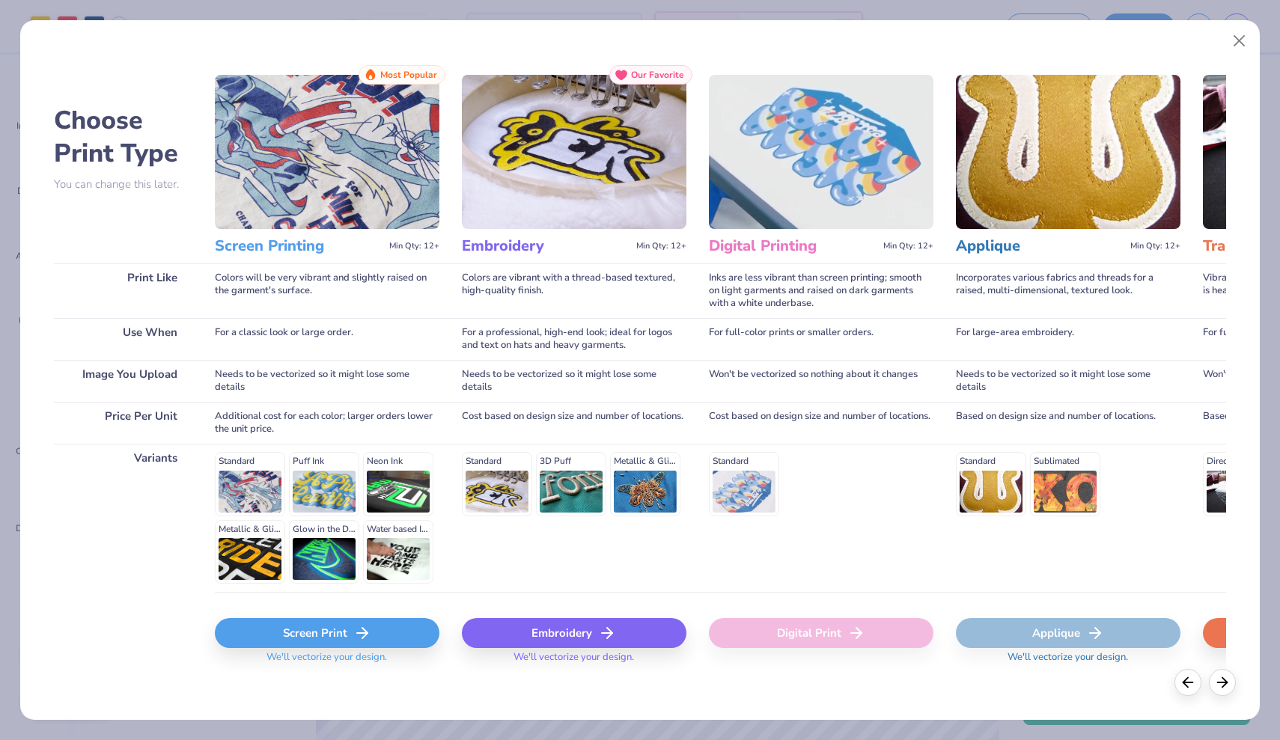
click at [341, 633] on div "Screen Print" at bounding box center [327, 633] width 225 height 30
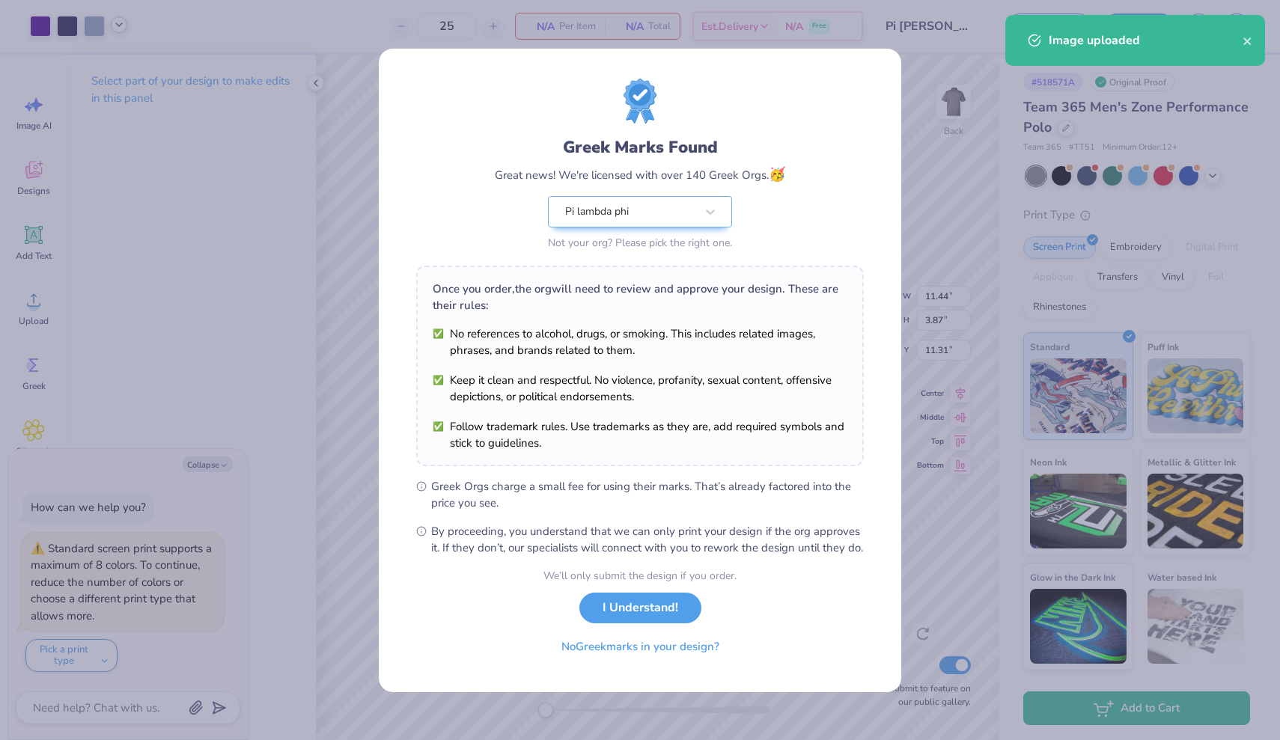
click at [669, 429] on body "Art colors 25 N/A Per Item N/A Total Est. Delivery N/A Free Design Title Pi Lam…" at bounding box center [640, 370] width 1280 height 740
type textarea "x"
type input "6.15"
type input "2.08"
click at [649, 606] on button "I Understand!" at bounding box center [640, 604] width 122 height 31
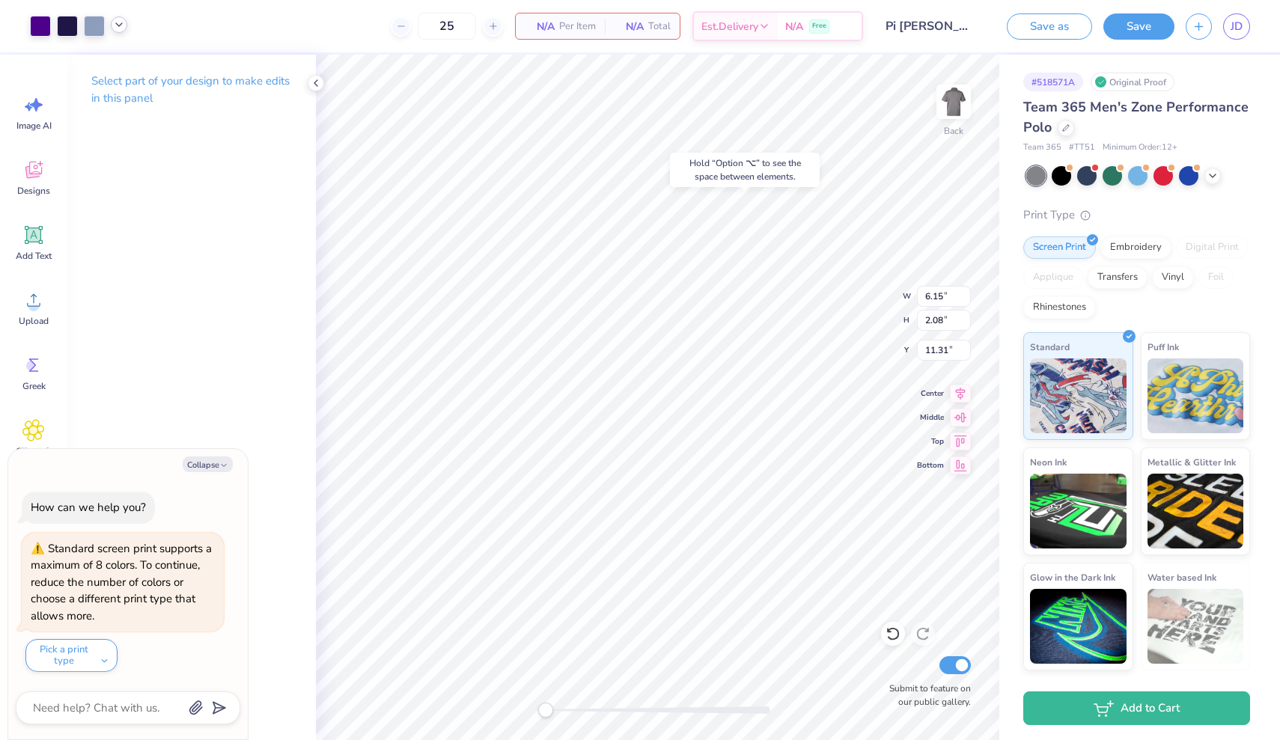
click at [124, 24] on icon at bounding box center [119, 25] width 12 height 12
click at [121, 56] on div at bounding box center [119, 62] width 21 height 21
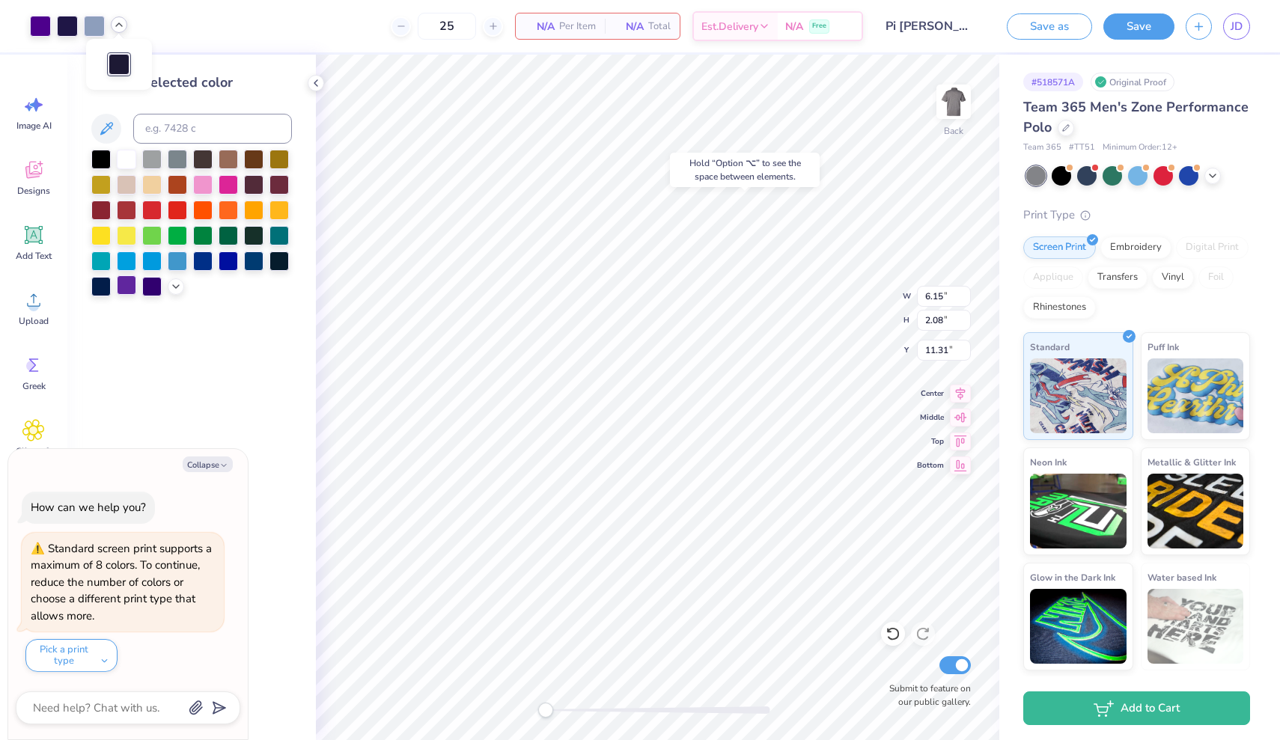
click at [123, 294] on div at bounding box center [126, 284] width 19 height 19
type textarea "x"
type input "2.35"
click at [92, 18] on div at bounding box center [94, 24] width 21 height 21
click at [129, 289] on div at bounding box center [126, 284] width 19 height 19
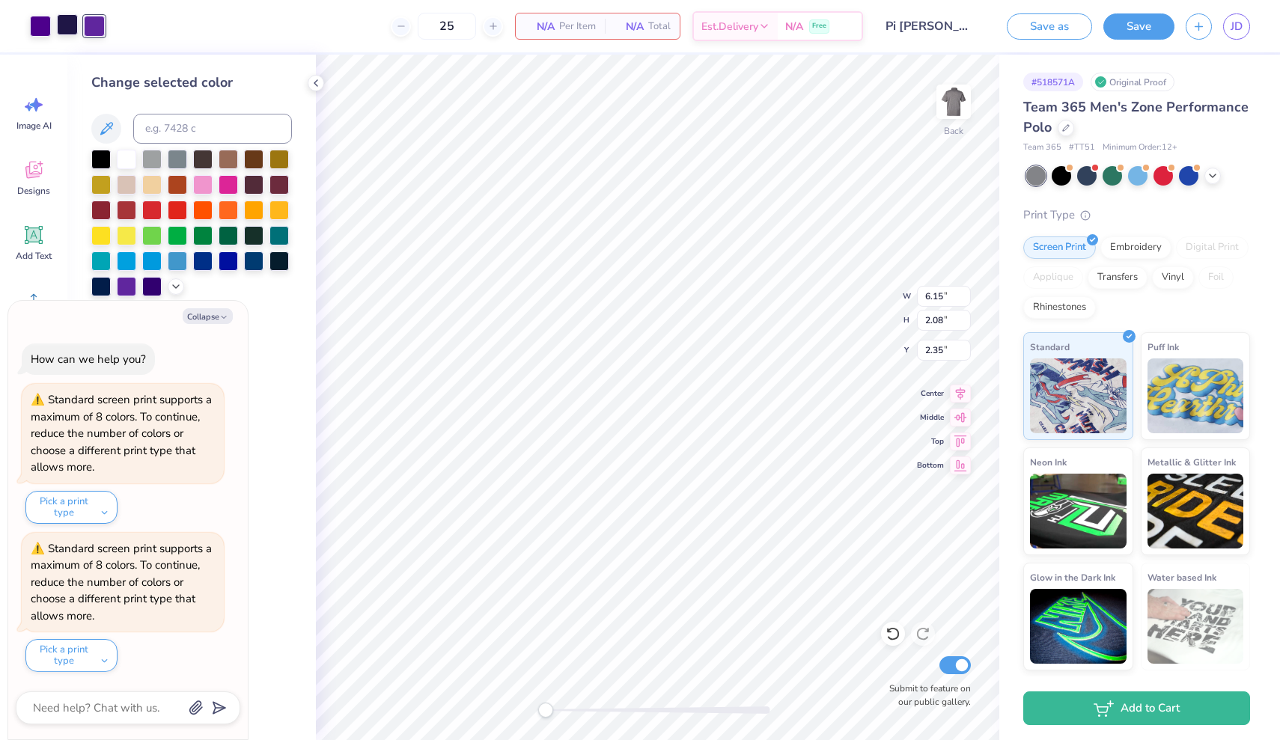
click at [69, 16] on div at bounding box center [67, 24] width 21 height 21
click at [127, 279] on div at bounding box center [126, 284] width 19 height 19
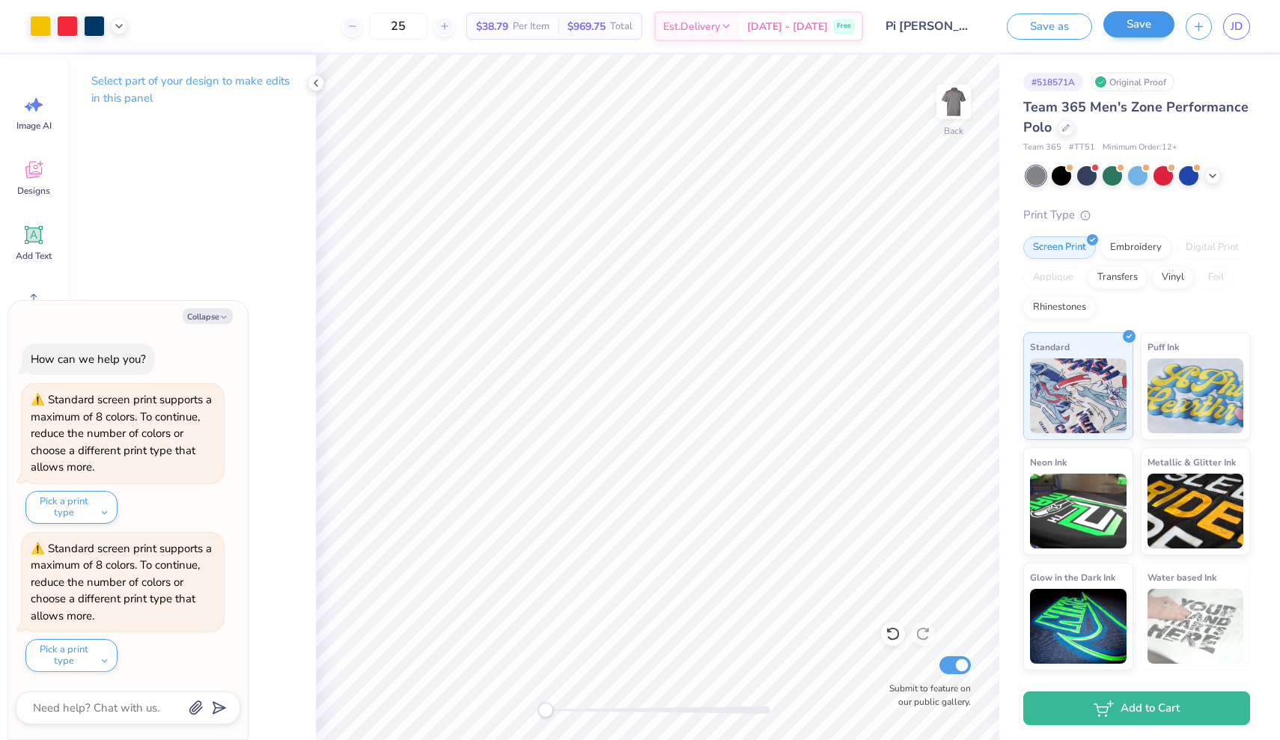
click at [1148, 21] on button "Save" at bounding box center [1138, 24] width 71 height 26
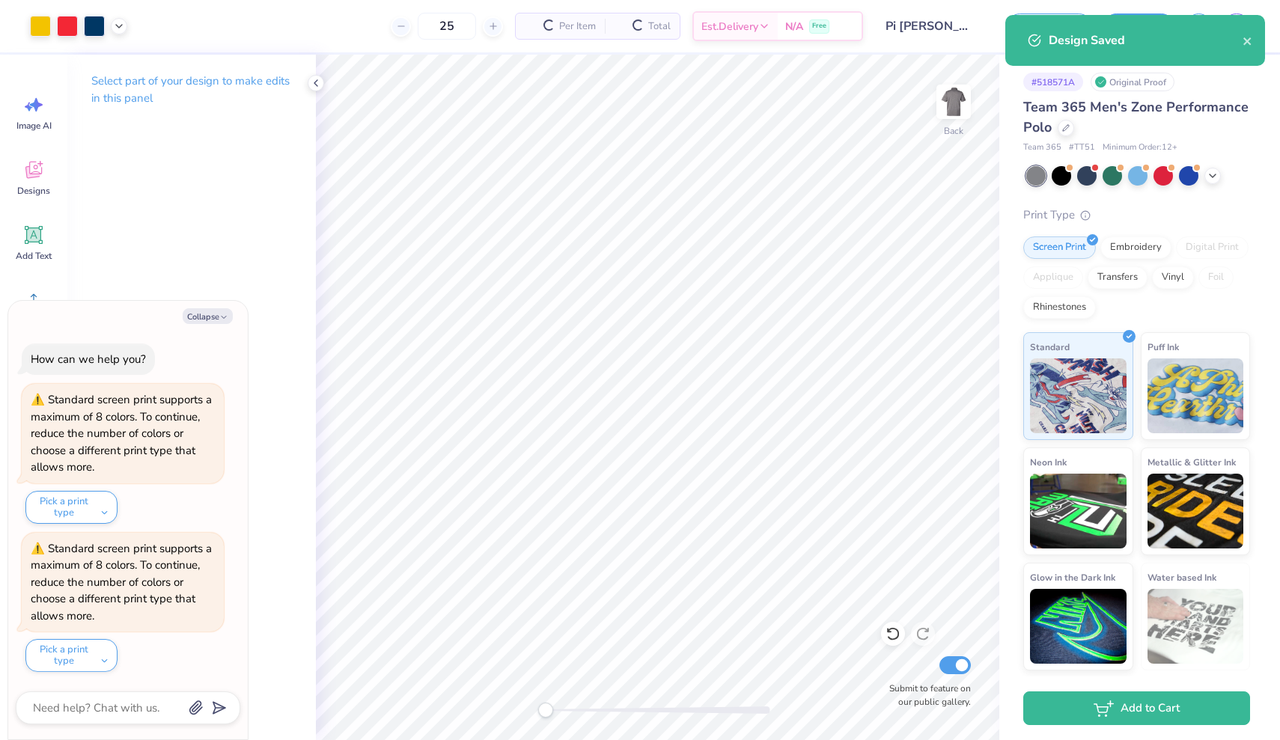
type textarea "x"
click at [1242, 45] on div "Design Saved" at bounding box center [1146, 40] width 194 height 18
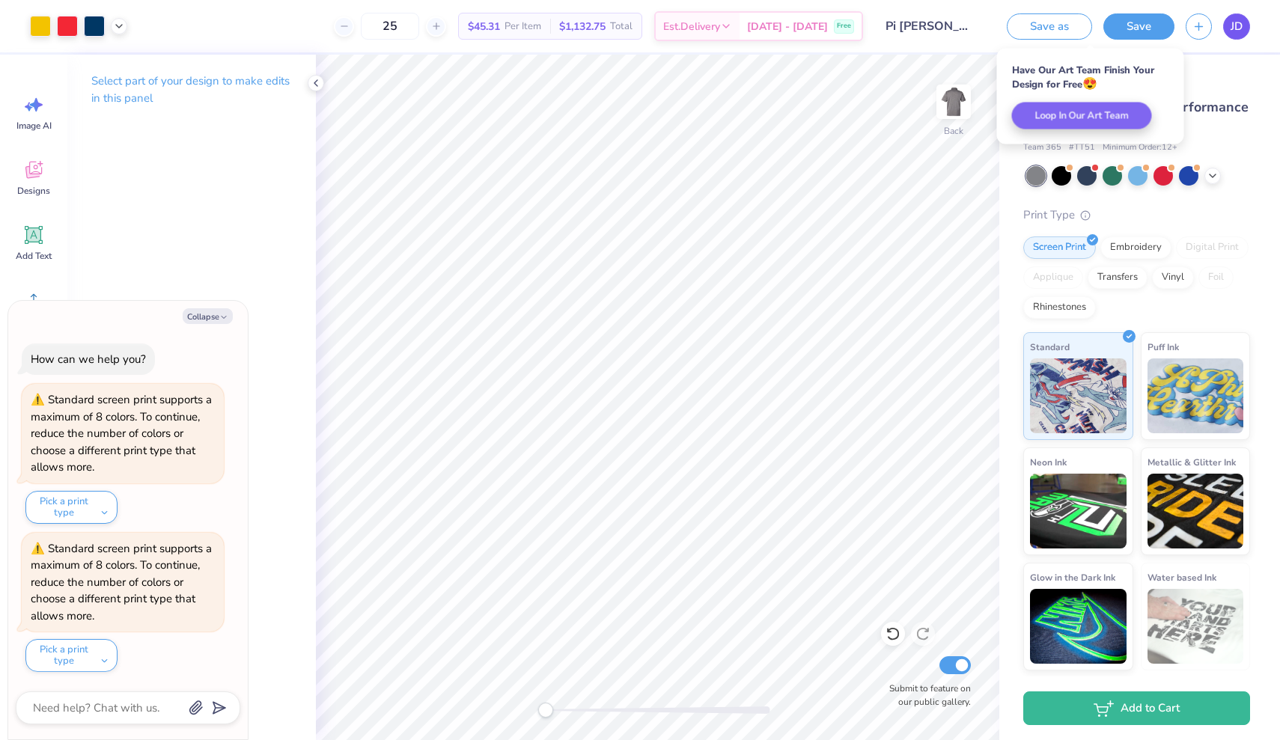
click at [1248, 26] on link "JD" at bounding box center [1236, 26] width 27 height 26
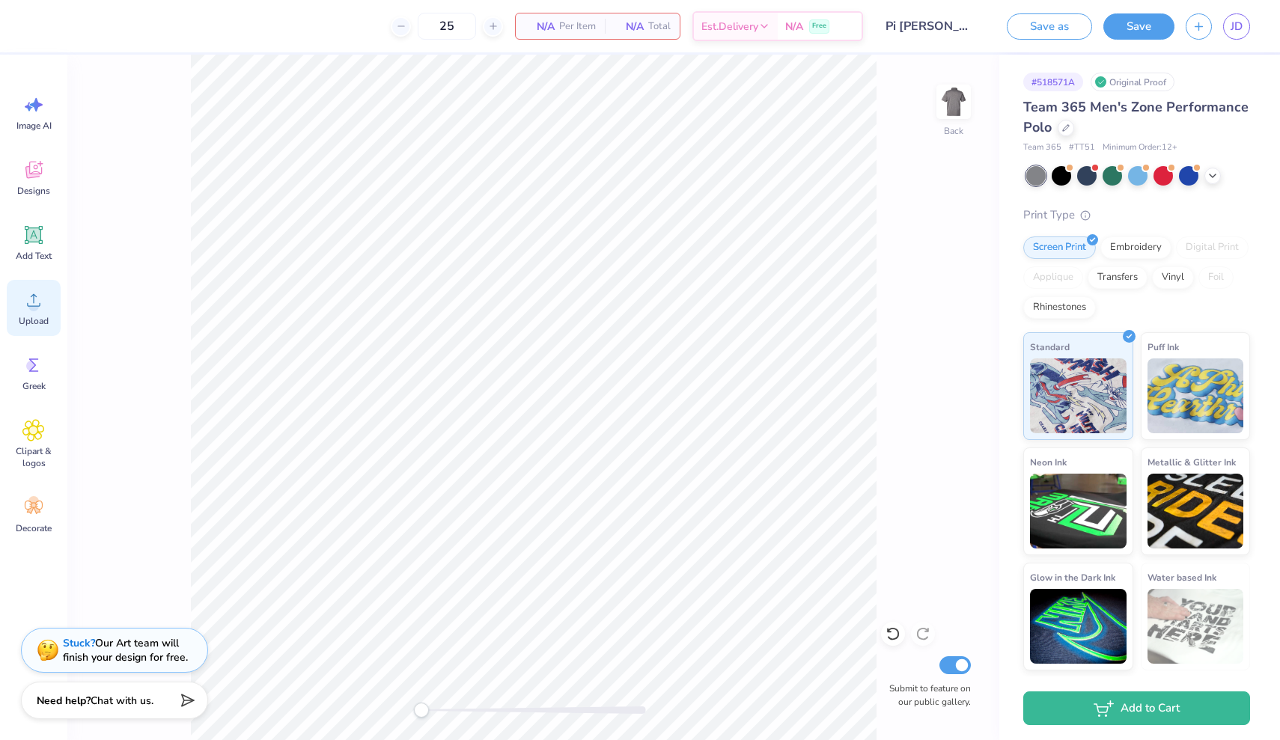
click at [35, 295] on icon at bounding box center [33, 300] width 22 height 22
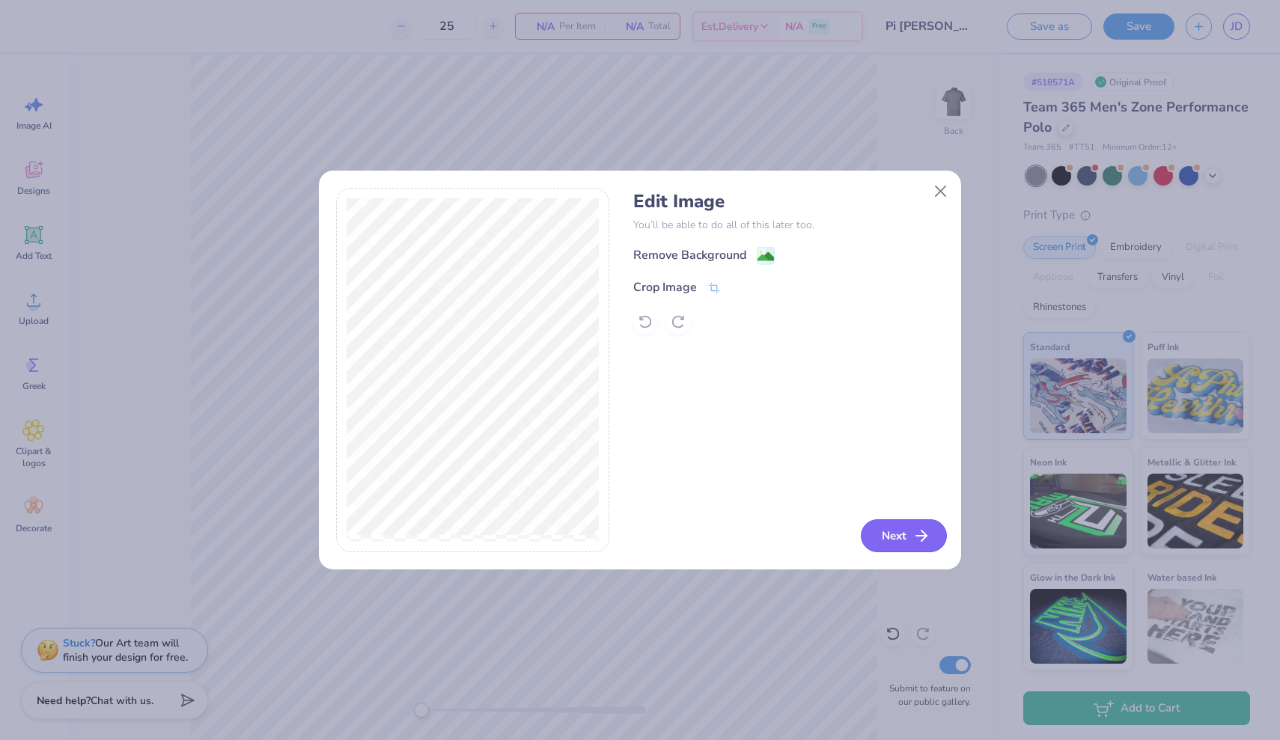
click at [897, 541] on button "Next" at bounding box center [904, 536] width 86 height 33
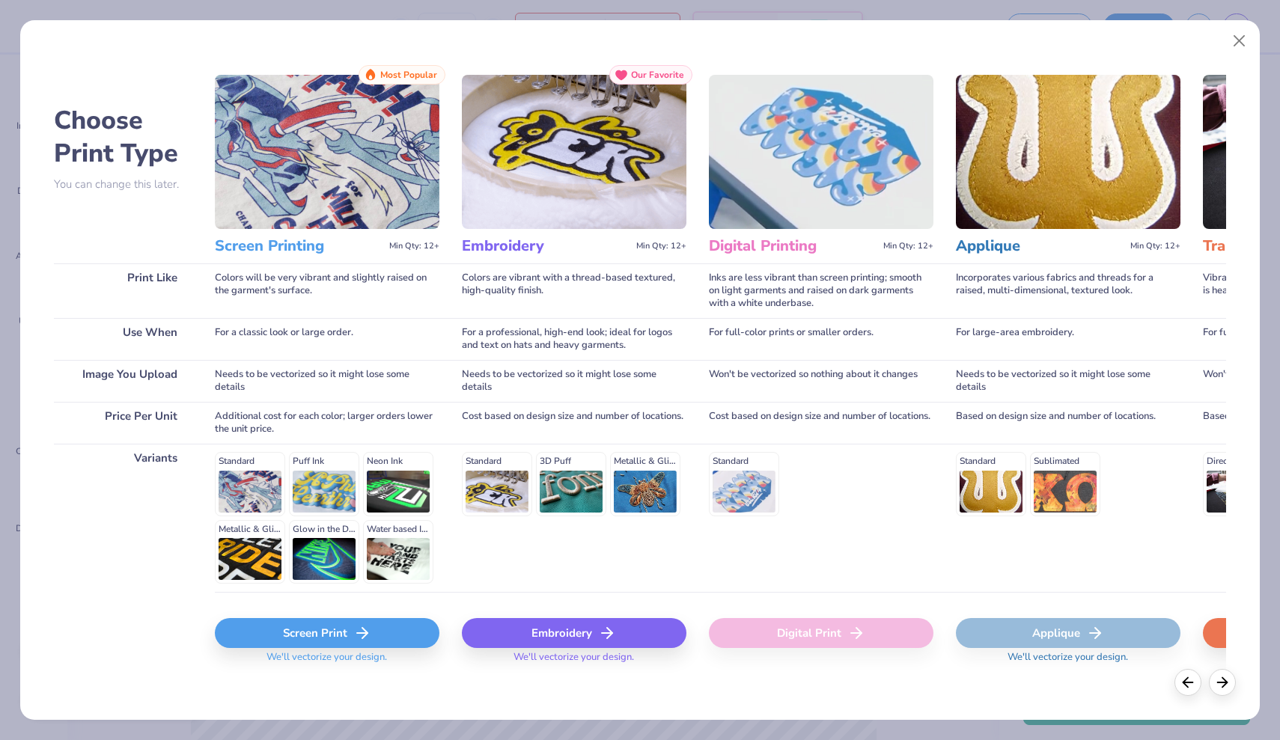
click at [382, 630] on div "Screen Print" at bounding box center [327, 633] width 225 height 30
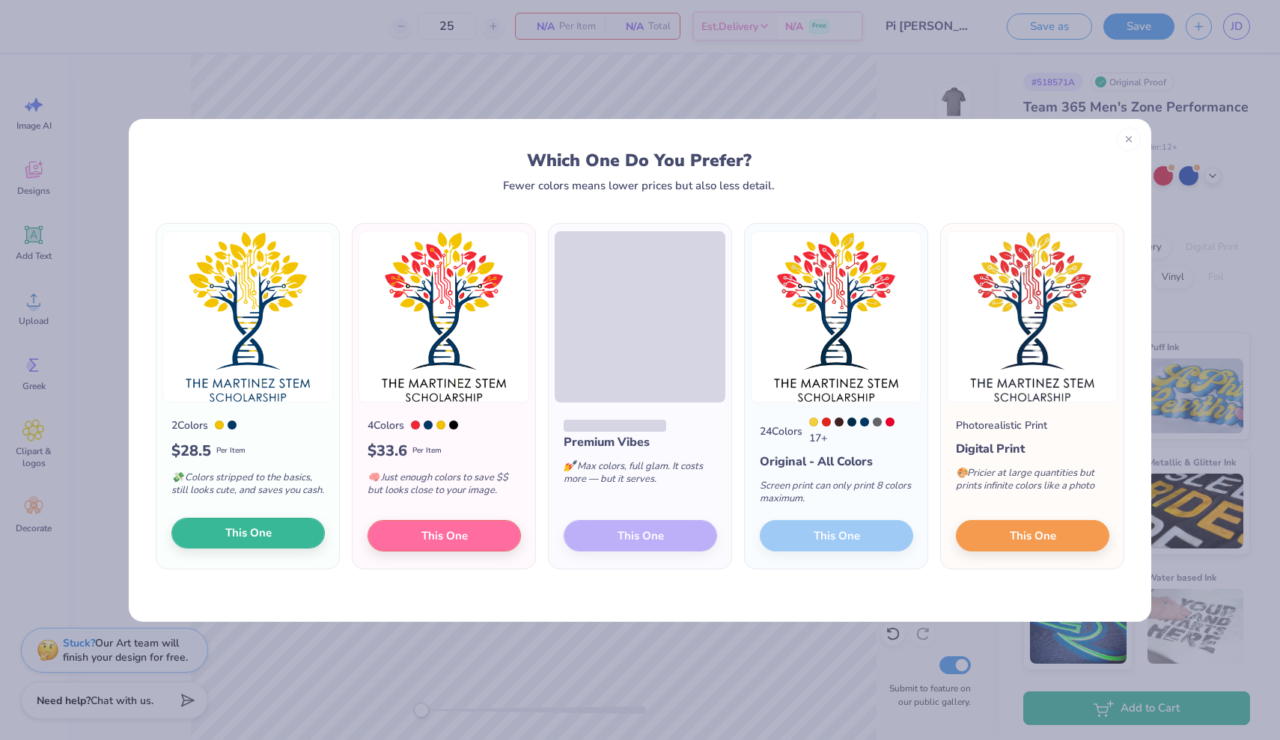
click at [249, 542] on span "This One" at bounding box center [248, 533] width 46 height 17
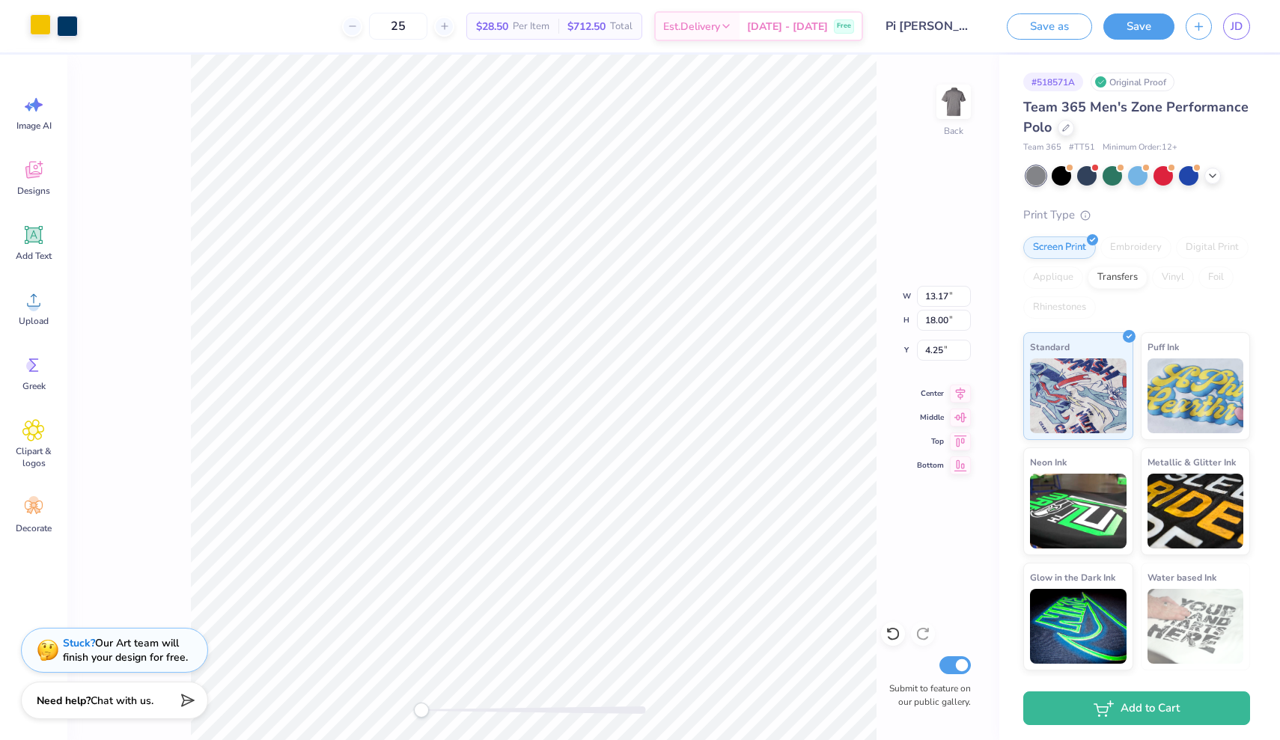
click at [40, 26] on div at bounding box center [40, 24] width 21 height 21
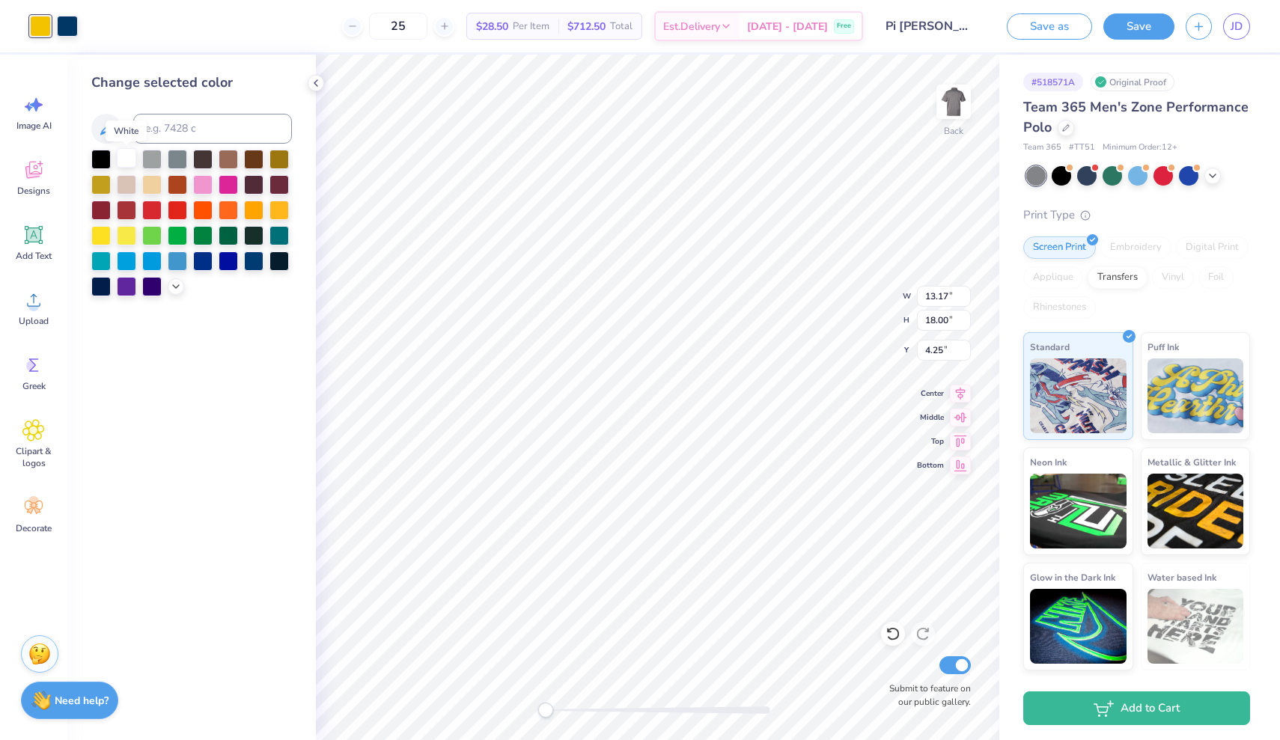
click at [124, 160] on div at bounding box center [126, 157] width 19 height 19
click at [59, 19] on div at bounding box center [67, 24] width 21 height 21
click at [97, 168] on div at bounding box center [100, 157] width 19 height 19
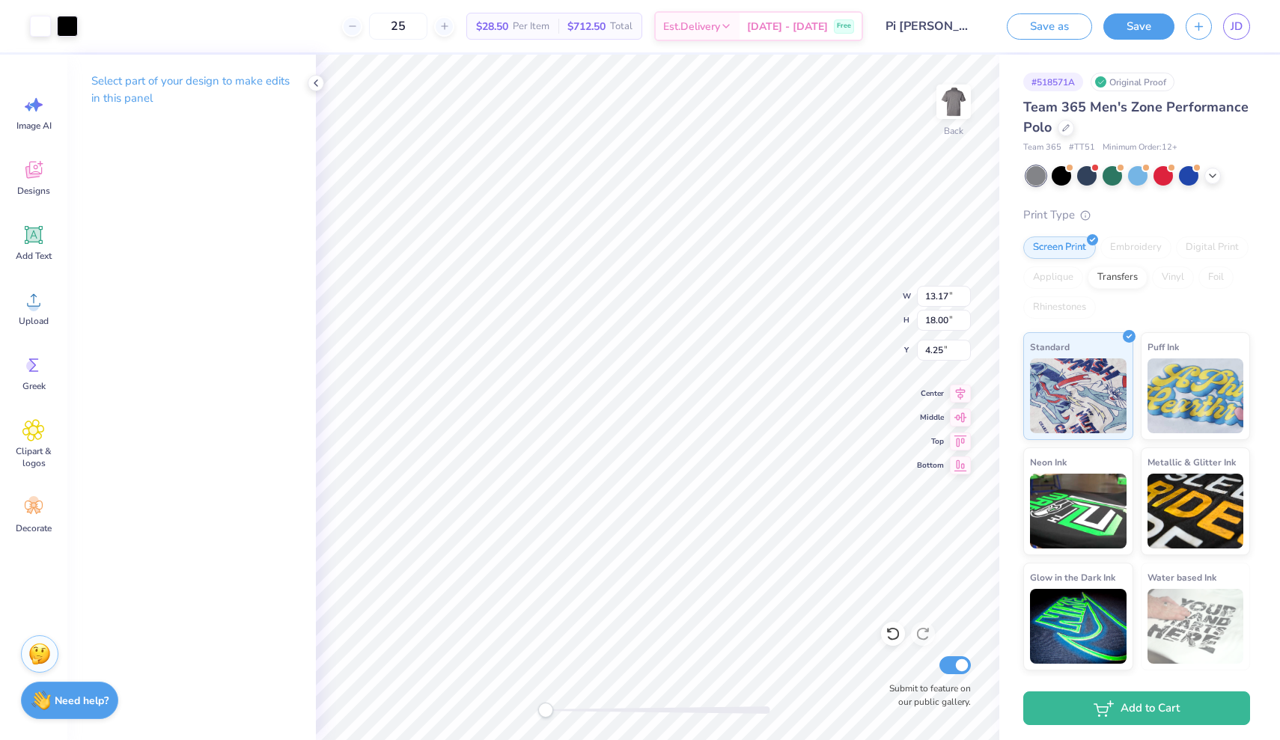
type input "3.98"
type input "5.44"
click at [31, 315] on span "Upload" at bounding box center [34, 321] width 30 height 12
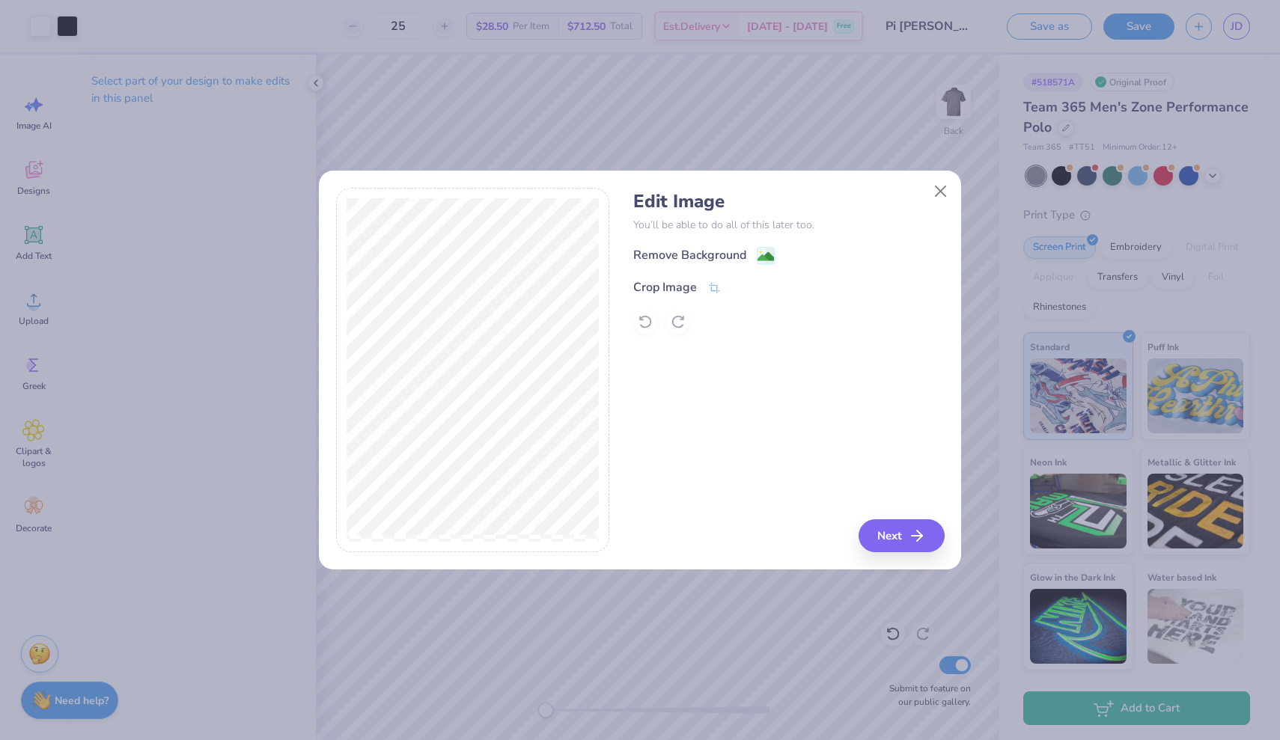
click at [898, 554] on div "Edit Image You’ll be able to do all of this later too. Remove Background Crop I…" at bounding box center [640, 379] width 642 height 382
click at [891, 540] on button "Next" at bounding box center [904, 536] width 86 height 33
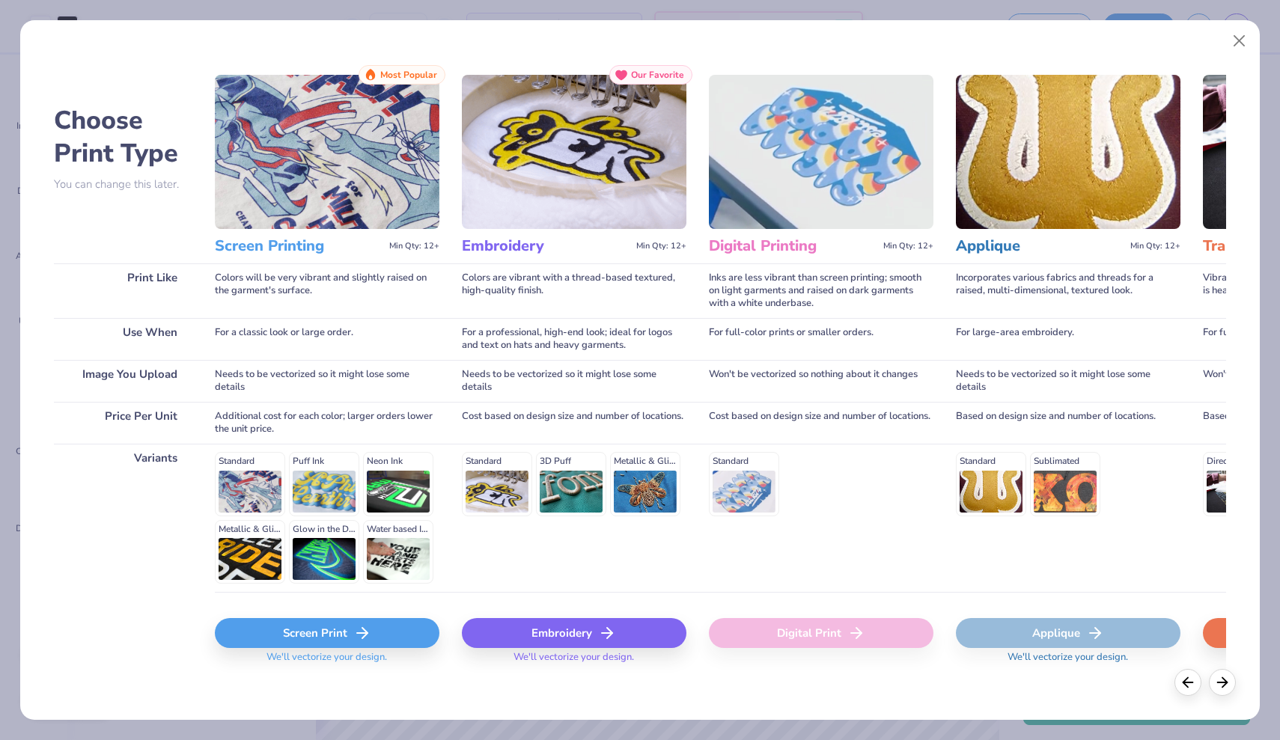
click at [359, 620] on div "Screen Print" at bounding box center [327, 633] width 225 height 30
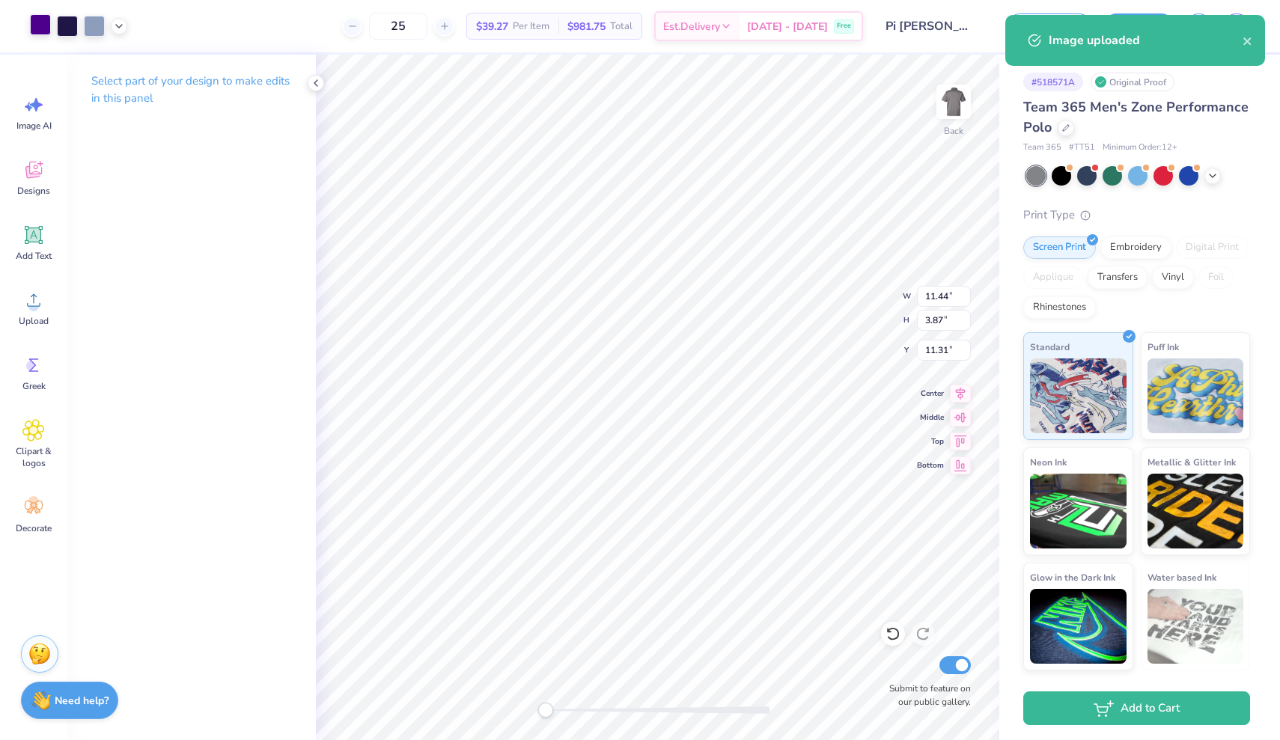
click at [41, 32] on div at bounding box center [40, 24] width 21 height 21
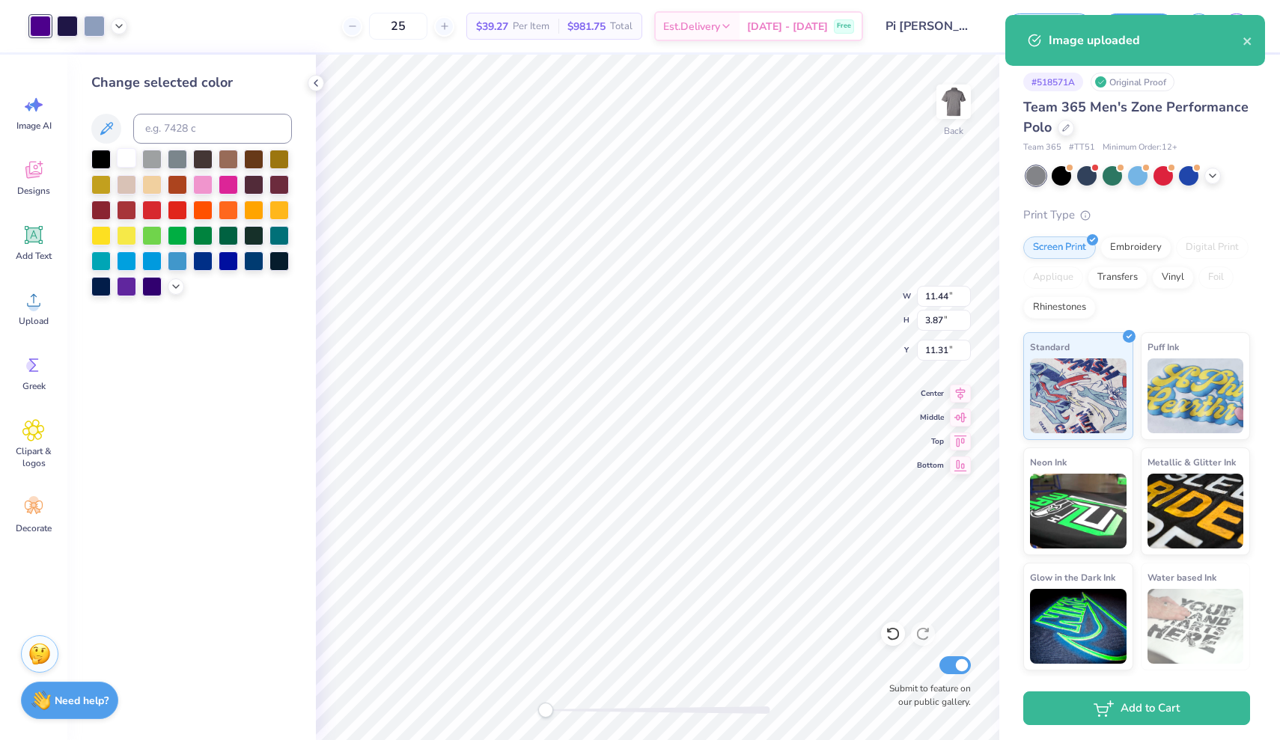
click at [120, 162] on div at bounding box center [126, 157] width 19 height 19
click at [66, 32] on div at bounding box center [67, 24] width 21 height 21
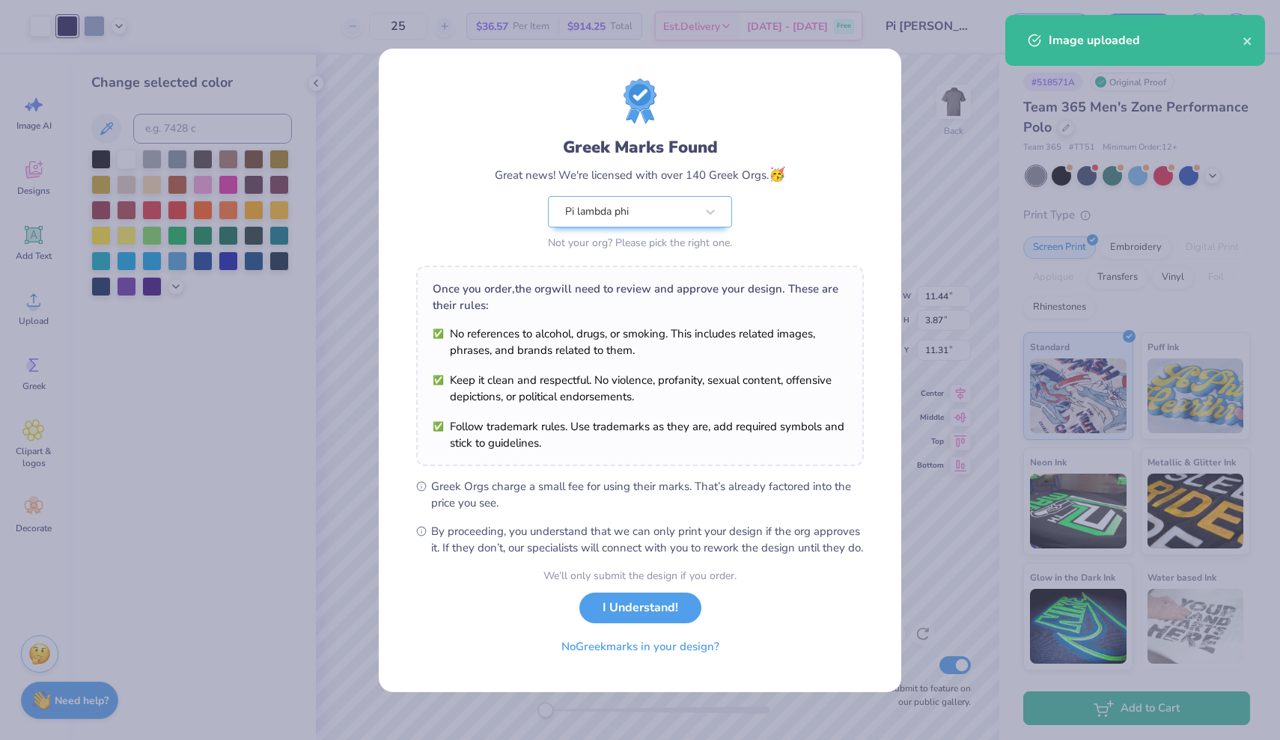
click at [128, 158] on div "Greek Marks Found Great news! We're licensed with over 140 Greek Orgs. 🥳 Pi lam…" at bounding box center [640, 370] width 1280 height 740
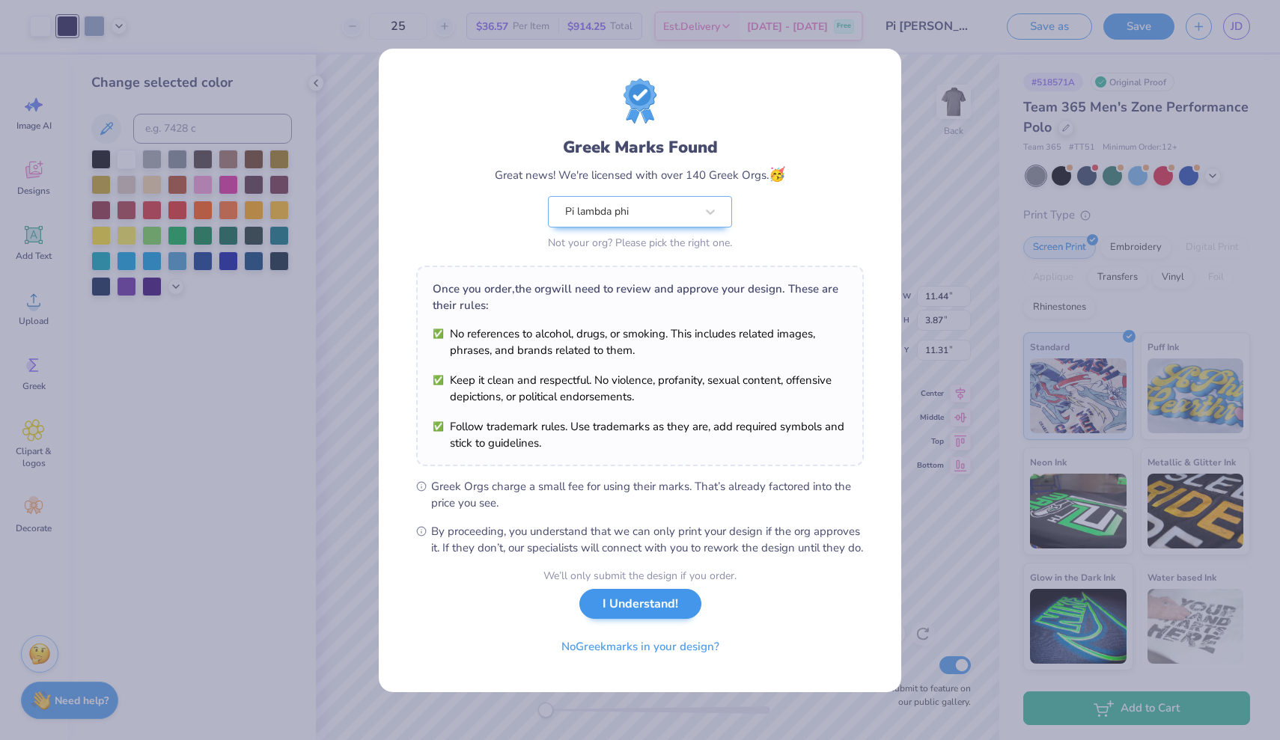
click at [615, 612] on button "I Understand!" at bounding box center [640, 604] width 122 height 31
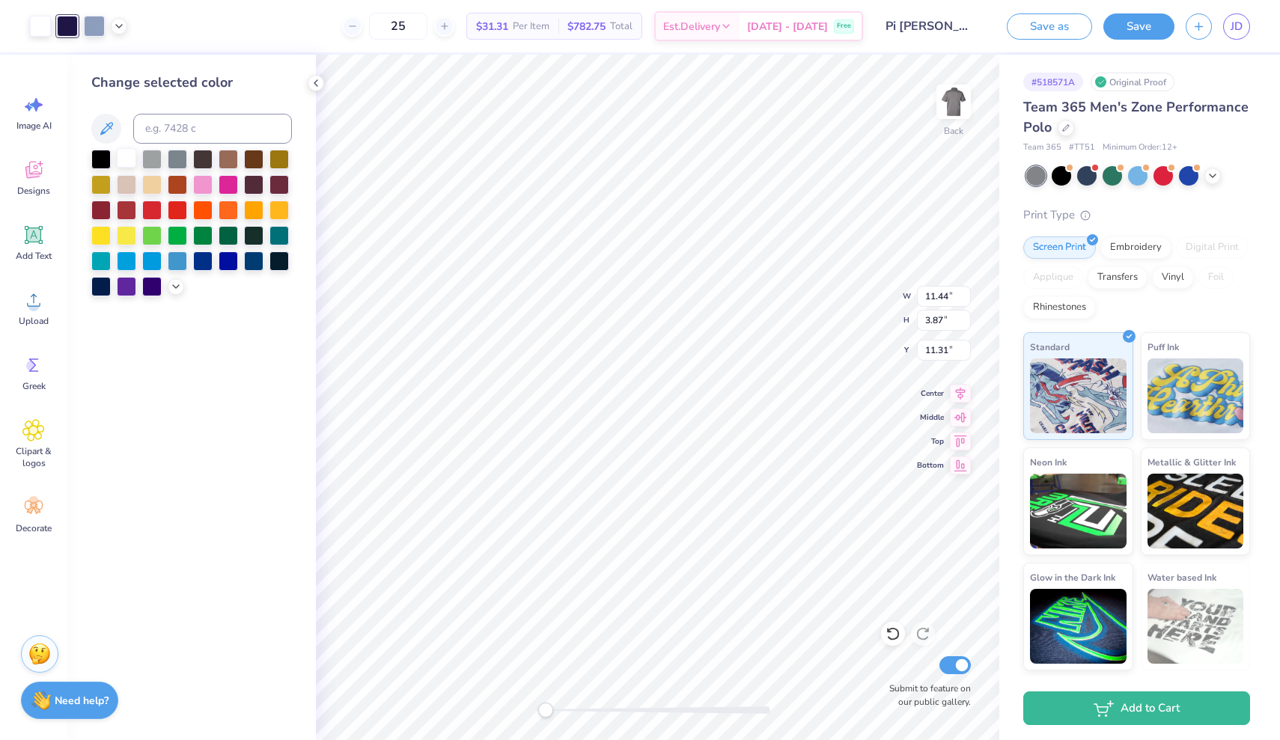
click at [117, 162] on div at bounding box center [126, 157] width 19 height 19
click at [73, 22] on div at bounding box center [67, 24] width 21 height 21
click at [127, 157] on div at bounding box center [126, 157] width 19 height 19
click at [56, 10] on div "Art colors" at bounding box center [39, 26] width 78 height 52
click at [58, 19] on div at bounding box center [67, 24] width 21 height 21
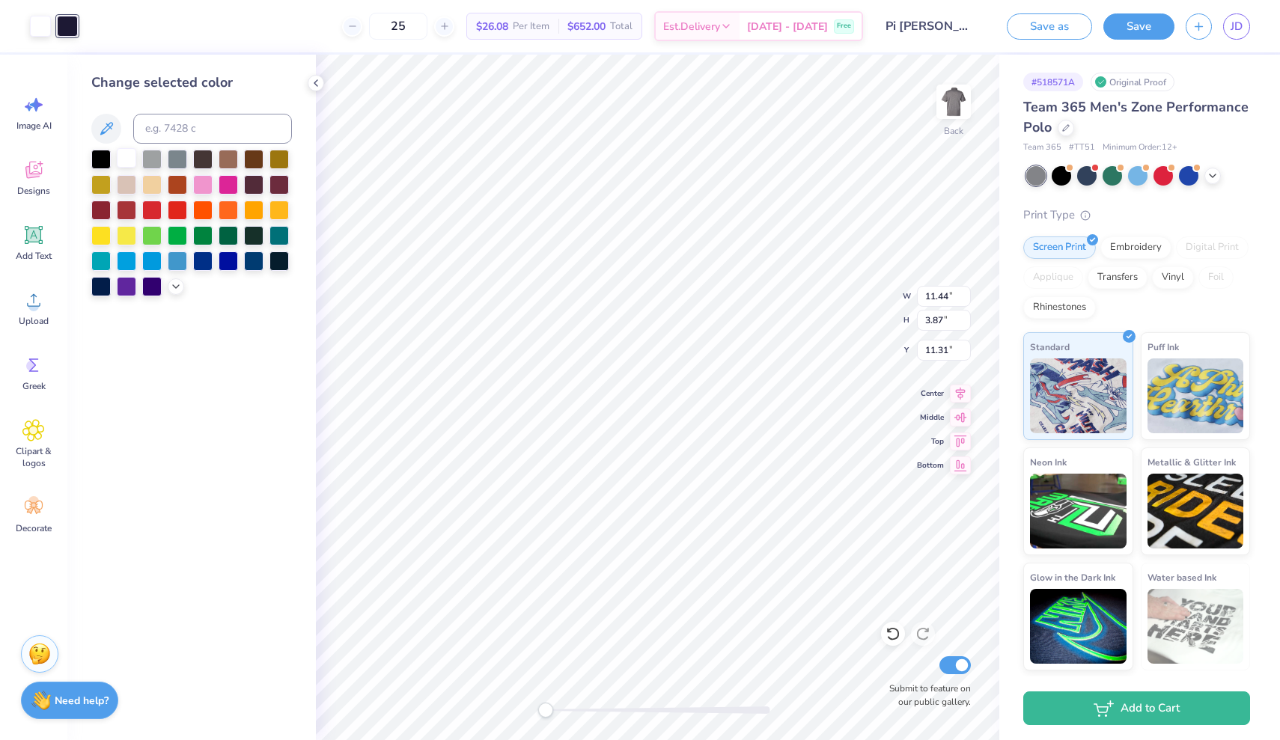
click at [124, 158] on div at bounding box center [126, 157] width 19 height 19
type input "6.79"
type input "2.30"
type input "12.89"
type input "5.36"
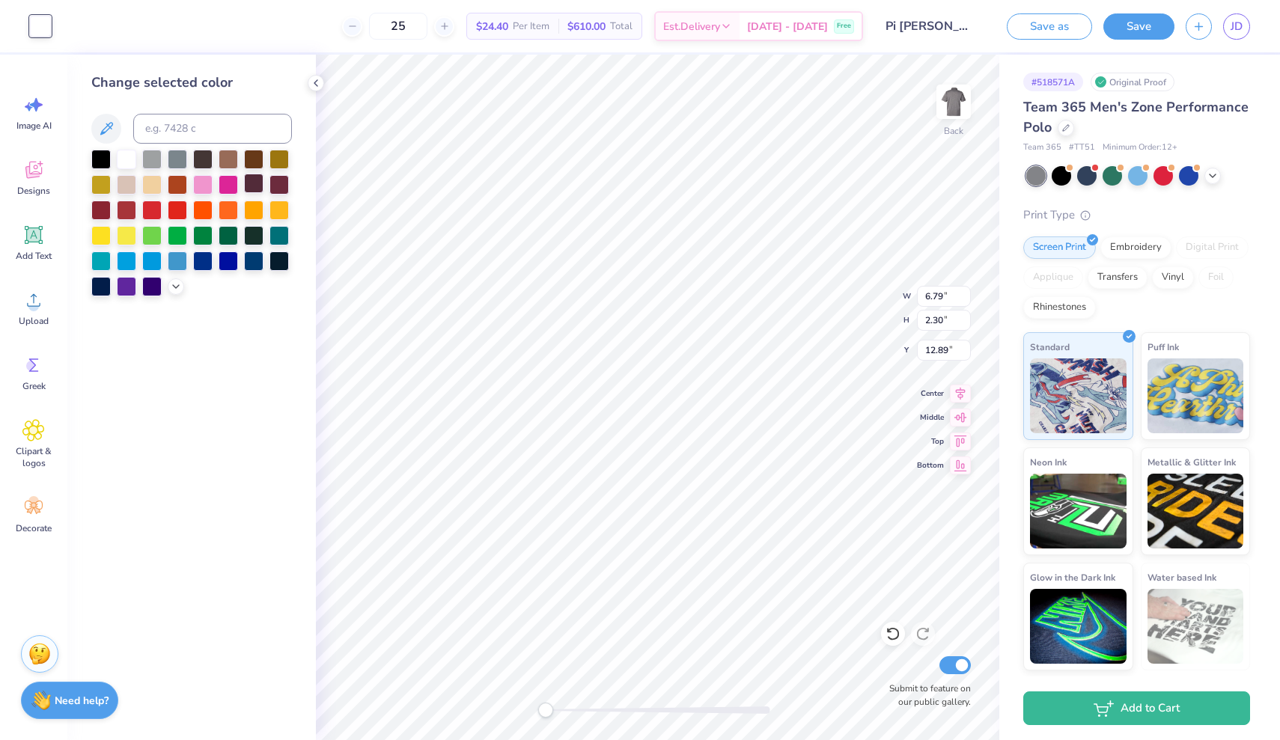
type input "1.81"
type input "2.51"
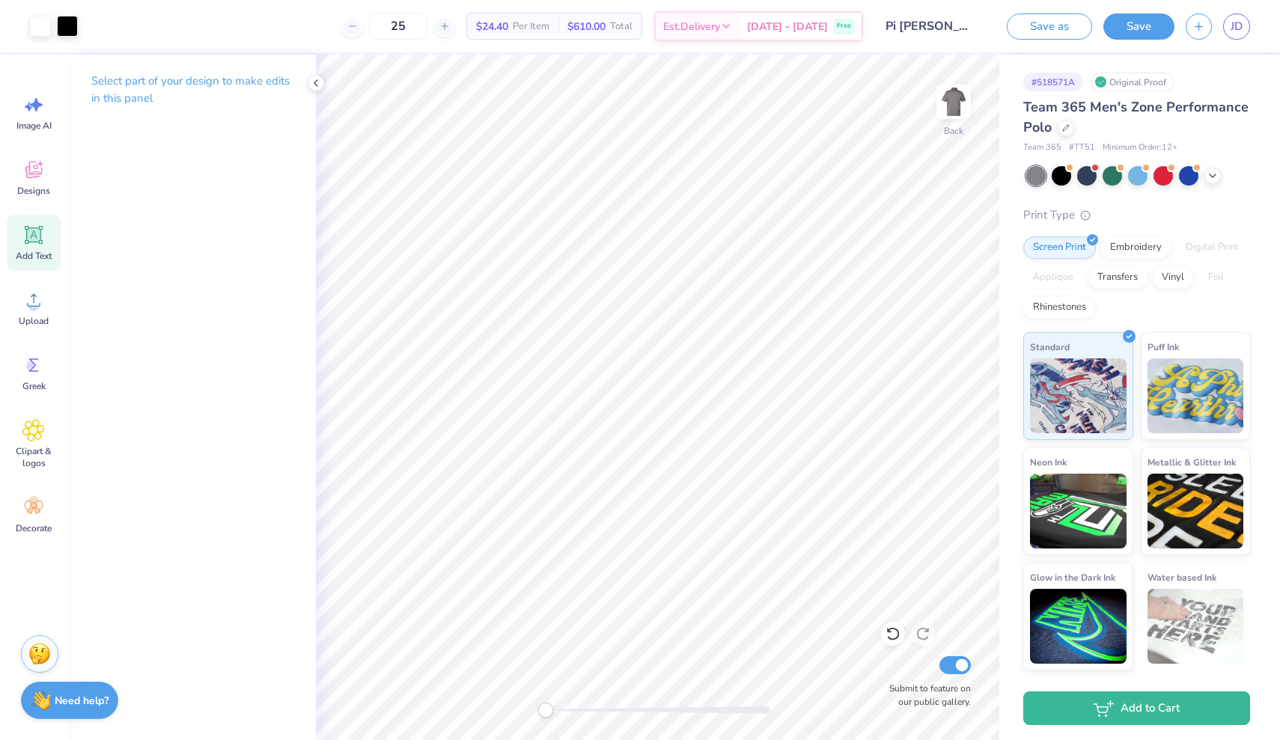
click at [37, 255] on span "Add Text" at bounding box center [34, 256] width 36 height 12
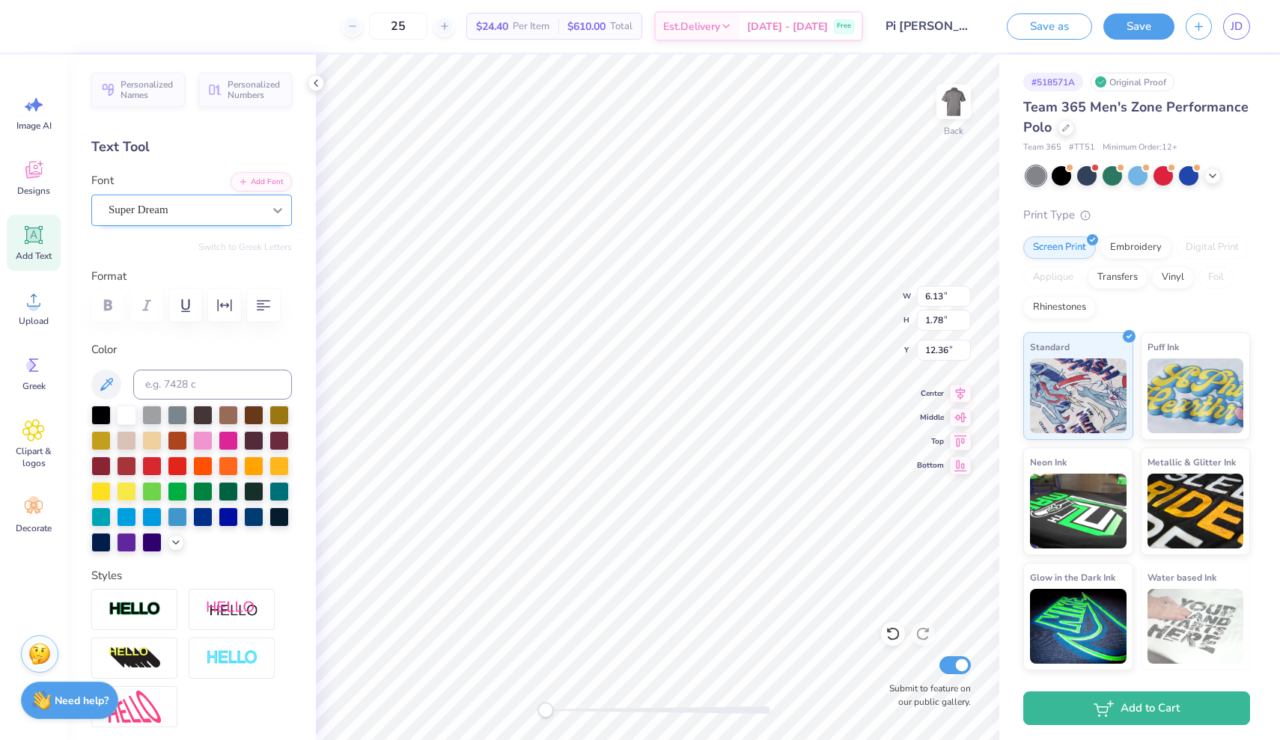
click at [280, 214] on icon at bounding box center [277, 210] width 15 height 15
click at [183, 333] on span "Times New Roman" at bounding box center [151, 334] width 81 height 16
type input "Times"
type textarea "Tom Oelkers Memorial Golf Outing"
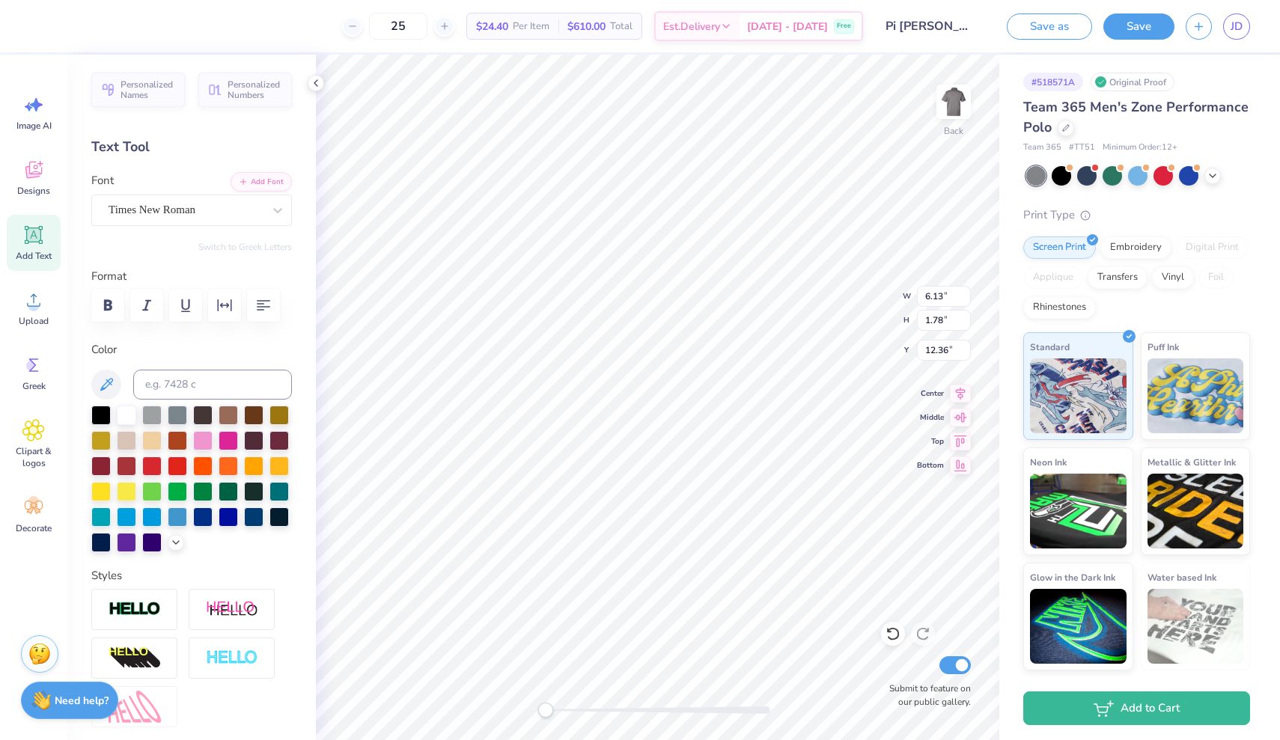
scroll to position [1, 10]
type input "6.94"
type input "0.44"
type input "13.39"
type input "5.05"
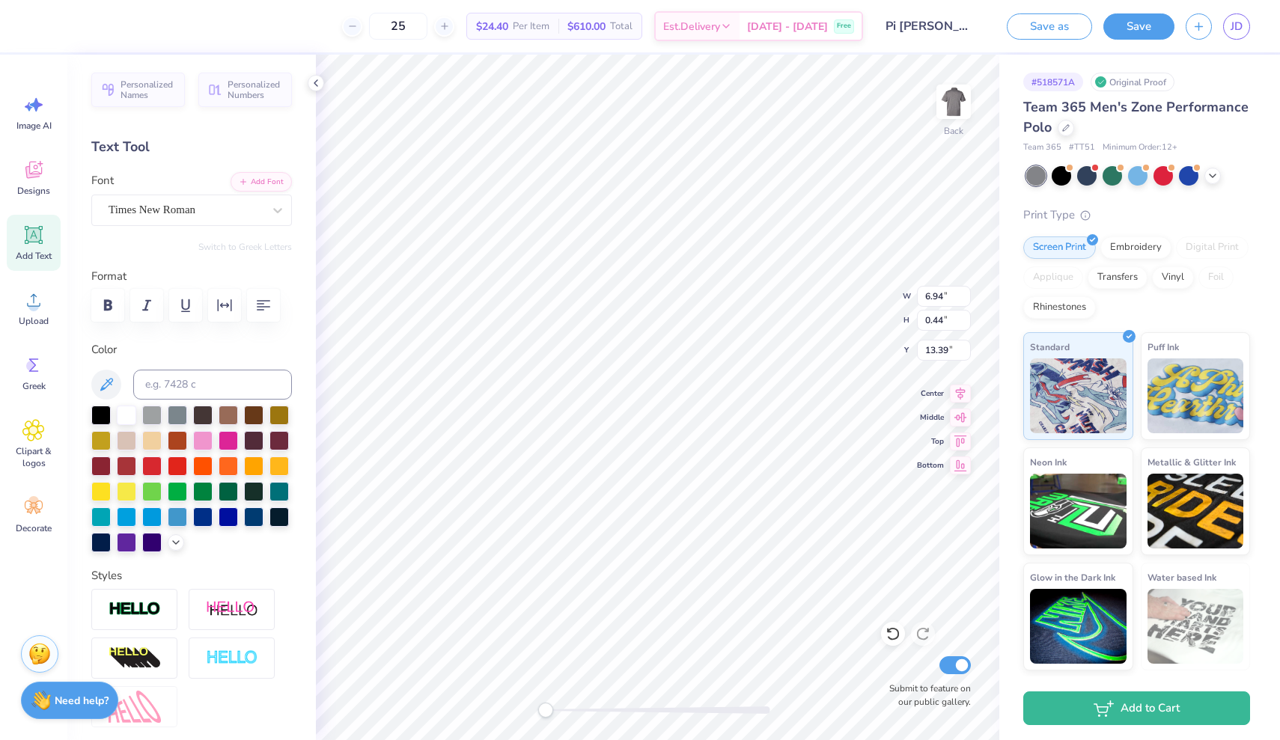
type input "0.32"
type input "5.22"
click at [1124, 25] on button "Save" at bounding box center [1138, 24] width 71 height 26
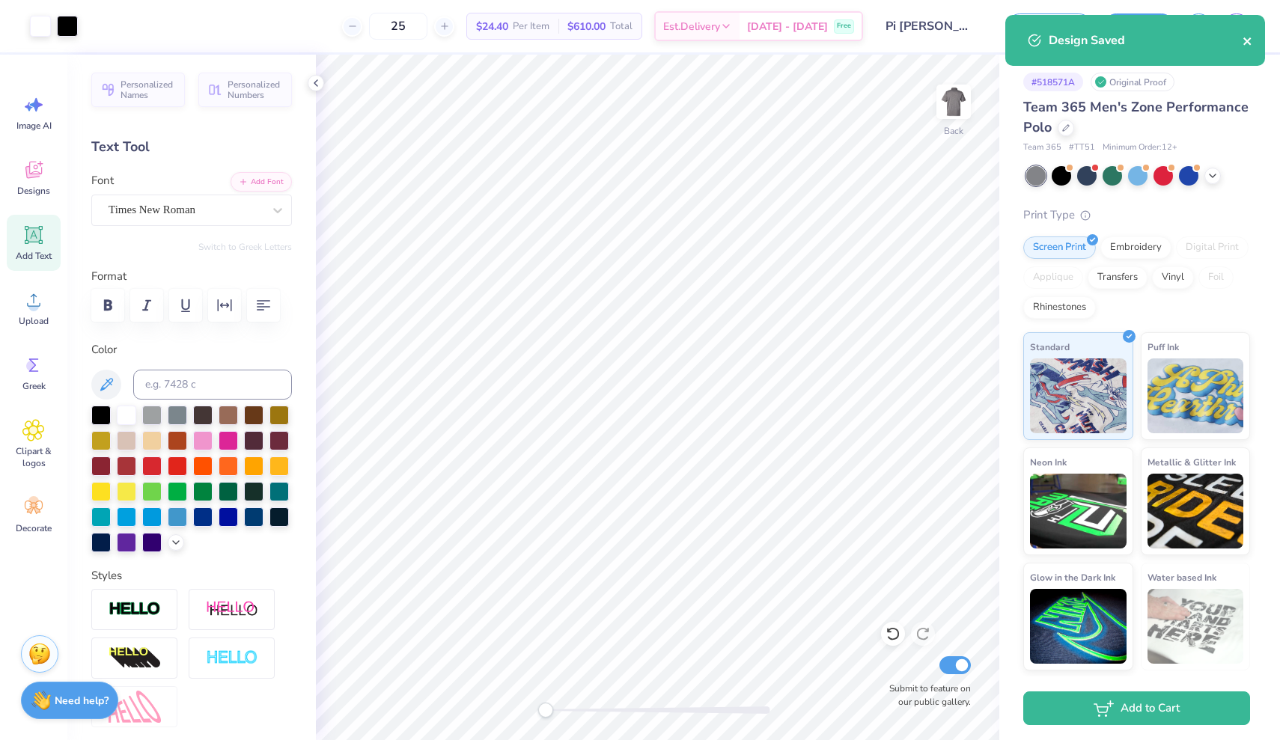
click at [1249, 44] on icon "close" at bounding box center [1246, 40] width 7 height 7
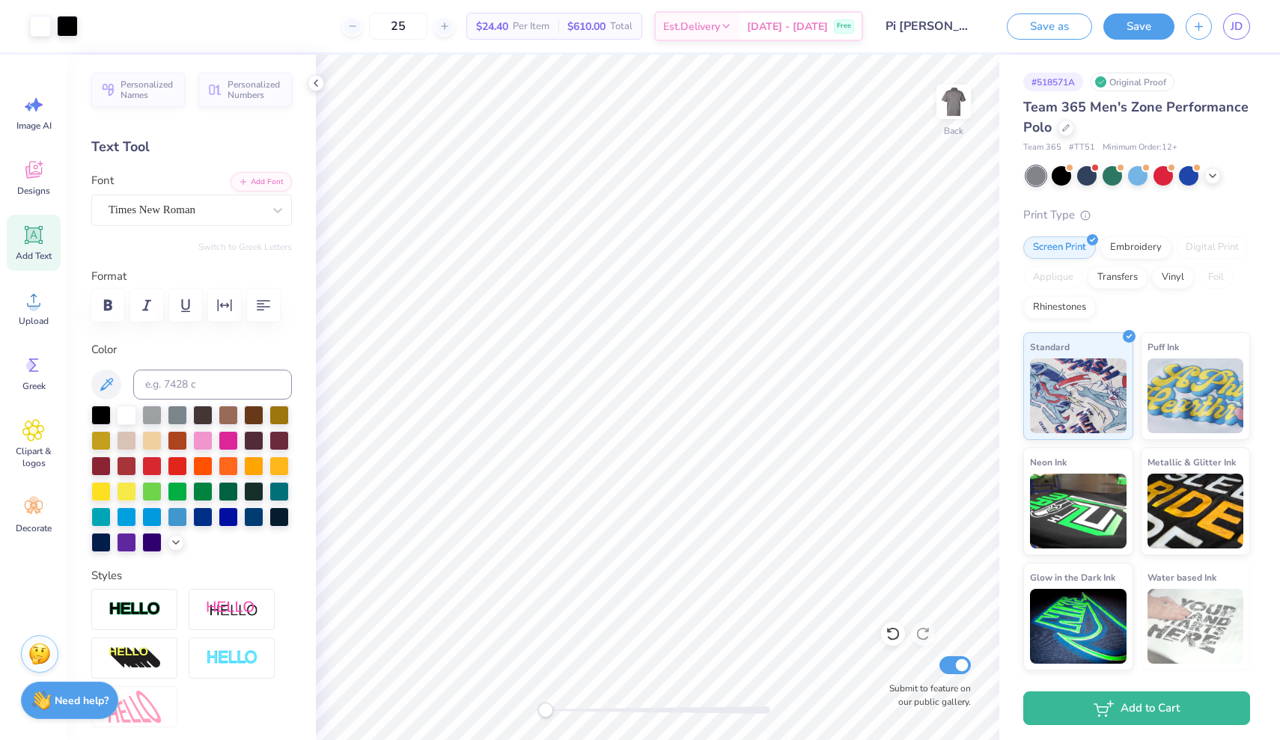
click at [1244, 28] on div "Design Saved" at bounding box center [1135, 46] width 266 height 68
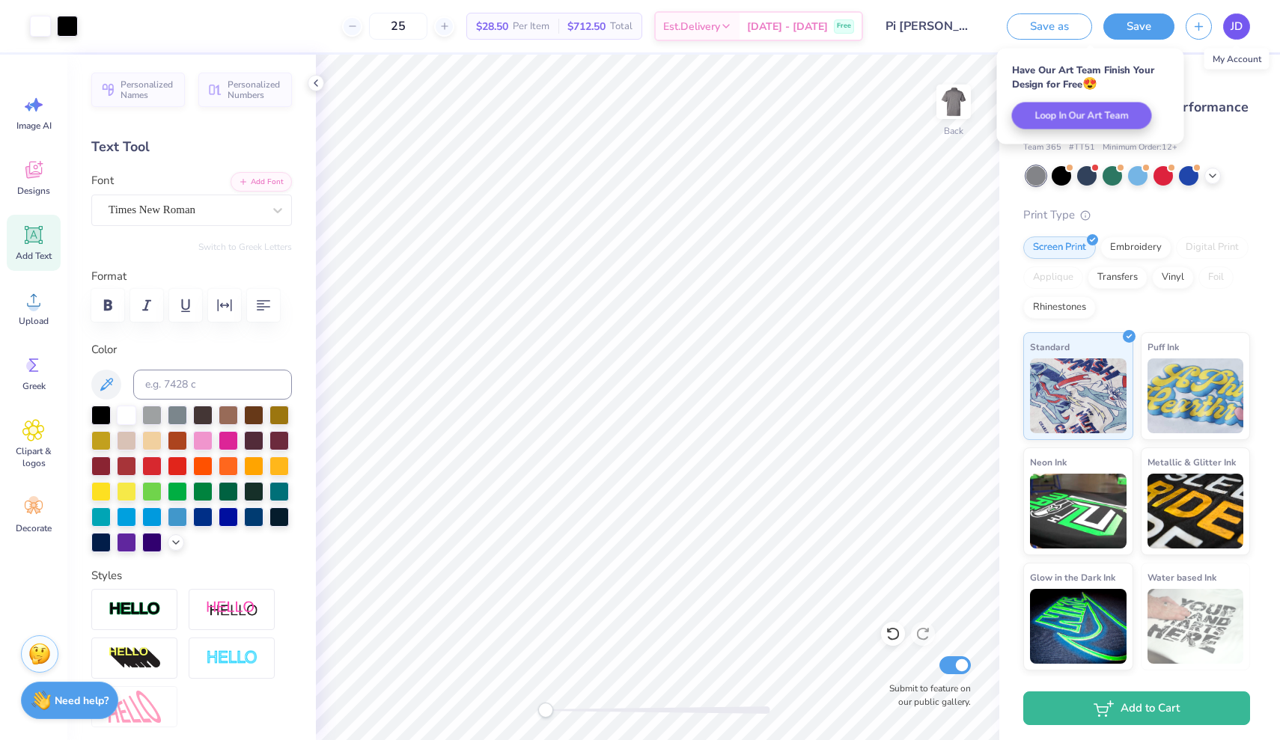
click at [1237, 25] on span "JD" at bounding box center [1237, 26] width 12 height 17
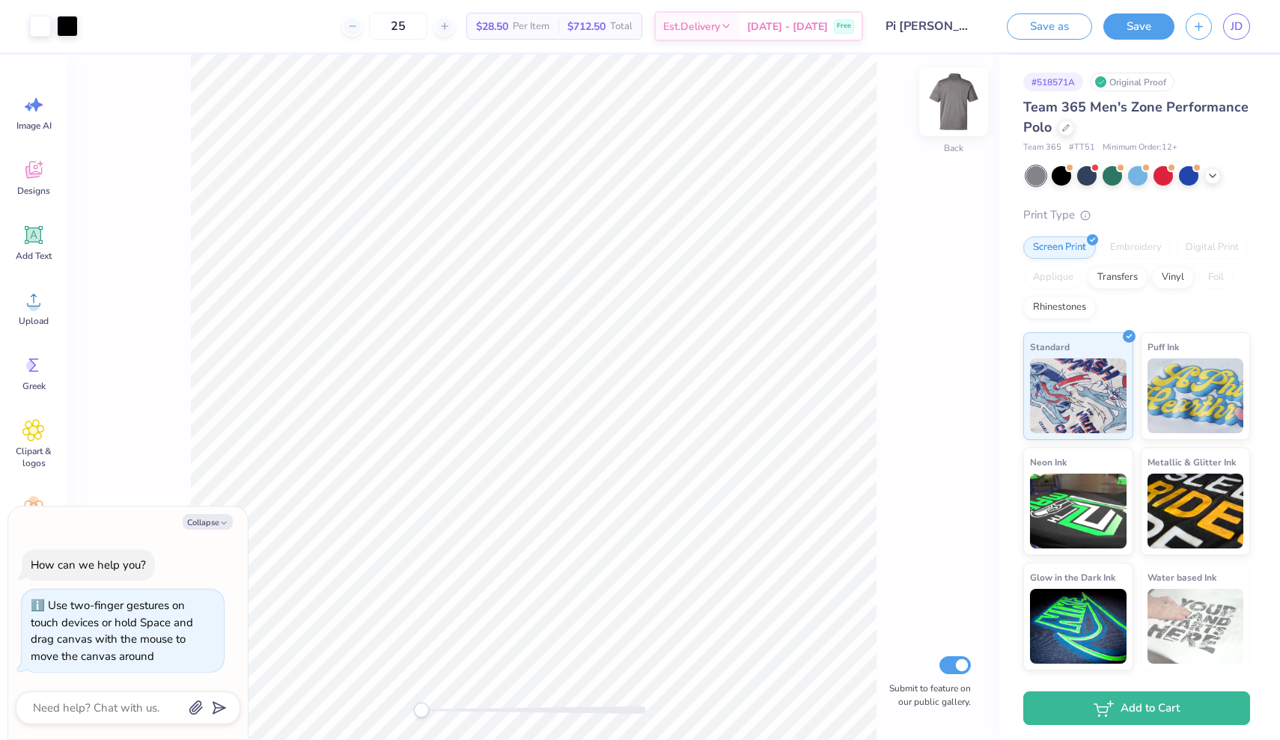
click at [962, 102] on img at bounding box center [954, 102] width 60 height 60
click at [953, 102] on img at bounding box center [954, 102] width 60 height 60
click at [219, 522] on icon "button" at bounding box center [223, 523] width 9 height 9
type textarea "x"
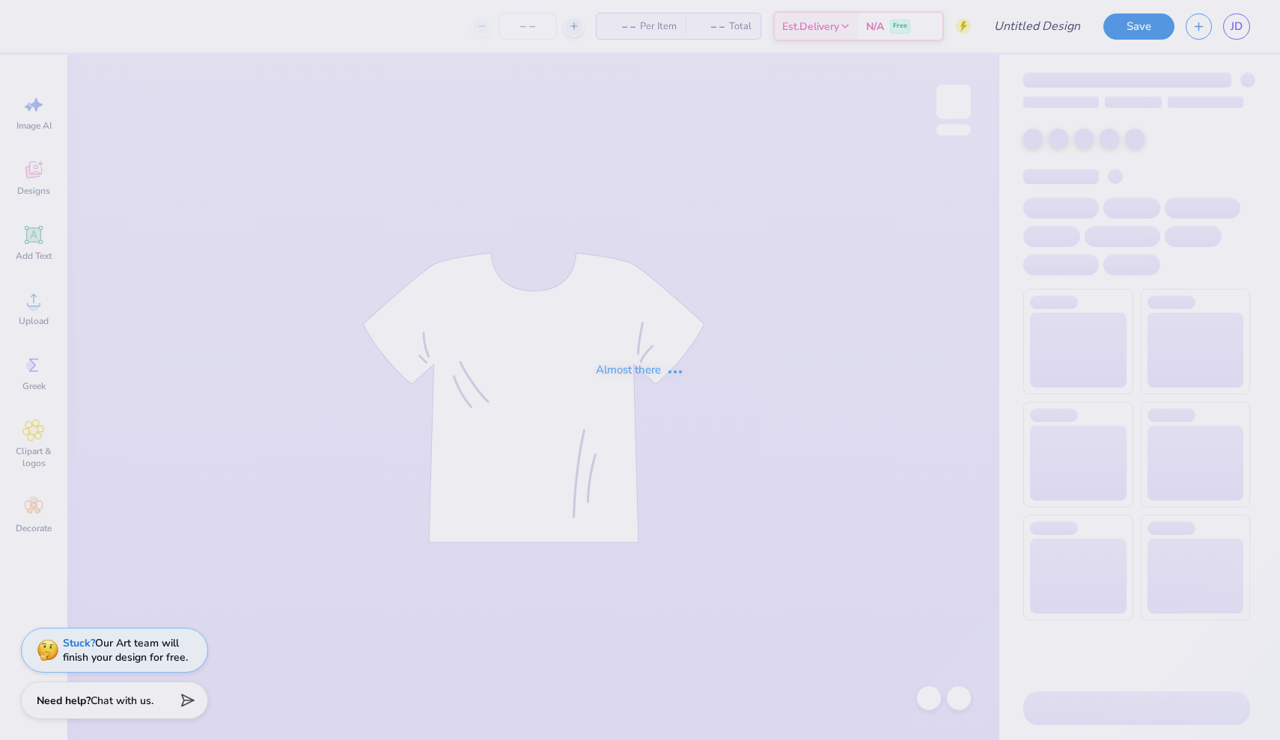
type input "Pi [PERSON_NAME] Golf Outing"
type input "25"
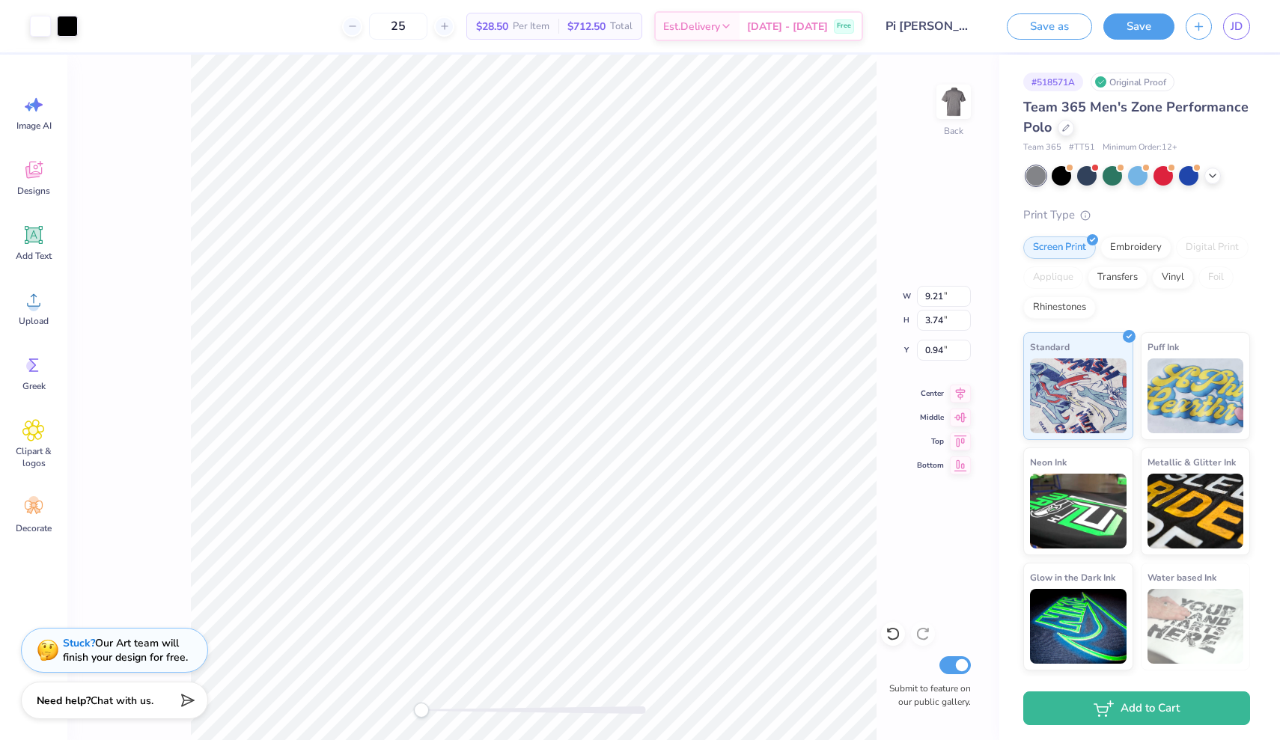
type input "9.21"
type input "3.74"
type input "1.74"
click at [1148, 24] on button "Save" at bounding box center [1138, 24] width 71 height 26
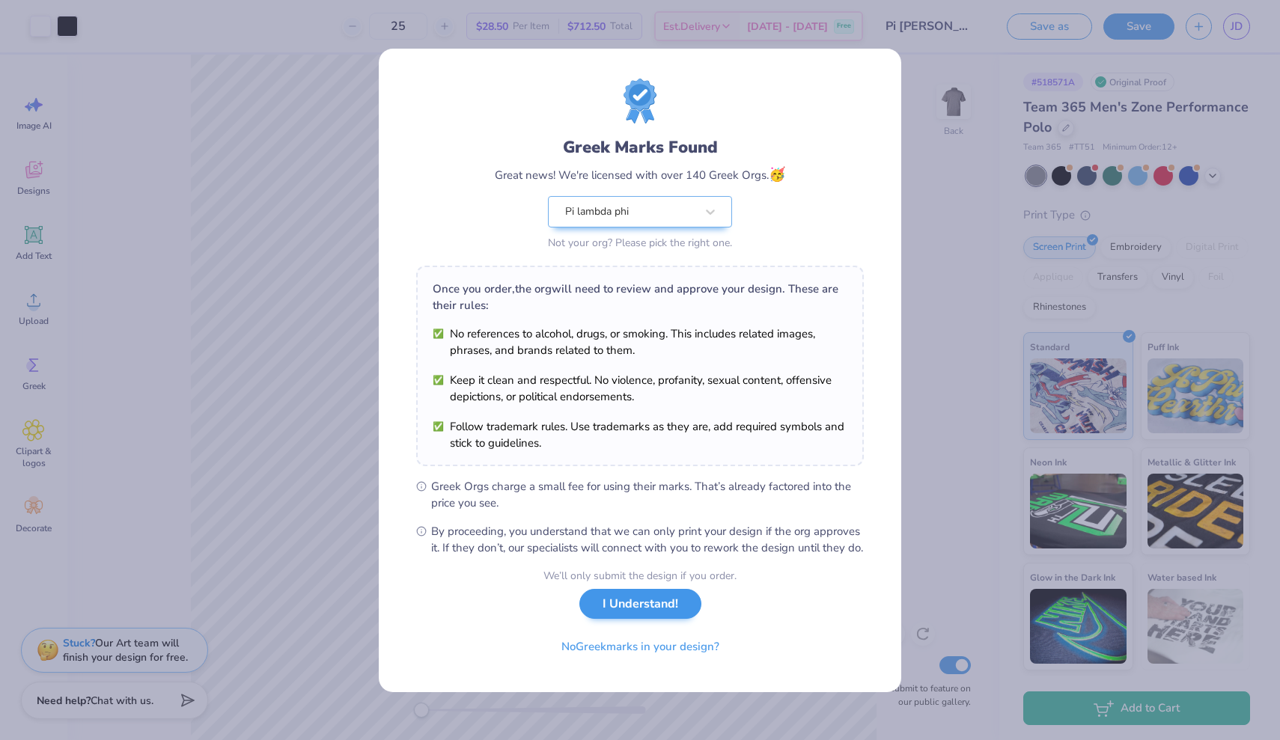
click at [639, 620] on button "I Understand!" at bounding box center [640, 604] width 122 height 31
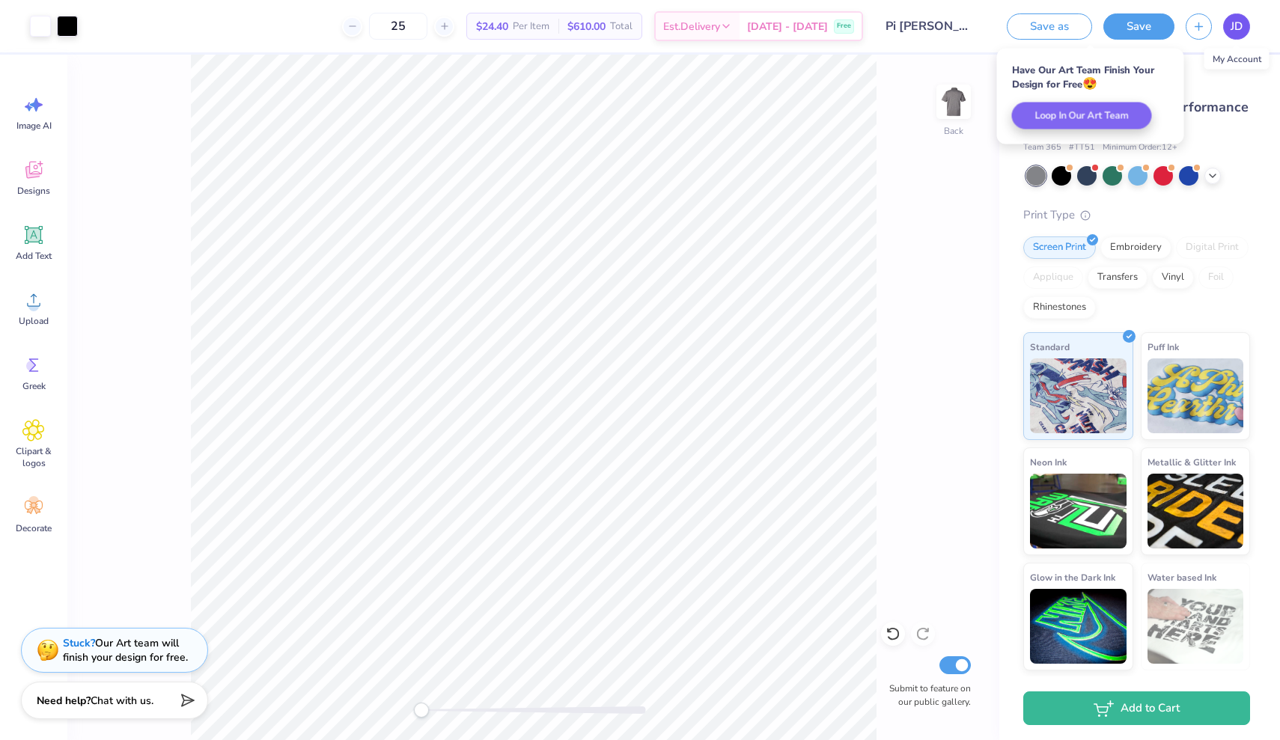
click at [1237, 19] on span "JD" at bounding box center [1237, 26] width 12 height 17
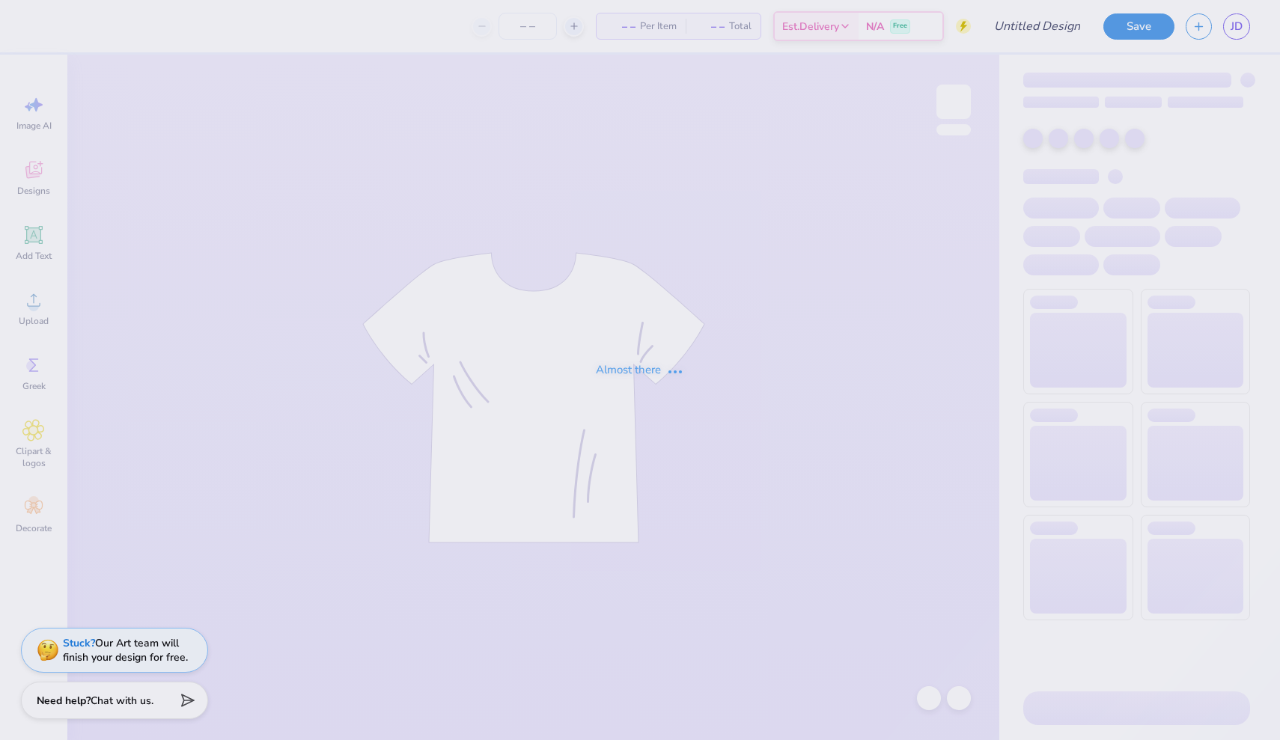
type input "Pi [PERSON_NAME] Golf Outing"
type input "25"
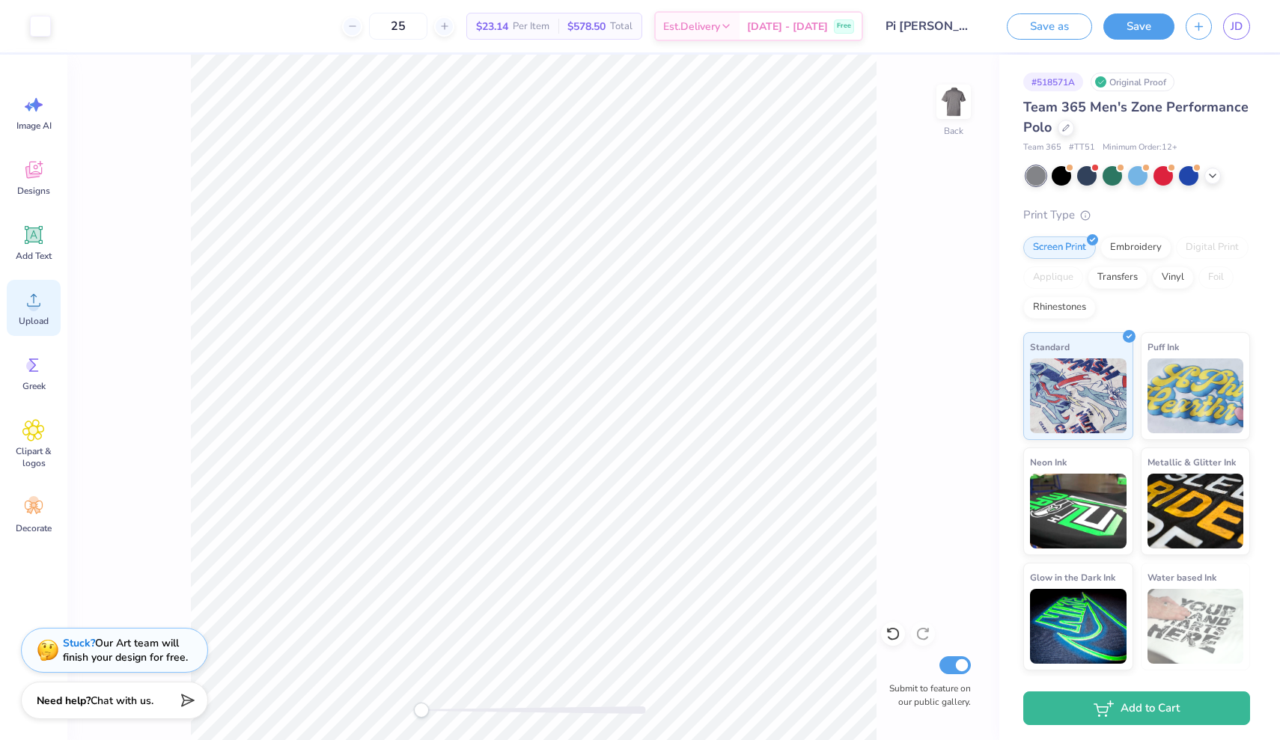
click at [23, 307] on icon at bounding box center [33, 300] width 22 height 22
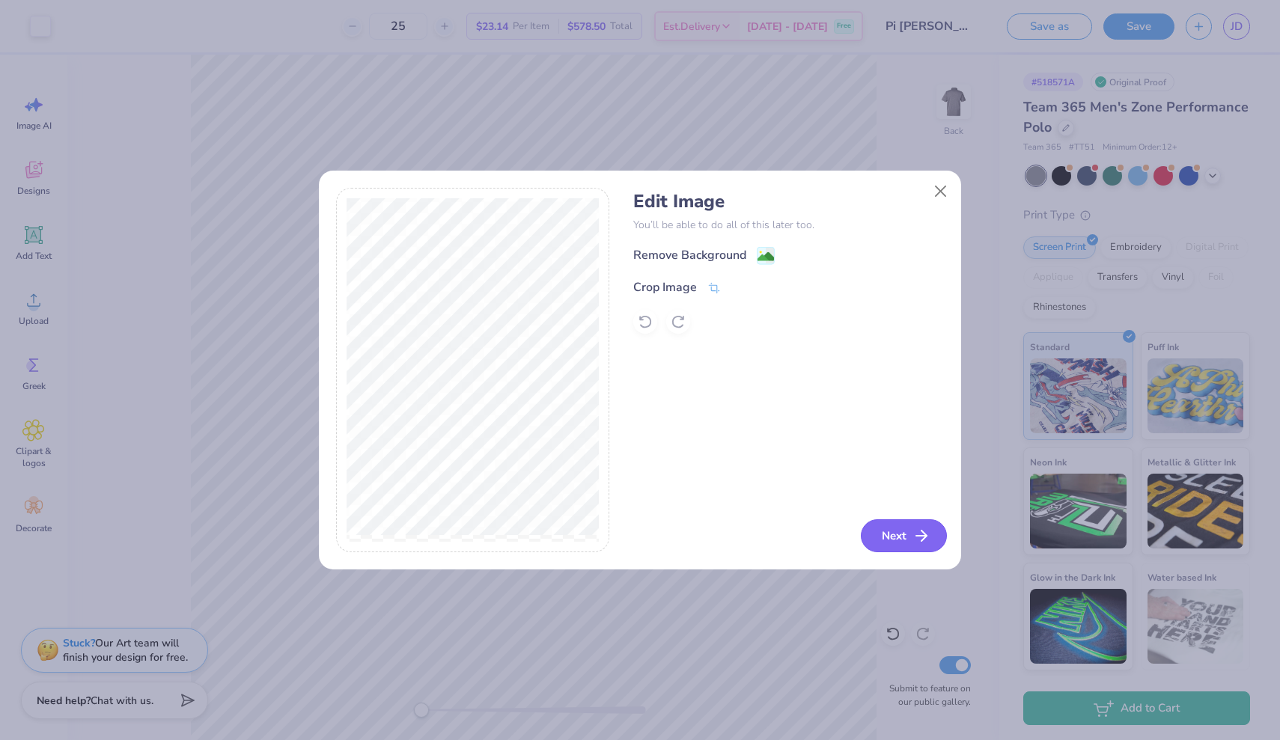
click at [898, 534] on button "Next" at bounding box center [904, 536] width 86 height 33
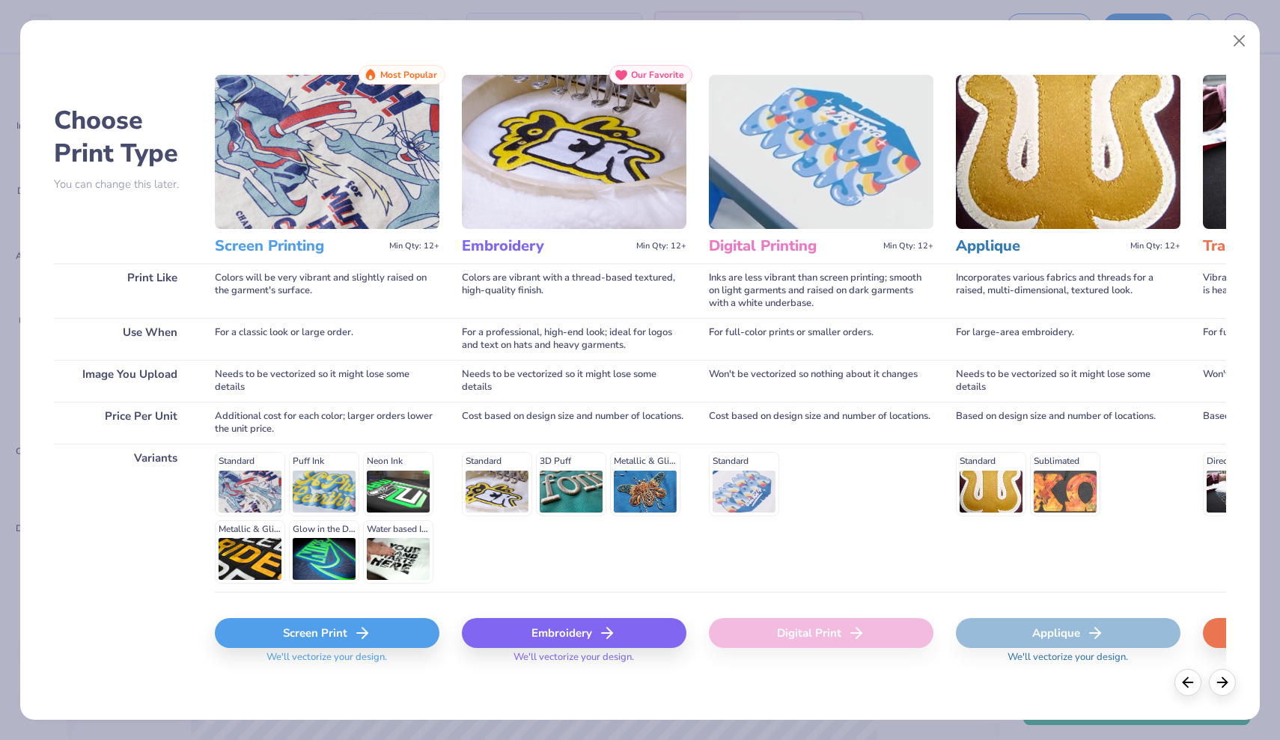
click at [311, 624] on div "Screen Print" at bounding box center [327, 633] width 225 height 30
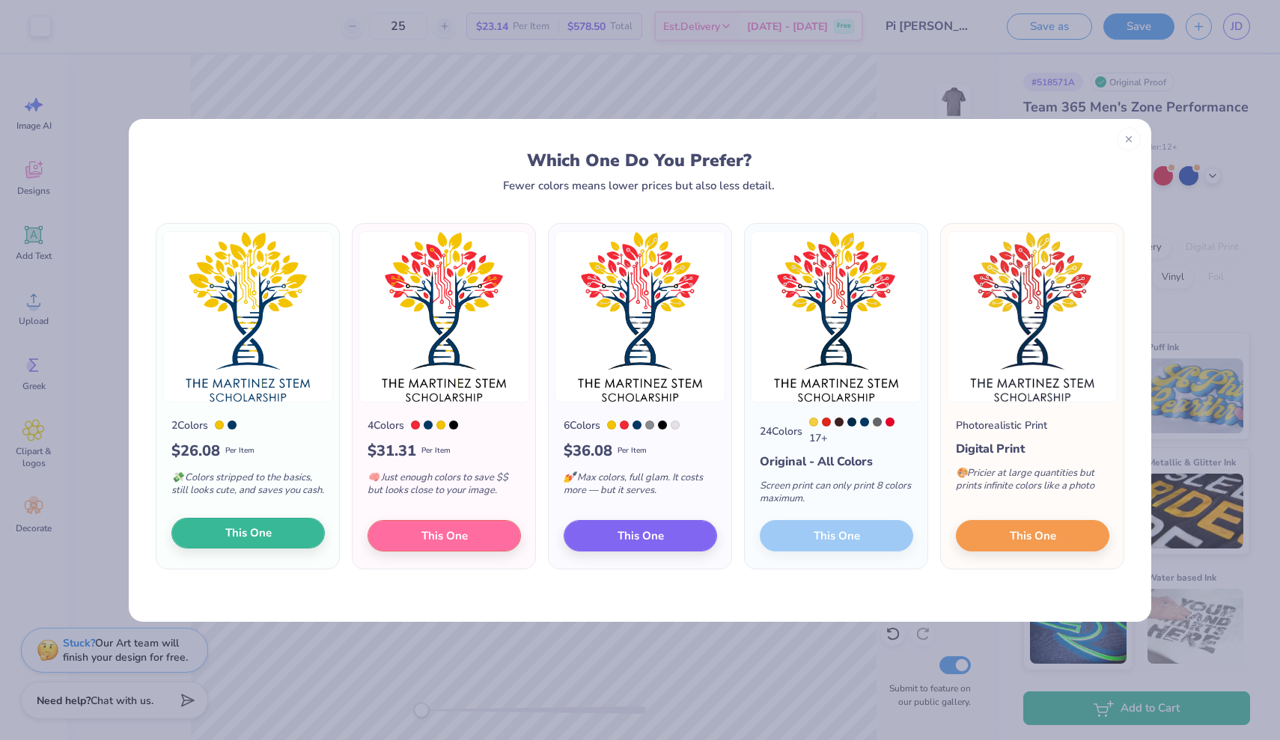
click at [252, 531] on span "This One" at bounding box center [248, 533] width 46 height 17
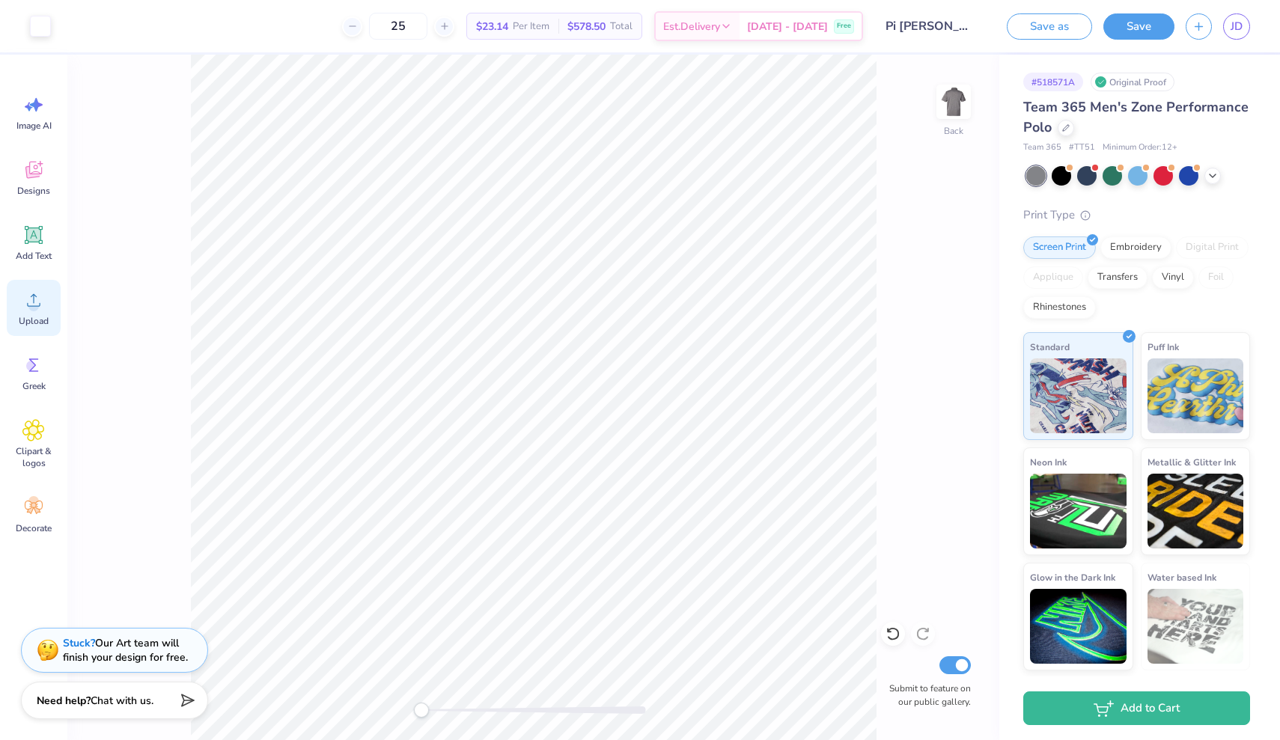
click at [34, 308] on circle at bounding box center [33, 306] width 10 height 10
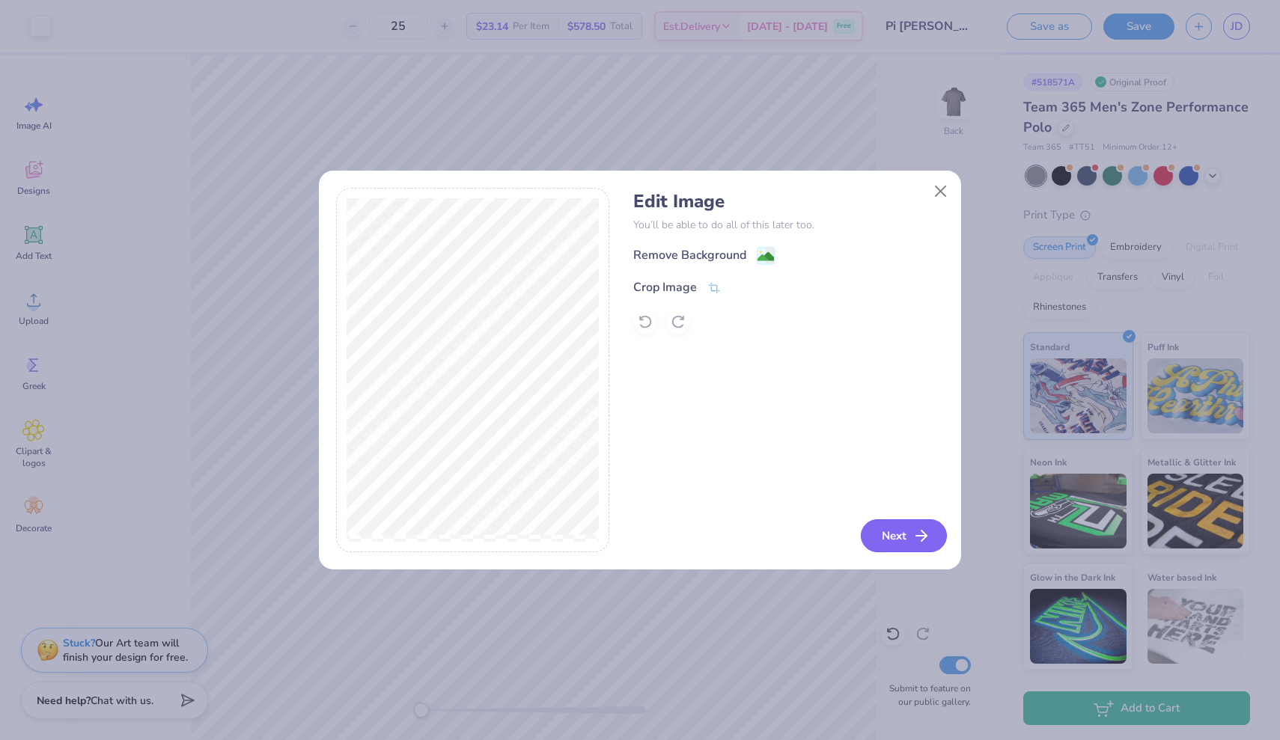
click at [909, 540] on button "Next" at bounding box center [904, 536] width 86 height 33
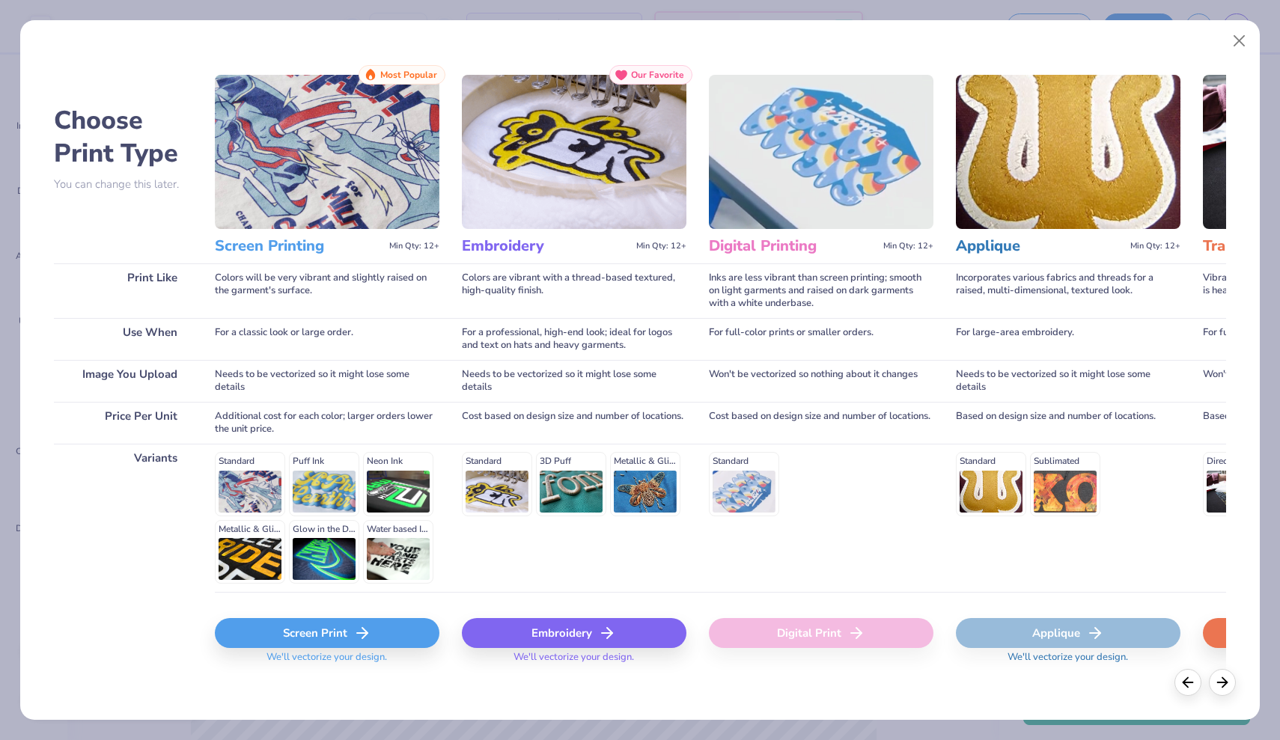
click at [355, 628] on icon at bounding box center [362, 633] width 18 height 18
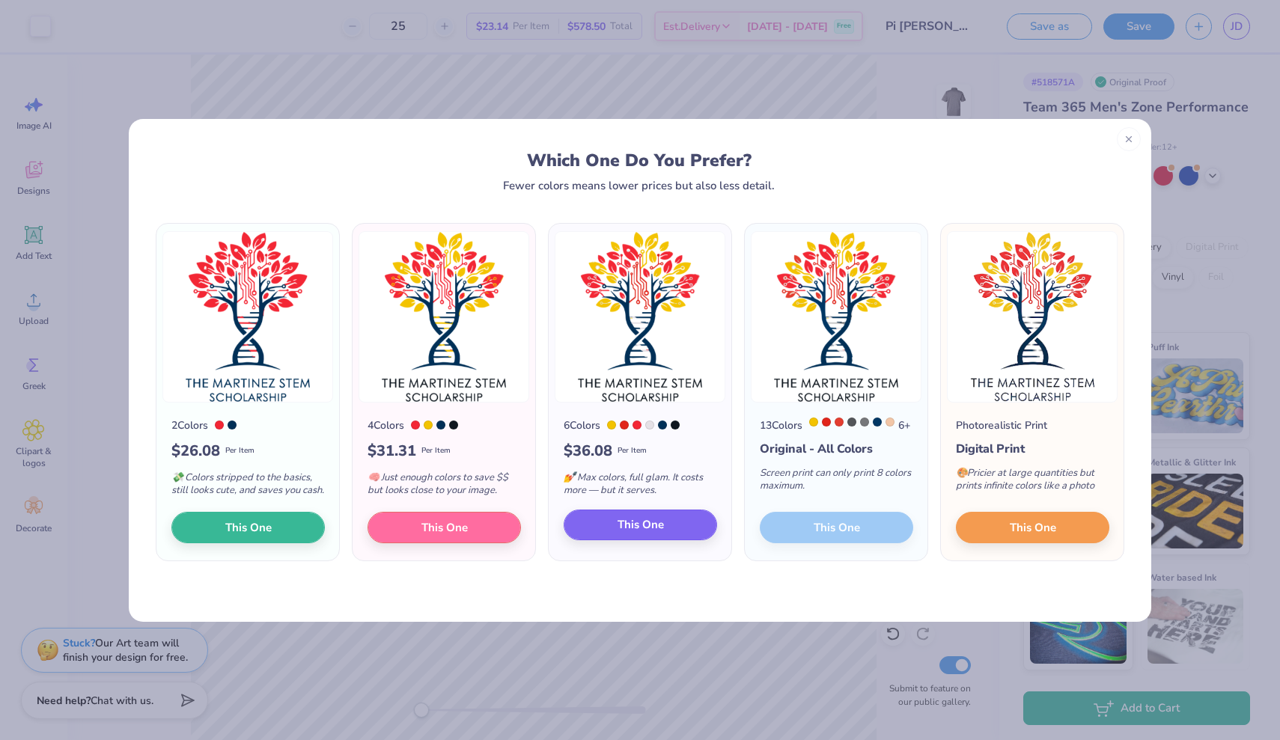
click at [591, 525] on button "This One" at bounding box center [640, 525] width 153 height 31
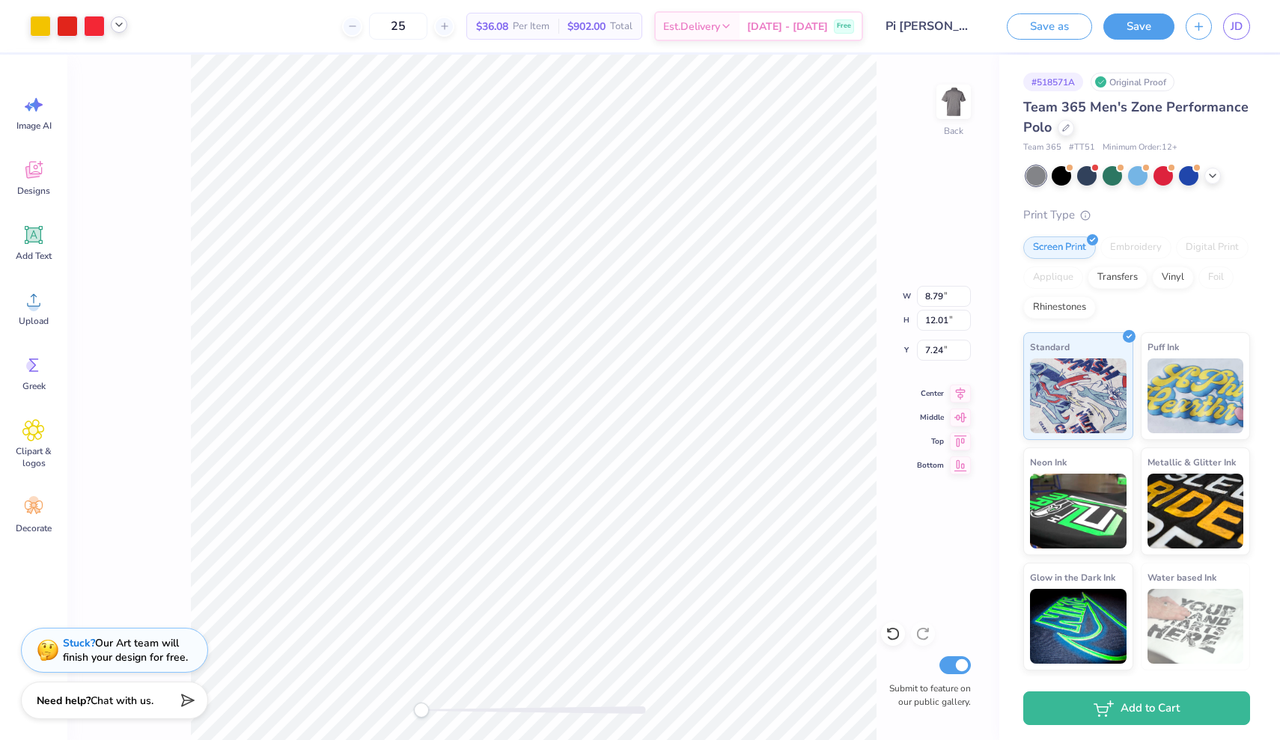
click at [121, 28] on icon at bounding box center [119, 25] width 12 height 12
click at [49, 22] on div at bounding box center [40, 24] width 21 height 21
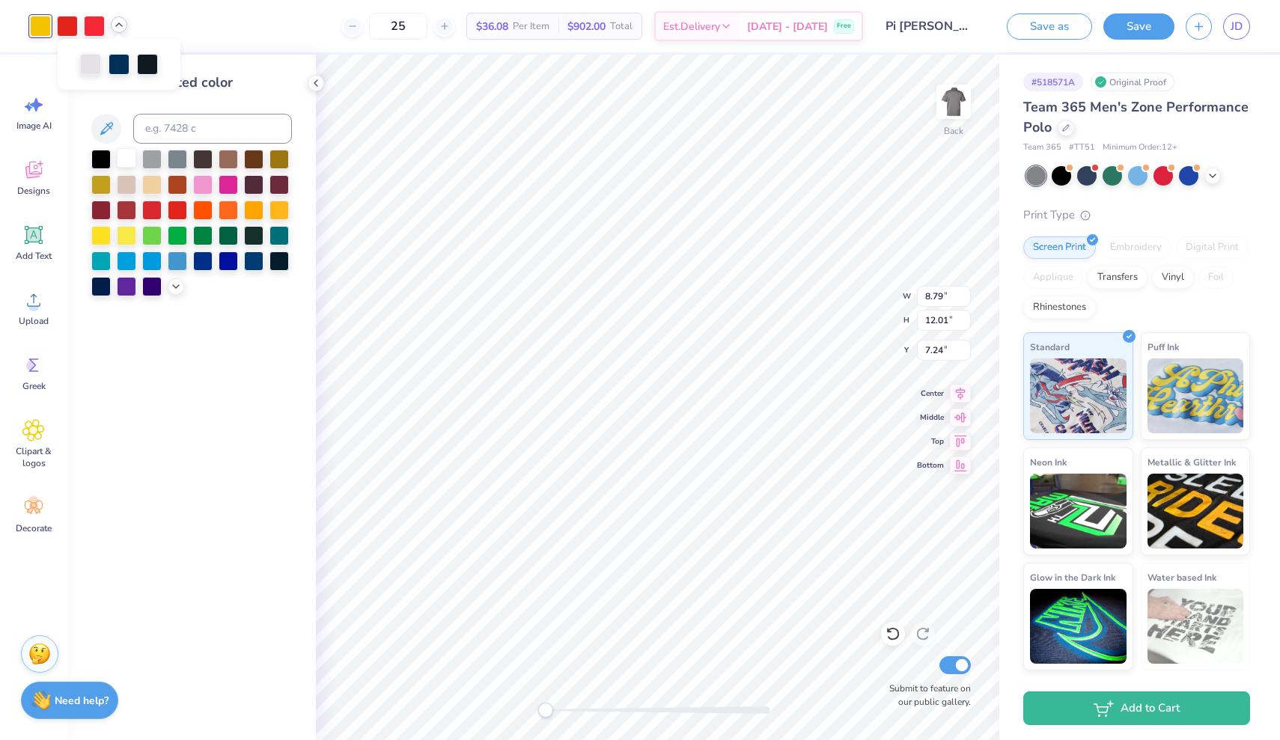
click at [127, 156] on div at bounding box center [126, 157] width 19 height 19
click at [67, 28] on div at bounding box center [67, 24] width 21 height 21
click at [115, 64] on div at bounding box center [119, 62] width 21 height 21
click at [103, 163] on div at bounding box center [100, 157] width 19 height 19
click at [73, 22] on div at bounding box center [67, 24] width 21 height 21
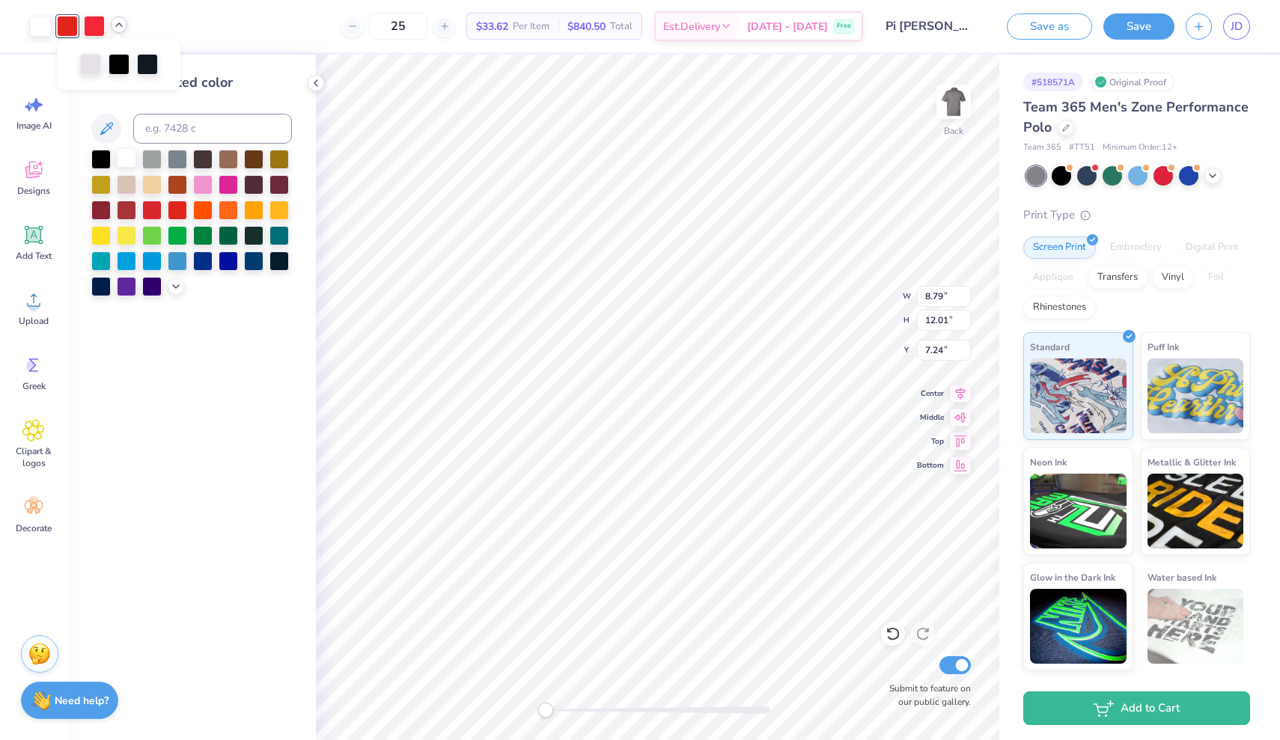
click at [126, 167] on div at bounding box center [126, 157] width 19 height 19
click at [90, 22] on div at bounding box center [94, 24] width 21 height 21
click at [123, 156] on div at bounding box center [126, 157] width 19 height 19
click at [66, 25] on div at bounding box center [67, 24] width 21 height 21
click at [124, 158] on div at bounding box center [126, 157] width 19 height 19
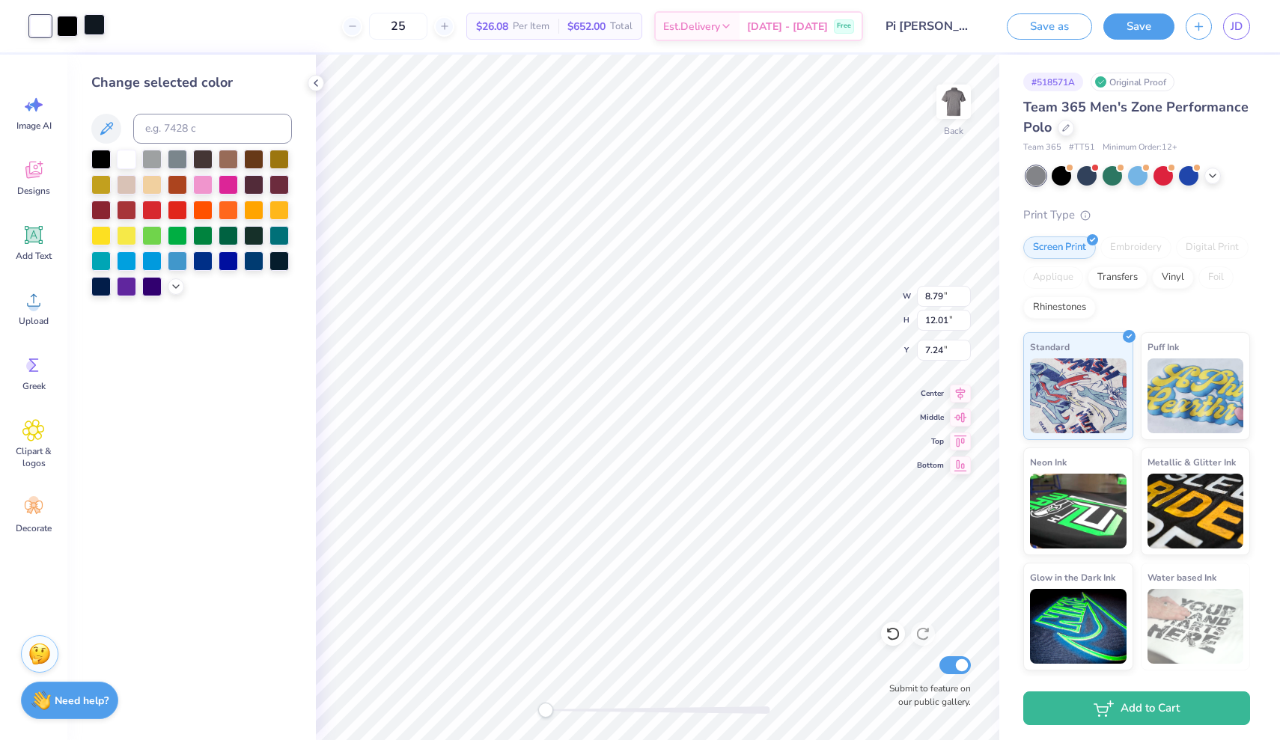
click at [96, 22] on div at bounding box center [94, 24] width 21 height 21
click at [70, 22] on div at bounding box center [67, 24] width 21 height 21
click at [88, 24] on div at bounding box center [94, 24] width 21 height 21
click at [102, 160] on div at bounding box center [100, 157] width 19 height 19
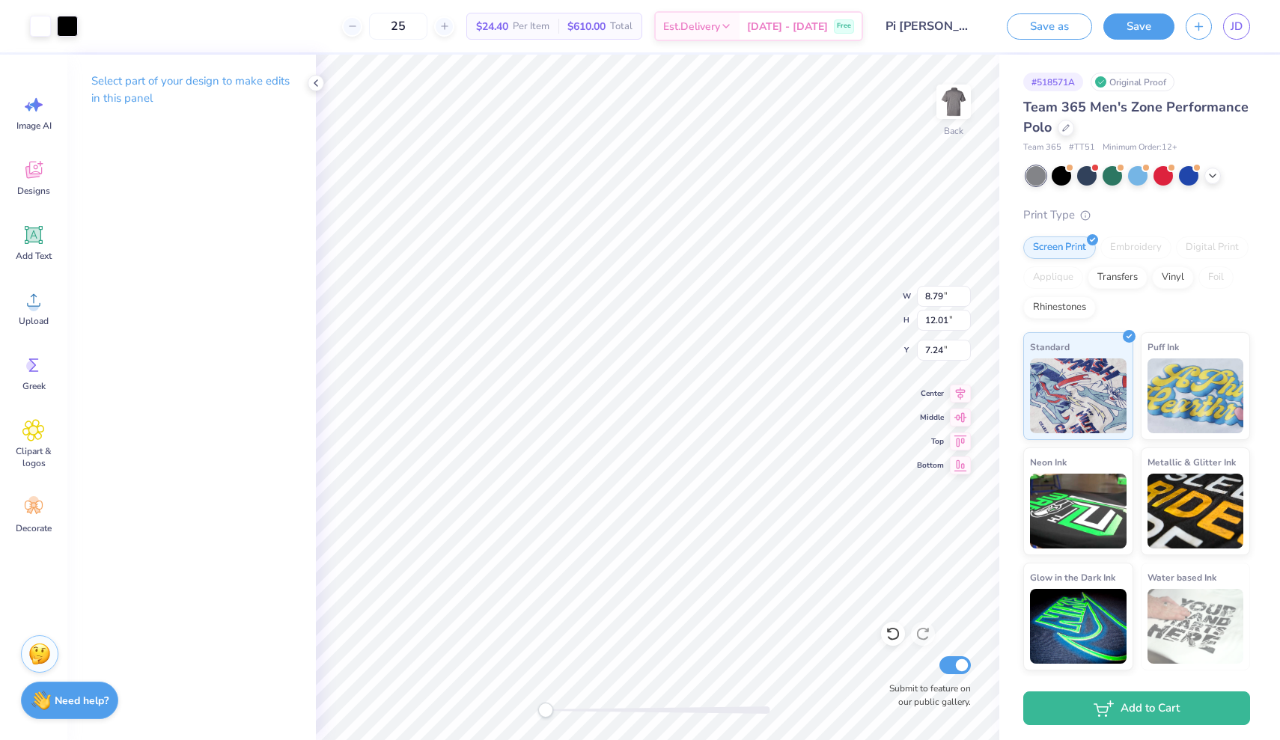
type input "3.61"
type input "4.93"
type input "3.48"
type input "0.23"
type input "4.51"
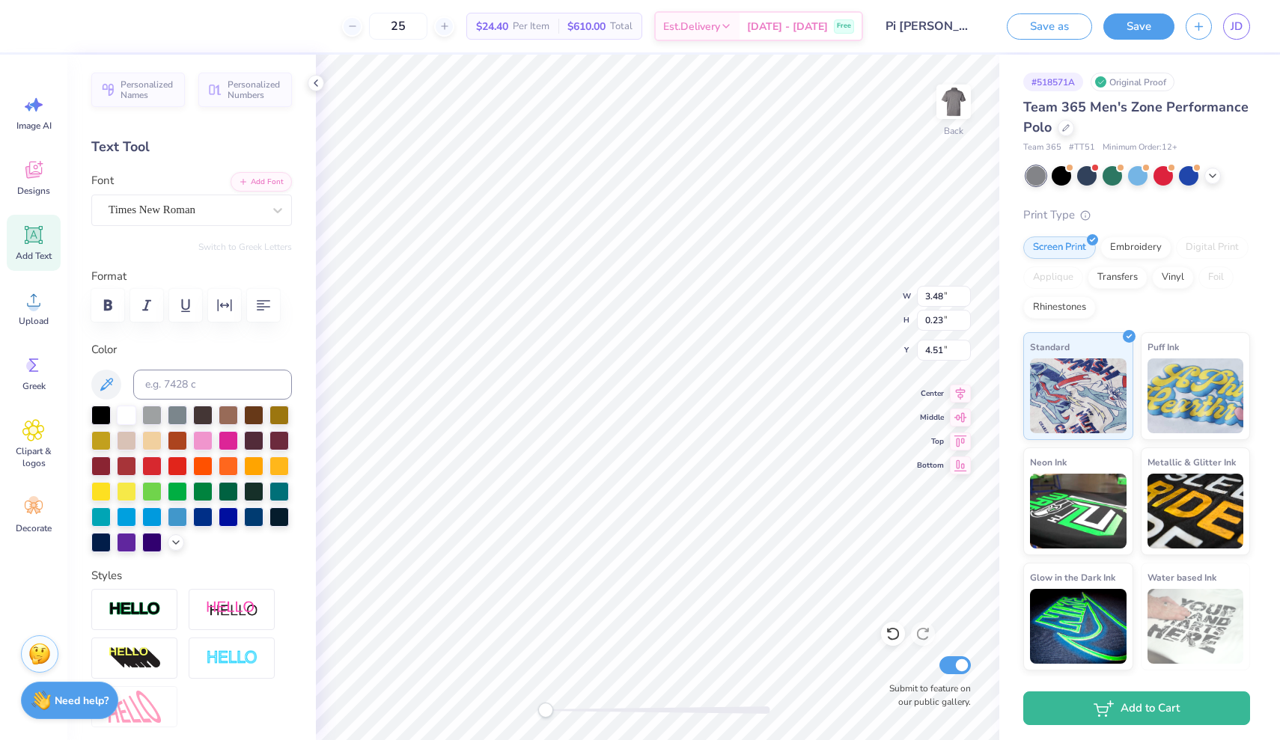
type input "4.61"
type input "0.30"
type input "4.44"
click at [29, 307] on circle at bounding box center [33, 306] width 10 height 10
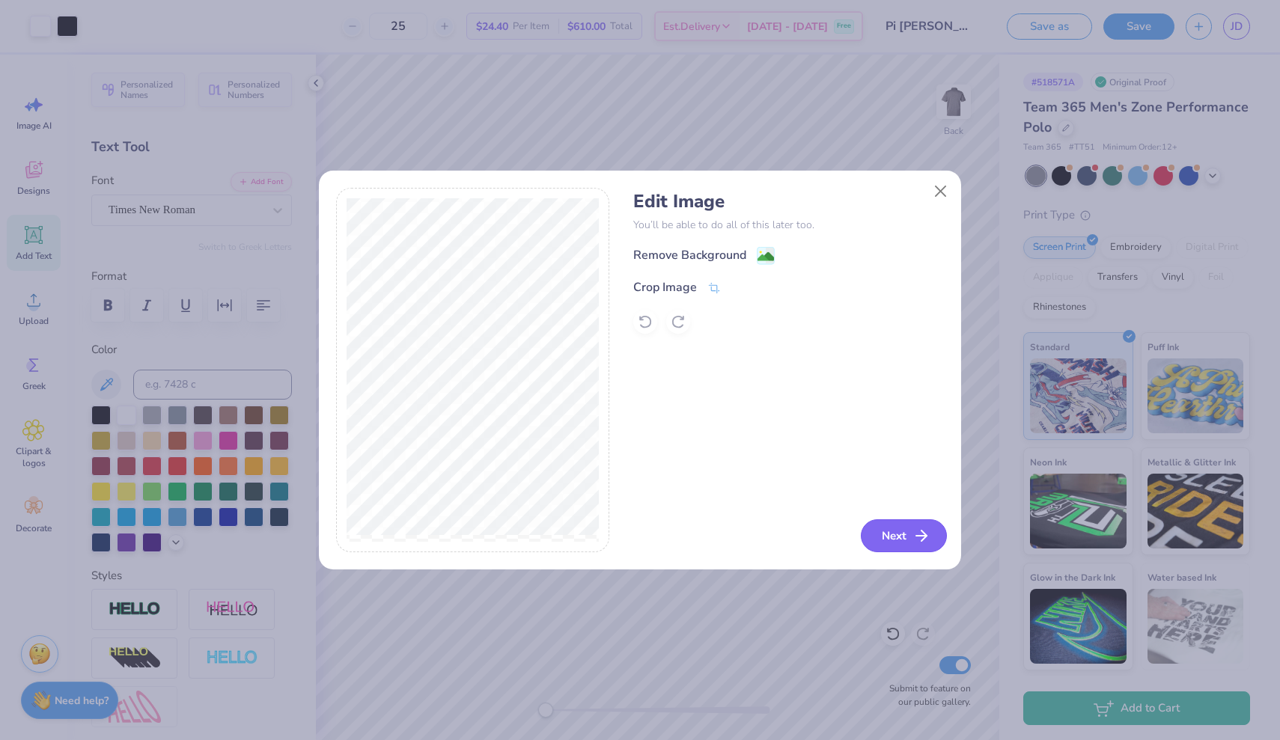
click at [903, 537] on button "Next" at bounding box center [904, 536] width 86 height 33
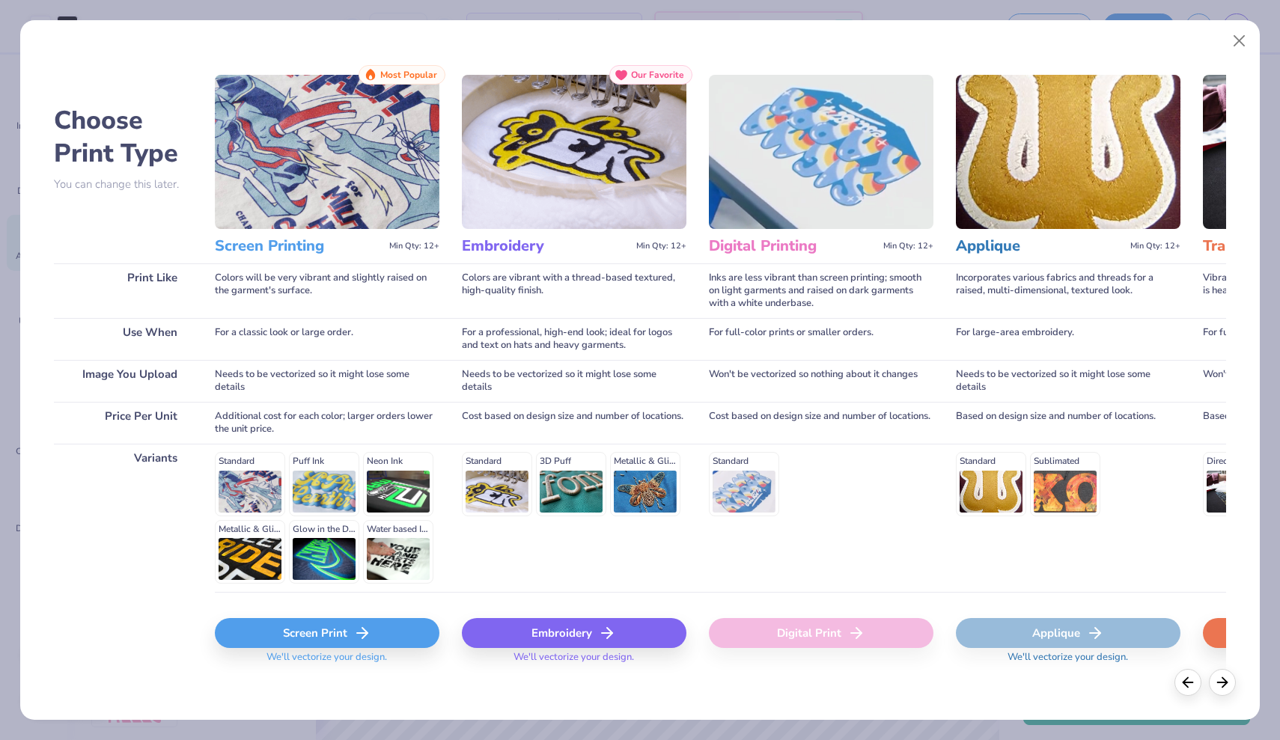
click at [403, 632] on div "Screen Print" at bounding box center [327, 633] width 225 height 30
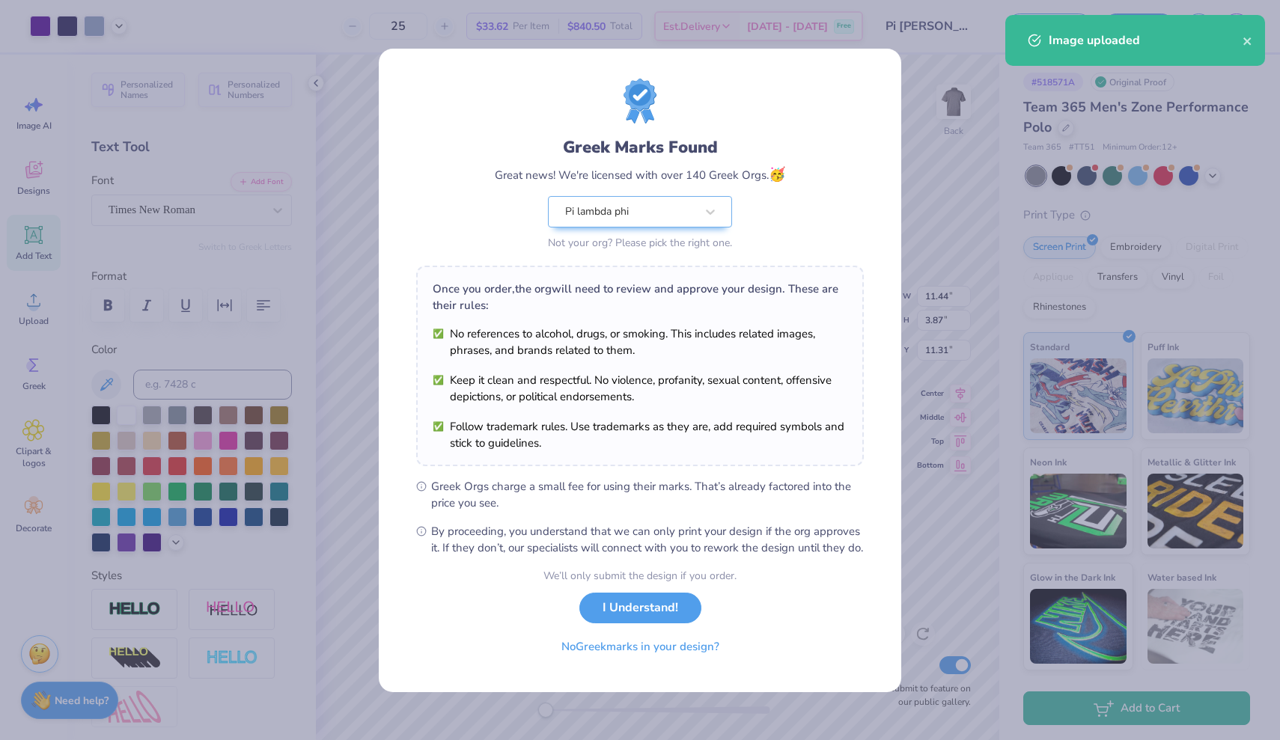
click at [115, 23] on div "Greek Marks Found Great news! We're licensed with over 140 Greek Orgs. 🥳 Pi lam…" at bounding box center [640, 370] width 1280 height 740
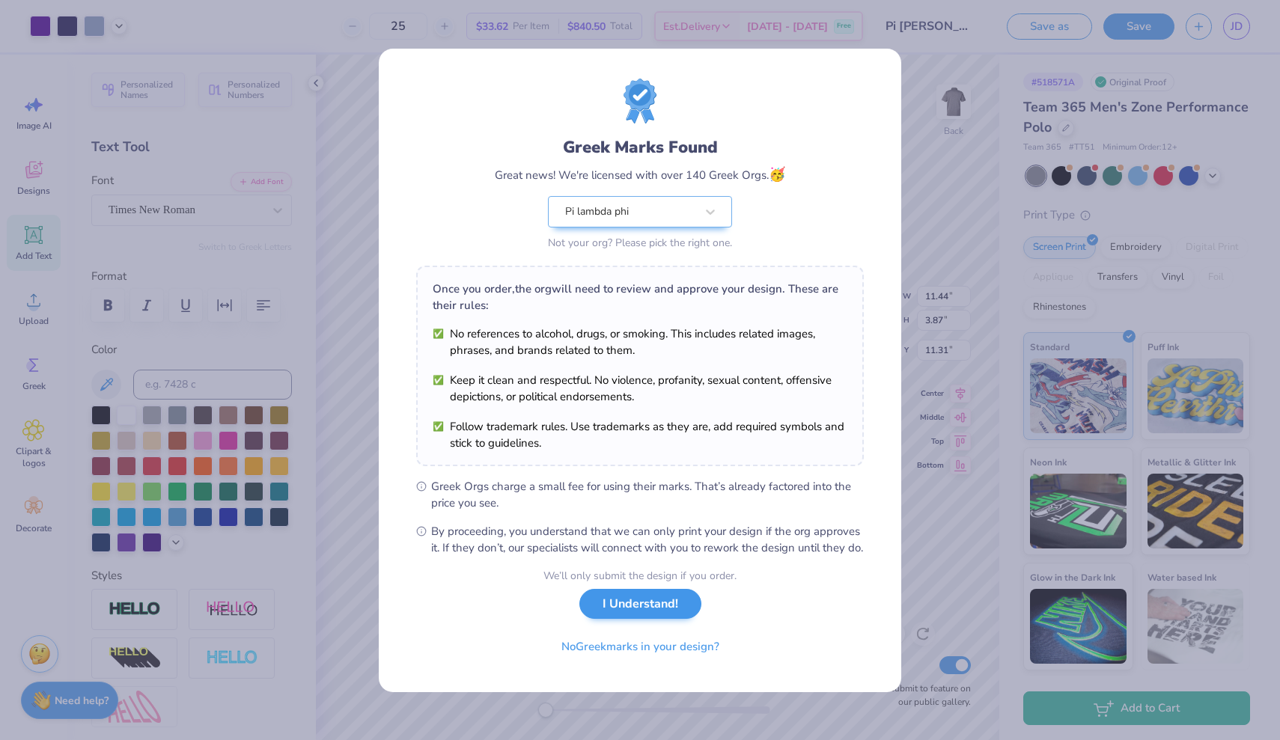
click at [626, 608] on button "I Understand!" at bounding box center [640, 604] width 122 height 31
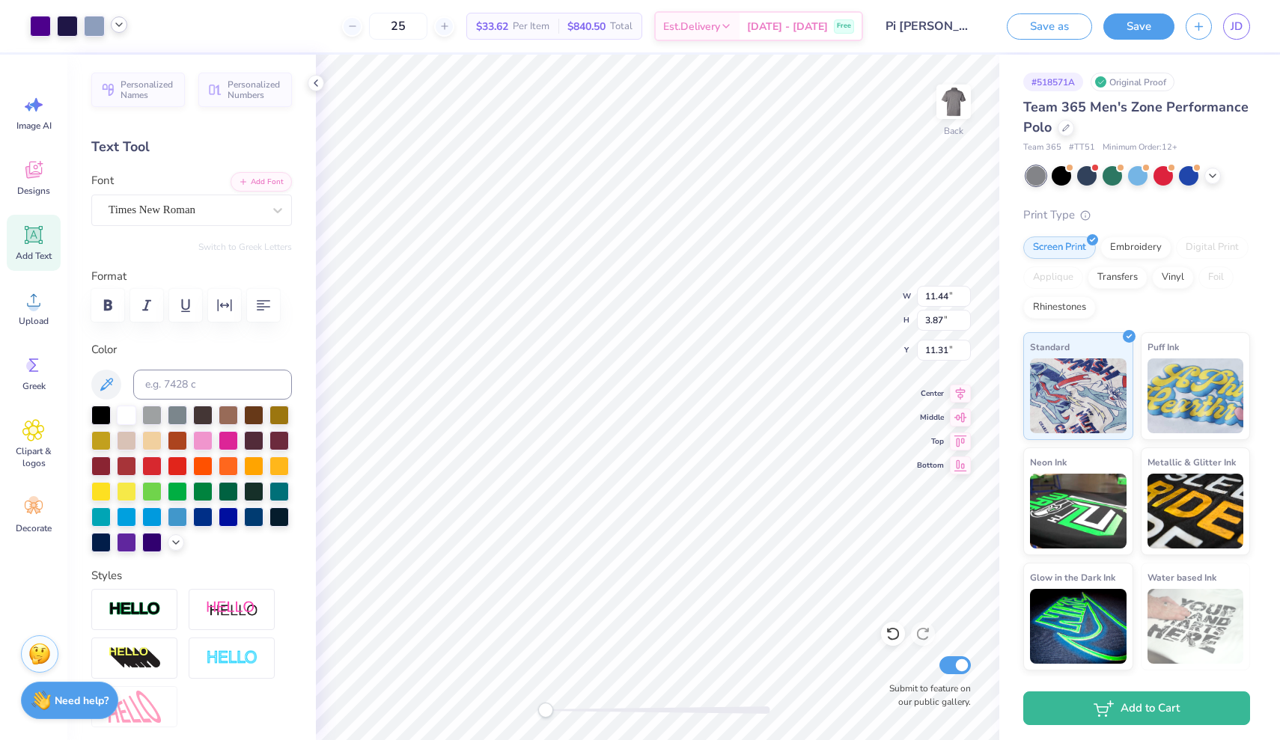
click at [122, 20] on icon at bounding box center [119, 25] width 12 height 12
click at [39, 26] on div at bounding box center [40, 24] width 21 height 21
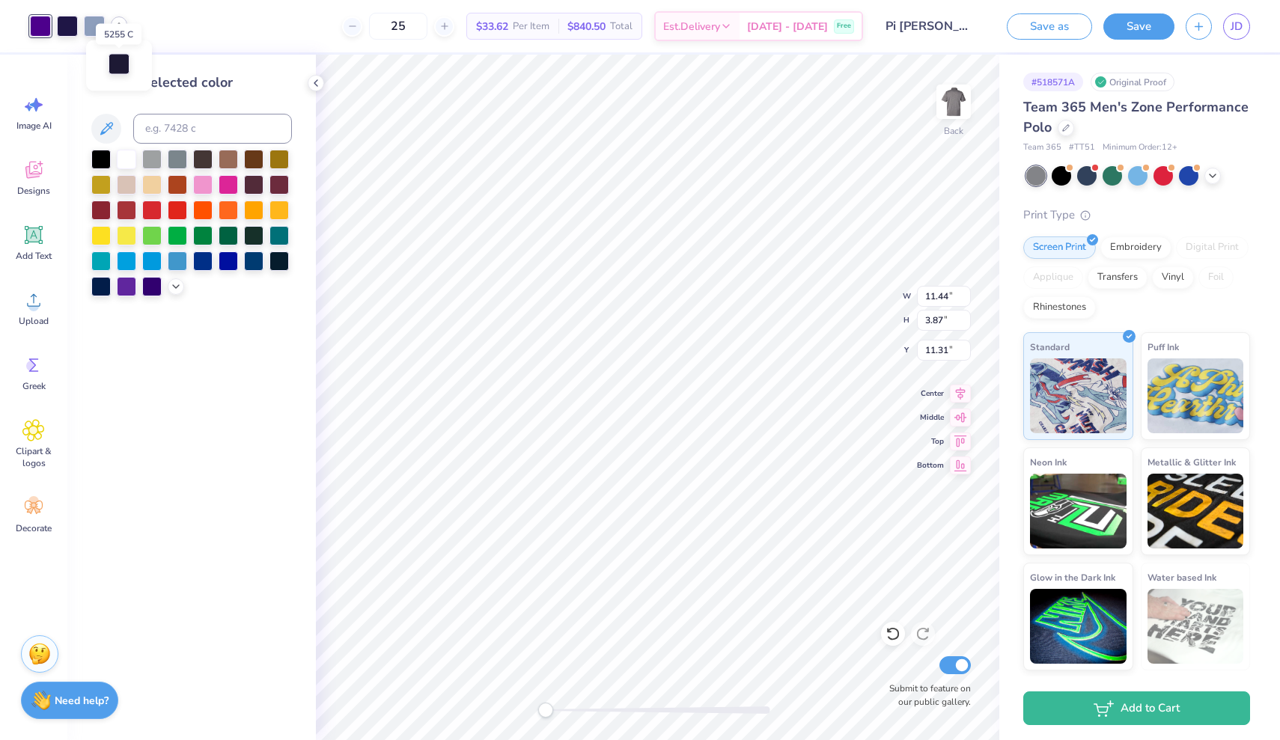
click at [116, 61] on div at bounding box center [119, 64] width 21 height 21
click at [124, 162] on div at bounding box center [126, 157] width 19 height 19
click at [46, 34] on div at bounding box center [40, 24] width 21 height 21
click at [126, 158] on div at bounding box center [126, 157] width 19 height 19
click at [69, 30] on div at bounding box center [67, 24] width 21 height 21
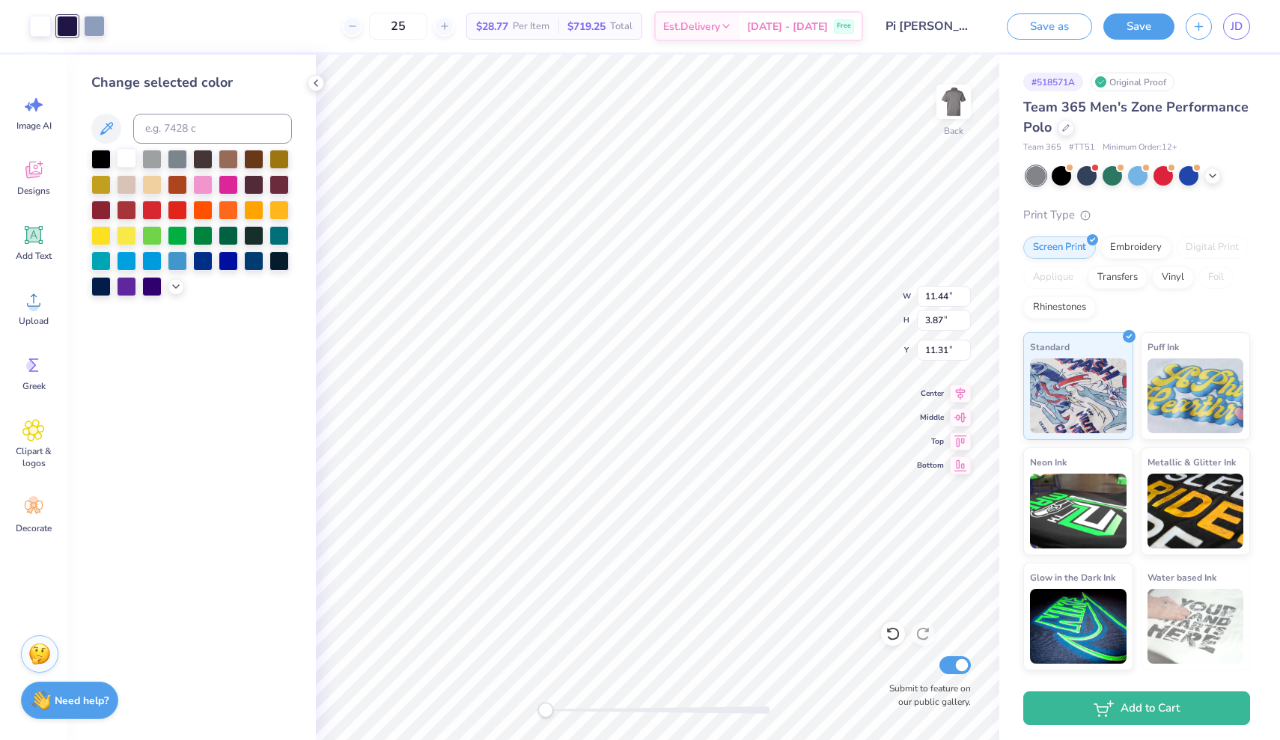
click at [123, 164] on div at bounding box center [126, 157] width 19 height 19
click at [68, 16] on div at bounding box center [67, 24] width 21 height 21
click at [130, 158] on div at bounding box center [126, 157] width 19 height 19
type input "5.60"
type input "1.90"
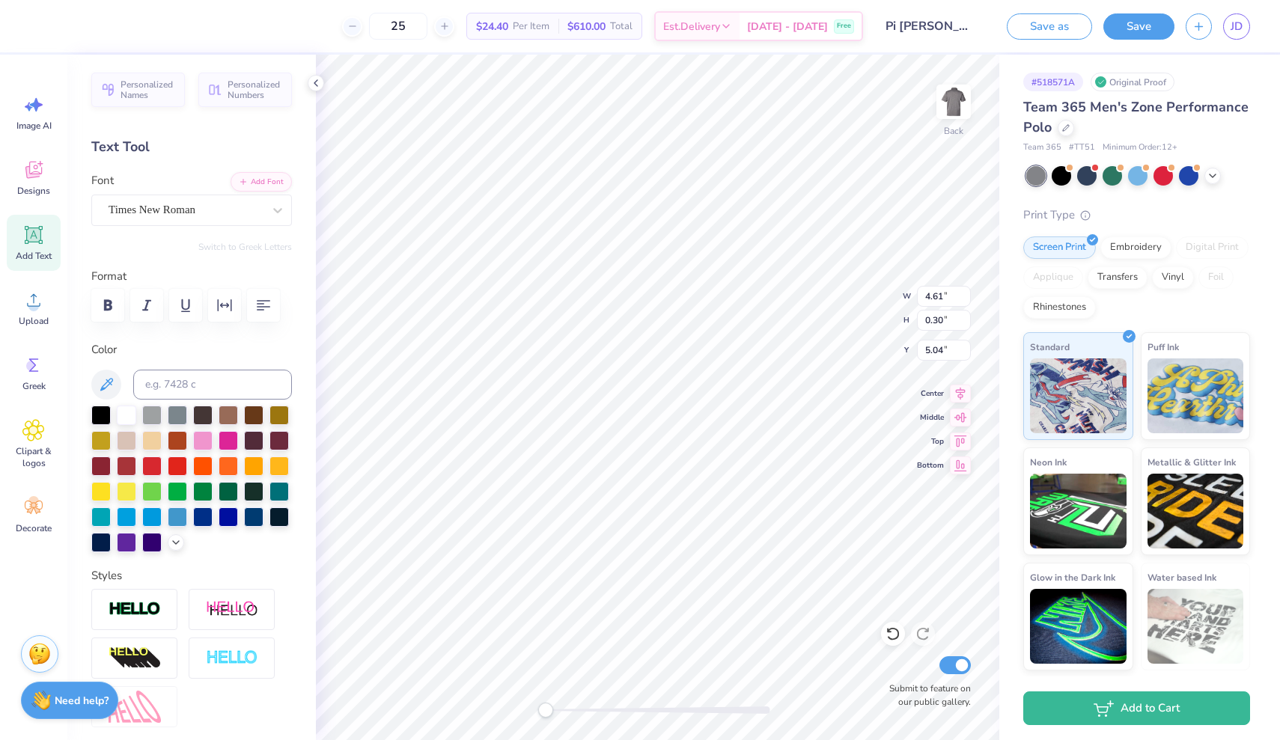
type input "5.42"
type input "0.36"
type input "3.61"
type input "4.93"
type input "2.04"
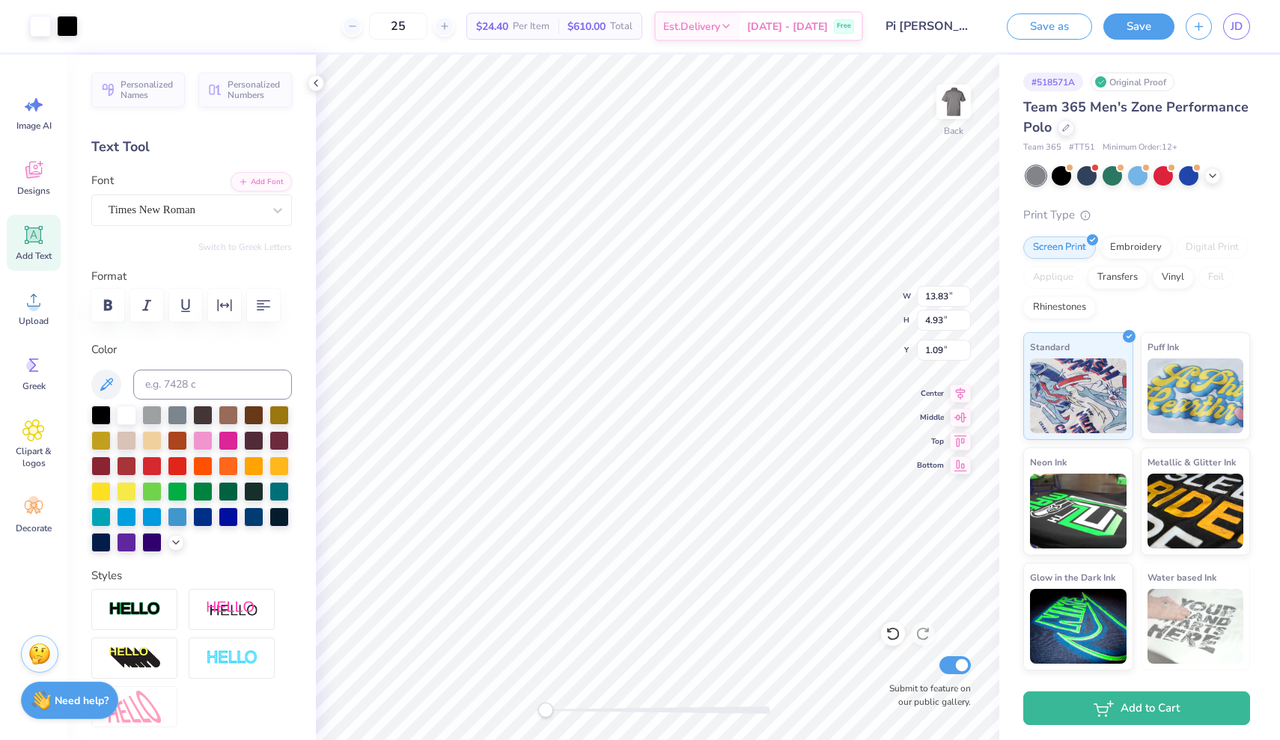
type input "9.46"
type input "3.37"
type input "2.37"
type input "3.00"
type input "2.40"
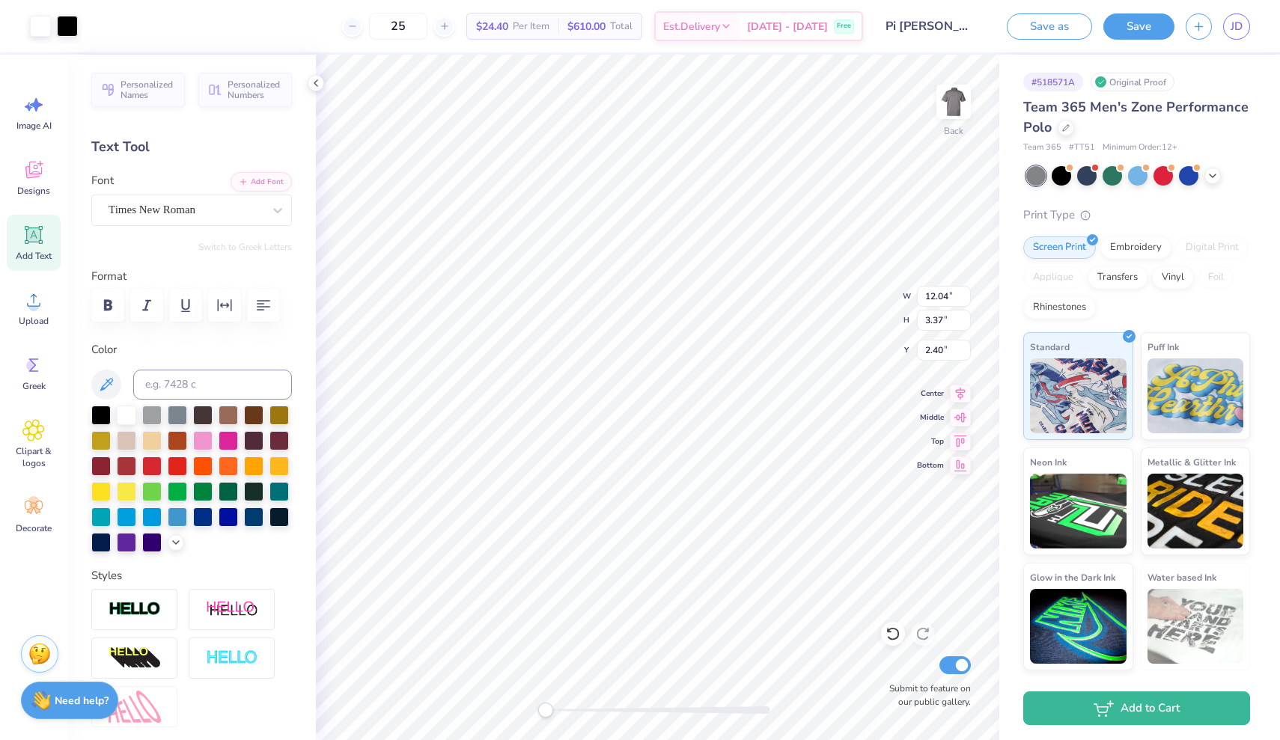
type input "13.35"
type input "3.74"
type input "1.71"
type input "2.55"
type input "1.66"
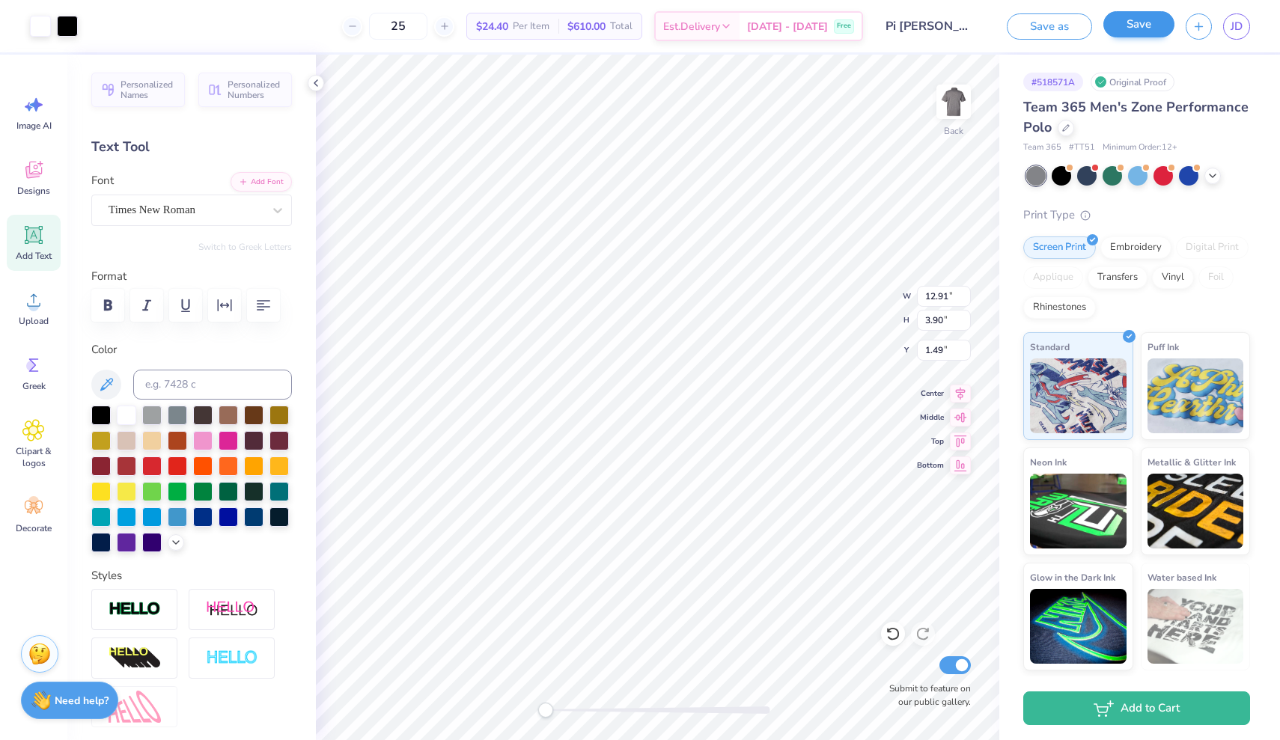
type input "12.91"
type input "3.90"
type input "1.53"
click at [1145, 25] on button "Save" at bounding box center [1138, 24] width 71 height 26
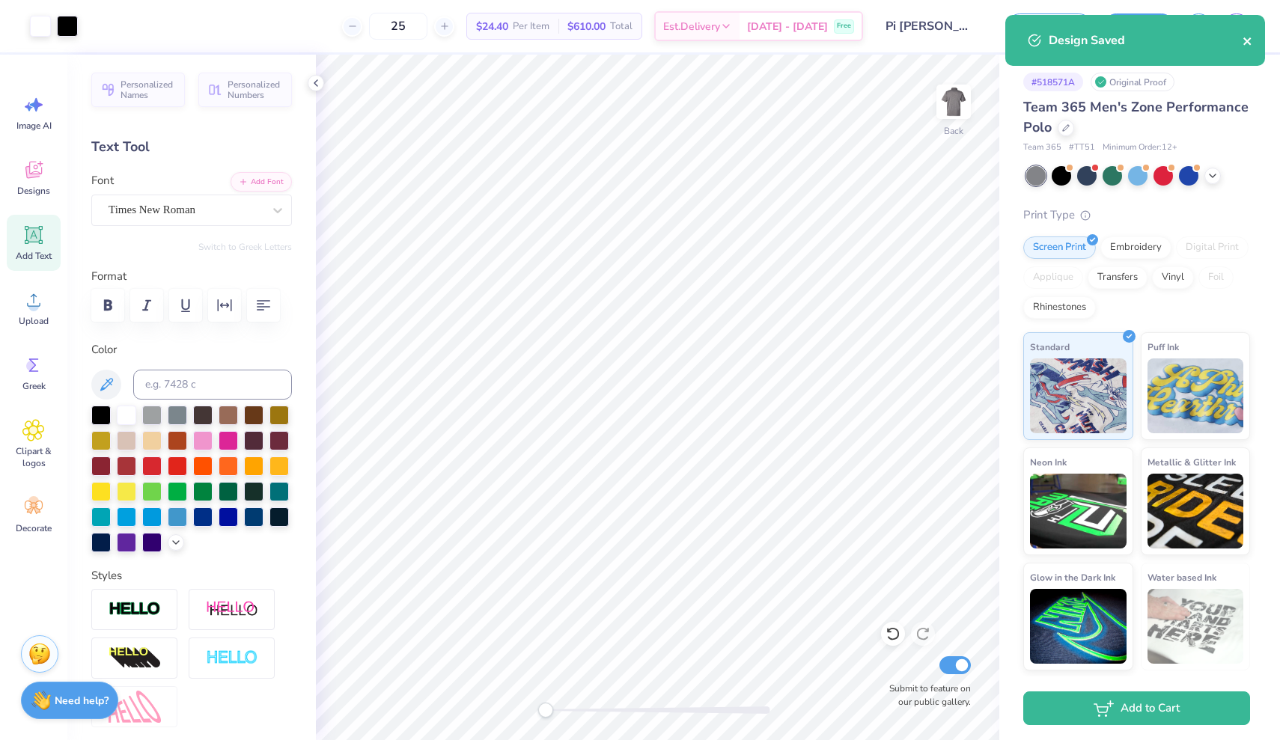
click at [1243, 38] on icon "close" at bounding box center [1248, 41] width 10 height 12
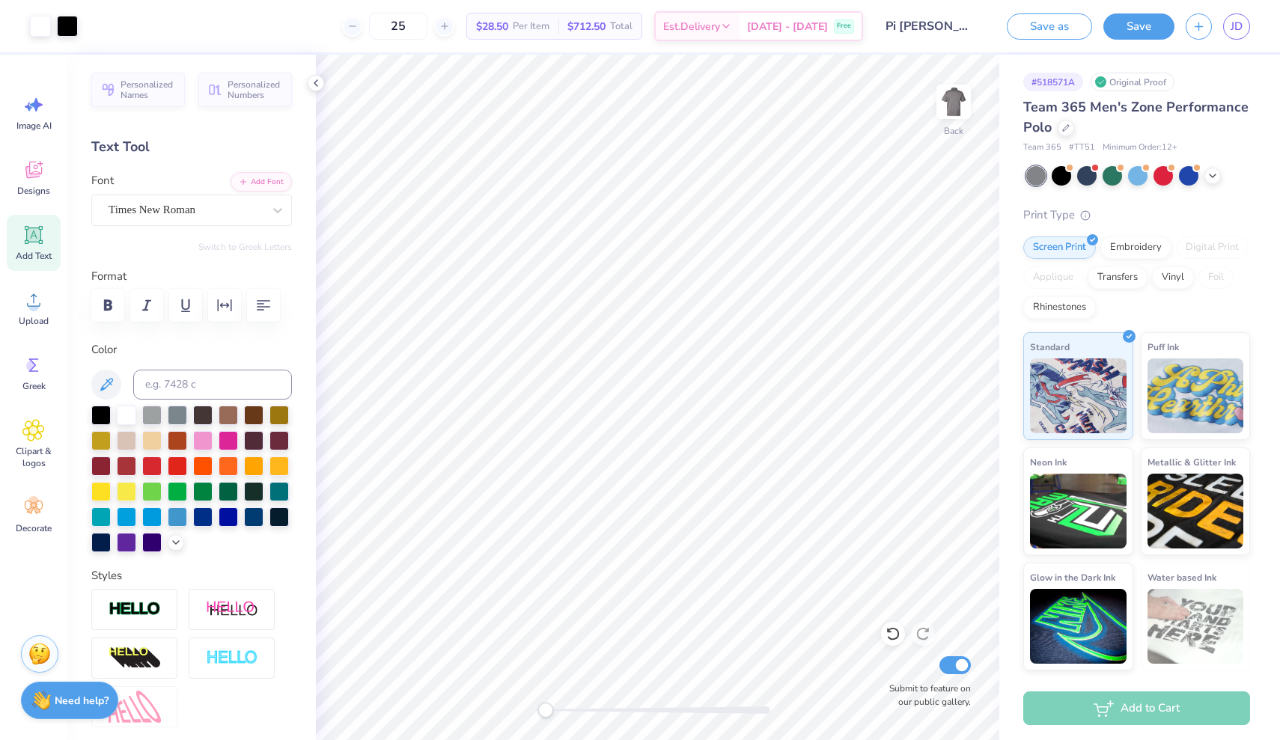
click at [1242, 22] on div "Art colors 25 $28.50 Per Item $712.50 Total Est. Delivery [DATE] - [DATE] Free …" at bounding box center [640, 370] width 1280 height 740
type input "12.26"
type input "3.70"
click at [1142, 28] on button "Save" at bounding box center [1138, 24] width 71 height 26
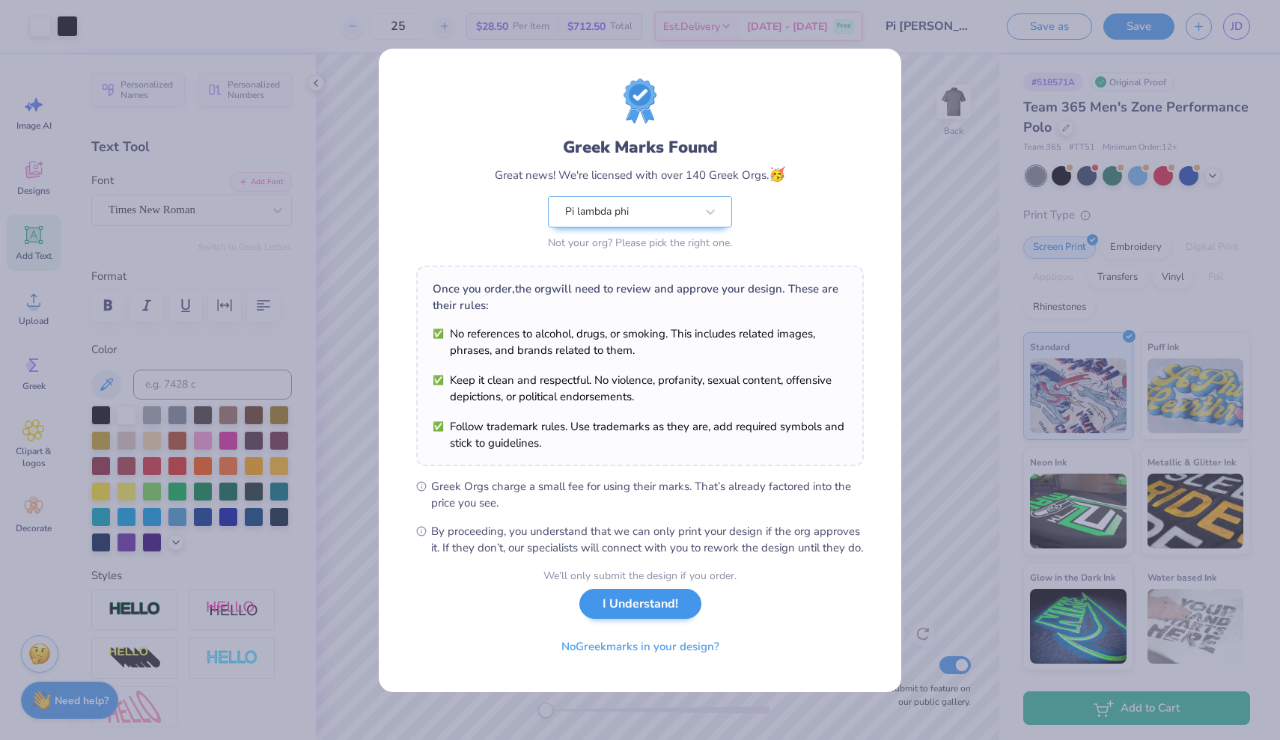
click at [621, 609] on button "I Understand!" at bounding box center [640, 604] width 122 height 31
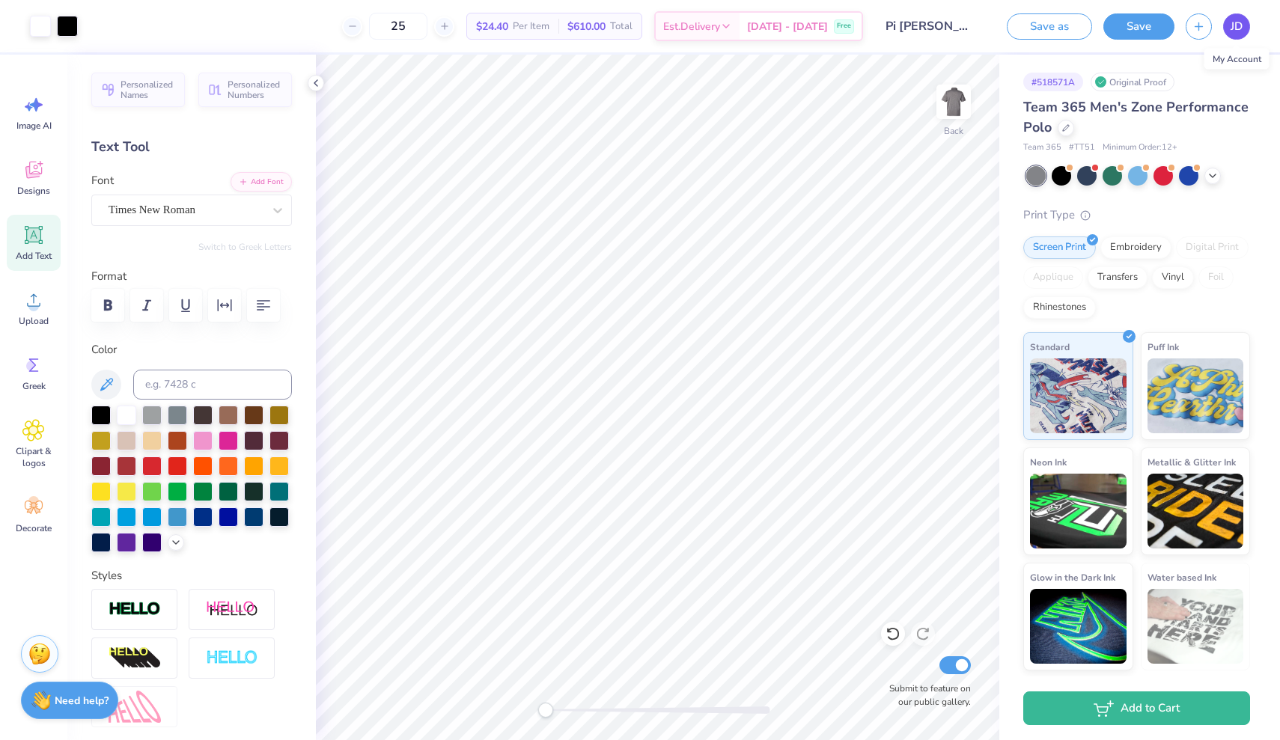
click at [1232, 28] on span "JD" at bounding box center [1237, 26] width 12 height 17
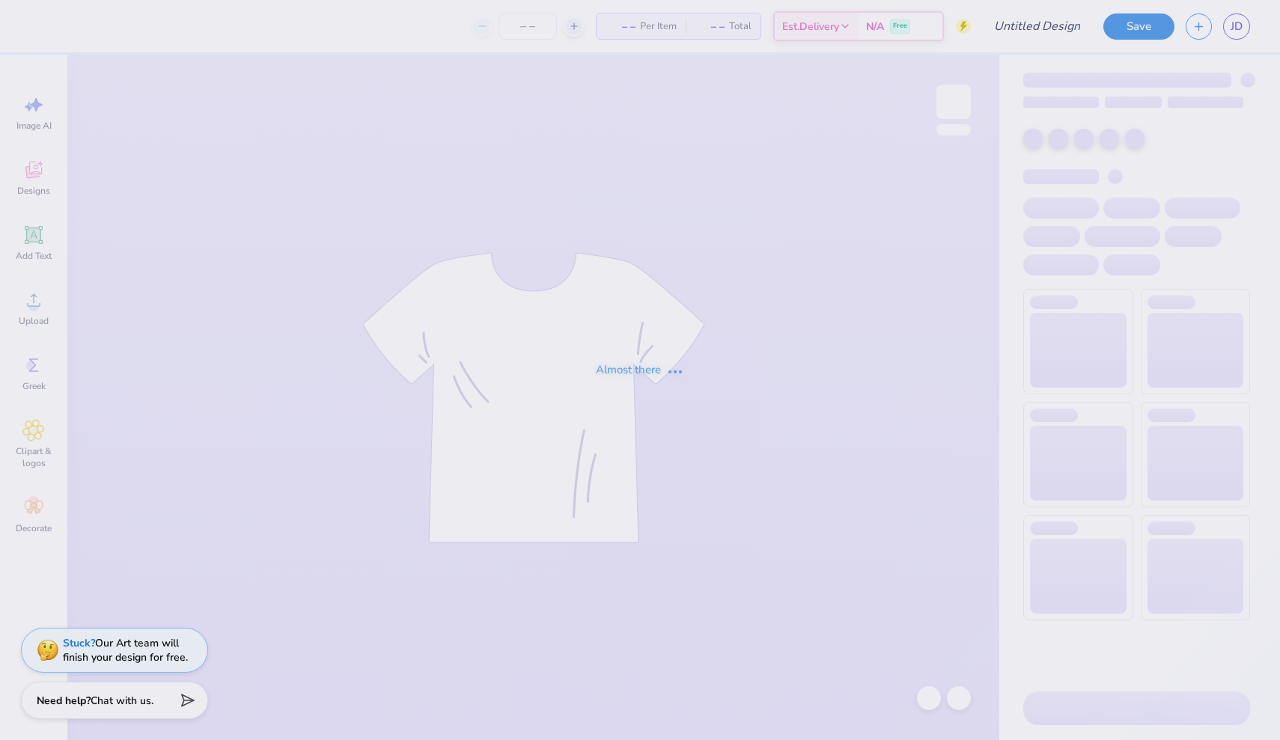
type input "25"
type input "Pi [PERSON_NAME] Golf Outing"
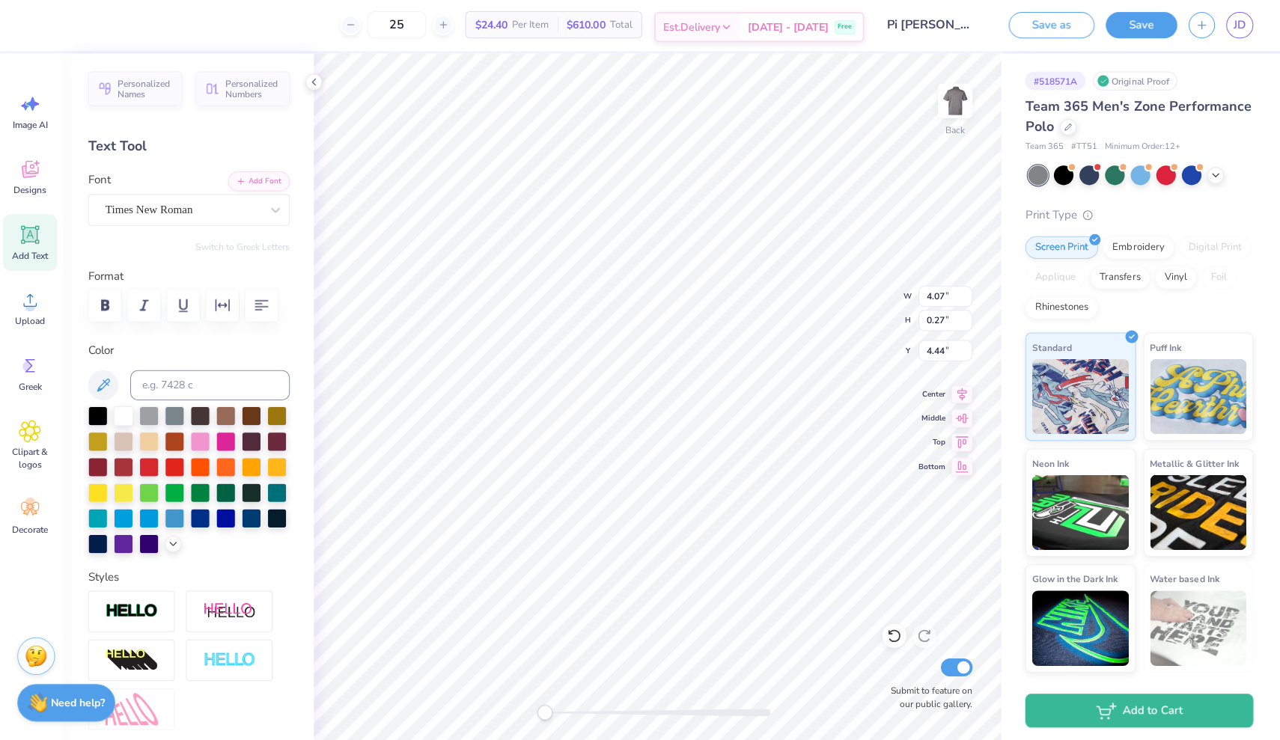
scroll to position [0, 1]
type textarea "Tom Oelkers Memorial Golf Outing"
click at [251, 307] on button "button" at bounding box center [263, 305] width 33 height 33
type input "4.03"
type input "0.96"
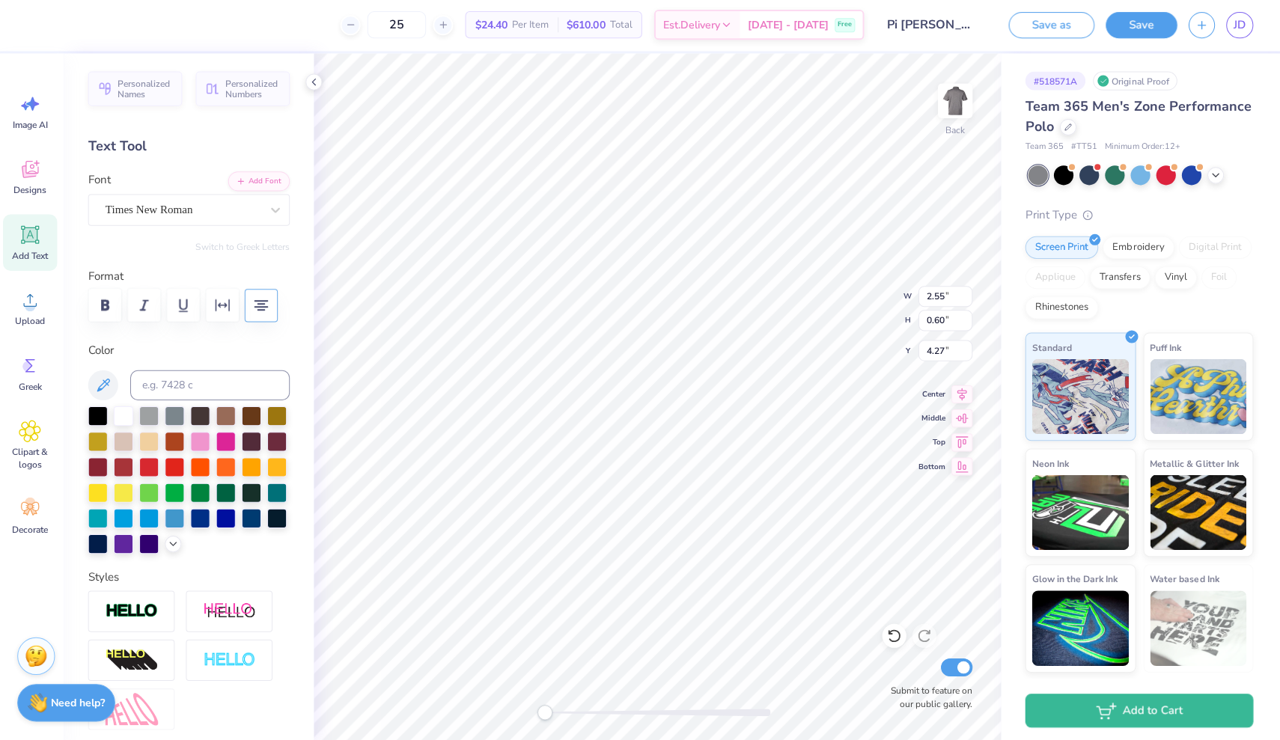
type input "4.28"
type input "2.64"
type input "1.31"
click at [1147, 25] on button "Save" at bounding box center [1138, 24] width 71 height 26
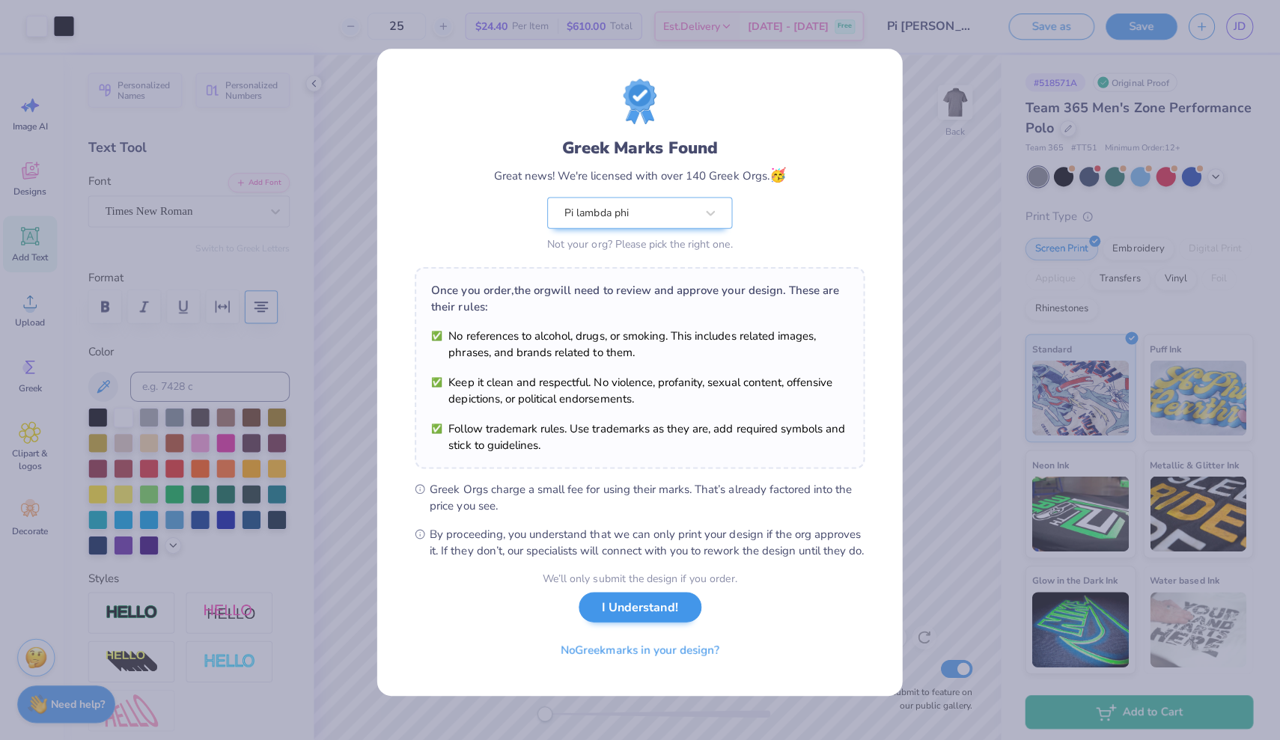
click at [634, 620] on button "I Understand!" at bounding box center [640, 604] width 122 height 31
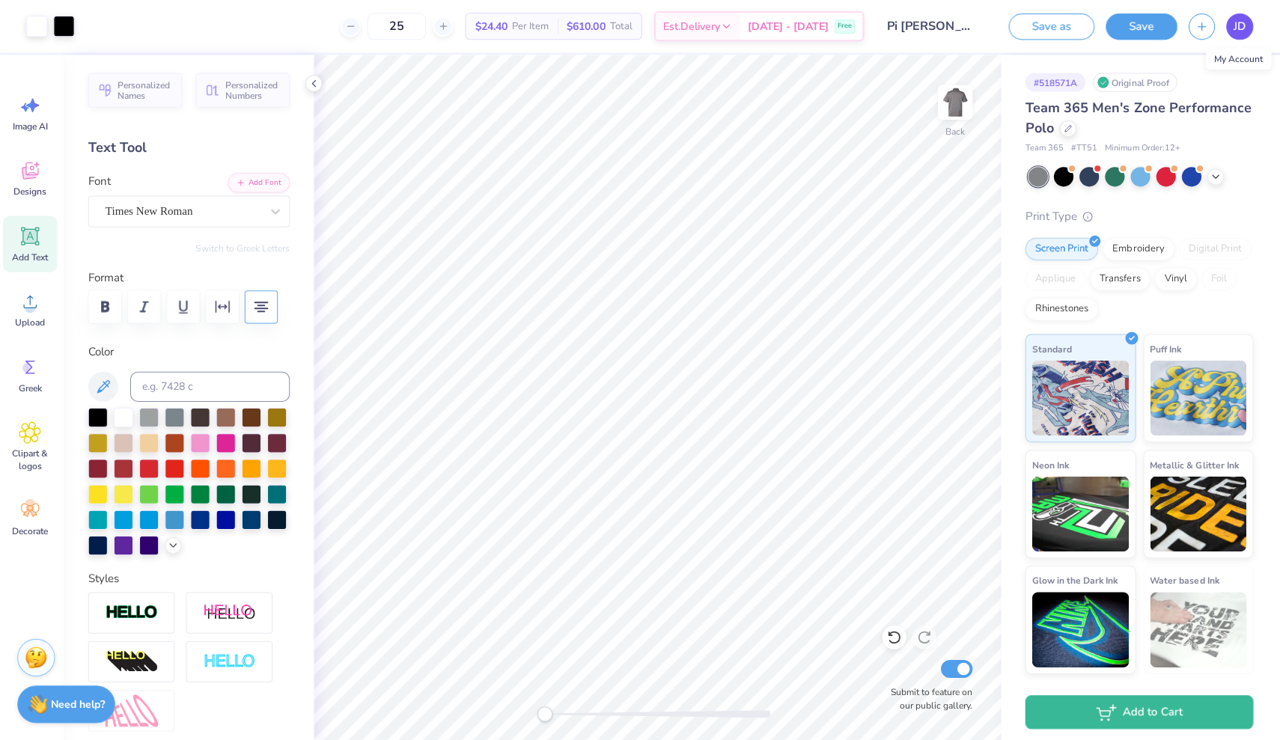
click at [1225, 28] on link "JD" at bounding box center [1236, 26] width 27 height 26
